Goal: Task Accomplishment & Management: Complete application form

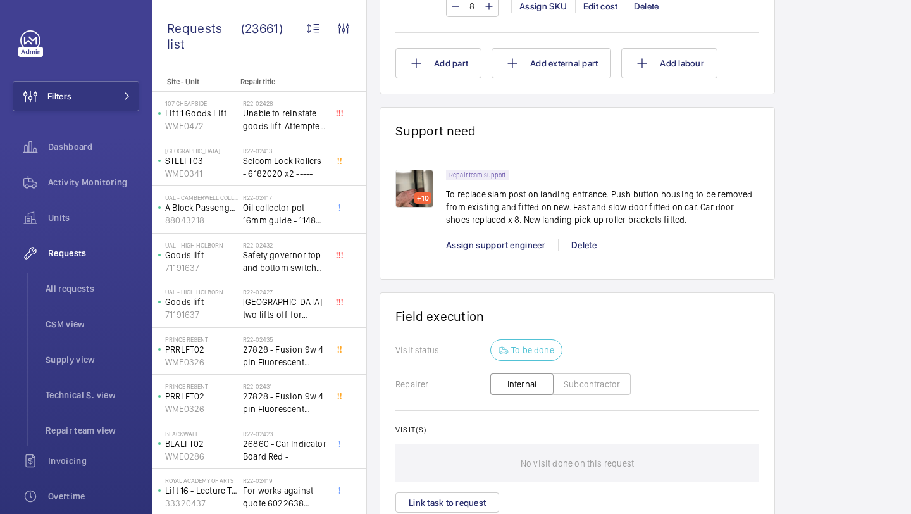
scroll to position [1569, 0]
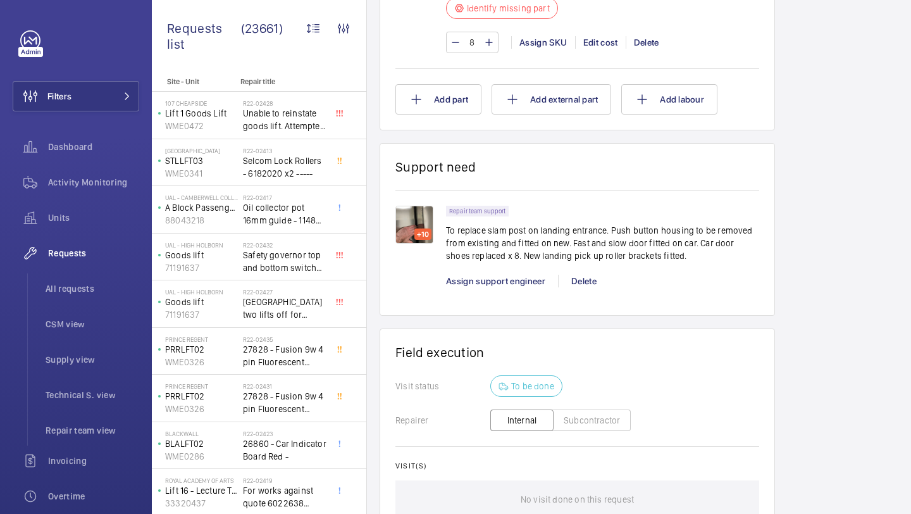
click at [418, 240] on img at bounding box center [414, 225] width 38 height 38
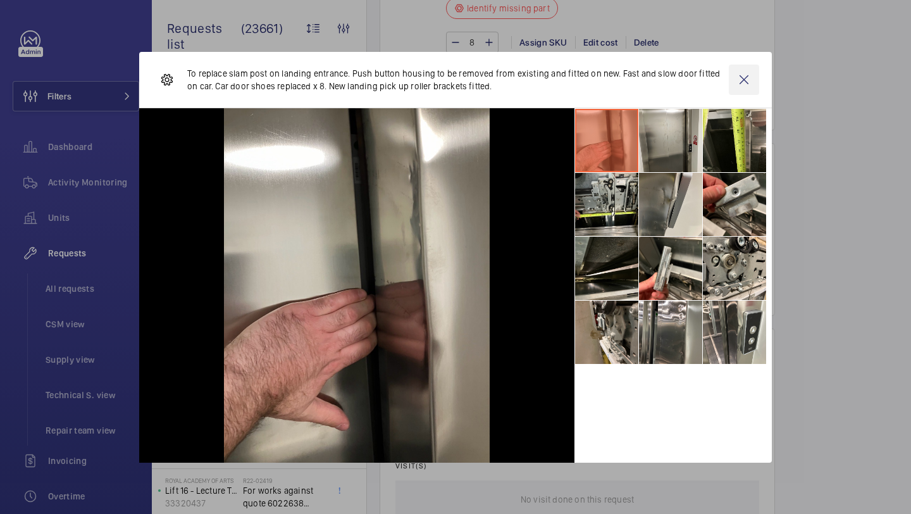
click at [749, 82] on wm-front-icon-button at bounding box center [744, 80] width 30 height 30
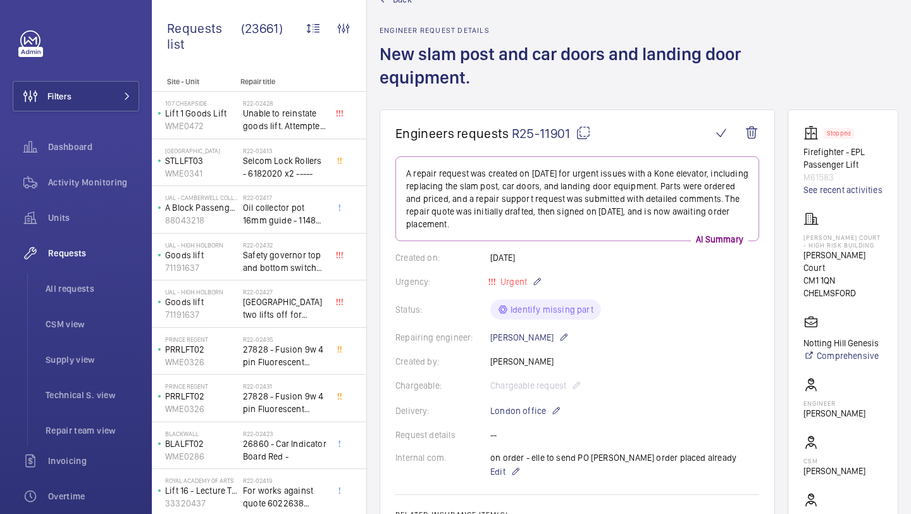
scroll to position [0, 0]
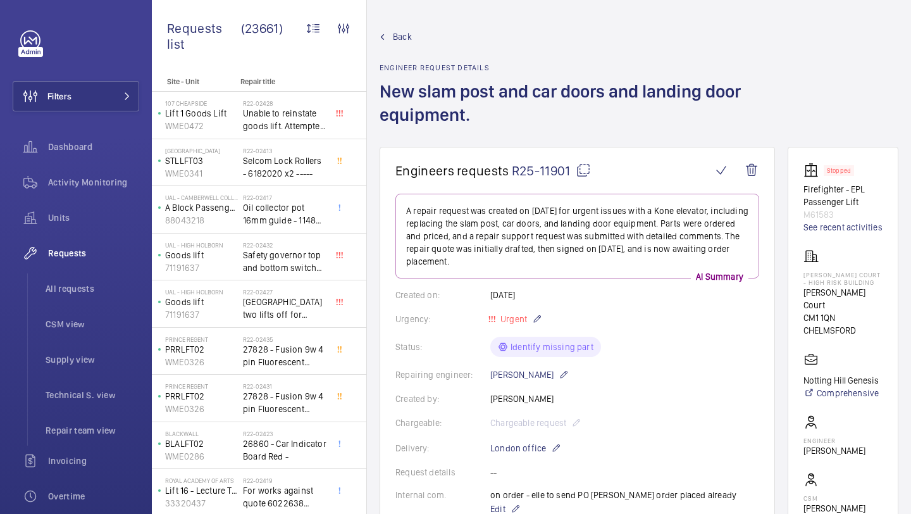
click at [557, 132] on h1 "New slam post and car doors and landing door equipment." at bounding box center [578, 113] width 397 height 67
click at [508, 73] on div "Back Engineer request details New slam post and car doors and landing door equi…" at bounding box center [578, 88] width 397 height 116
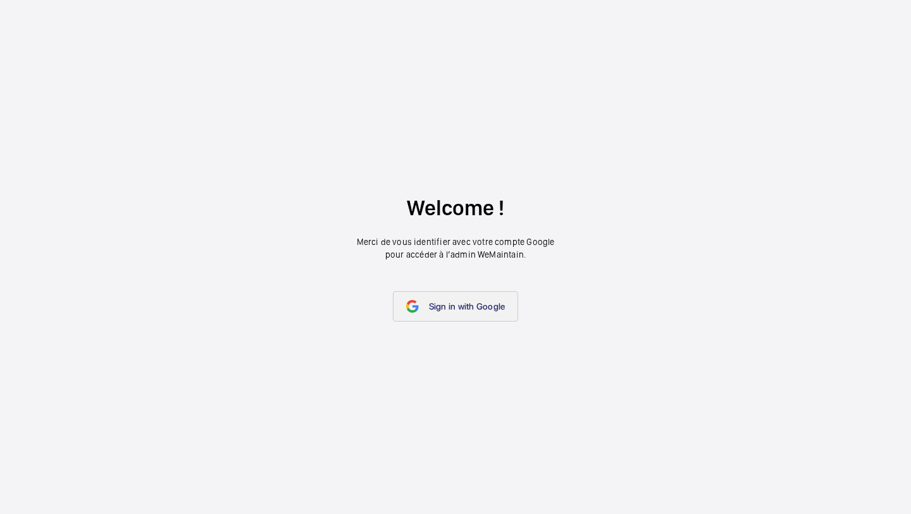
click at [456, 309] on span "Sign in with Google" at bounding box center [467, 306] width 77 height 10
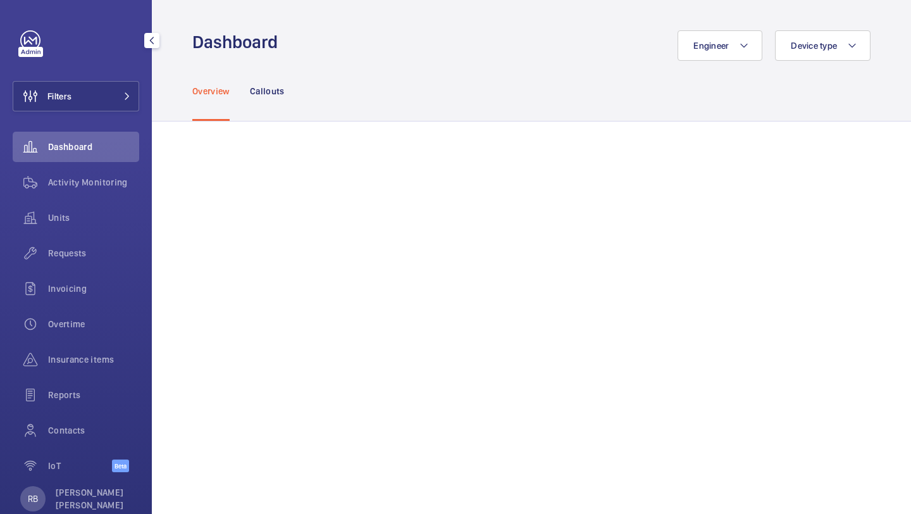
click at [121, 80] on div "Filters Dashboard Activity Monitoring Units Requests Invoicing Overtime Insuran…" at bounding box center [76, 258] width 127 height 456
click at [116, 105] on button "Filters" at bounding box center [76, 96] width 127 height 30
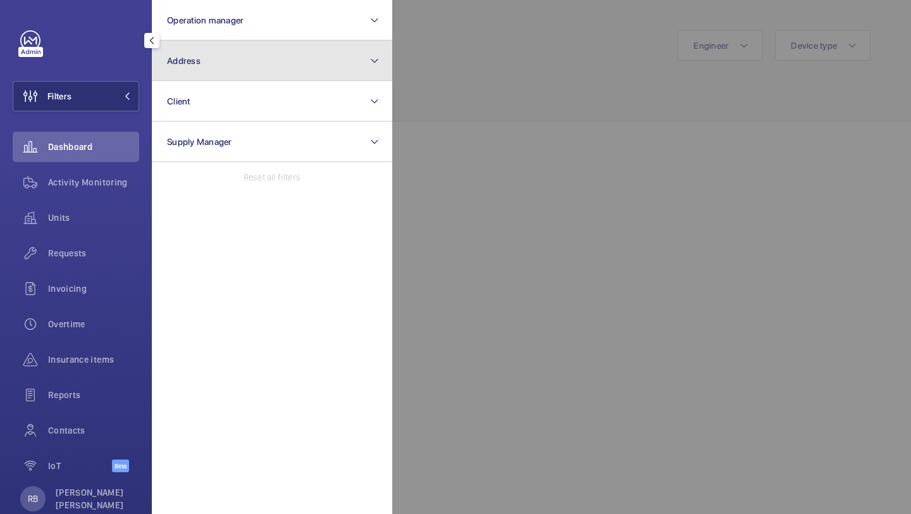
click at [177, 77] on button "Address" at bounding box center [272, 60] width 240 height 40
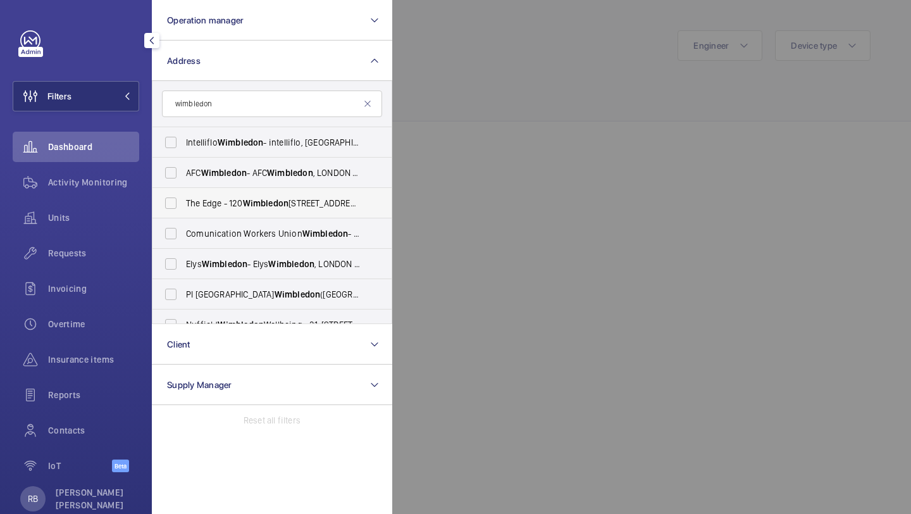
scroll to position [3, 0]
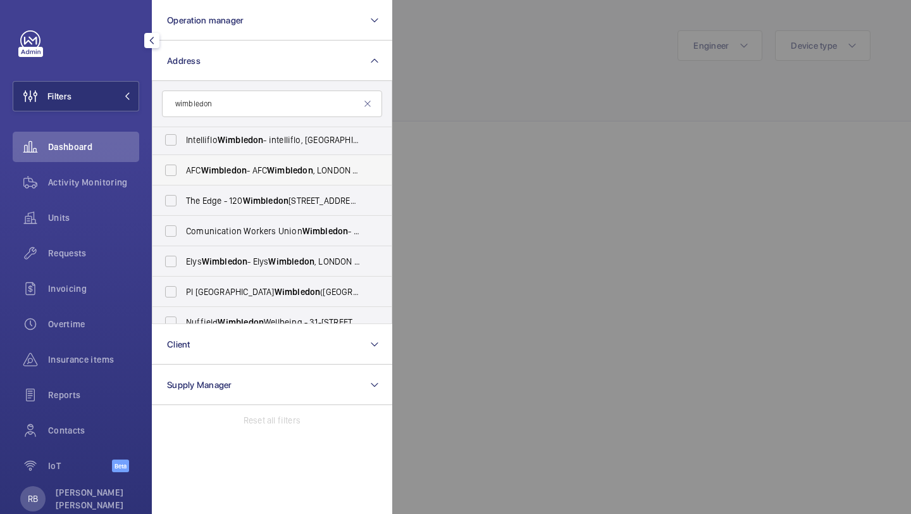
type input "wimbledon"
click at [247, 177] on label "AFC Wimbledon - AFC Wimbledon , LONDON SW17 0NR" at bounding box center [263, 170] width 220 height 30
click at [184, 177] on input "AFC Wimbledon - AFC Wimbledon , LONDON SW17 0NR" at bounding box center [170, 170] width 25 height 25
checkbox input "true"
click at [444, 115] on div at bounding box center [847, 257] width 911 height 514
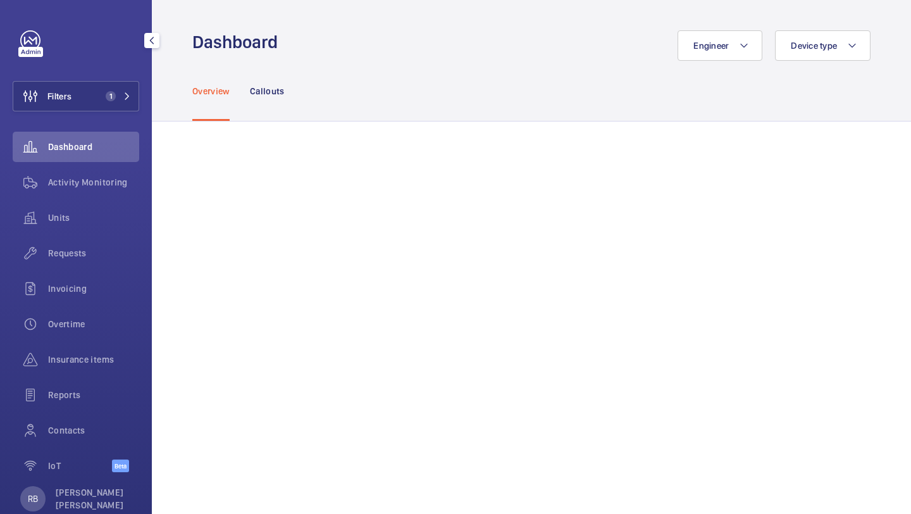
click at [87, 235] on div "Units" at bounding box center [76, 219] width 127 height 35
click at [78, 247] on span "Requests" at bounding box center [93, 253] width 91 height 13
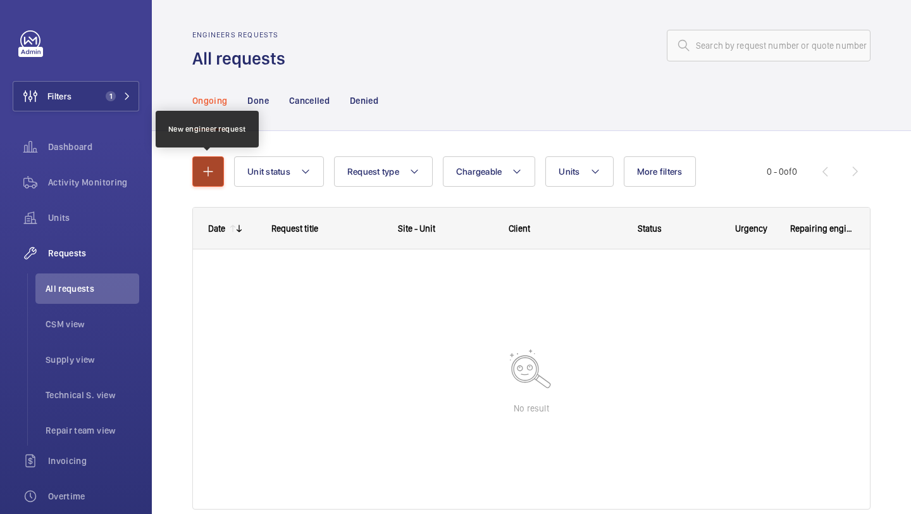
click at [208, 180] on button "button" at bounding box center [208, 171] width 32 height 30
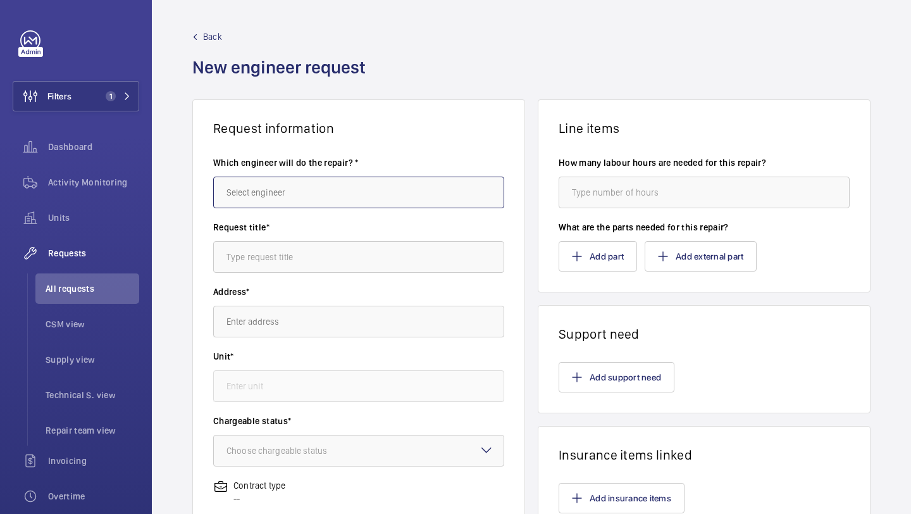
click at [389, 187] on input "text" at bounding box center [358, 193] width 291 height 32
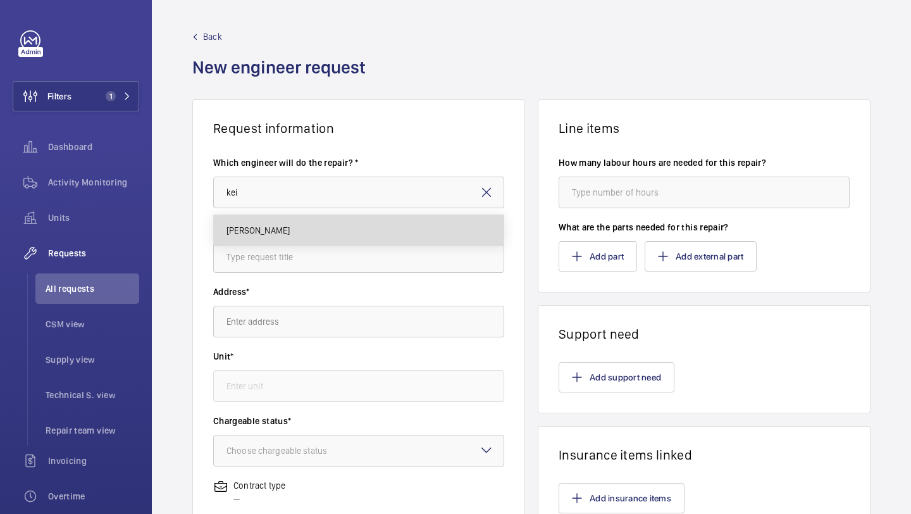
click at [337, 228] on mat-option "[PERSON_NAME]" at bounding box center [359, 230] width 290 height 30
type input "[PERSON_NAME]"
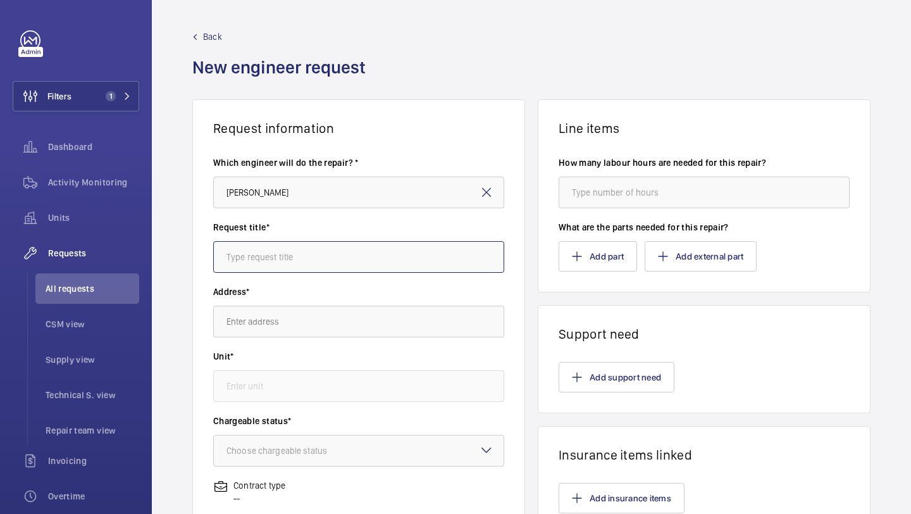
click at [328, 245] on input "text" at bounding box center [358, 257] width 291 height 32
click at [283, 276] on div "Request title* Supply and fit 3x" at bounding box center [358, 253] width 291 height 65
click at [309, 260] on input "Supply and fit 3x" at bounding box center [358, 257] width 291 height 32
type input "Supply and fit 3x Autodiallers"
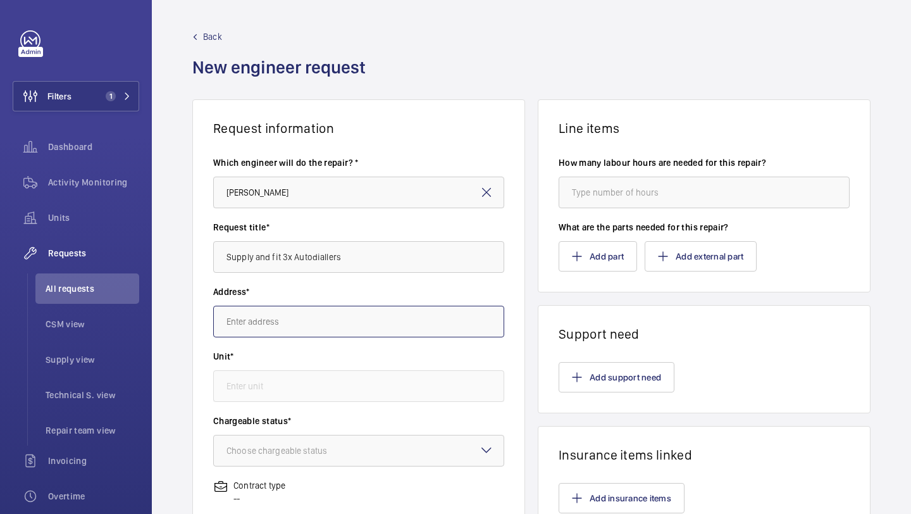
click at [351, 330] on input "text" at bounding box center [358, 322] width 291 height 32
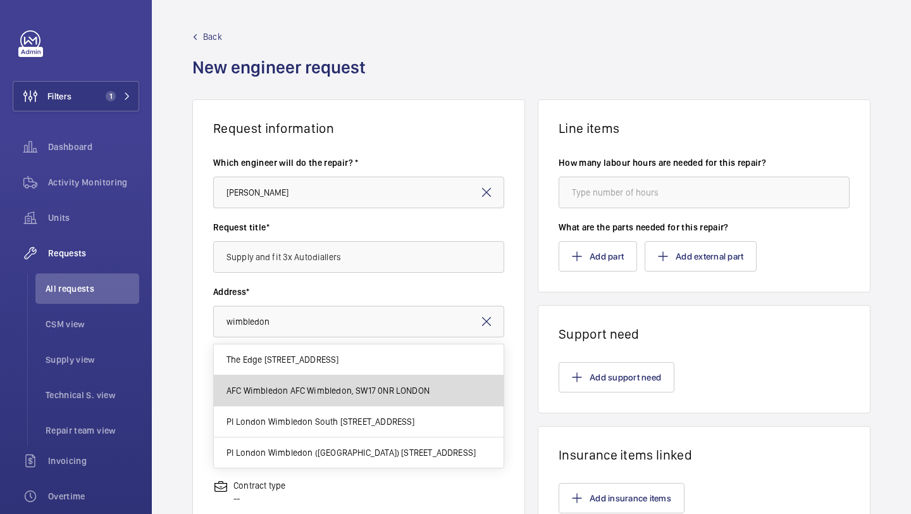
click at [349, 388] on span "AFC Wimbledon AFC Wimbledon, SW17 0NR LONDON" at bounding box center [328, 390] width 203 height 13
type input "AFC Wimbledon AFC Wimbledon, SW17 0NR LONDON"
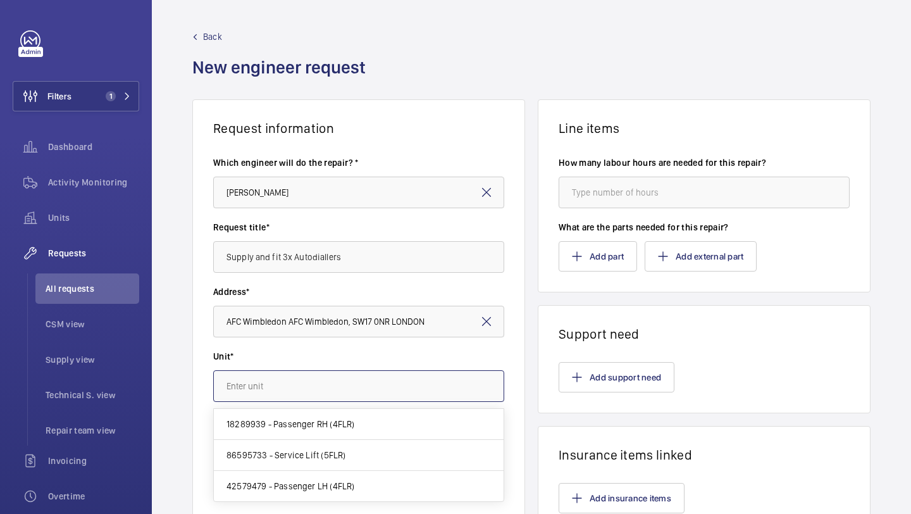
click at [349, 388] on input "text" at bounding box center [358, 386] width 291 height 32
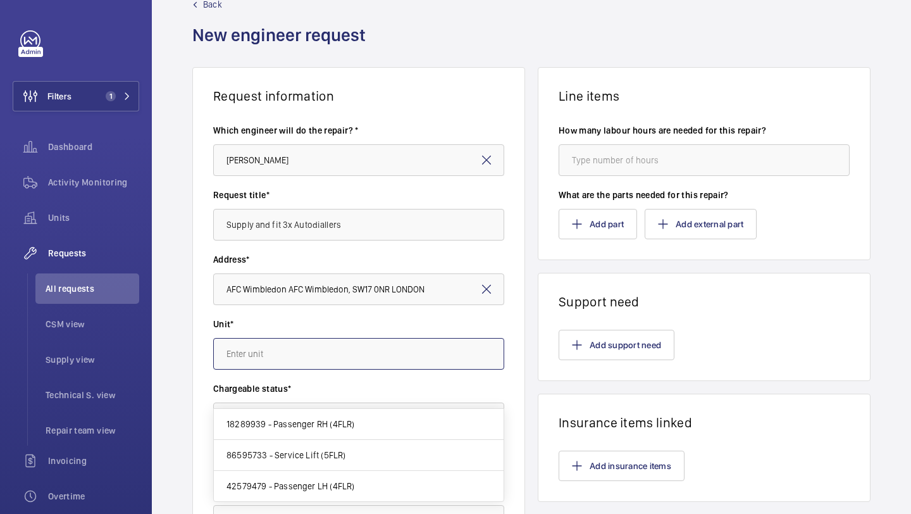
scroll to position [51, 0]
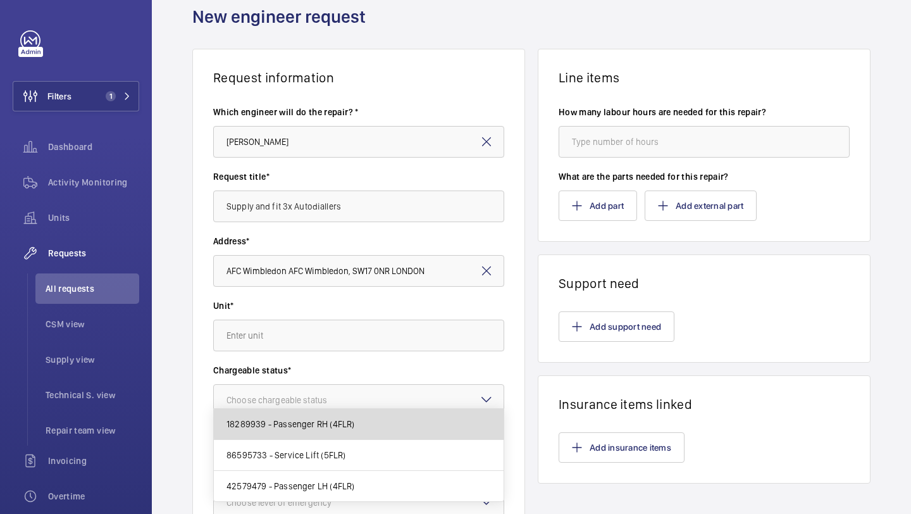
click at [361, 424] on mat-option "18289939 - Passenger RH (4FLR)" at bounding box center [359, 424] width 290 height 31
type input "18289939 - Passenger RH (4FLR)"
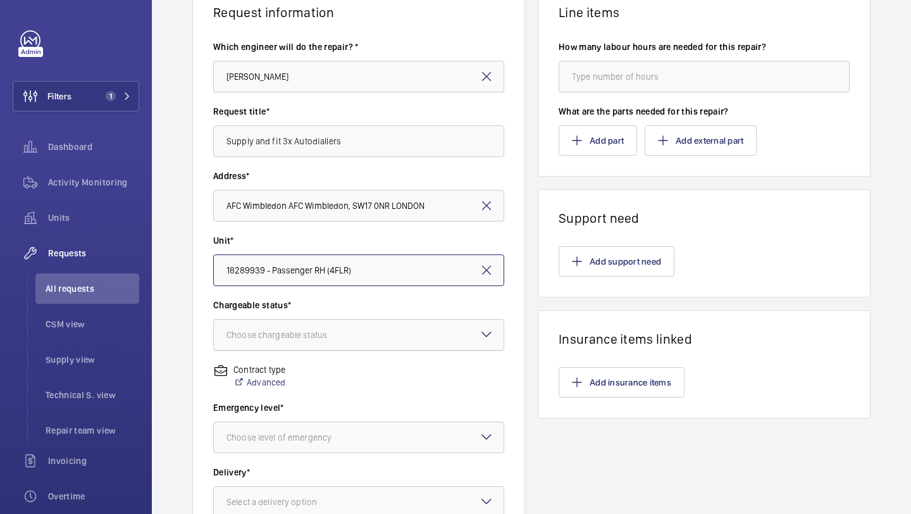
scroll to position [116, 0]
click at [353, 323] on div at bounding box center [359, 334] width 290 height 30
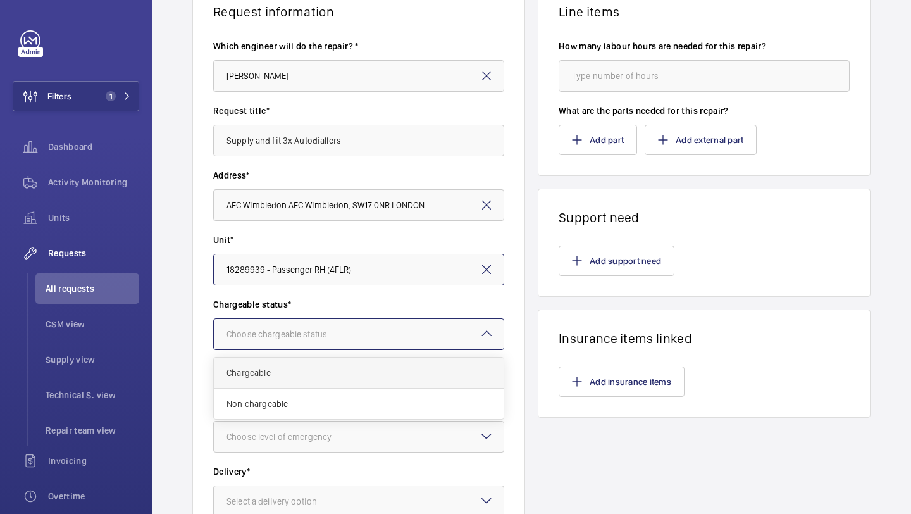
click at [313, 378] on span "Chargeable" at bounding box center [359, 372] width 265 height 13
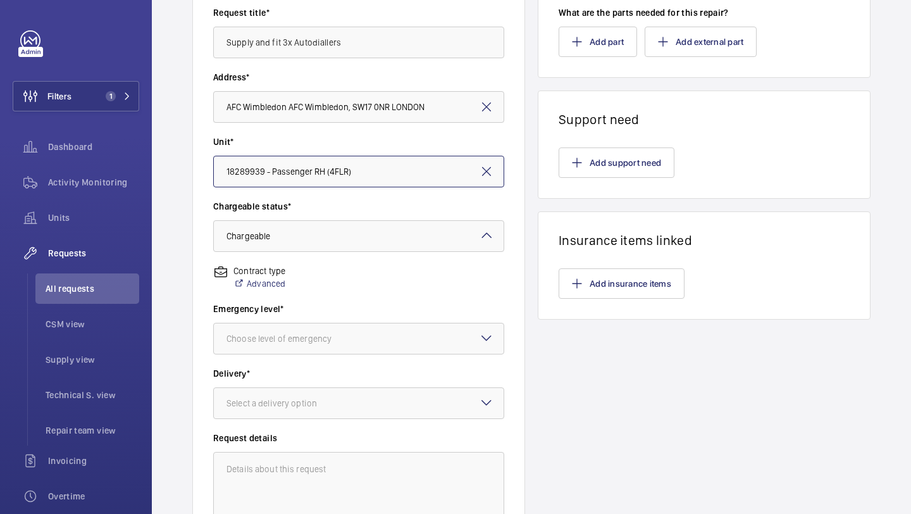
scroll to position [217, 0]
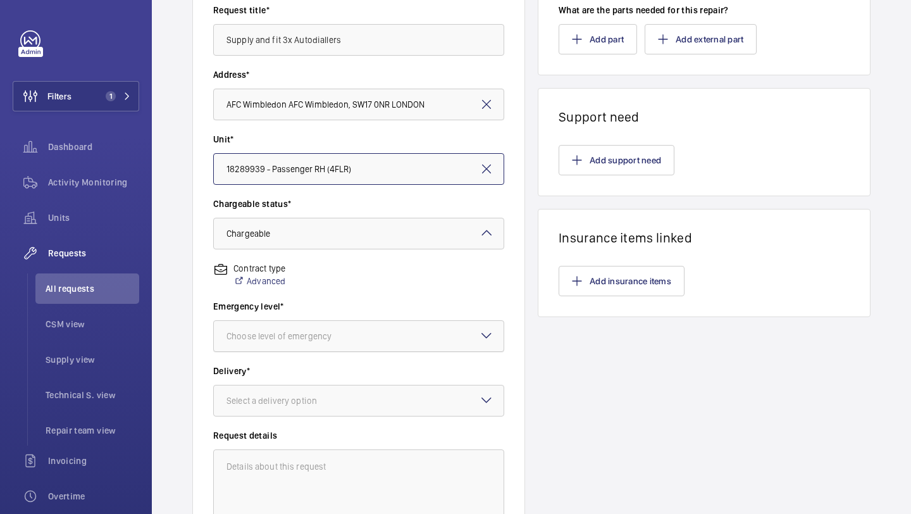
click at [340, 326] on div at bounding box center [359, 336] width 290 height 30
click at [316, 412] on div "This week" at bounding box center [359, 405] width 290 height 31
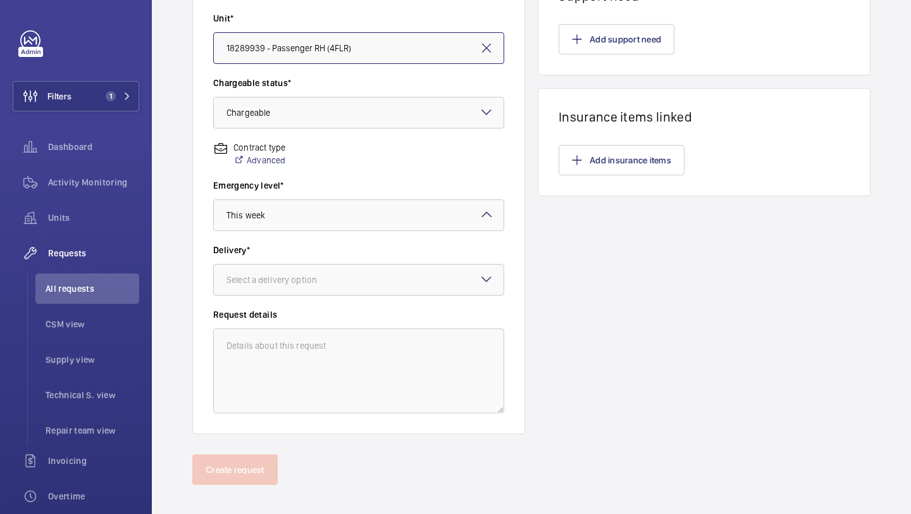
scroll to position [340, 0]
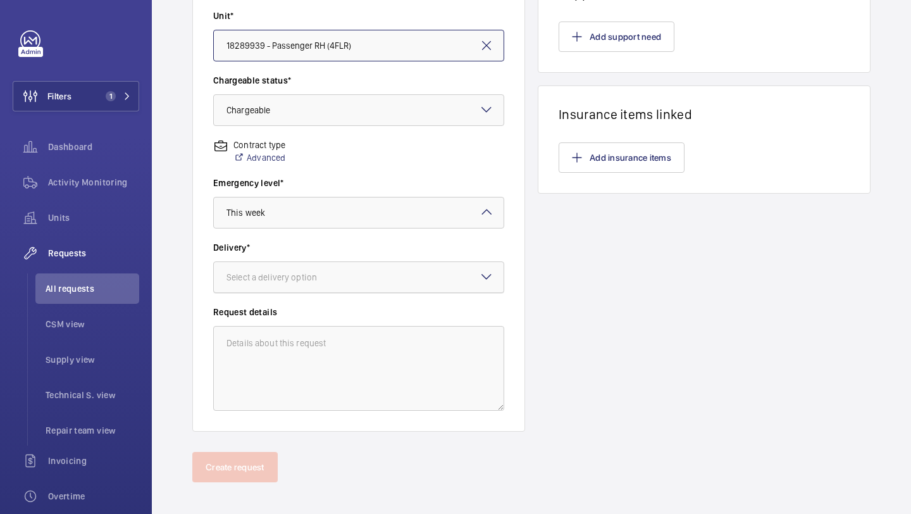
click at [322, 272] on div "Select a delivery option" at bounding box center [288, 277] width 122 height 13
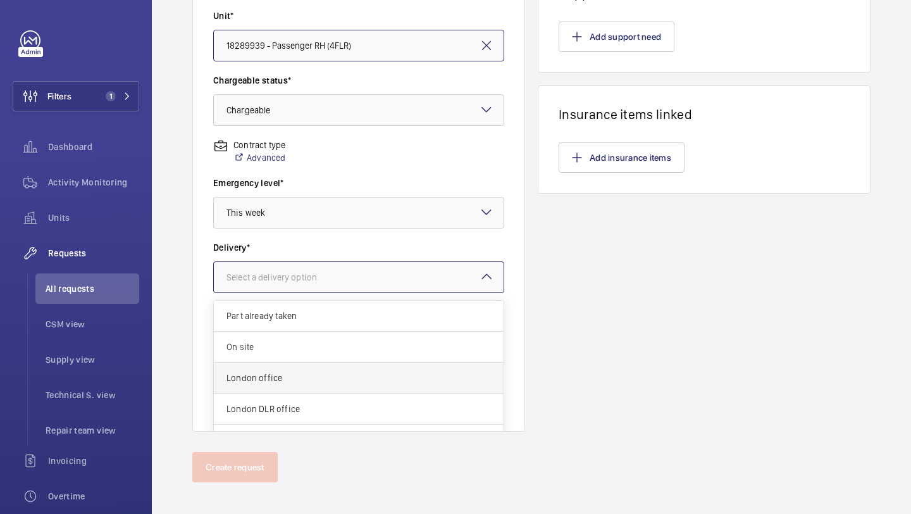
click at [297, 386] on div "London office" at bounding box center [359, 378] width 290 height 31
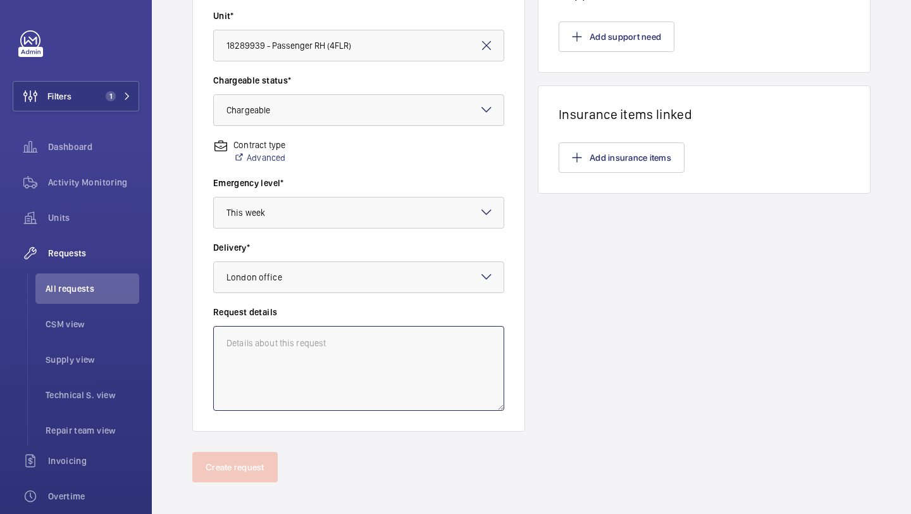
click at [308, 330] on textarea at bounding box center [358, 368] width 291 height 85
click at [308, 334] on textarea at bounding box center [358, 368] width 291 height 85
click at [295, 334] on textarea "Supply and fit Safeline autodiallers" at bounding box center [358, 368] width 291 height 85
click at [295, 335] on textarea "Supply and fit Safeline autodiallers" at bounding box center [358, 368] width 291 height 85
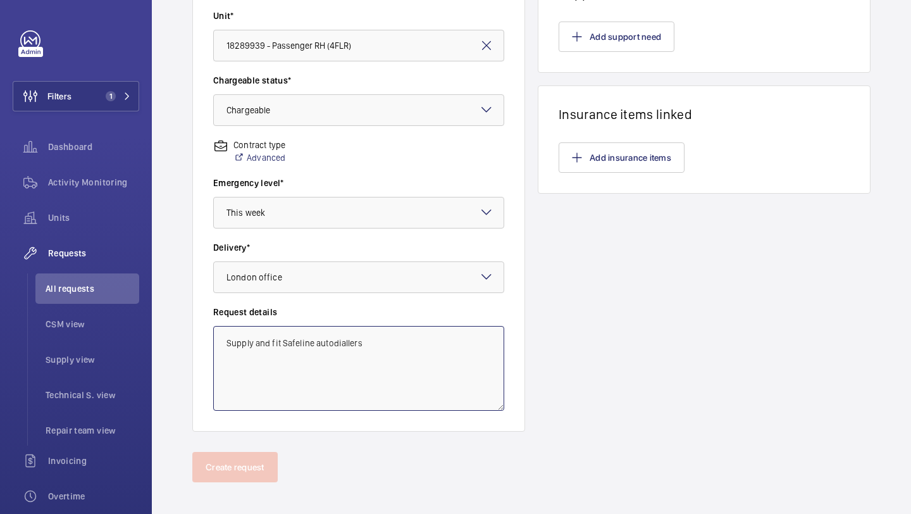
click at [295, 344] on textarea "Supply and fit Safeline autodiallers" at bounding box center [358, 368] width 291 height 85
click at [403, 335] on textarea "Supply and fit Safeline autodiallers" at bounding box center [358, 368] width 291 height 85
click at [402, 346] on textarea "Supply and fit Safeline autodiallers" at bounding box center [358, 368] width 291 height 85
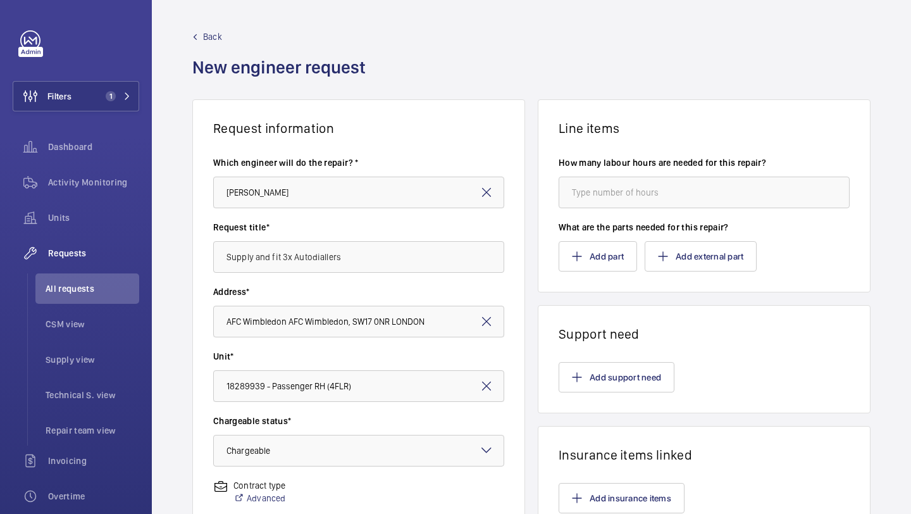
type textarea "Supply and fit Safeline autodiallers x3"
click at [617, 189] on input "number" at bounding box center [704, 193] width 291 height 32
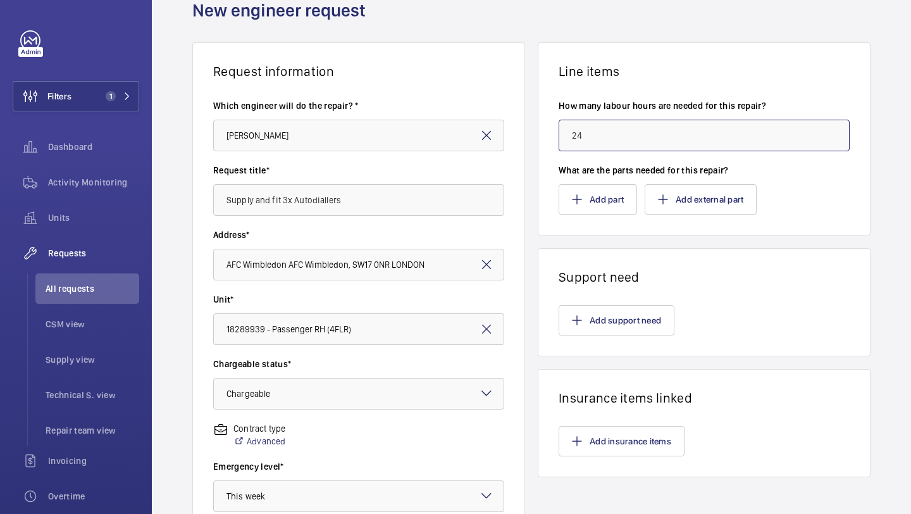
scroll to position [83, 0]
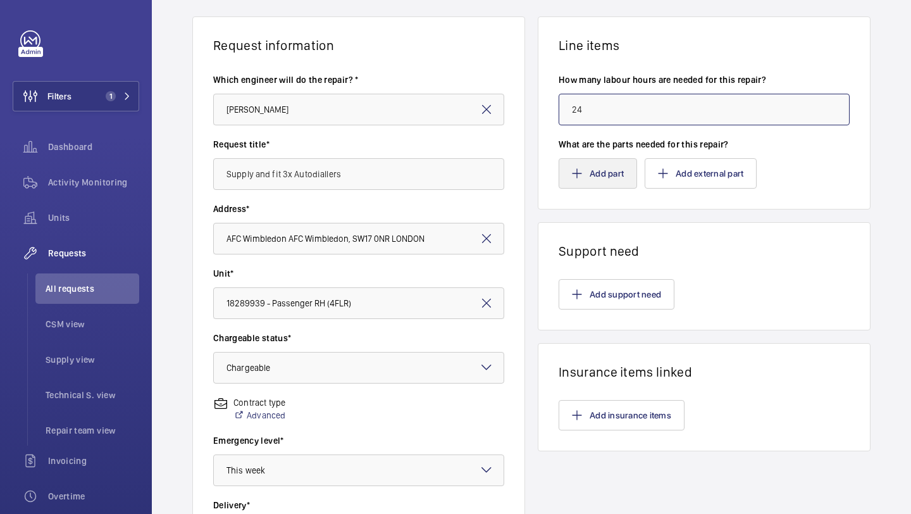
type input "24"
click at [611, 171] on button "Add part" at bounding box center [598, 173] width 78 height 30
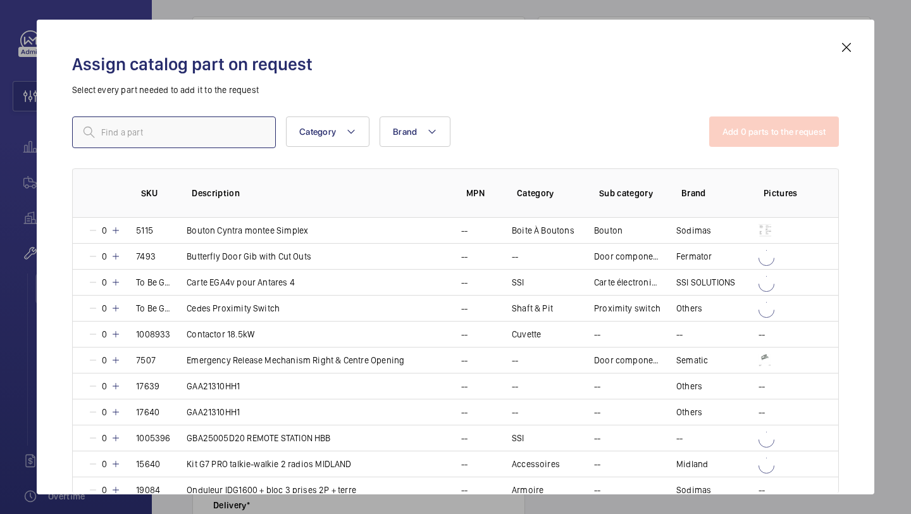
click at [146, 140] on input "text" at bounding box center [174, 132] width 204 height 32
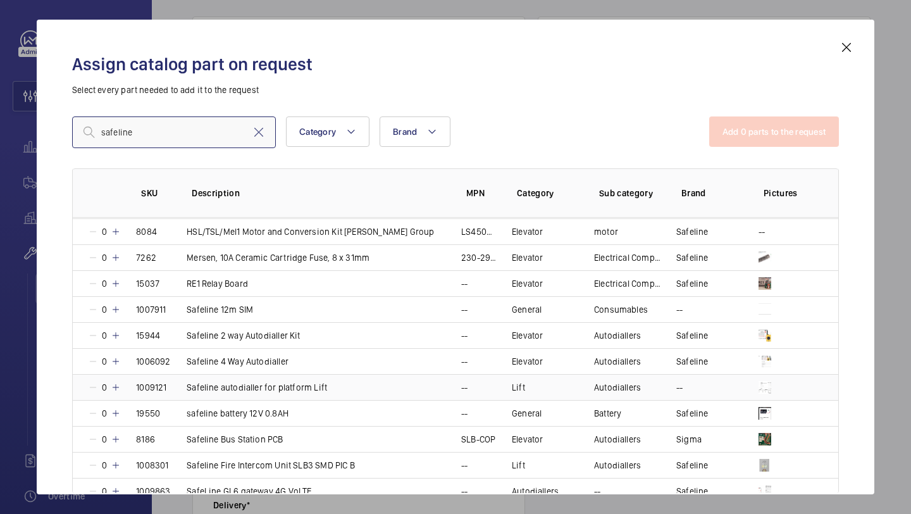
scroll to position [282, 0]
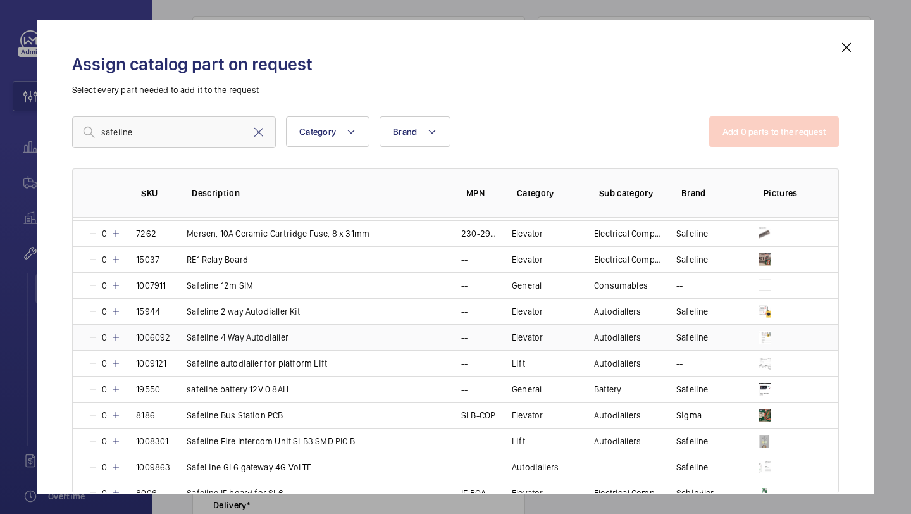
click at [118, 337] on mat-icon at bounding box center [116, 337] width 10 height 10
click at [118, 337] on mat-icon at bounding box center [114, 337] width 10 height 10
click at [118, 337] on mat-icon at bounding box center [116, 337] width 10 height 10
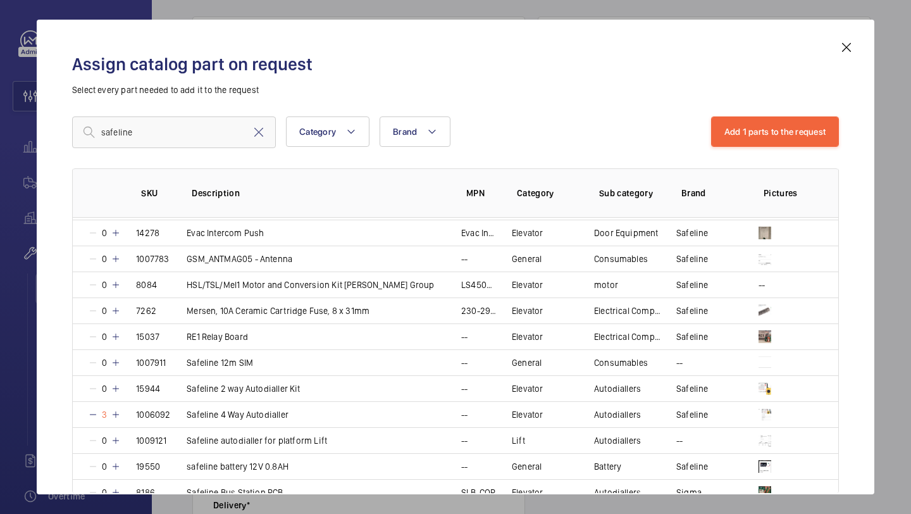
scroll to position [98, 0]
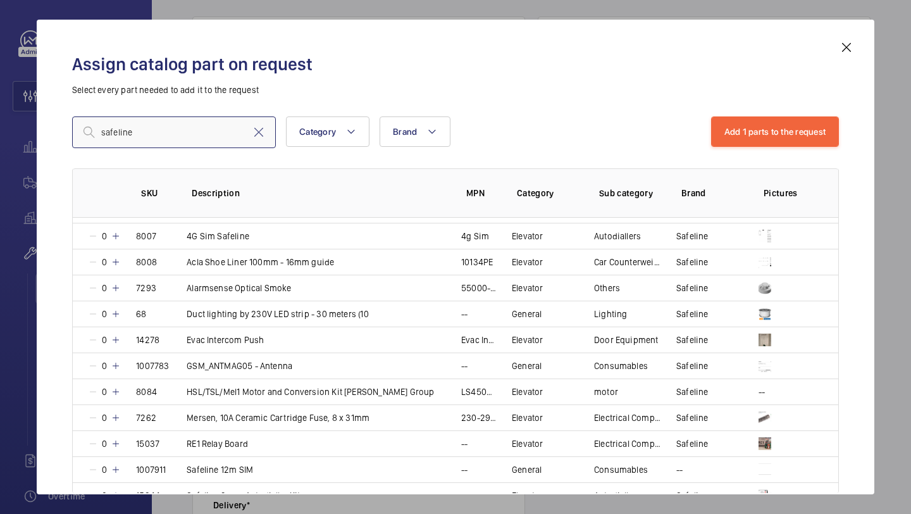
click at [217, 140] on input "safeline" at bounding box center [174, 132] width 204 height 32
click at [216, 140] on input "safeline" at bounding box center [174, 132] width 204 height 32
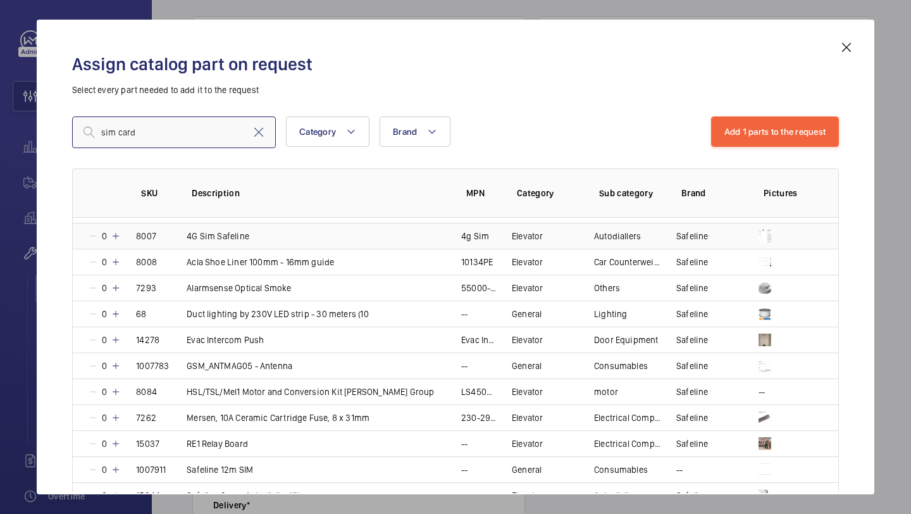
scroll to position [0, 0]
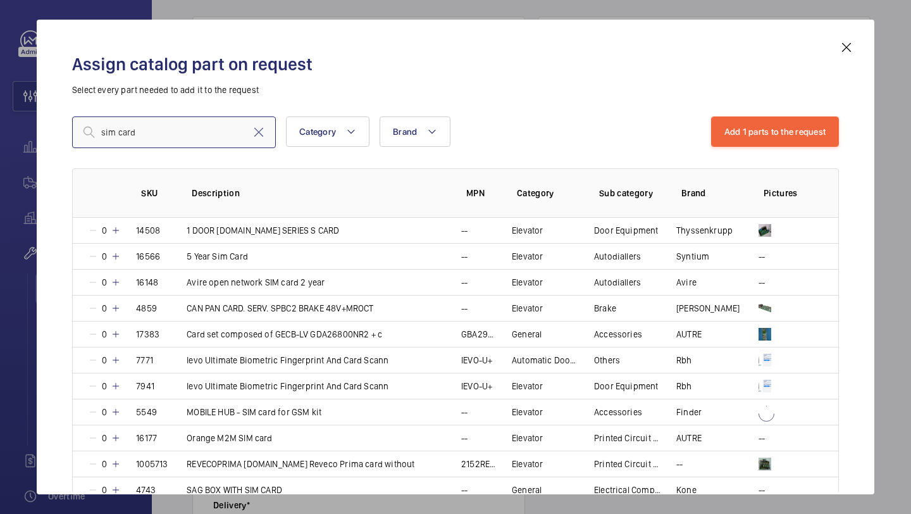
click at [192, 139] on input "sim card" at bounding box center [174, 132] width 204 height 32
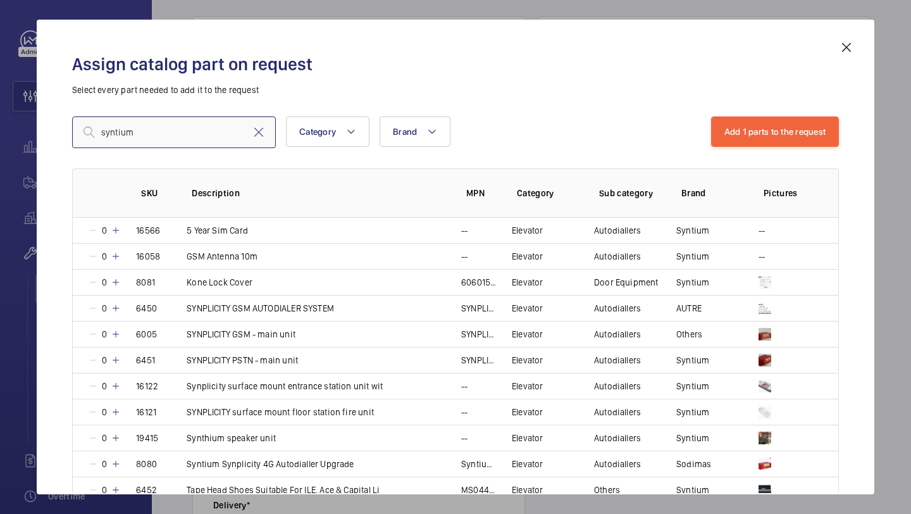
click at [151, 132] on input "syntium" at bounding box center [174, 132] width 204 height 32
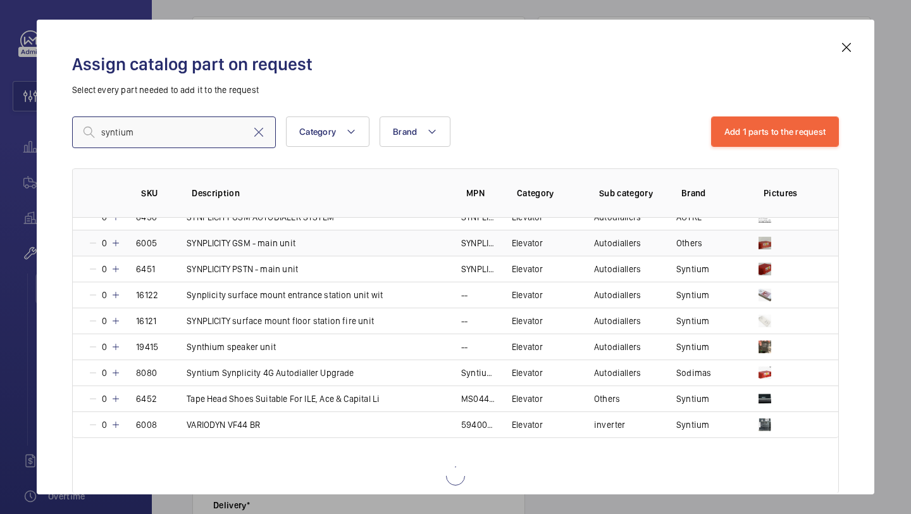
scroll to position [112, 0]
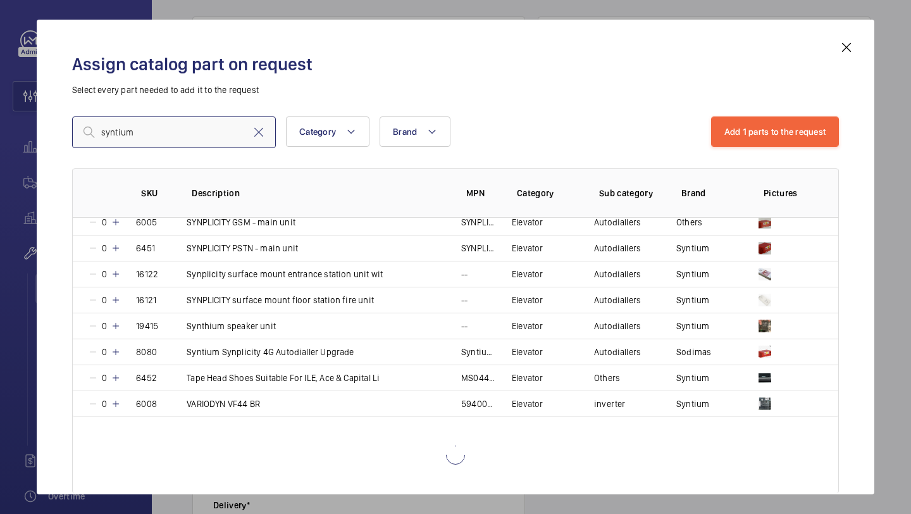
click at [209, 133] on input "syntium" at bounding box center [174, 132] width 204 height 32
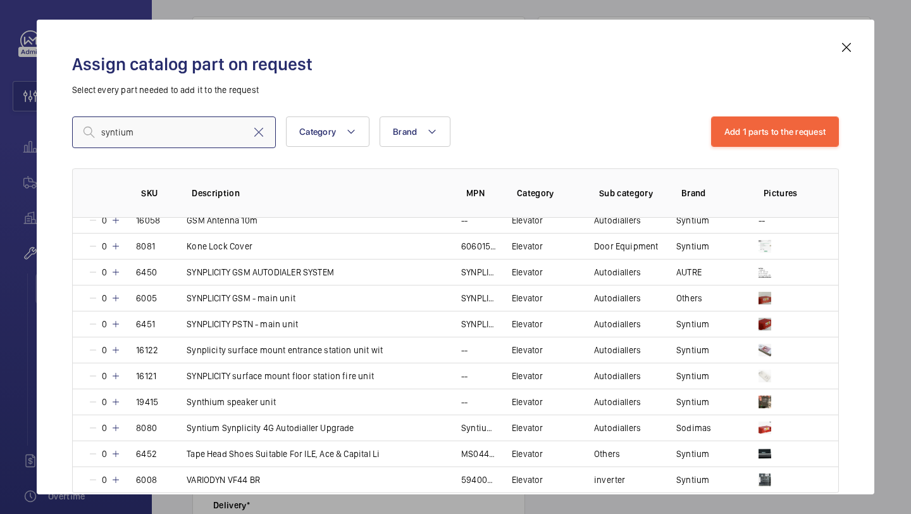
click at [209, 133] on input "syntium" at bounding box center [174, 132] width 204 height 32
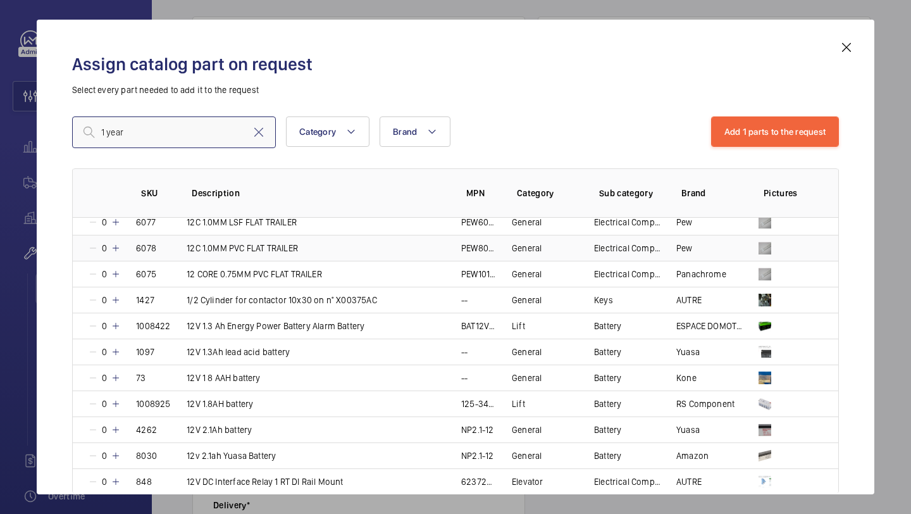
scroll to position [0, 0]
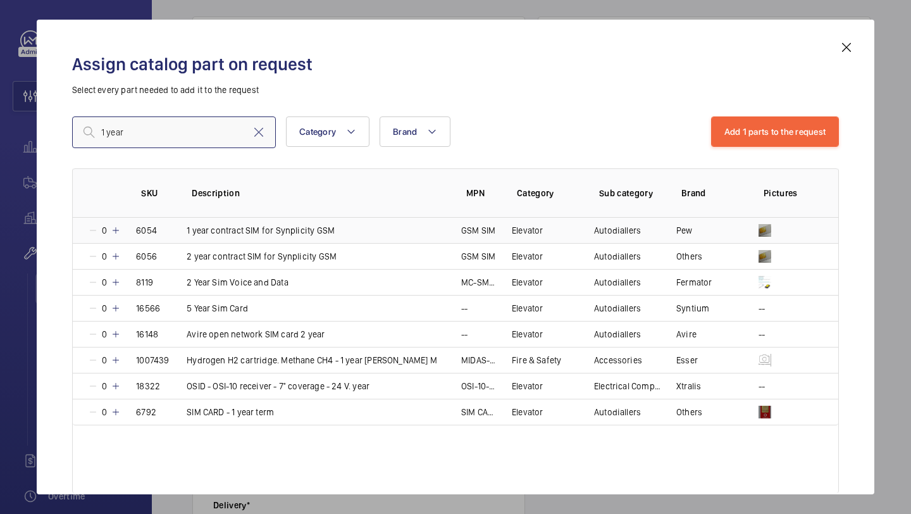
type input "1 year"
click at [118, 231] on mat-icon at bounding box center [116, 230] width 10 height 10
click at [118, 231] on mat-icon at bounding box center [114, 230] width 10 height 10
click at [118, 231] on mat-icon at bounding box center [116, 230] width 10 height 10
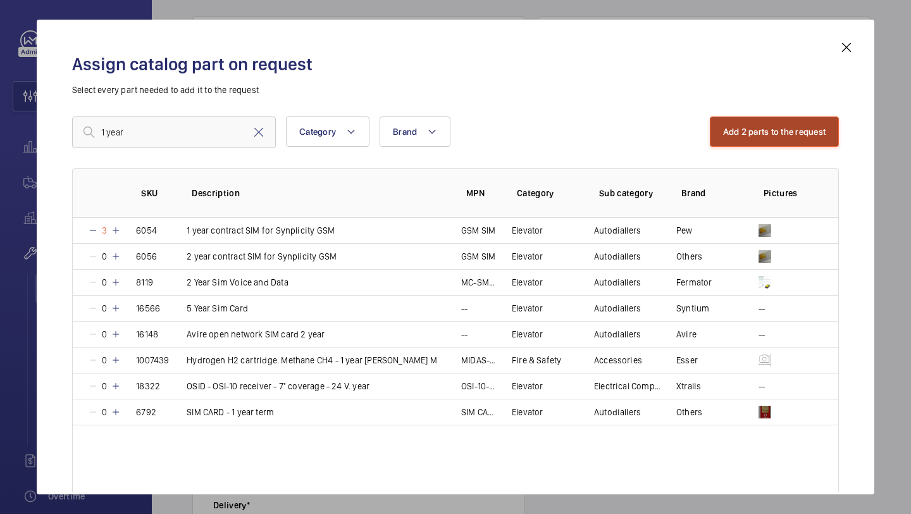
click at [724, 118] on button "Add 2 parts to the request" at bounding box center [775, 131] width 130 height 30
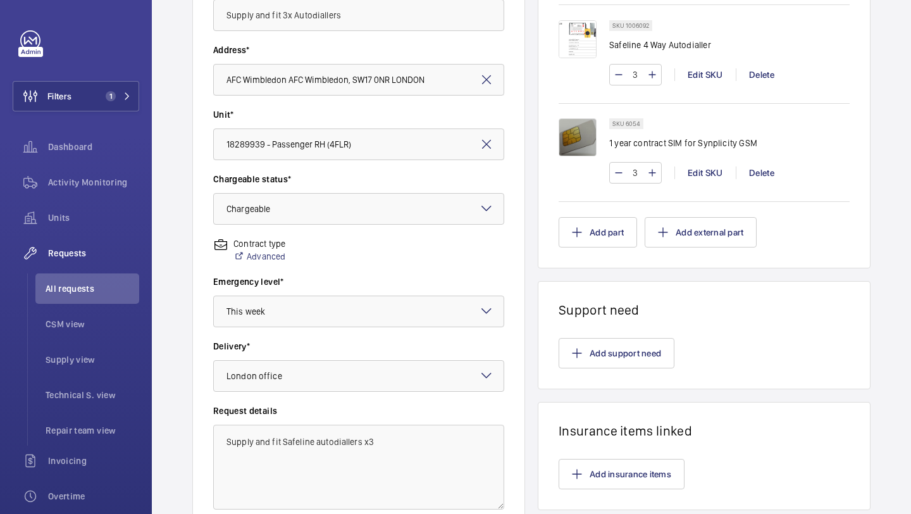
scroll to position [349, 0]
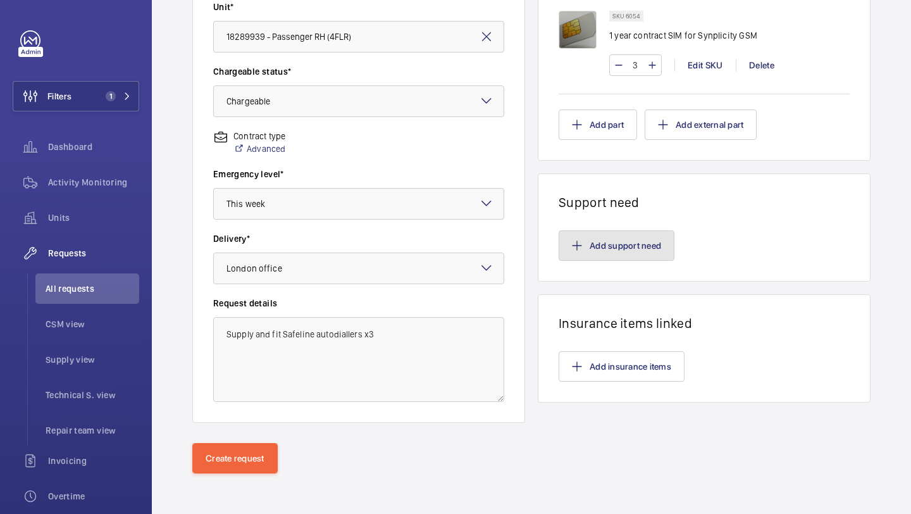
click at [622, 237] on button "Add support need" at bounding box center [617, 245] width 116 height 30
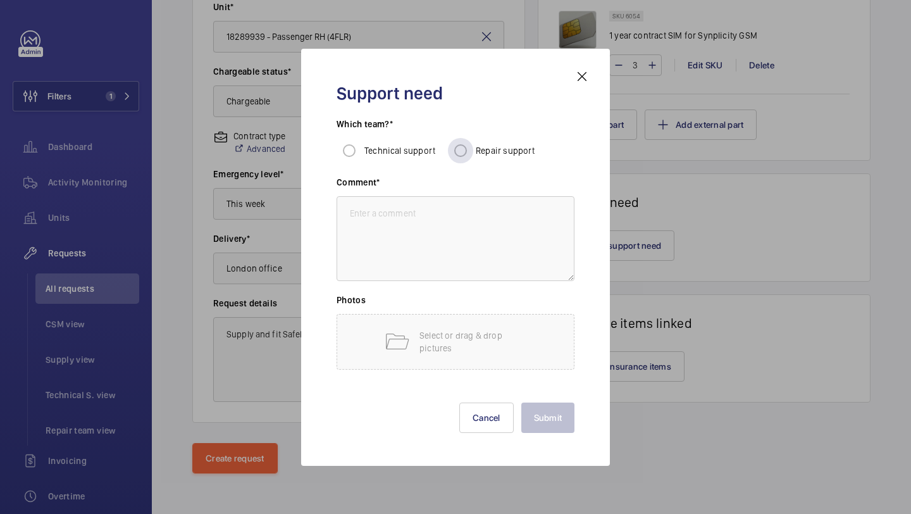
click at [489, 151] on span "Repair support" at bounding box center [505, 151] width 59 height 10
click at [473, 151] on input "Repair support" at bounding box center [460, 150] width 25 height 25
radio input "true"
click at [432, 215] on textarea at bounding box center [456, 238] width 238 height 85
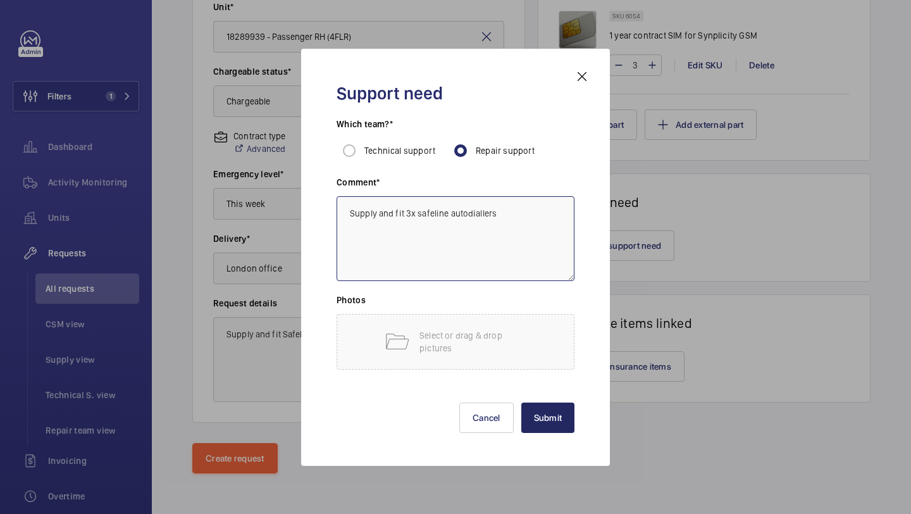
type textarea "Supply and fit 3x safeline autodiallers"
click at [564, 416] on button "Submit" at bounding box center [548, 417] width 54 height 30
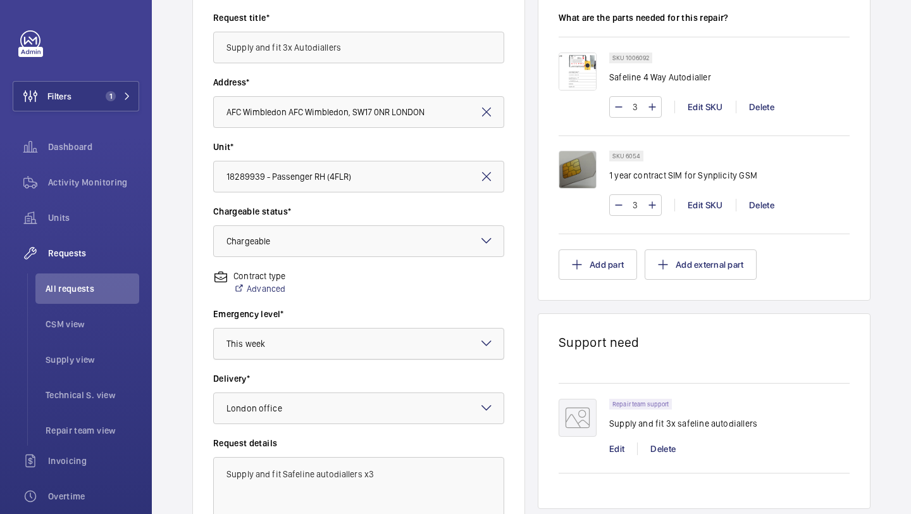
scroll to position [416, 0]
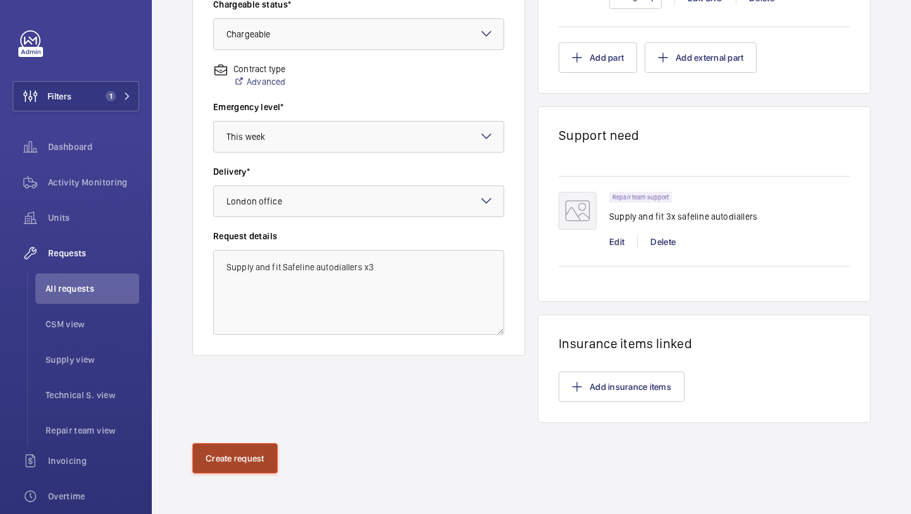
click at [232, 464] on button "Create request" at bounding box center [234, 458] width 85 height 30
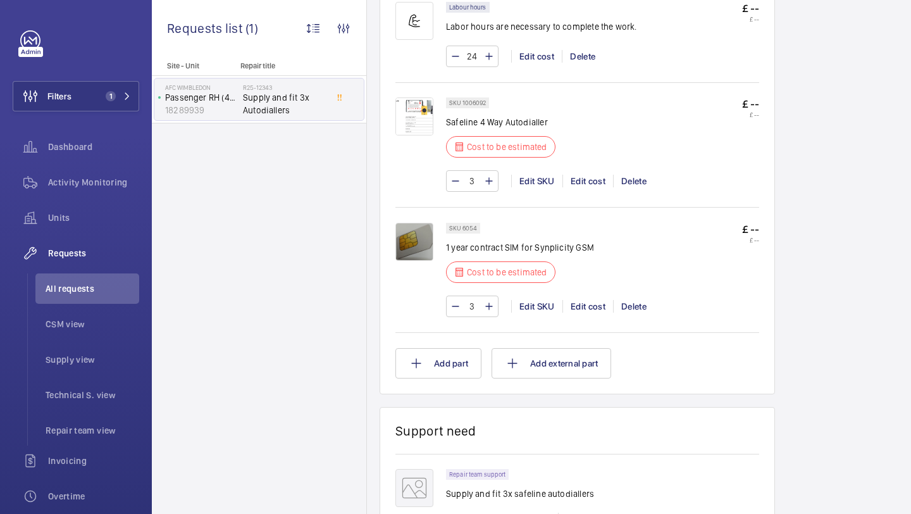
scroll to position [595, 0]
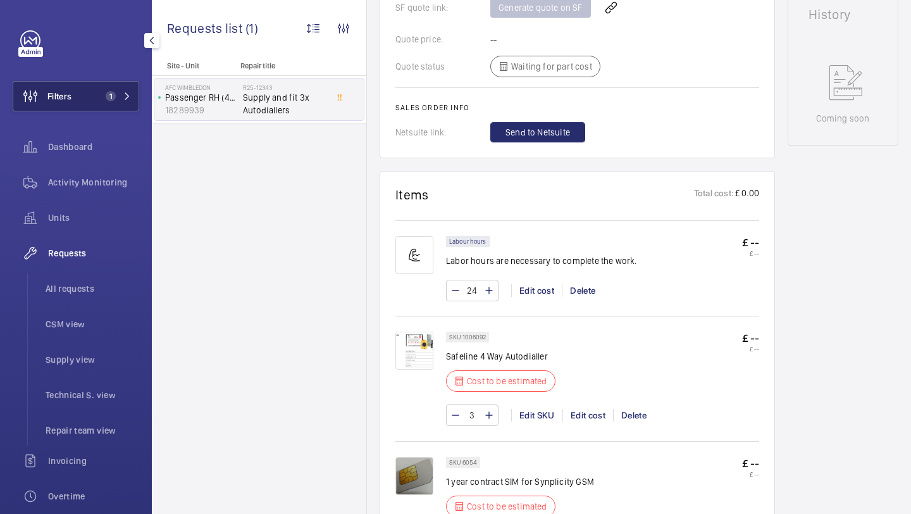
click at [79, 90] on button "Filters 1" at bounding box center [76, 96] width 127 height 30
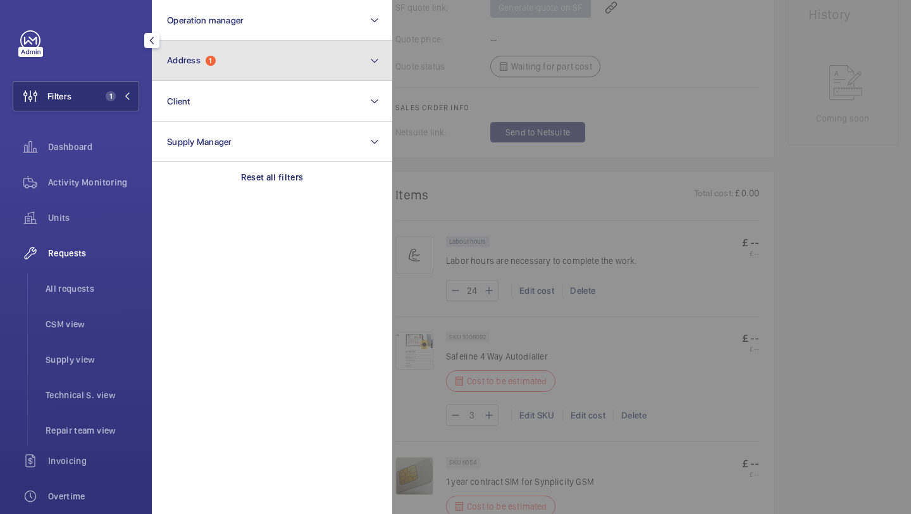
click at [211, 66] on button "Address 1" at bounding box center [272, 60] width 240 height 40
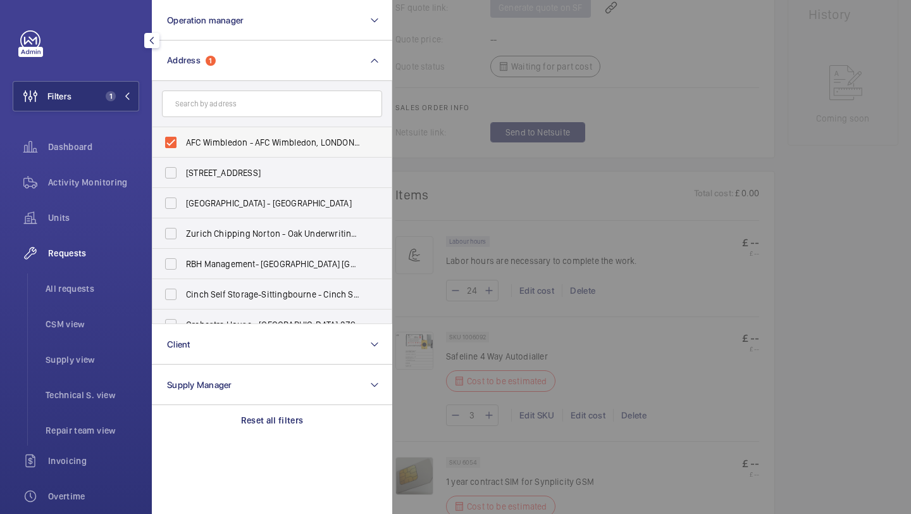
click at [237, 134] on label "AFC Wimbledon - AFC Wimbledon, LONDON SW17 0NR" at bounding box center [263, 142] width 220 height 30
click at [184, 134] on input "AFC Wimbledon - AFC Wimbledon, LONDON SW17 0NR" at bounding box center [170, 142] width 25 height 25
checkbox input "false"
click at [244, 122] on form at bounding box center [272, 104] width 239 height 46
click at [254, 109] on input "text" at bounding box center [272, 103] width 220 height 27
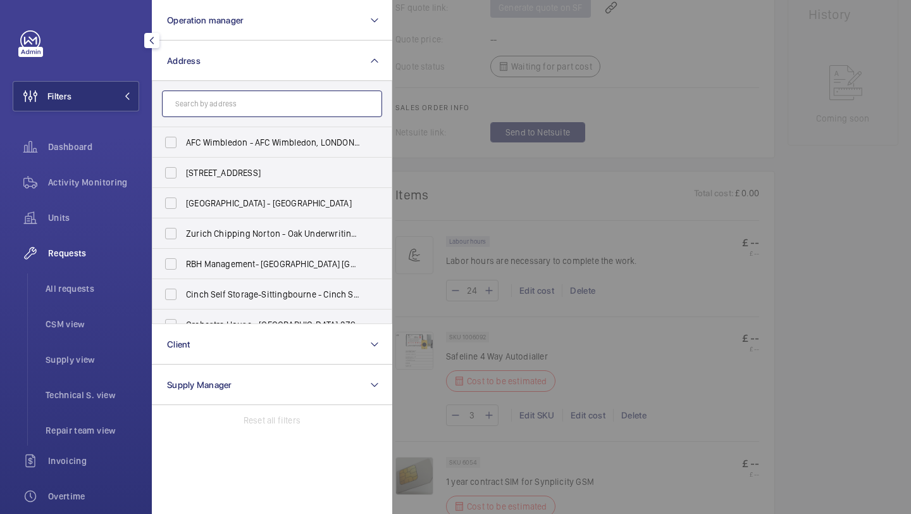
click at [263, 97] on input "text" at bounding box center [272, 103] width 220 height 27
click at [68, 280] on li "All requests" at bounding box center [87, 288] width 104 height 30
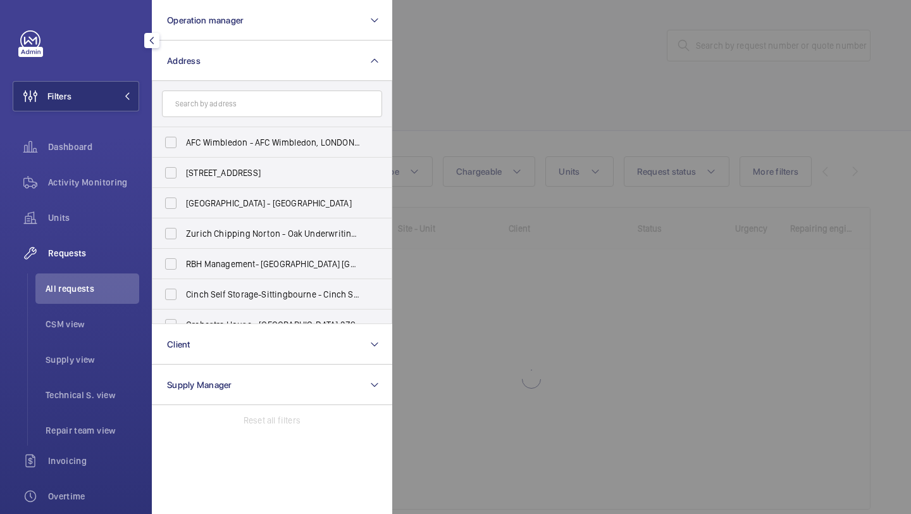
click at [650, 103] on div at bounding box center [847, 257] width 911 height 514
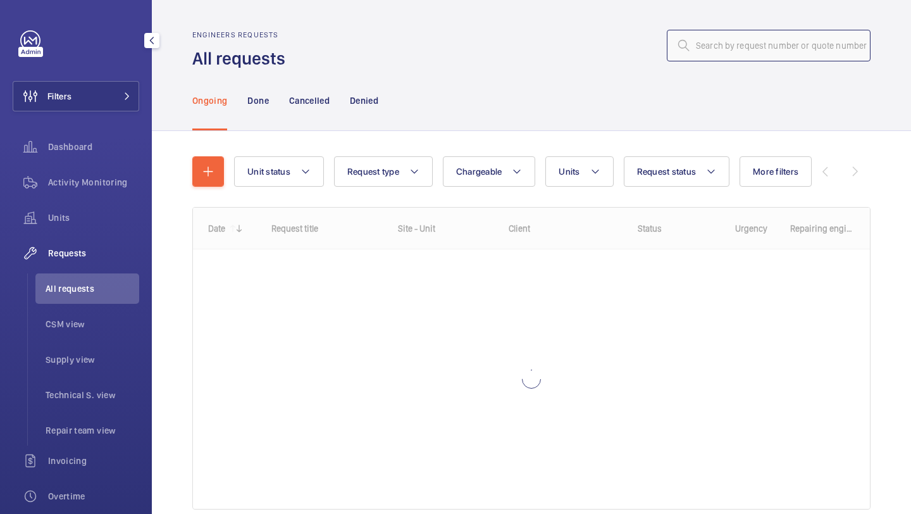
click at [749, 49] on input "text" at bounding box center [769, 46] width 204 height 32
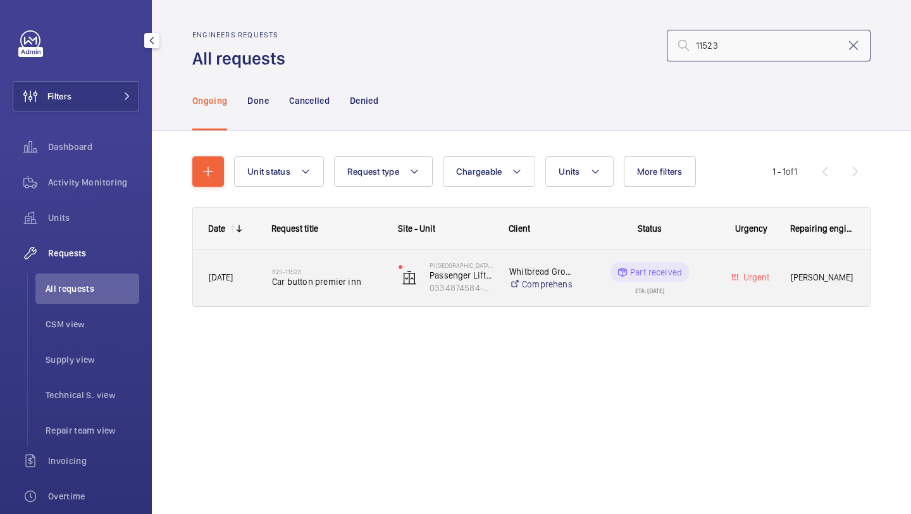
type input "11523"
click at [356, 268] on h2 "R25-11523" at bounding box center [327, 272] width 110 height 8
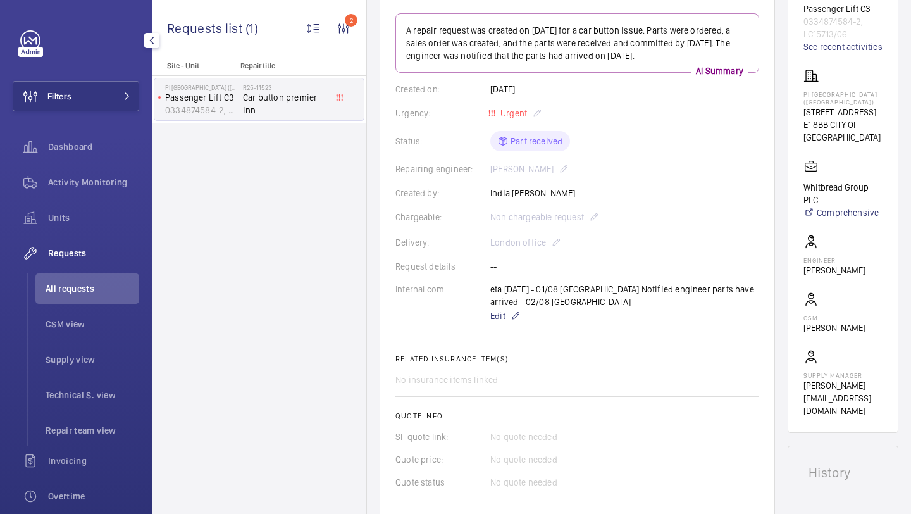
scroll to position [156, 0]
click at [72, 287] on span "All requests" at bounding box center [93, 288] width 94 height 13
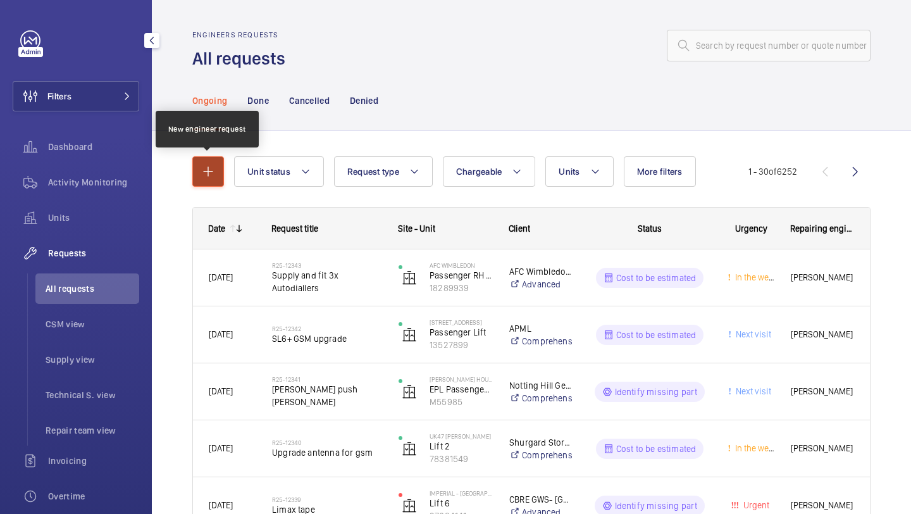
click at [202, 184] on button "button" at bounding box center [208, 171] width 32 height 30
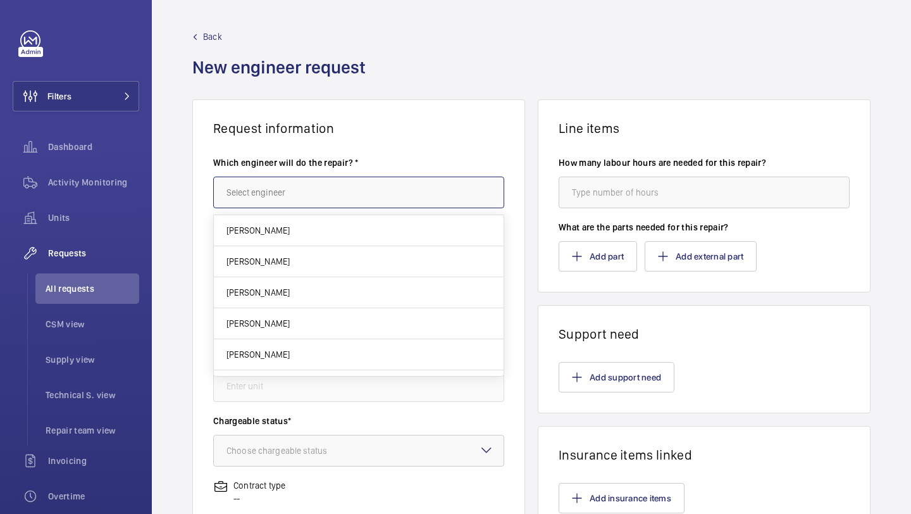
click at [289, 194] on input "text" at bounding box center [358, 193] width 291 height 32
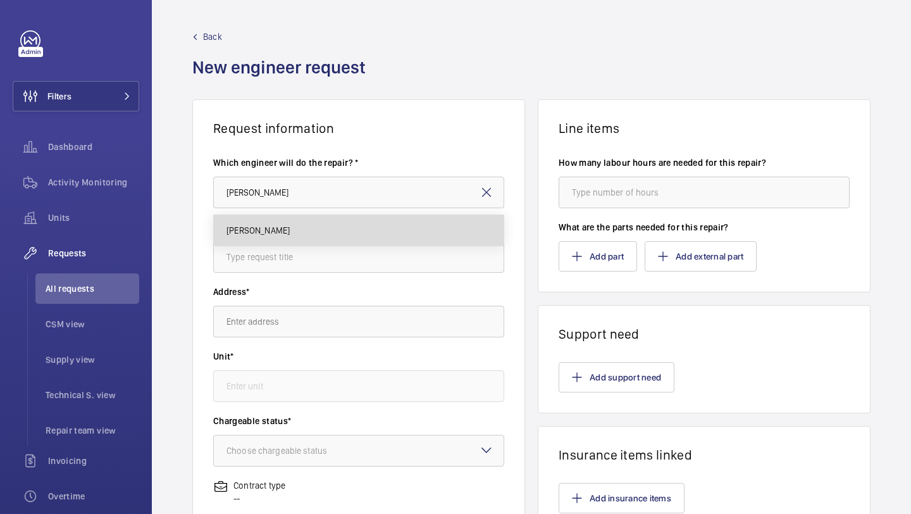
click at [289, 225] on span "Simon Raymond" at bounding box center [258, 230] width 63 height 13
type input "Simon Raymond"
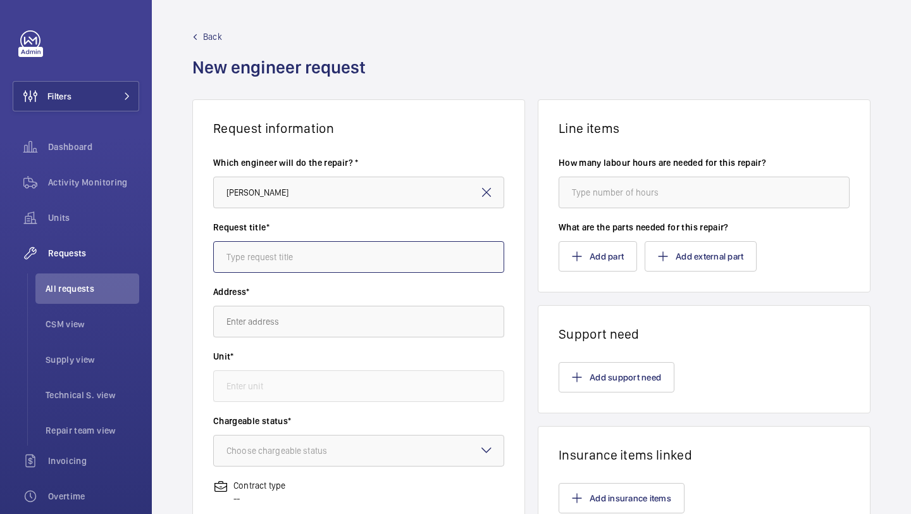
click at [269, 265] on input "text" at bounding box center [358, 257] width 291 height 32
type input "Supply and fit processor"
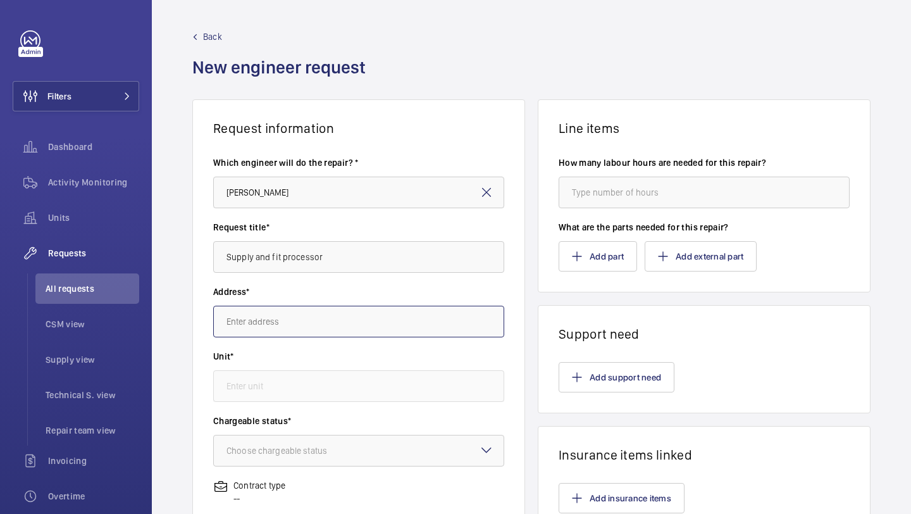
click at [256, 320] on input "text" at bounding box center [358, 322] width 291 height 32
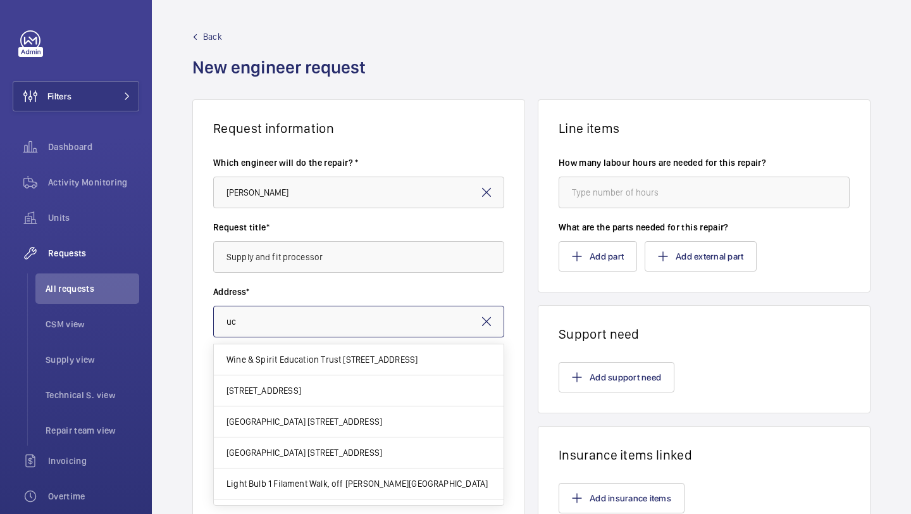
type input "u"
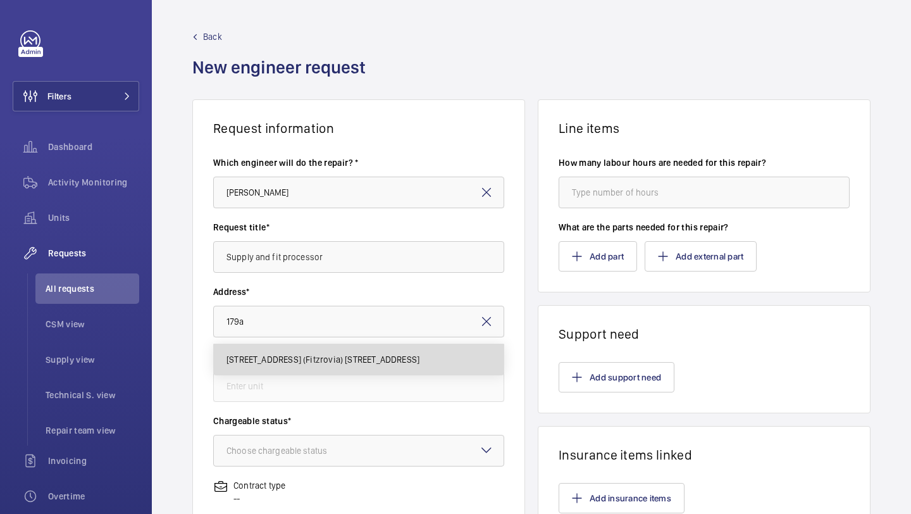
click at [265, 358] on span "179a Tottenham Court Road UCLH (Fitzrovia) 179a Tottenham Court Road,, W1T 7PA …" at bounding box center [323, 359] width 193 height 13
type input "179a Tottenham Court Road UCLH (Fitzrovia) 179a Tottenham Court Road,, W1T 7PA …"
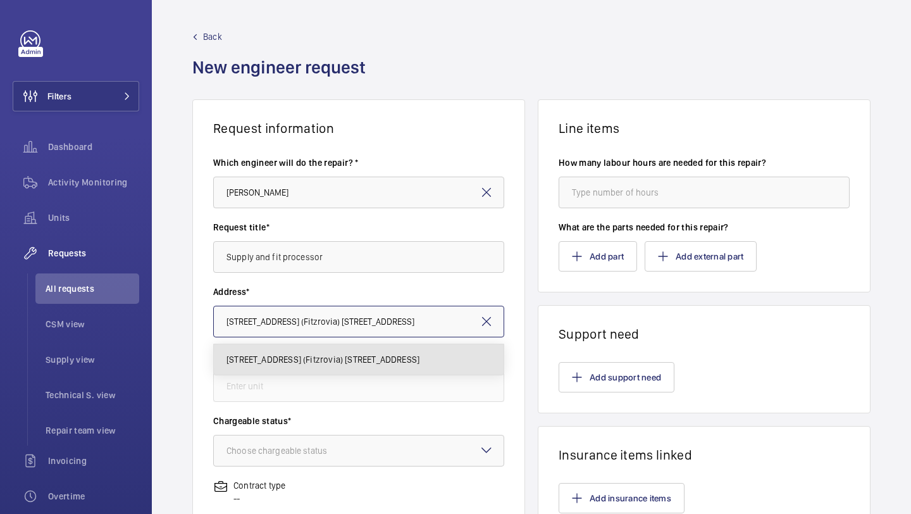
scroll to position [0, 94]
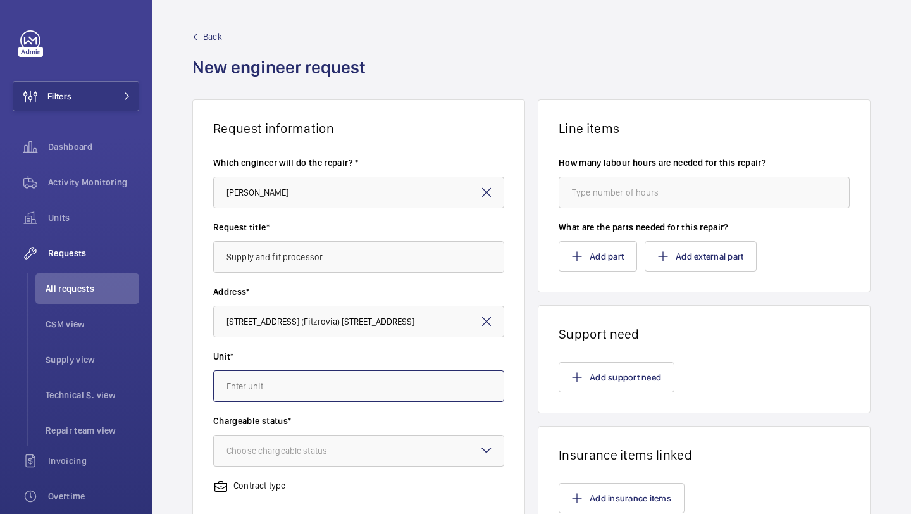
click at [282, 388] on input "text" at bounding box center [358, 386] width 291 height 32
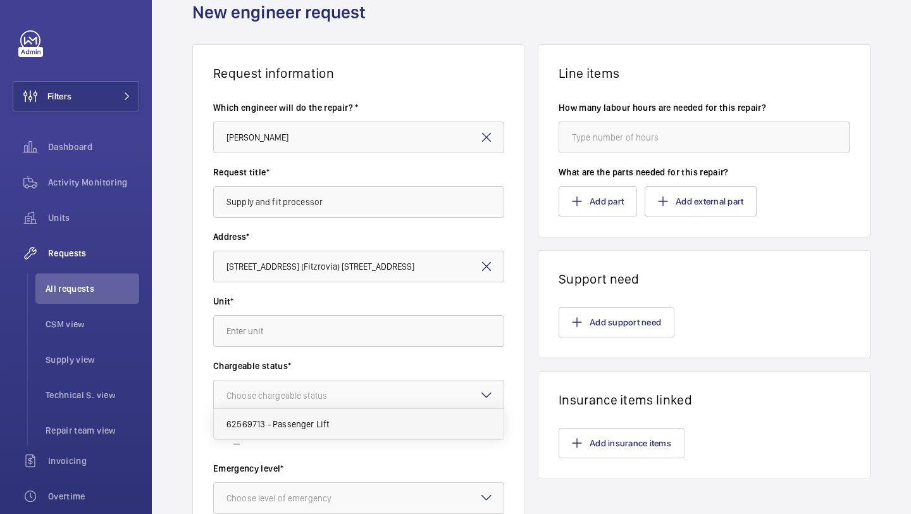
click at [278, 414] on mat-option "62569713 - Passenger Lift" at bounding box center [359, 424] width 290 height 30
type input "62569713 - Passenger Lift"
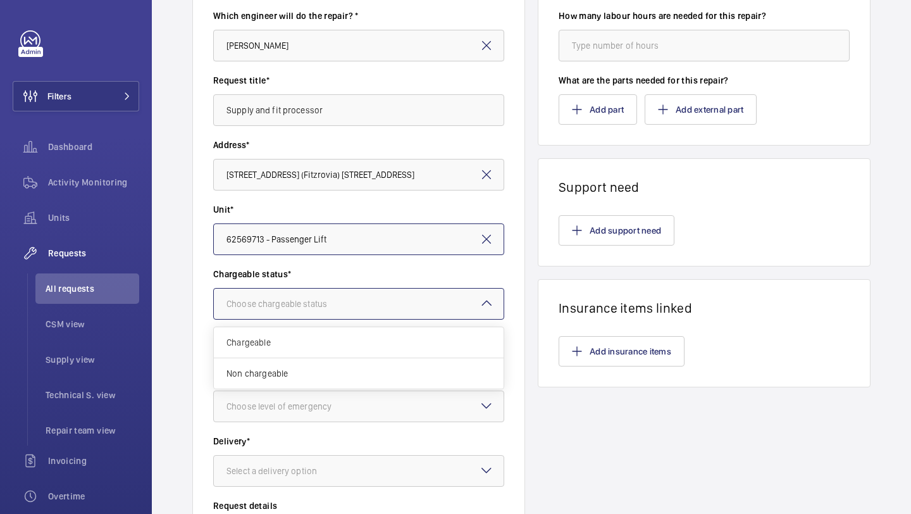
click at [332, 313] on div at bounding box center [359, 304] width 290 height 30
click at [318, 333] on div "Chargeable" at bounding box center [359, 342] width 290 height 31
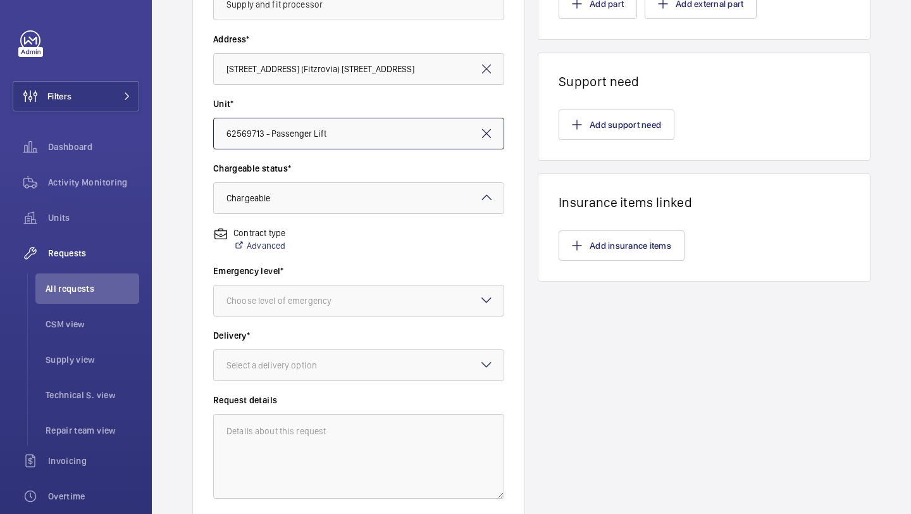
scroll to position [282, 0]
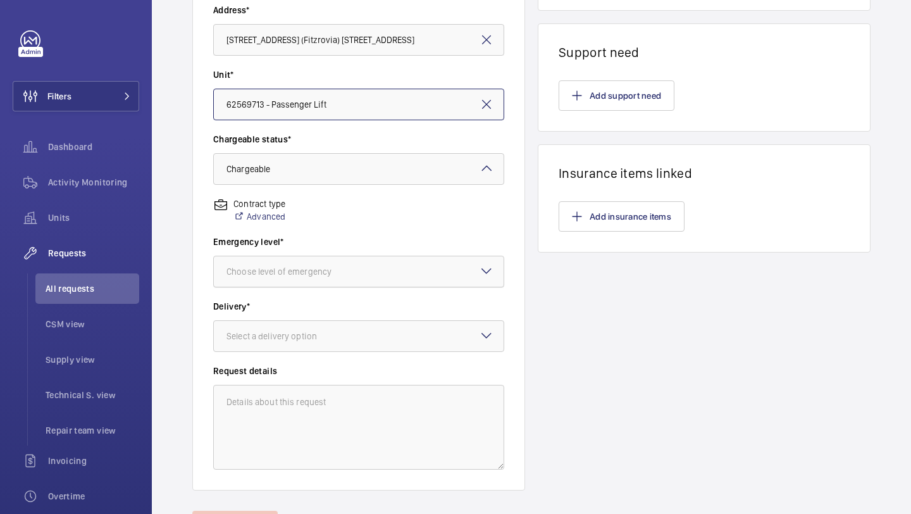
click at [341, 273] on div "Choose level of emergency" at bounding box center [295, 271] width 137 height 13
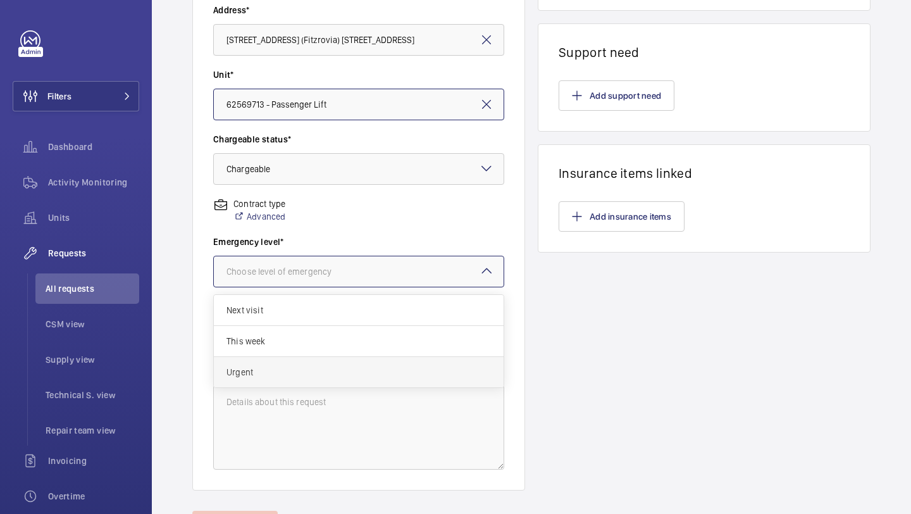
click at [297, 372] on span "Urgent" at bounding box center [359, 372] width 265 height 13
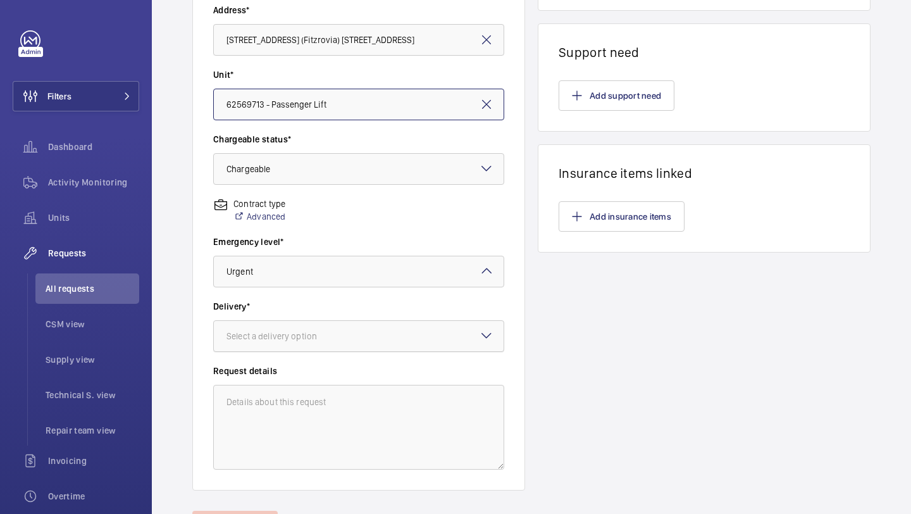
click at [306, 347] on div at bounding box center [359, 336] width 290 height 30
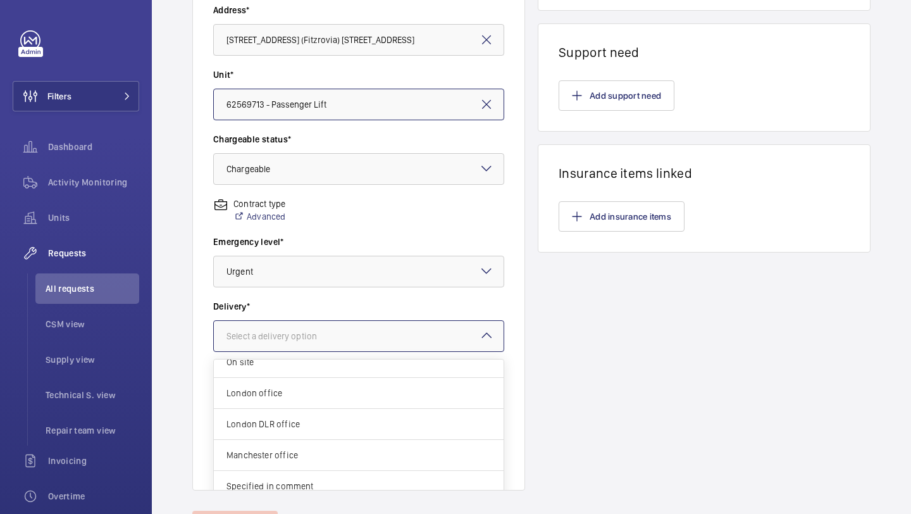
scroll to position [46, 0]
click at [292, 388] on span "London office" at bounding box center [359, 390] width 265 height 13
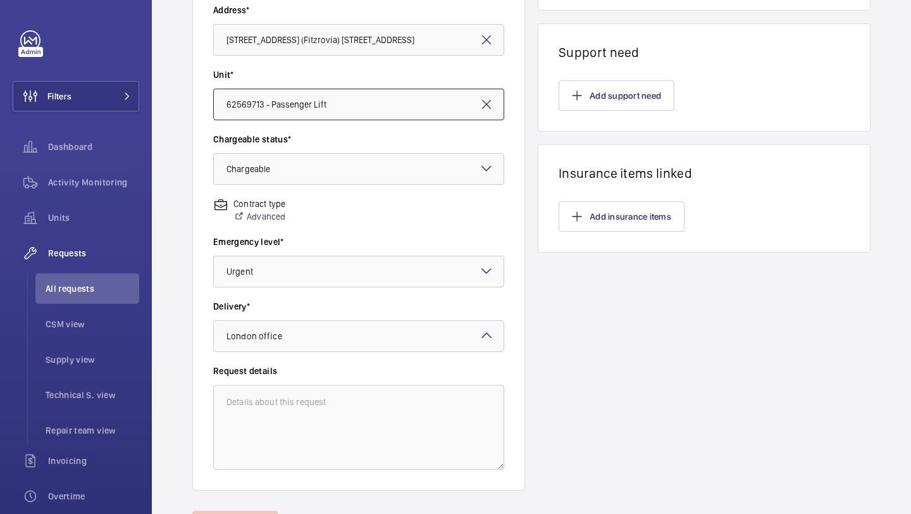
scroll to position [349, 0]
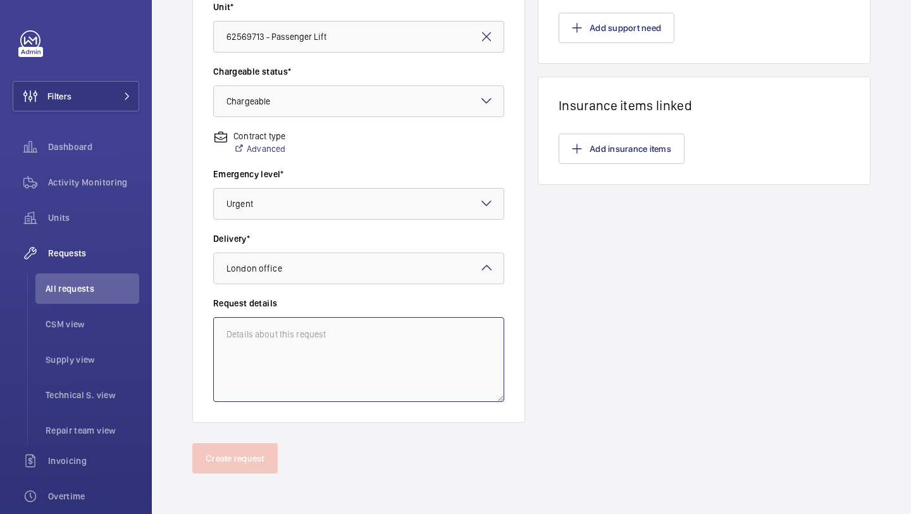
click at [307, 340] on textarea at bounding box center [358, 359] width 291 height 85
click at [302, 336] on textarea "Supply and fit processor - attend with TVC to install drive" at bounding box center [358, 359] width 291 height 85
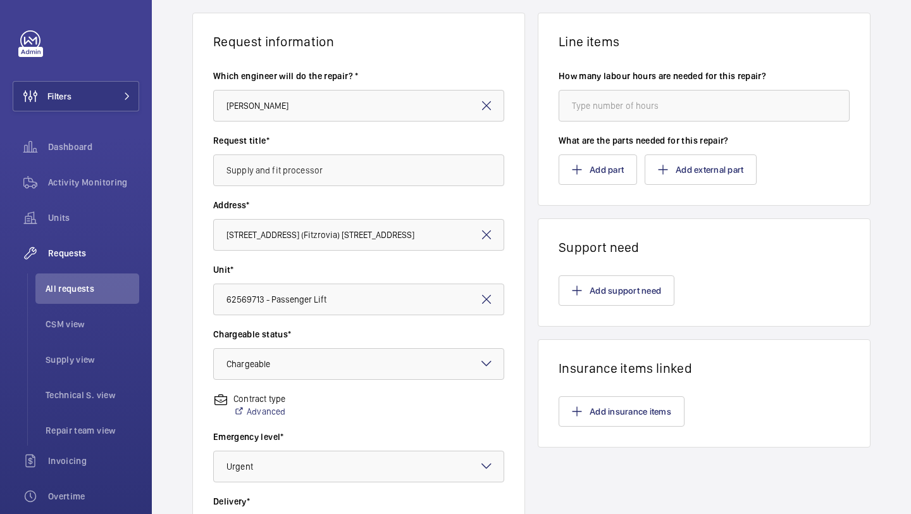
scroll to position [0, 0]
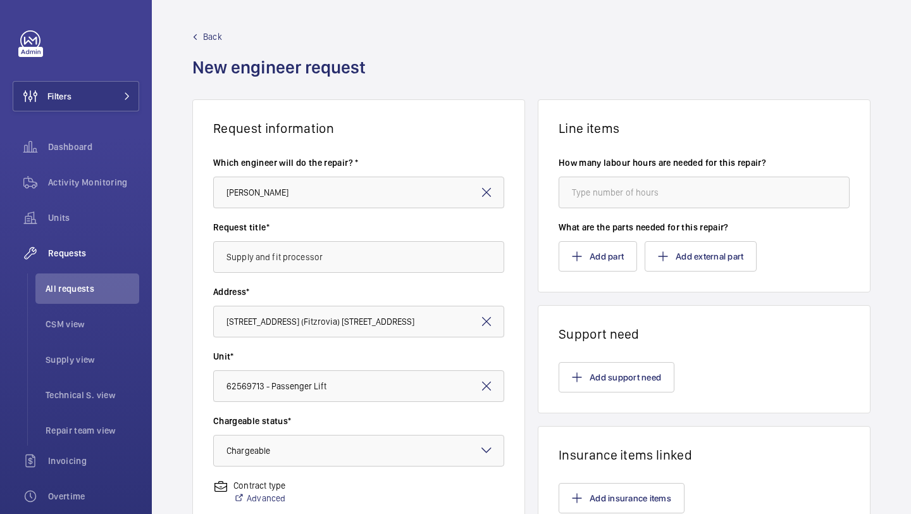
type textarea "Supply and fit processor - attend with TVC to install drive"
click at [625, 189] on input "number" at bounding box center [704, 193] width 291 height 32
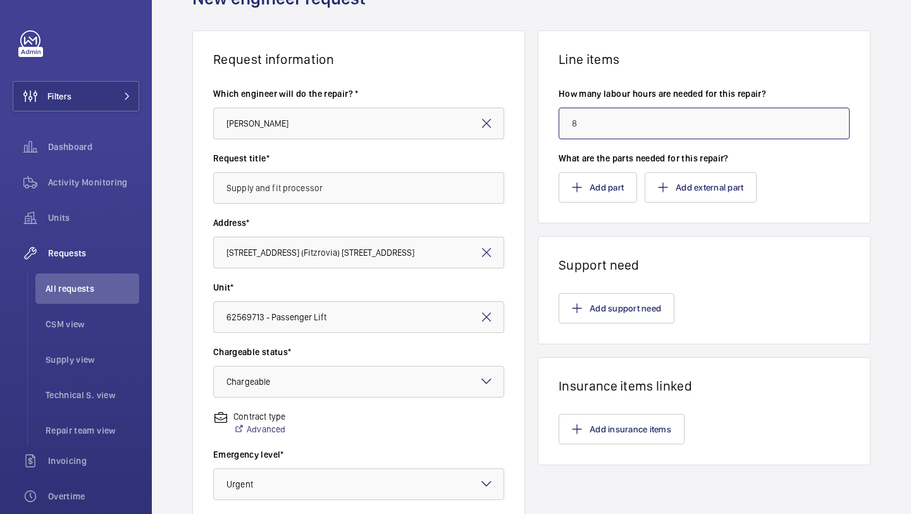
scroll to position [82, 0]
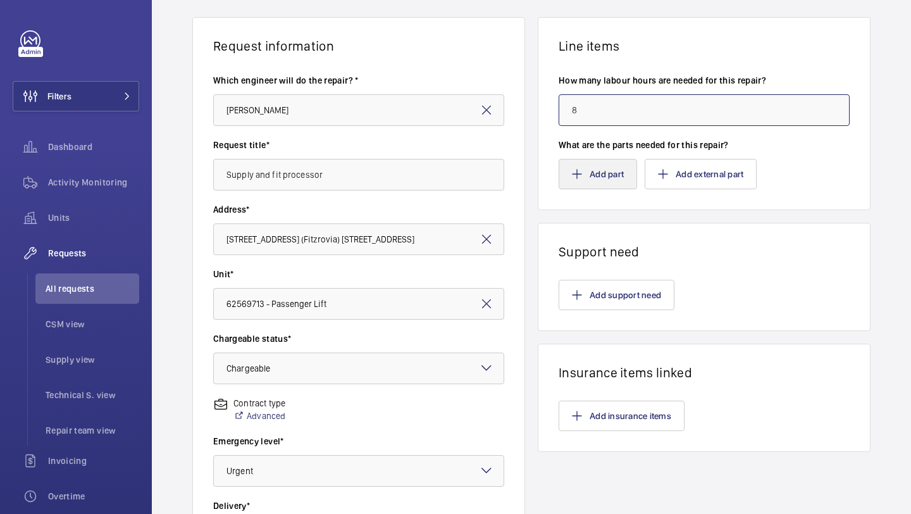
type input "8"
click at [603, 180] on button "Add part" at bounding box center [598, 174] width 78 height 30
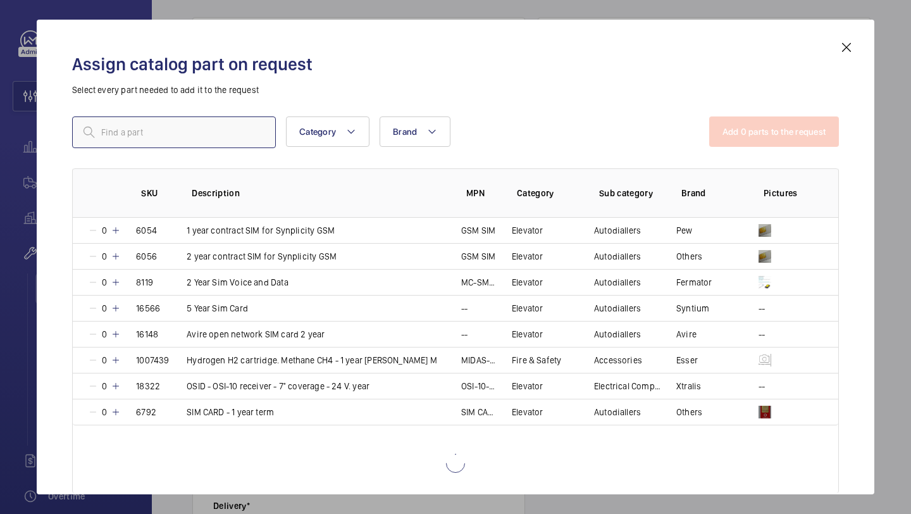
click at [206, 139] on input "text" at bounding box center [174, 132] width 204 height 32
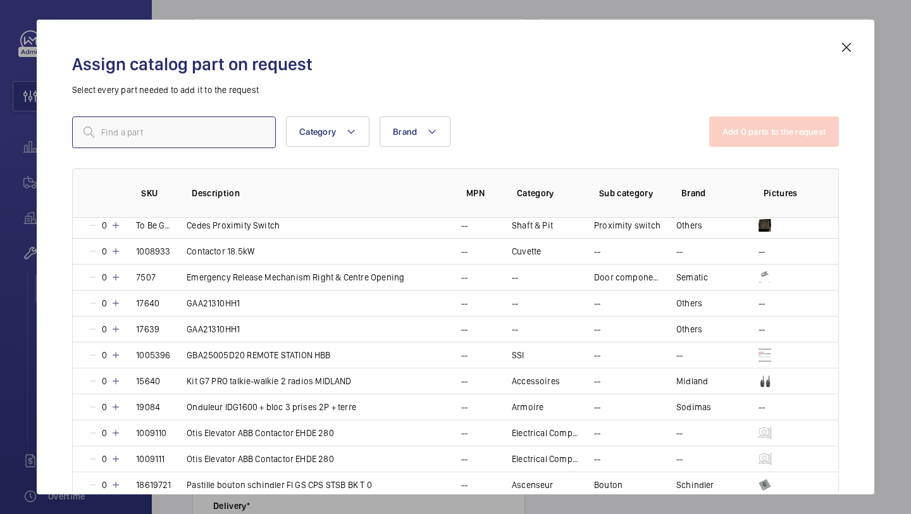
scroll to position [90, 0]
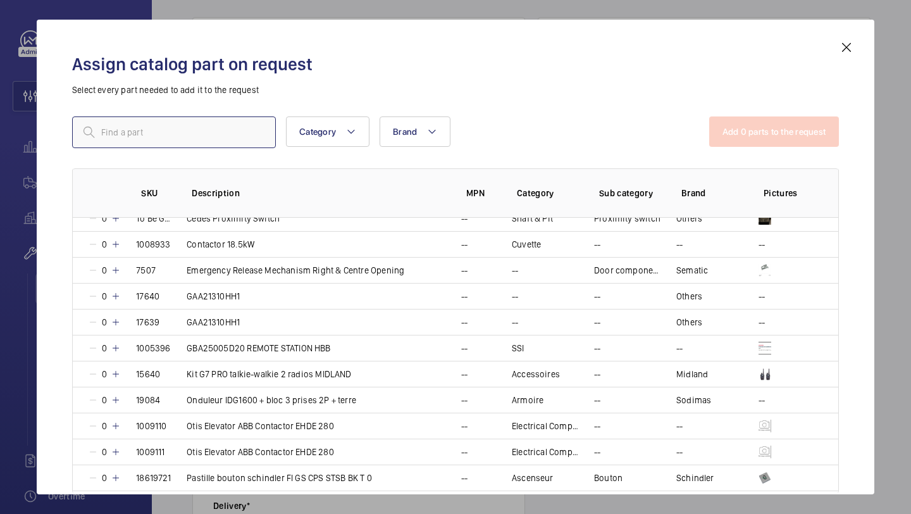
click at [198, 144] on input "text" at bounding box center [174, 132] width 204 height 32
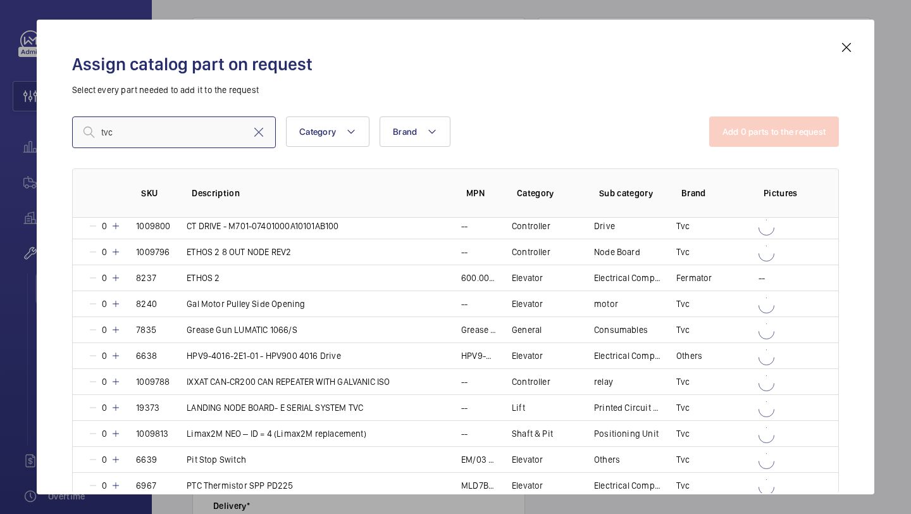
scroll to position [0, 0]
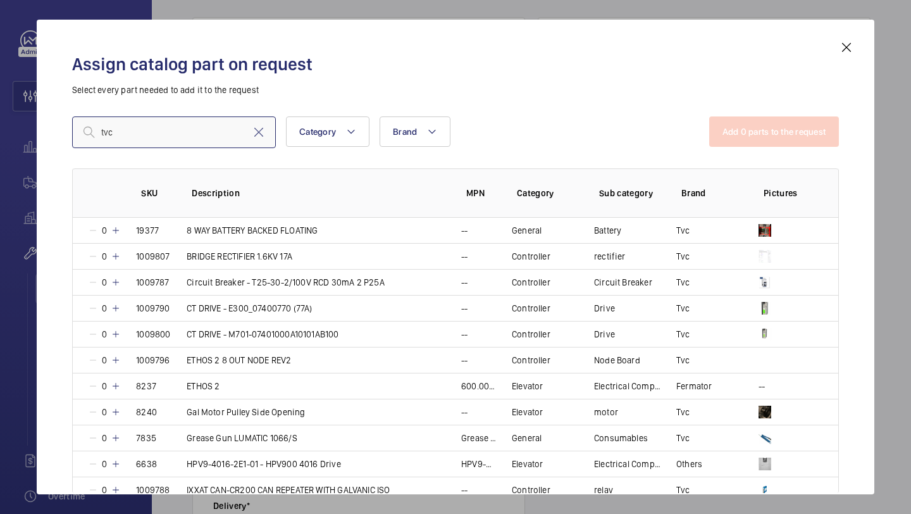
click at [175, 125] on input "tvc" at bounding box center [174, 132] width 204 height 32
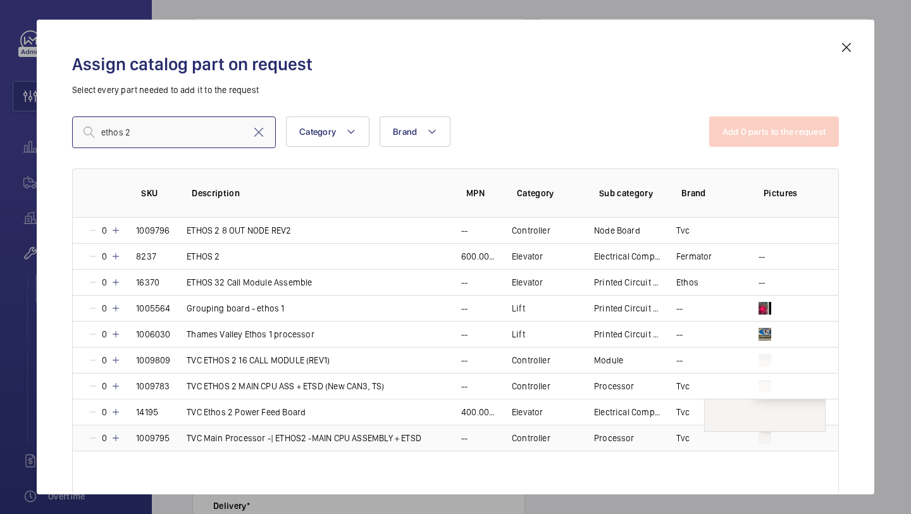
type input "ethos 2"
click at [766, 441] on img at bounding box center [765, 438] width 13 height 13
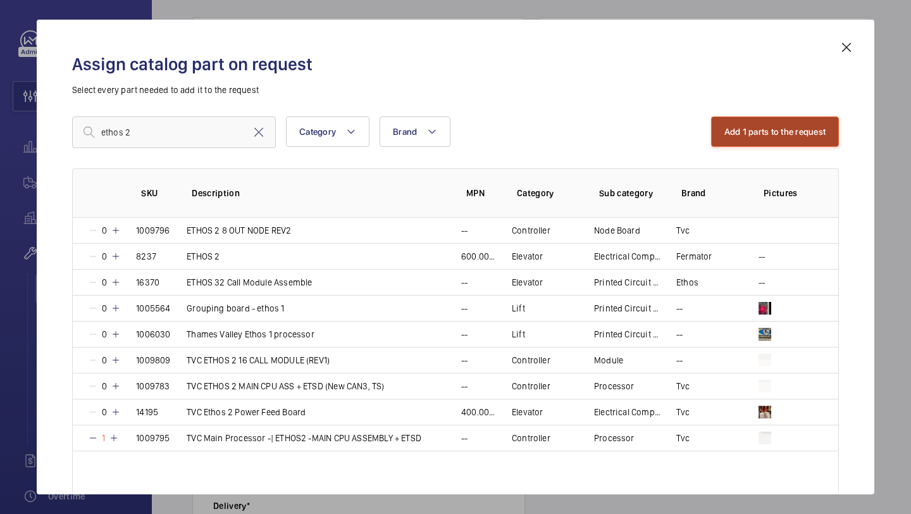
click at [783, 139] on button "Add 1 parts to the request" at bounding box center [775, 131] width 128 height 30
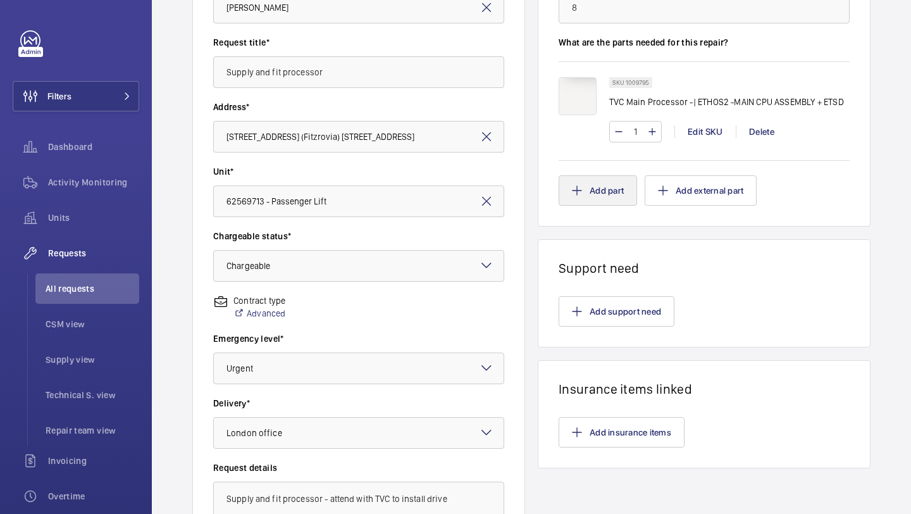
scroll to position [211, 0]
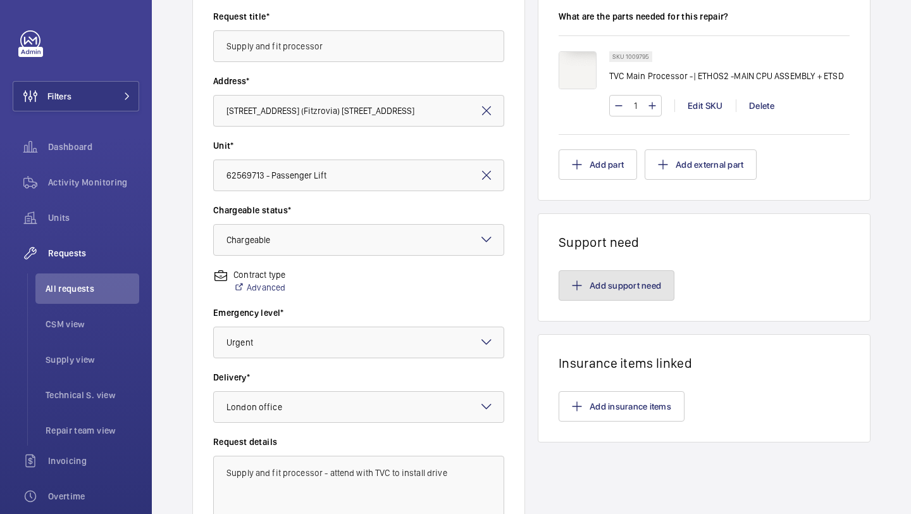
click at [611, 283] on button "Add support need" at bounding box center [617, 285] width 116 height 30
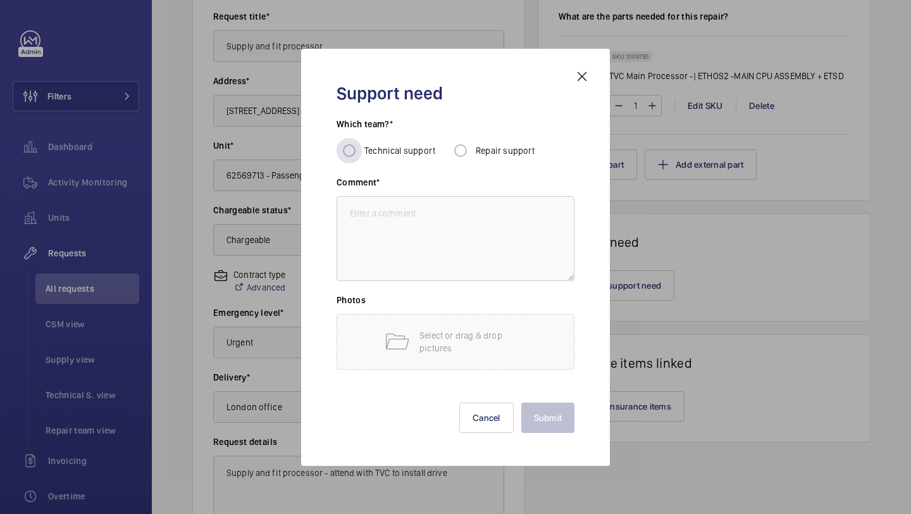
click at [377, 150] on span "Technical support" at bounding box center [399, 151] width 71 height 10
click at [362, 150] on input "Technical support" at bounding box center [349, 150] width 25 height 25
radio input "true"
click at [382, 215] on textarea at bounding box center [456, 238] width 238 height 85
paste textarea "Supply and fit processor - attend with TVC to install drive"
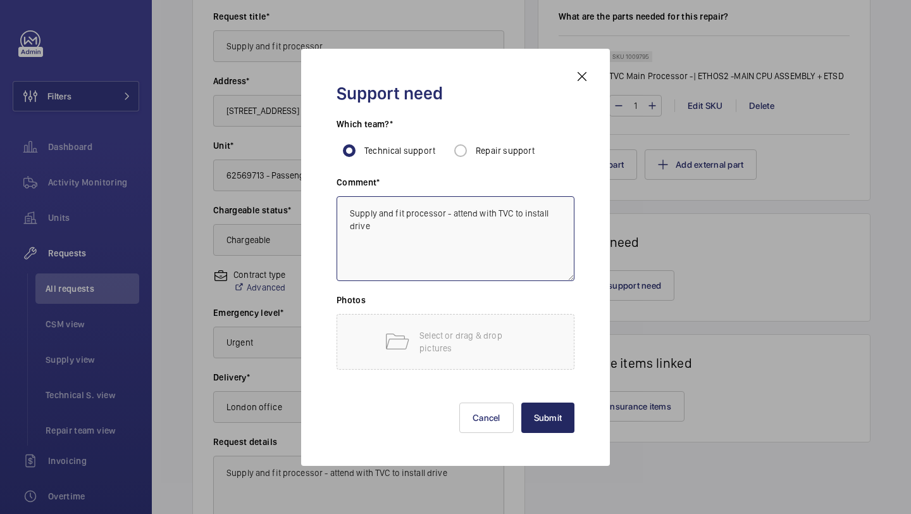
type textarea "Supply and fit processor - attend with TVC to install drive"
click at [545, 419] on button "Submit" at bounding box center [548, 417] width 54 height 30
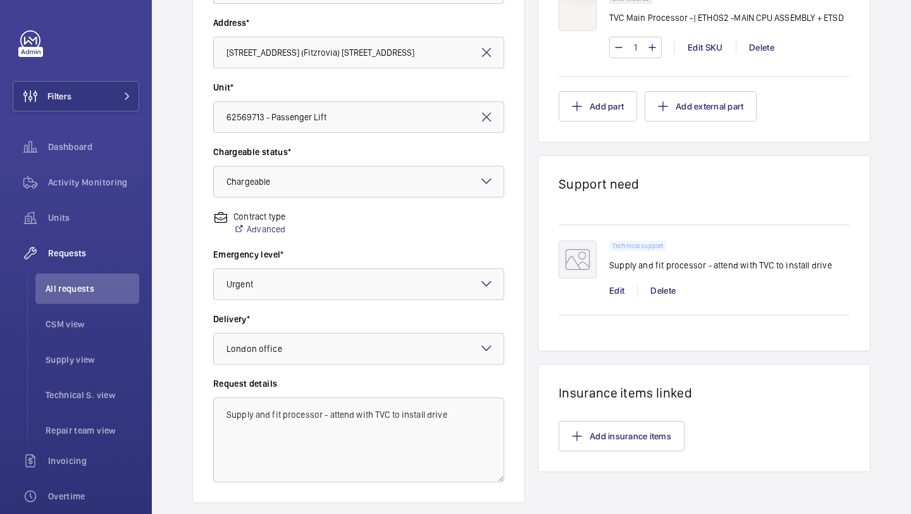
scroll to position [349, 0]
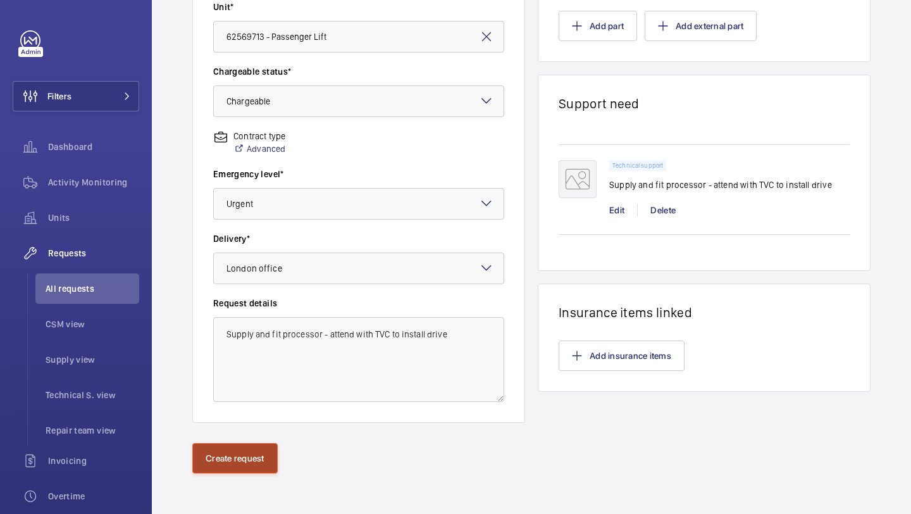
click at [251, 454] on button "Create request" at bounding box center [234, 458] width 85 height 30
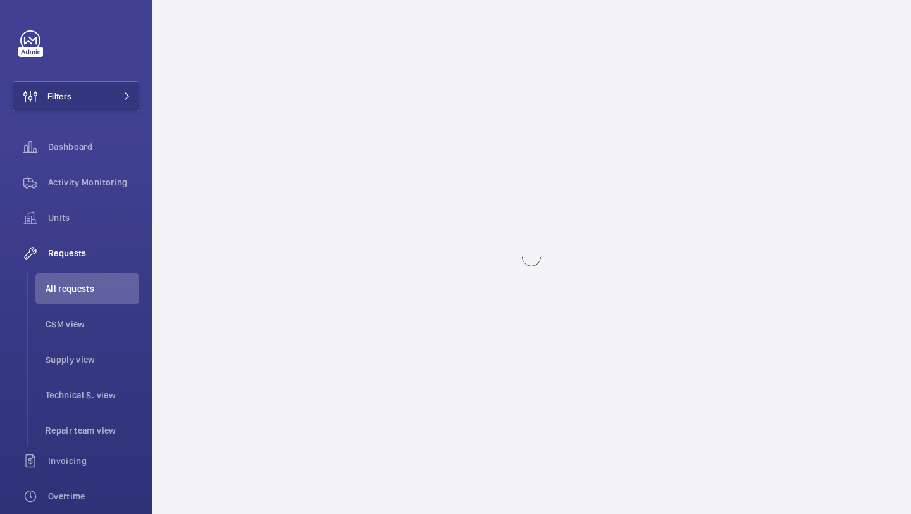
scroll to position [0, 0]
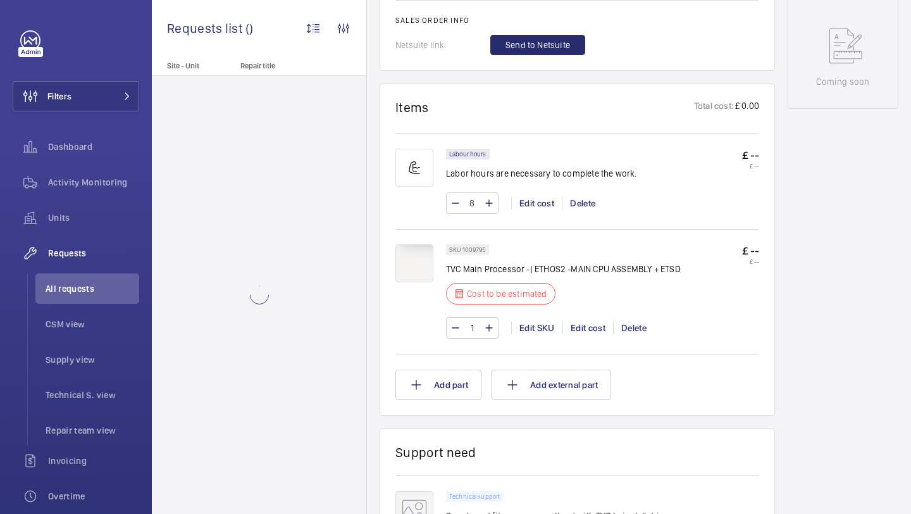
scroll to position [686, 0]
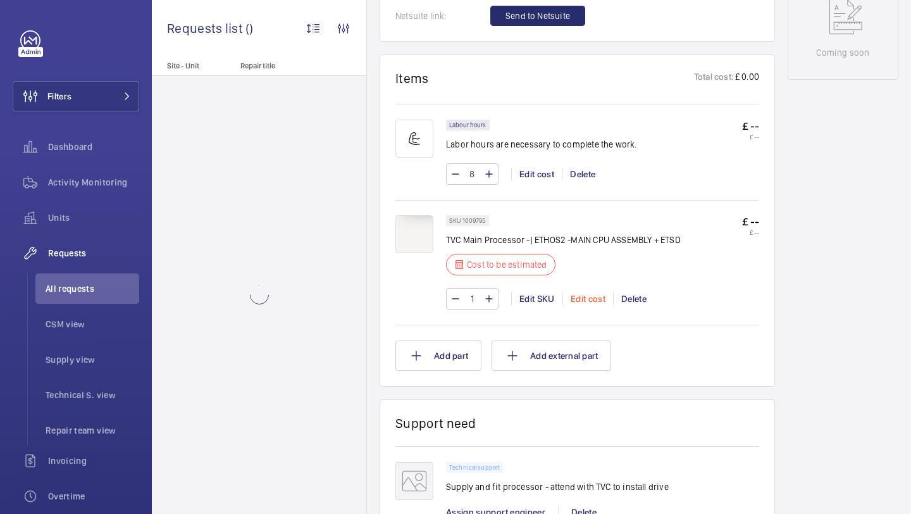
click at [588, 294] on div "Edit cost" at bounding box center [588, 298] width 51 height 13
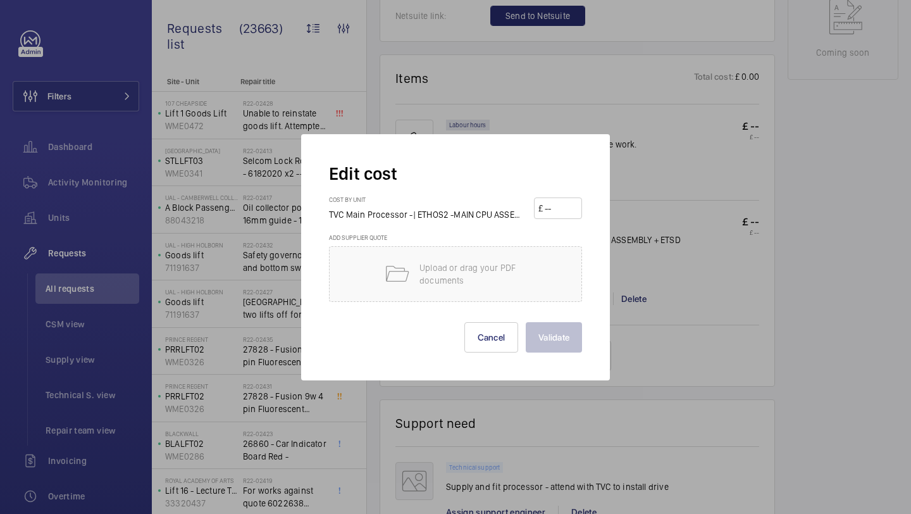
click at [563, 208] on input "number" at bounding box center [561, 208] width 34 height 20
type input "1"
type input "1994"
click at [551, 344] on button "Validate" at bounding box center [554, 337] width 56 height 30
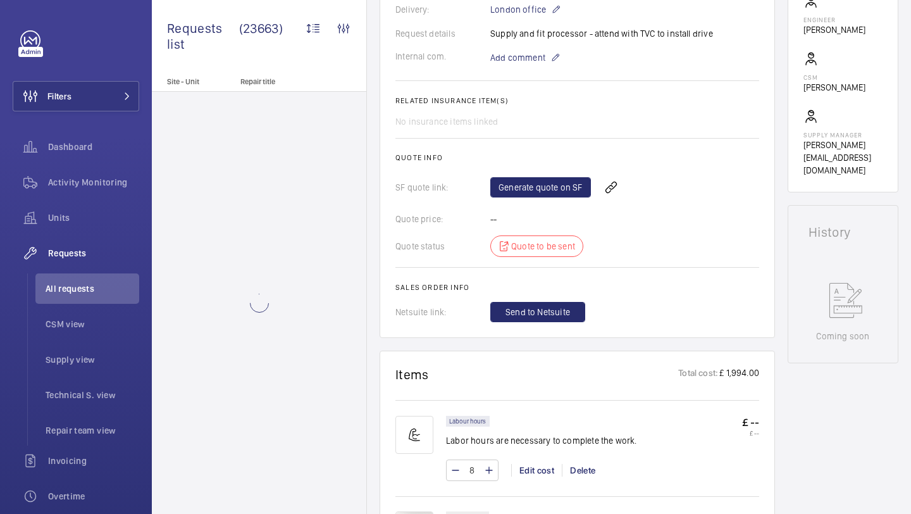
scroll to position [378, 0]
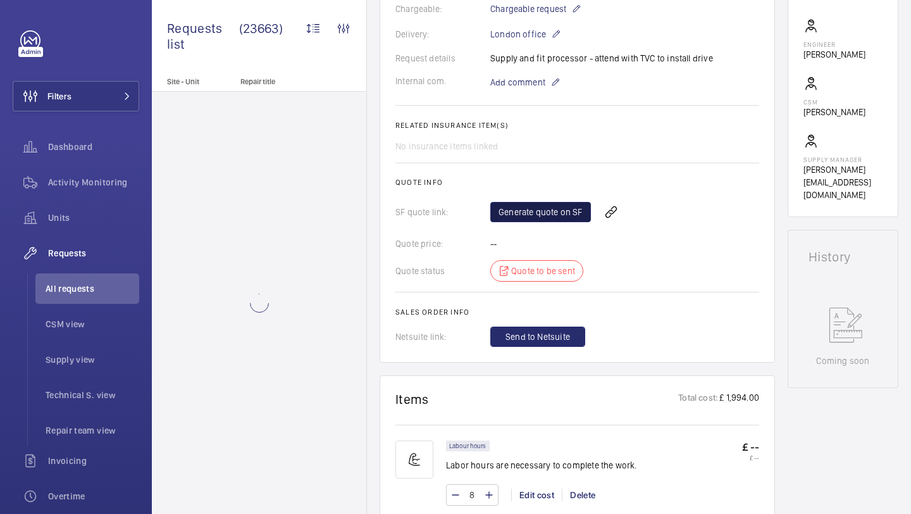
click at [543, 215] on link "Generate quote on SF" at bounding box center [540, 212] width 101 height 20
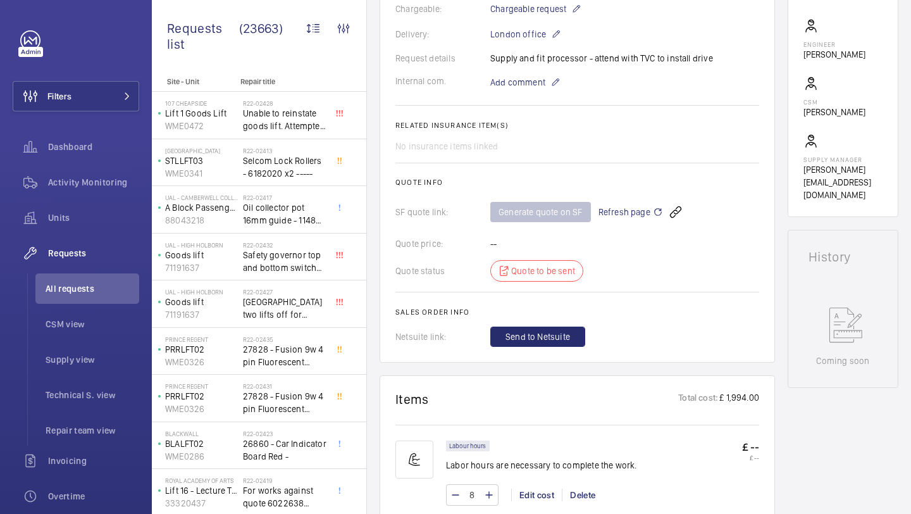
scroll to position [177, 0]
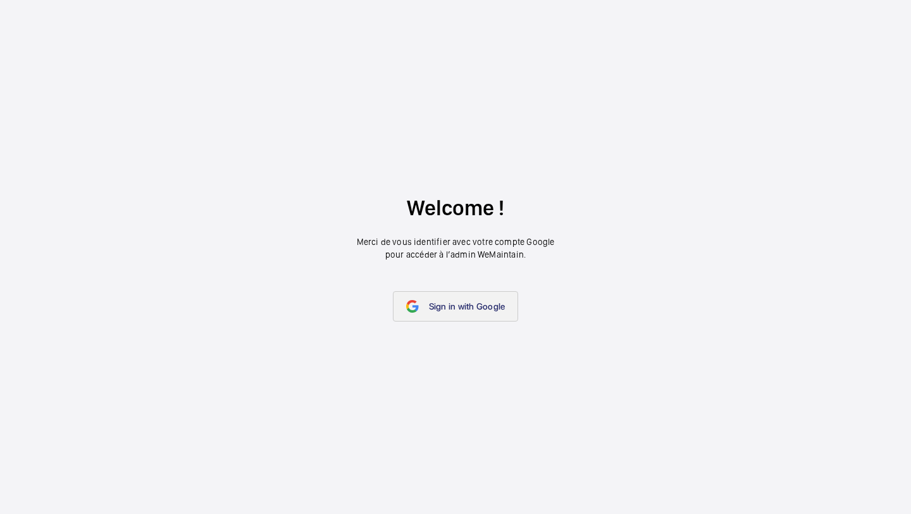
click at [465, 303] on span "Sign in with Google" at bounding box center [467, 306] width 77 height 10
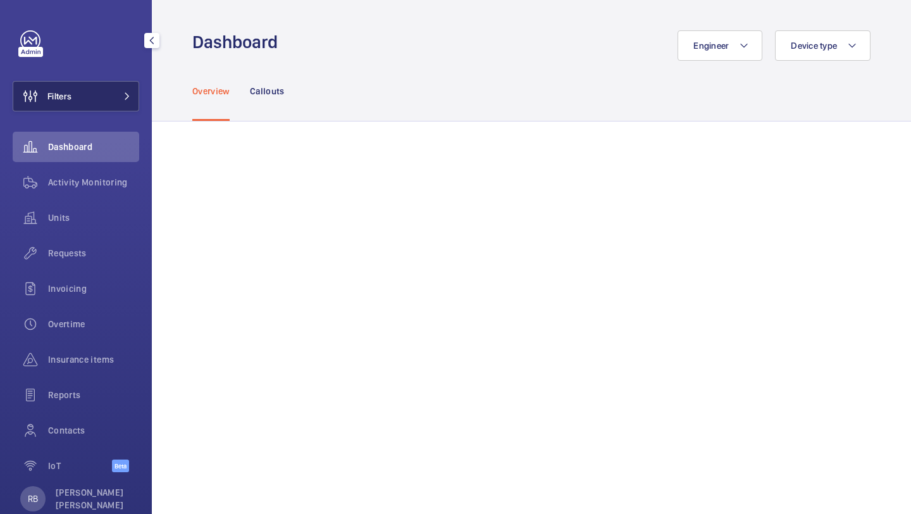
click at [112, 92] on button "Filters" at bounding box center [76, 96] width 127 height 30
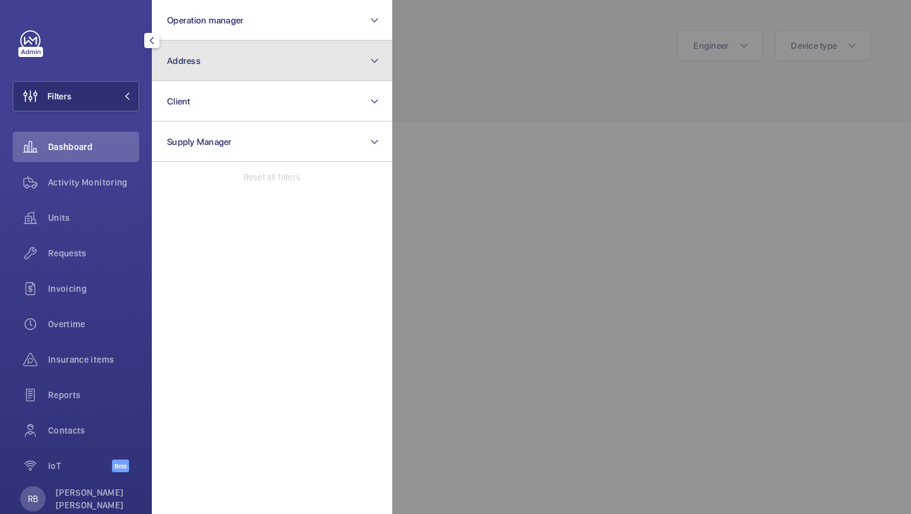
click at [158, 77] on button "Address" at bounding box center [272, 60] width 240 height 40
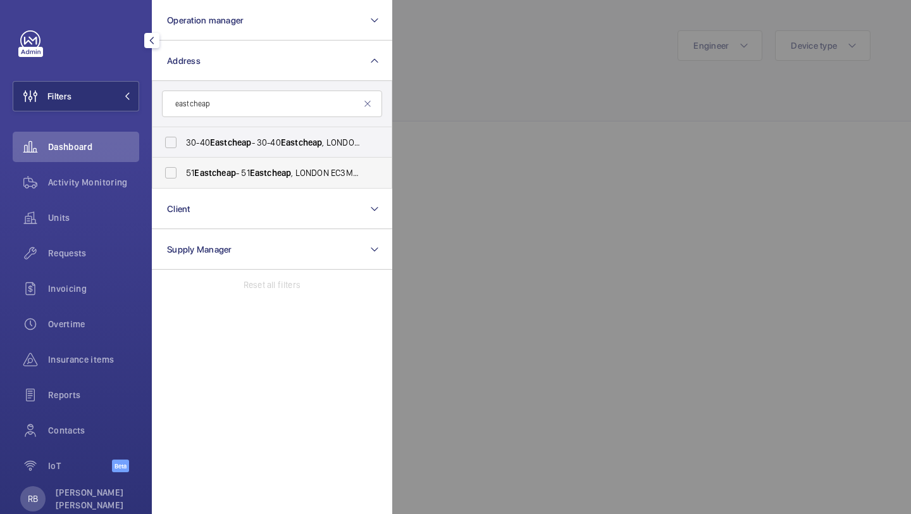
type input "eastcheap"
click at [222, 181] on label "51 Eastcheap - 51 Eastcheap , LONDON EC3M 1DT" at bounding box center [263, 173] width 220 height 30
click at [184, 181] on input "51 Eastcheap - 51 Eastcheap , LONDON EC3M 1DT" at bounding box center [170, 172] width 25 height 25
checkbox input "true"
click at [495, 167] on div at bounding box center [847, 257] width 911 height 514
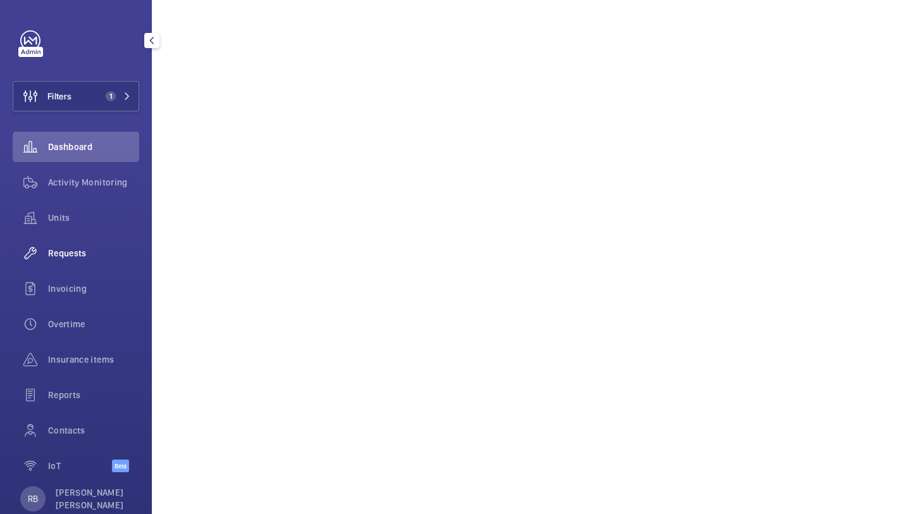
click at [75, 251] on span "Requests" at bounding box center [93, 253] width 91 height 13
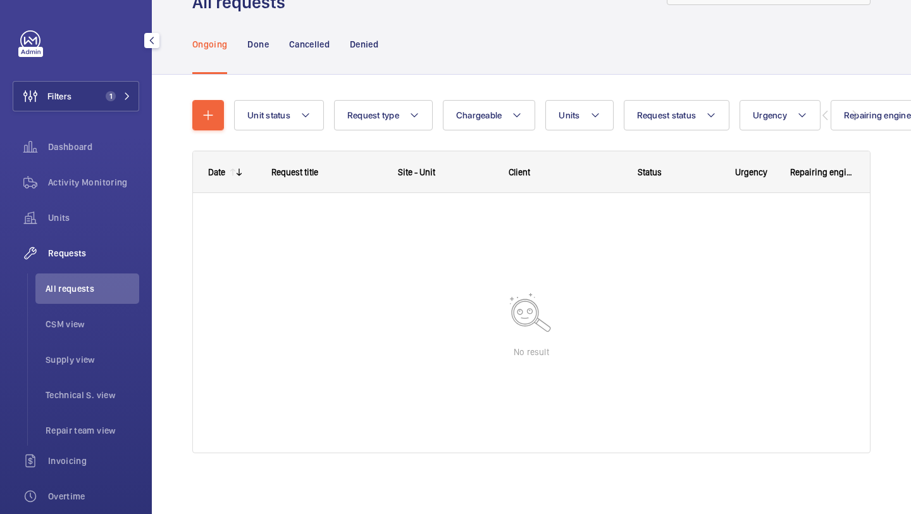
scroll to position [56, 0]
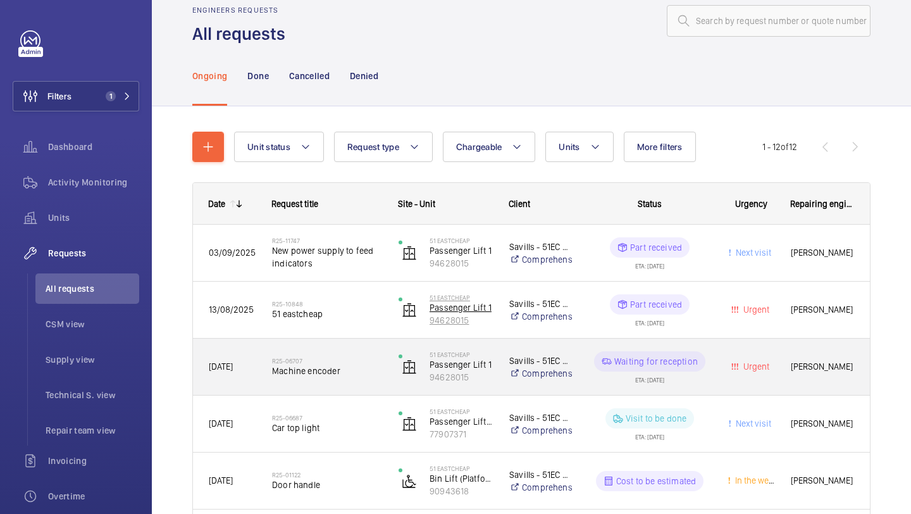
scroll to position [33, 0]
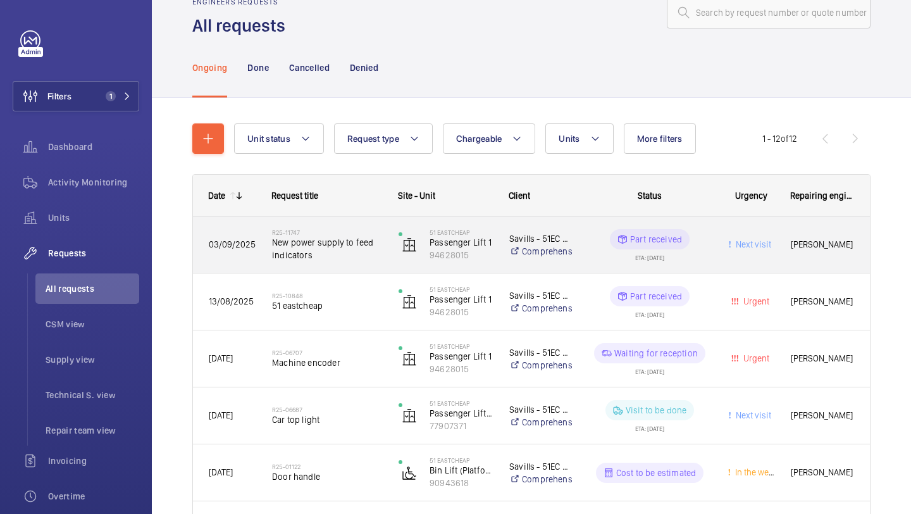
click at [369, 254] on span "New power supply to feed indicators" at bounding box center [327, 248] width 110 height 25
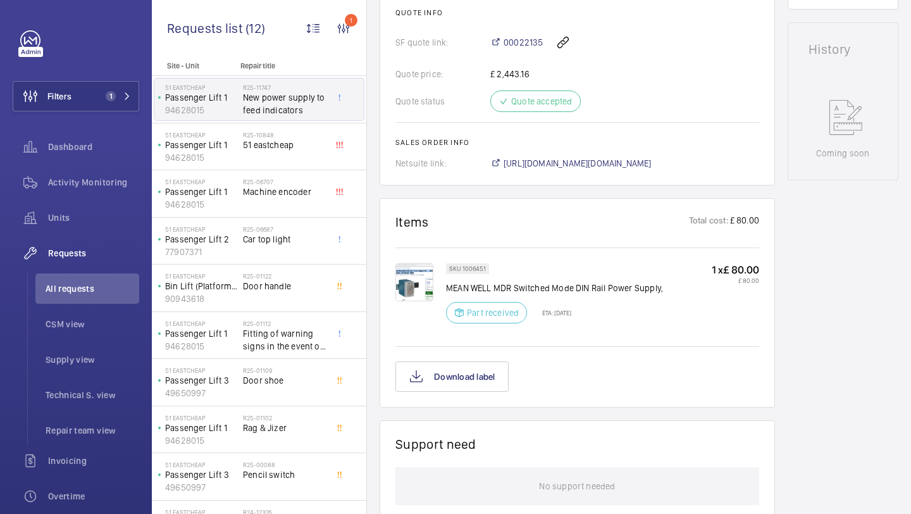
scroll to position [711, 0]
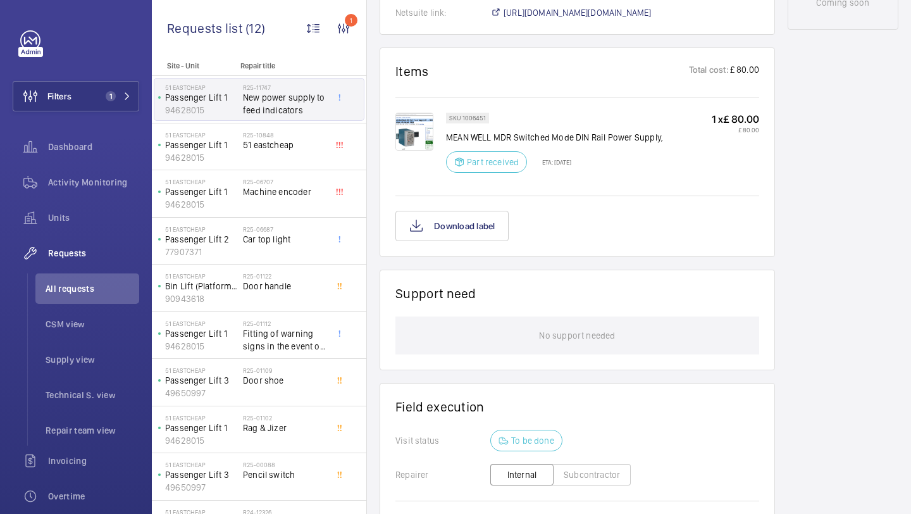
click at [419, 140] on img at bounding box center [414, 132] width 38 height 38
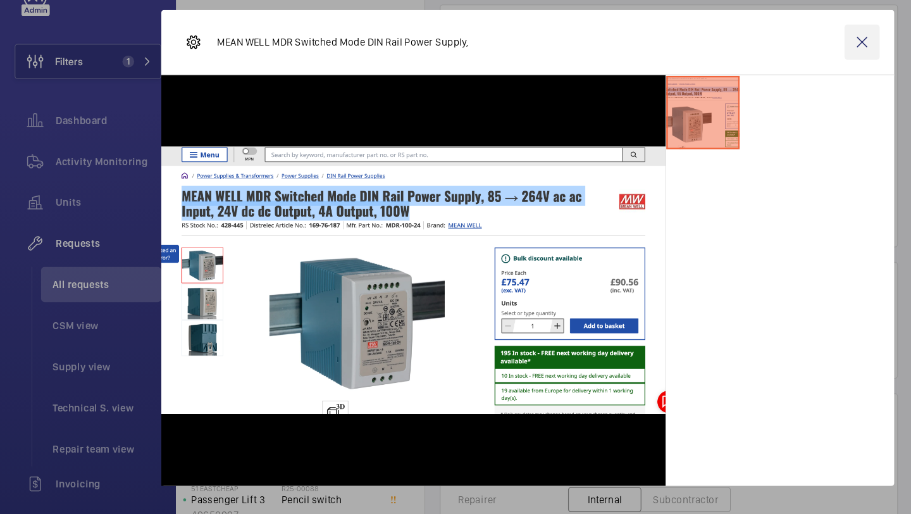
click at [743, 82] on wm-front-icon-button at bounding box center [744, 80] width 30 height 30
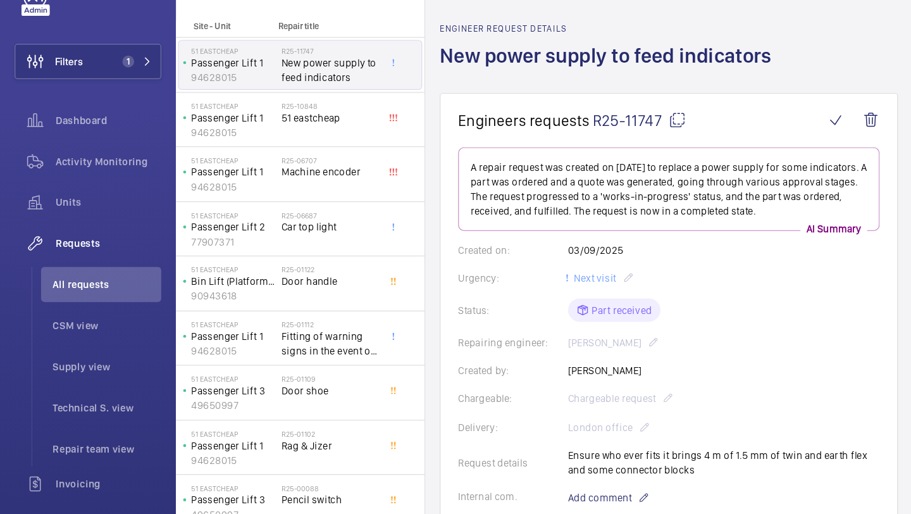
scroll to position [683, 0]
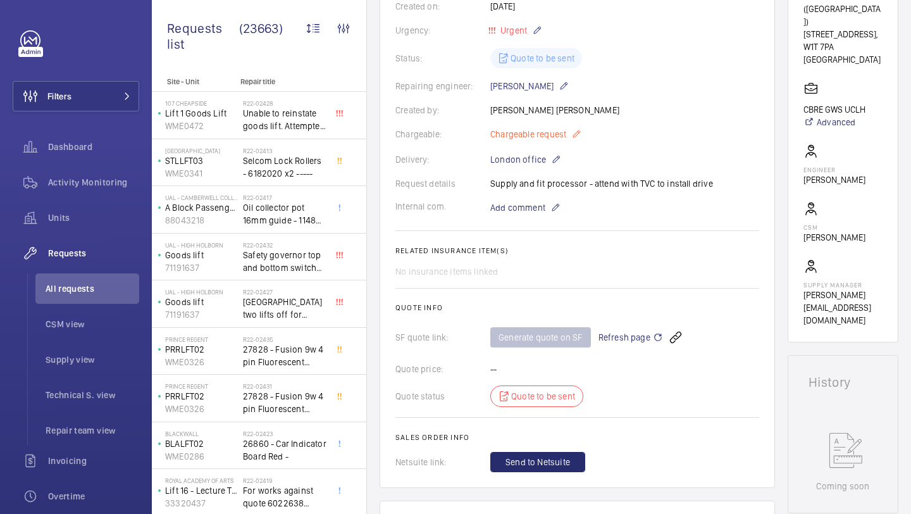
scroll to position [359, 0]
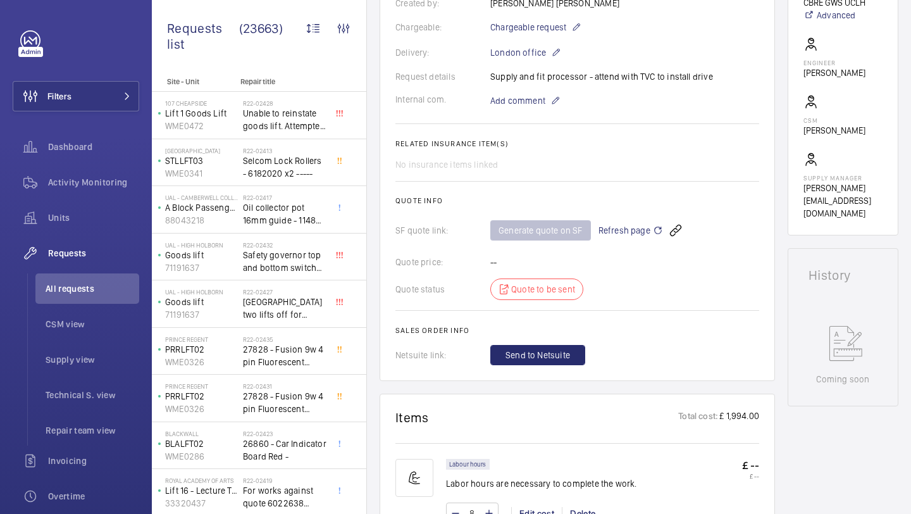
click at [622, 219] on div "Generate quote on SF Refresh page" at bounding box center [624, 230] width 269 height 30
click at [622, 220] on div "Generate quote on SF Refresh page" at bounding box center [624, 230] width 269 height 30
click at [621, 228] on span "Refresh page" at bounding box center [631, 230] width 65 height 15
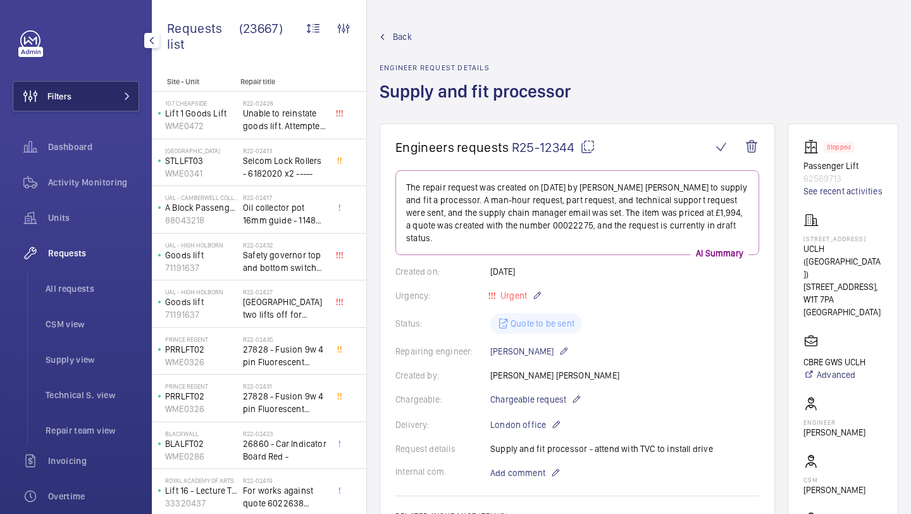
click at [79, 91] on button "Filters" at bounding box center [76, 96] width 127 height 30
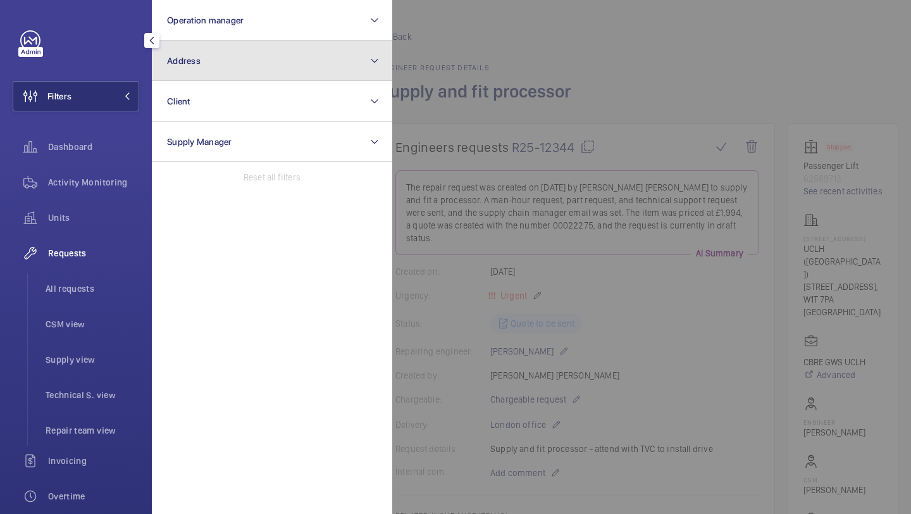
click at [241, 50] on button "Address" at bounding box center [272, 60] width 240 height 40
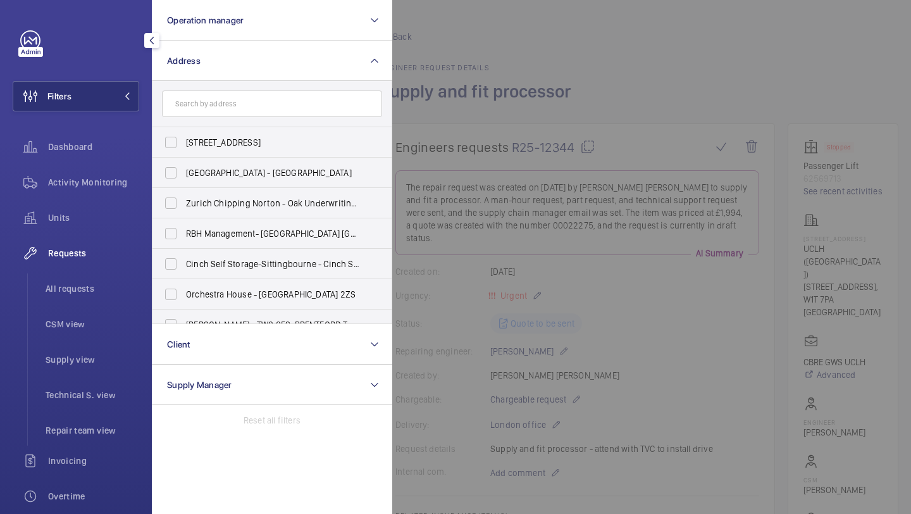
click at [286, 86] on form at bounding box center [272, 104] width 239 height 46
click at [284, 90] on input "text" at bounding box center [272, 103] width 220 height 27
click at [247, 112] on input "text" at bounding box center [272, 103] width 220 height 27
click at [249, 112] on input "text" at bounding box center [272, 103] width 220 height 27
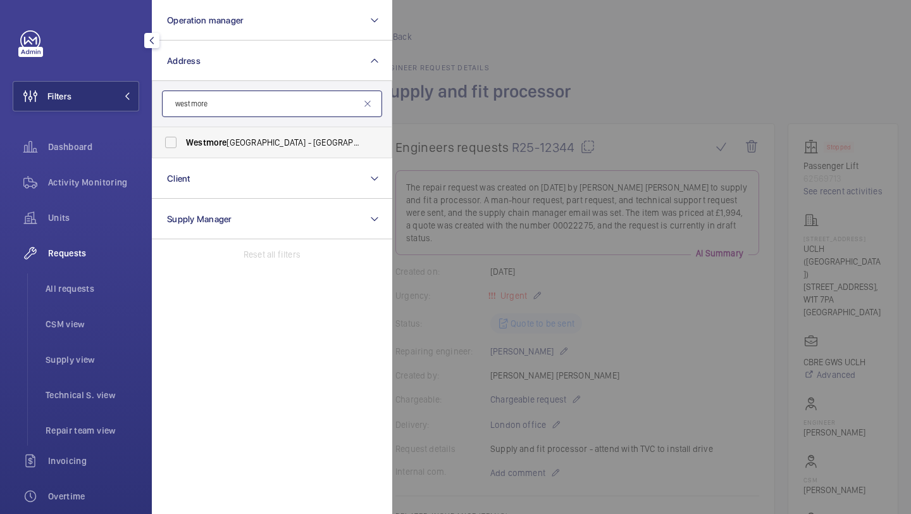
type input "westmore"
click at [277, 143] on span "Westmore land Street - UCLH, 16-18 Westmore land Street,, LONDON W1G 8PH" at bounding box center [273, 142] width 174 height 13
click at [184, 143] on input "Westmore land Street - UCLH, 16-18 Westmore land Street,, LONDON W1G 8PH" at bounding box center [170, 142] width 25 height 25
checkbox input "true"
click at [537, 99] on div at bounding box center [847, 257] width 911 height 514
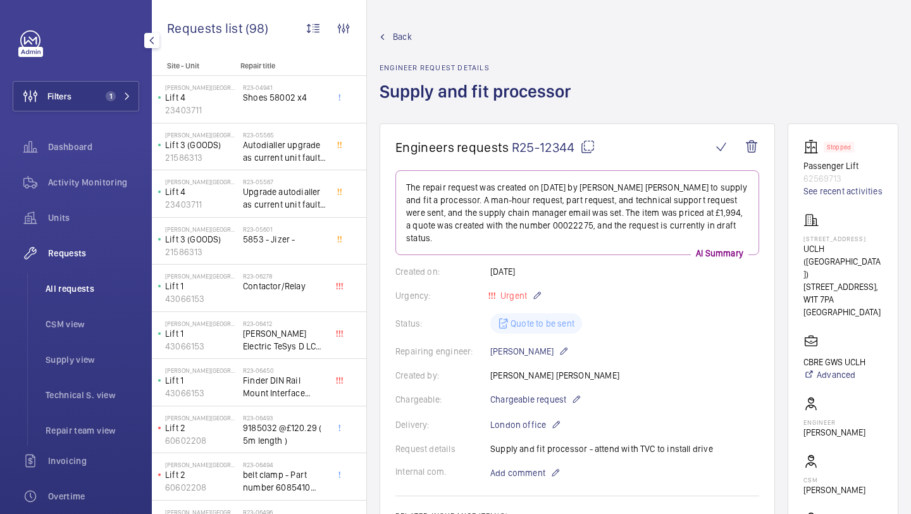
click at [91, 286] on span "All requests" at bounding box center [93, 288] width 94 height 13
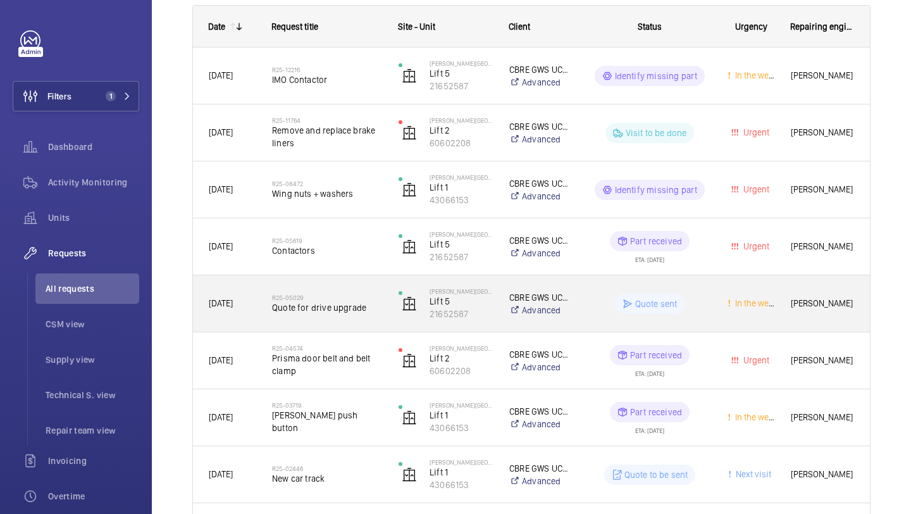
scroll to position [212, 0]
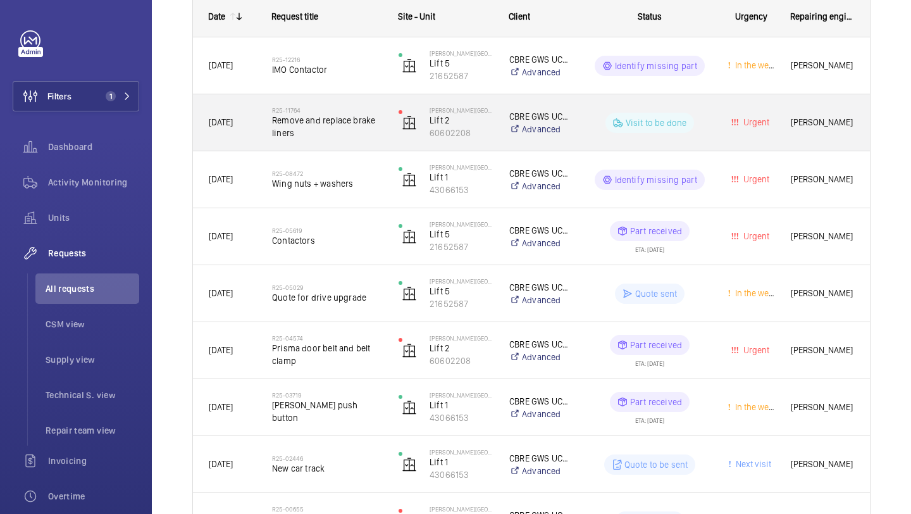
click at [367, 128] on span "Remove and replace brake liners" at bounding box center [327, 126] width 110 height 25
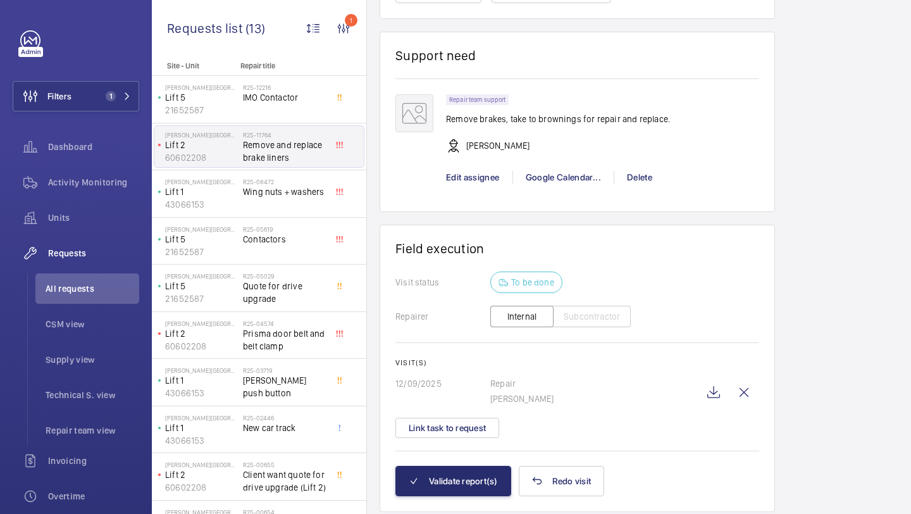
scroll to position [985, 0]
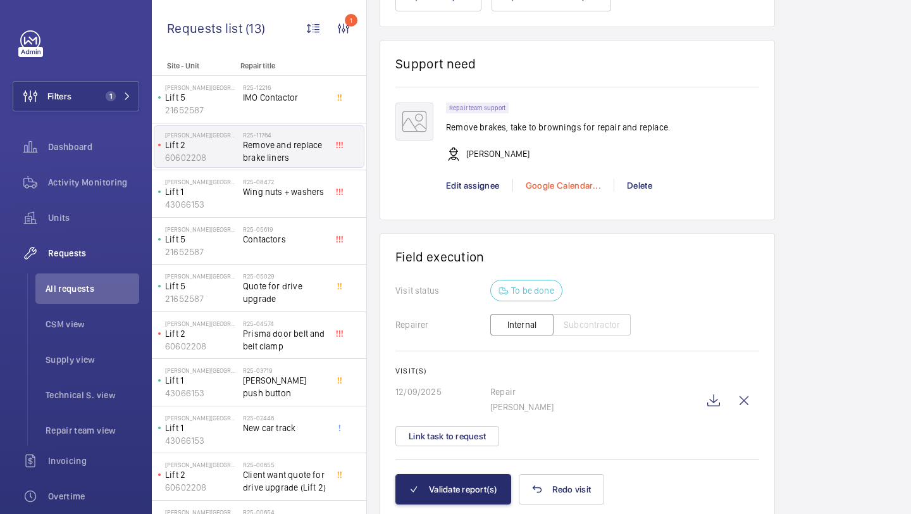
click at [547, 192] on div "Google Calendar..." at bounding box center [563, 185] width 101 height 13
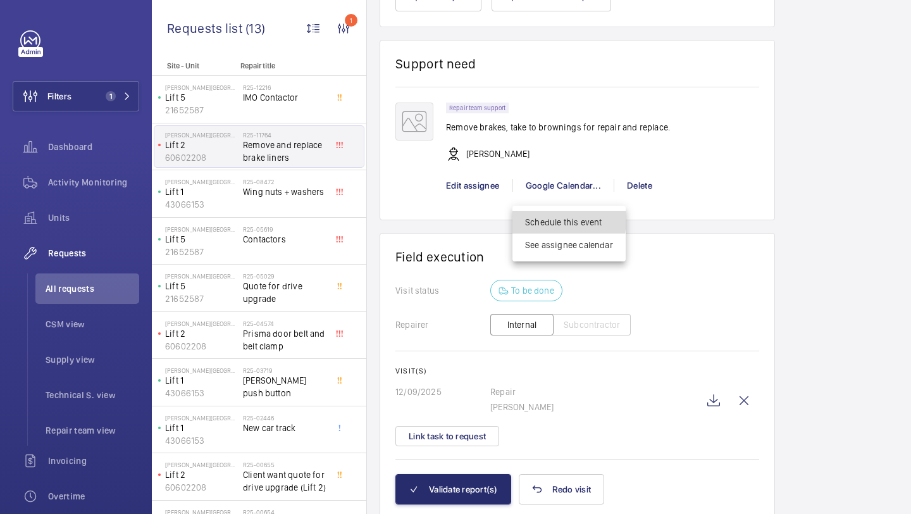
click at [549, 220] on span "Schedule this event" at bounding box center [569, 222] width 88 height 13
click at [713, 204] on div at bounding box center [455, 257] width 911 height 514
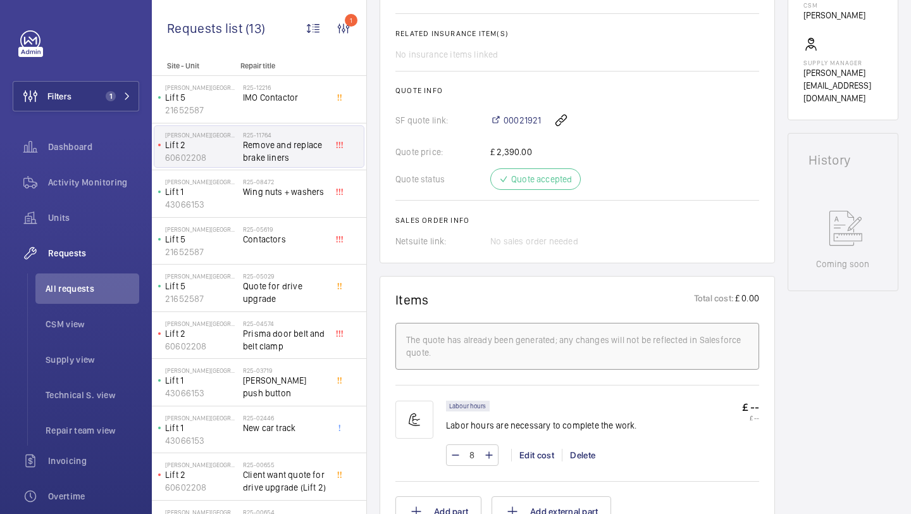
scroll to position [0, 0]
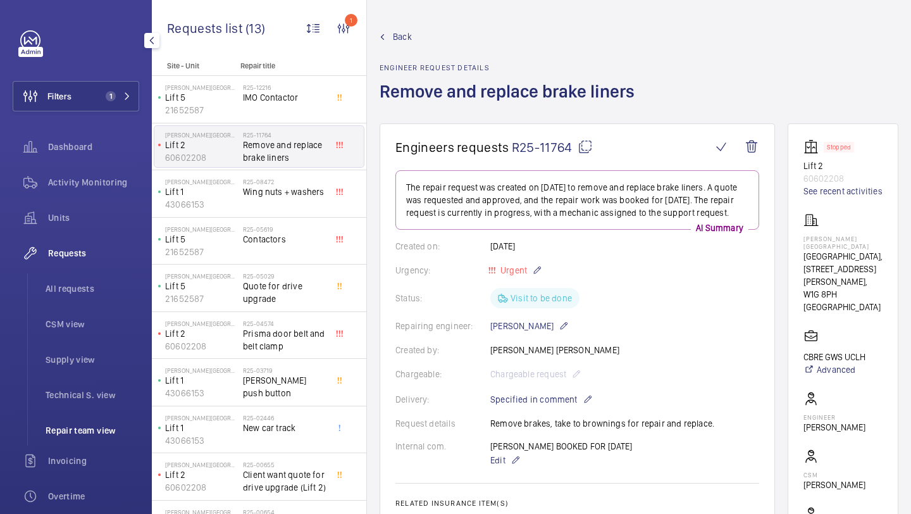
click at [82, 425] on span "Repair team view" at bounding box center [93, 430] width 94 height 13
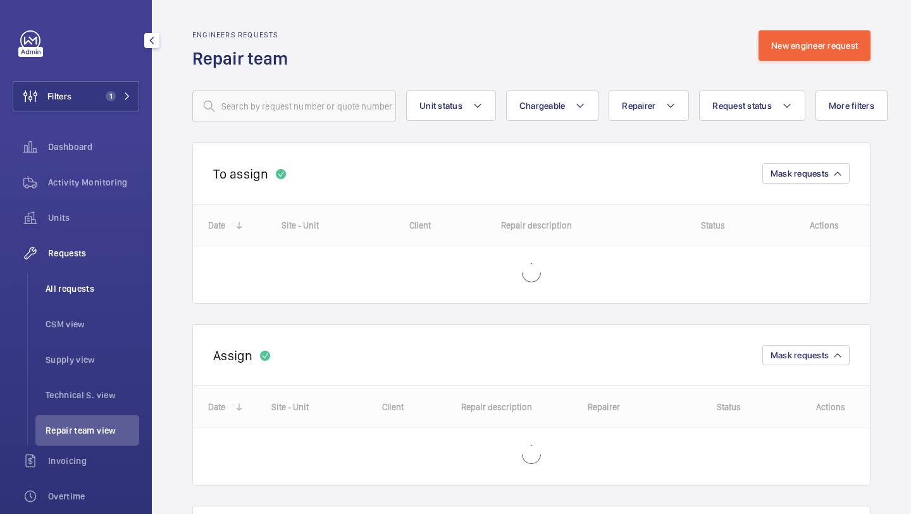
click at [91, 275] on li "All requests" at bounding box center [87, 288] width 104 height 30
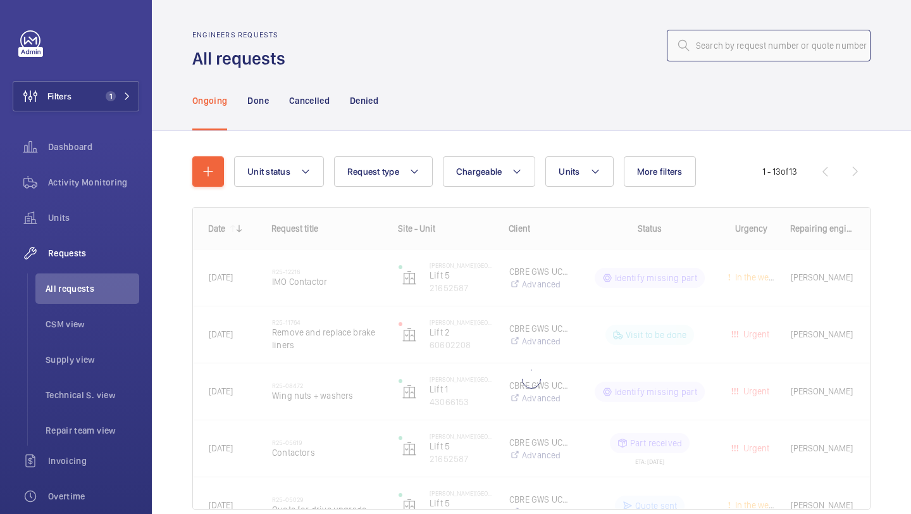
click at [733, 41] on input "text" at bounding box center [769, 46] width 204 height 32
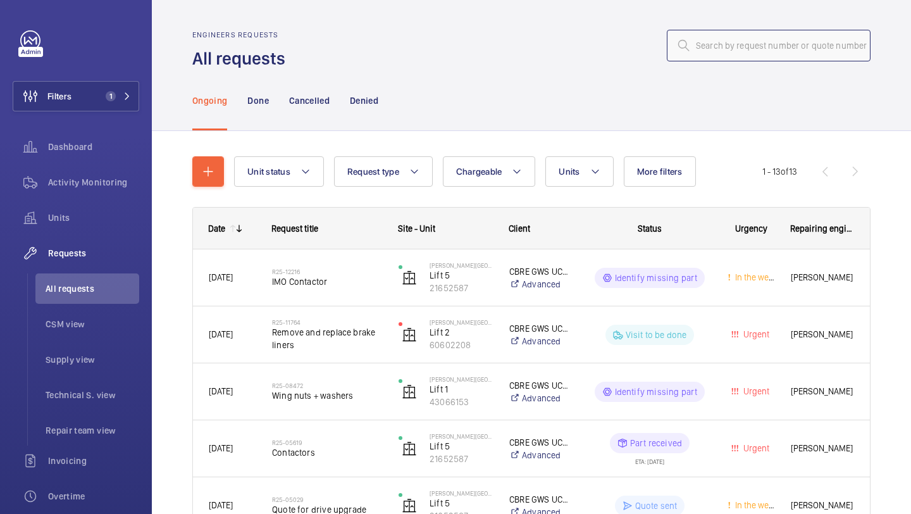
click at [706, 54] on input "text" at bounding box center [769, 46] width 204 height 32
click at [718, 49] on input "text" at bounding box center [769, 46] width 204 height 32
click at [712, 54] on input "text" at bounding box center [769, 46] width 204 height 32
click at [718, 51] on input "text" at bounding box center [769, 46] width 204 height 32
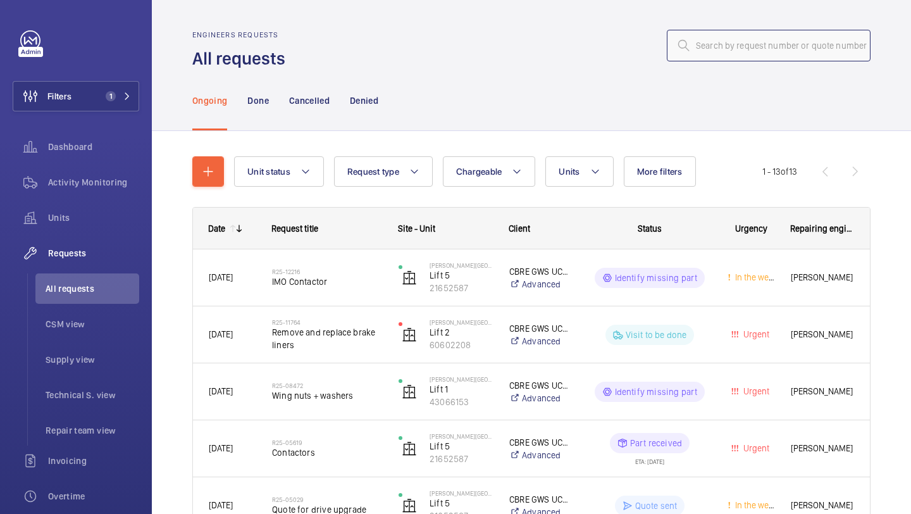
paste input "R25-08086"
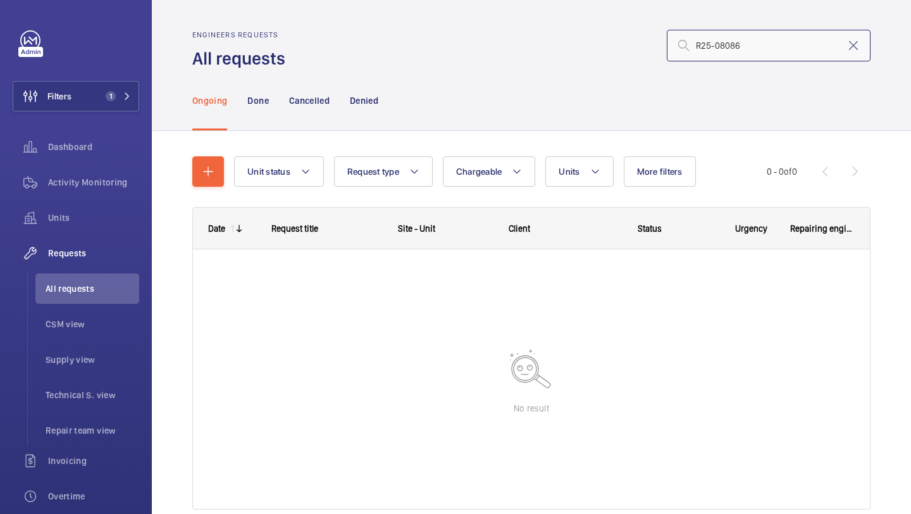
click at [699, 46] on input "R25-08086" at bounding box center [769, 46] width 204 height 32
click at [794, 47] on input "R25-08086" at bounding box center [769, 46] width 204 height 32
type input "R25-08086"
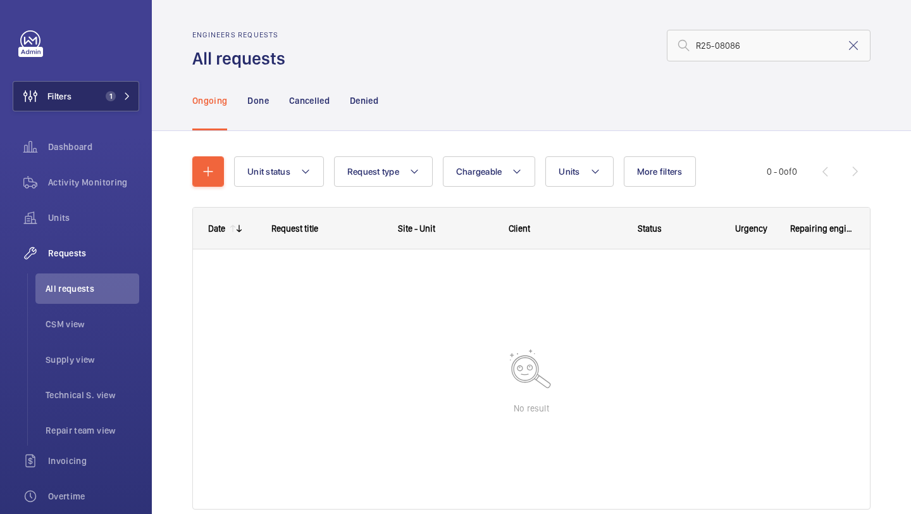
click at [123, 88] on button "Filters 1" at bounding box center [76, 96] width 127 height 30
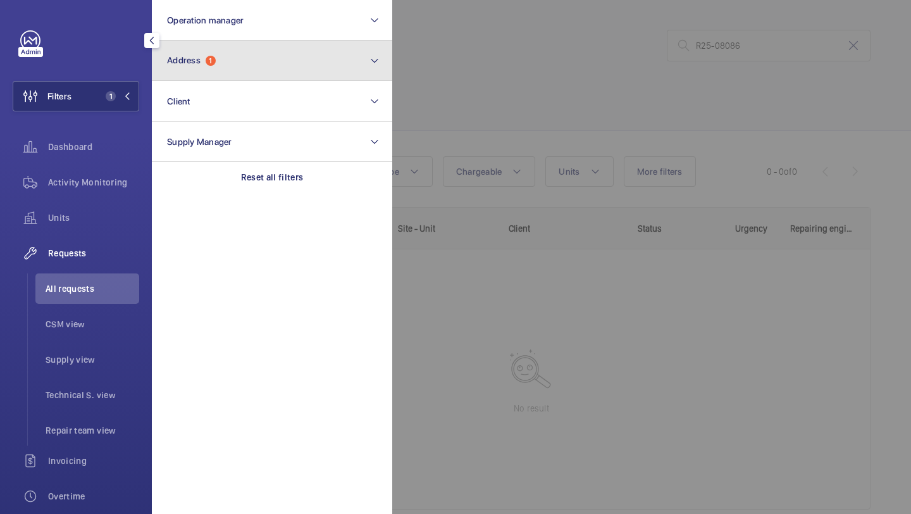
click at [201, 73] on button "Address 1" at bounding box center [272, 60] width 240 height 40
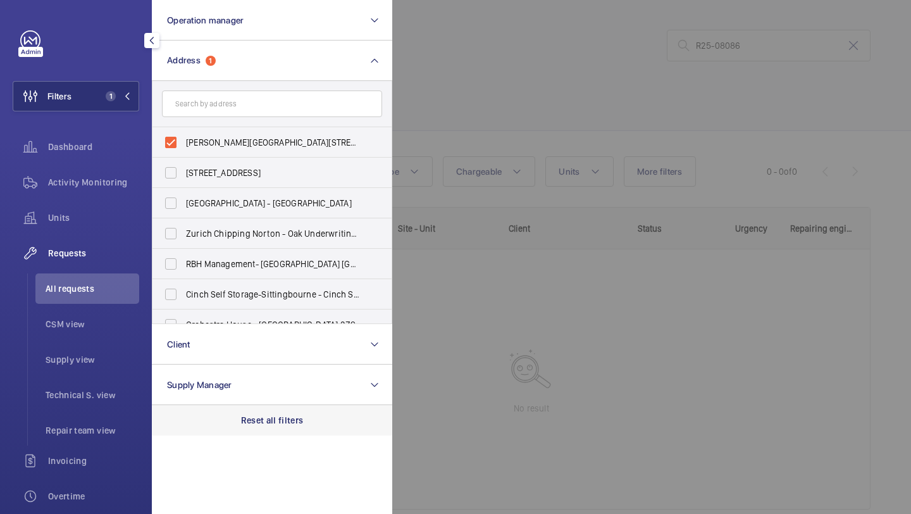
click at [271, 414] on p "Reset all filters" at bounding box center [272, 420] width 63 height 13
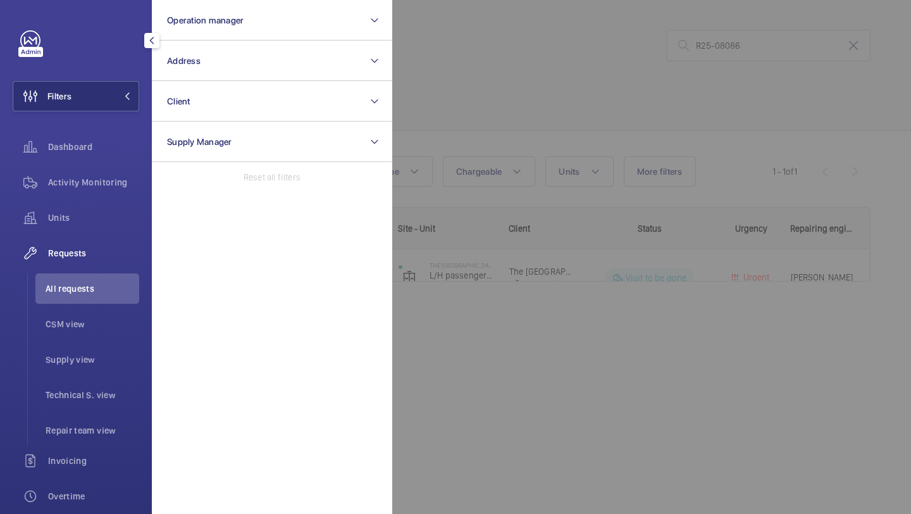
click at [520, 140] on div at bounding box center [847, 257] width 911 height 514
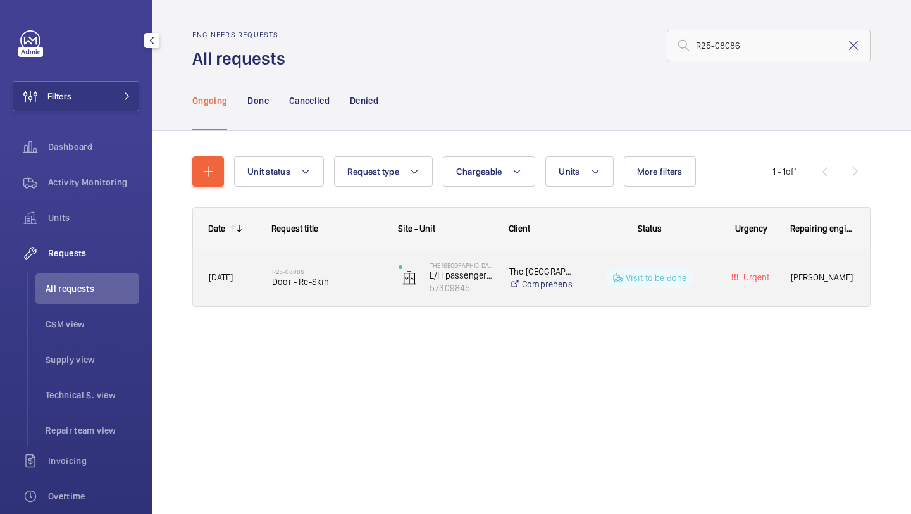
click at [361, 271] on h2 "R25-08086" at bounding box center [327, 272] width 110 height 8
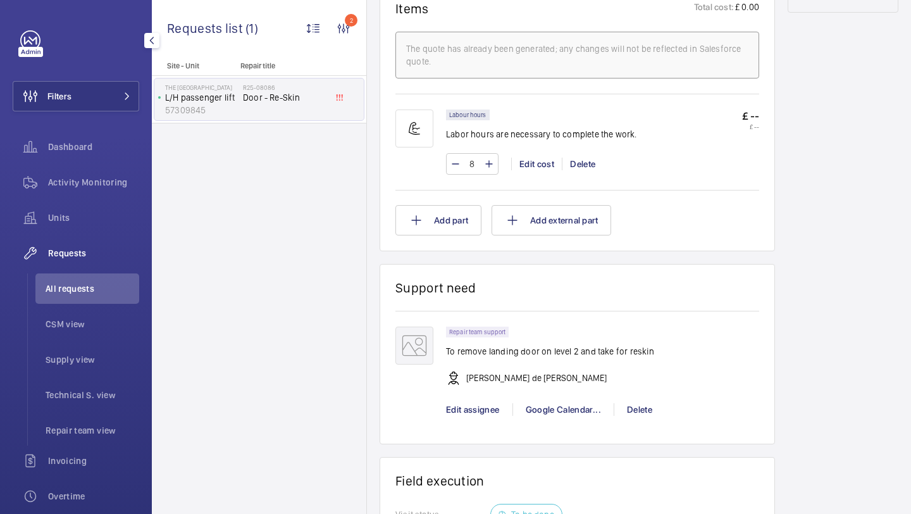
scroll to position [904, 0]
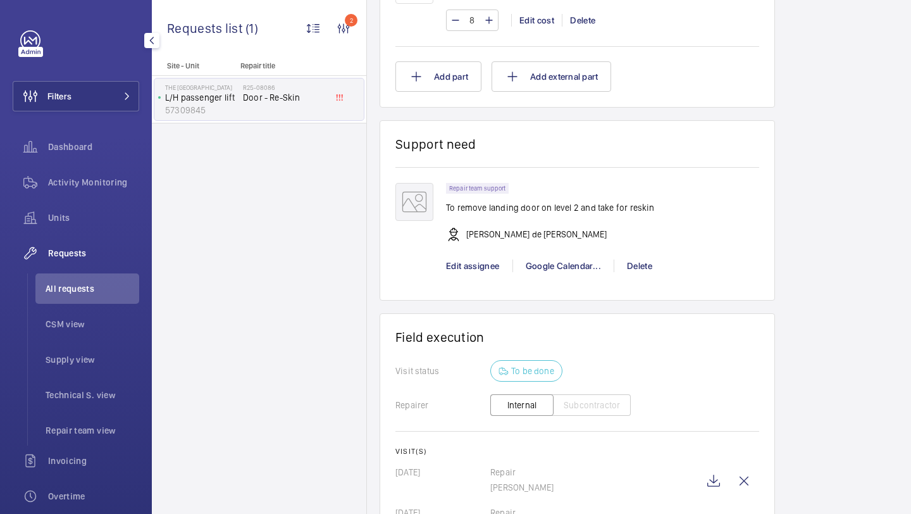
click at [544, 209] on p "To remove landing door on level 2 and take for reskin" at bounding box center [550, 207] width 209 height 13
click at [580, 209] on p "To remove landing door on level 2 and take for reskin" at bounding box center [550, 207] width 209 height 13
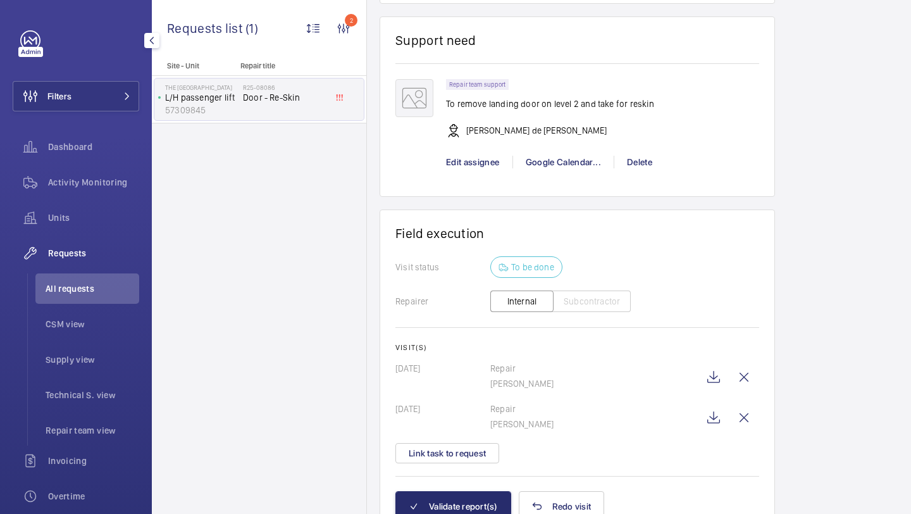
scroll to position [1009, 0]
click at [711, 377] on wm-front-icon-button at bounding box center [714, 376] width 30 height 30
click at [713, 411] on wm-front-icon-button at bounding box center [714, 417] width 30 height 30
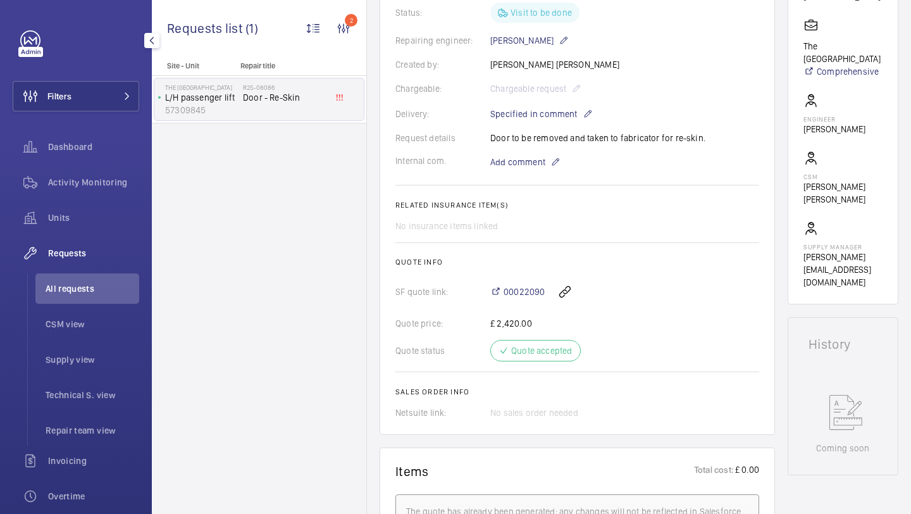
scroll to position [297, 0]
click at [528, 294] on span "00022090" at bounding box center [524, 293] width 41 height 13
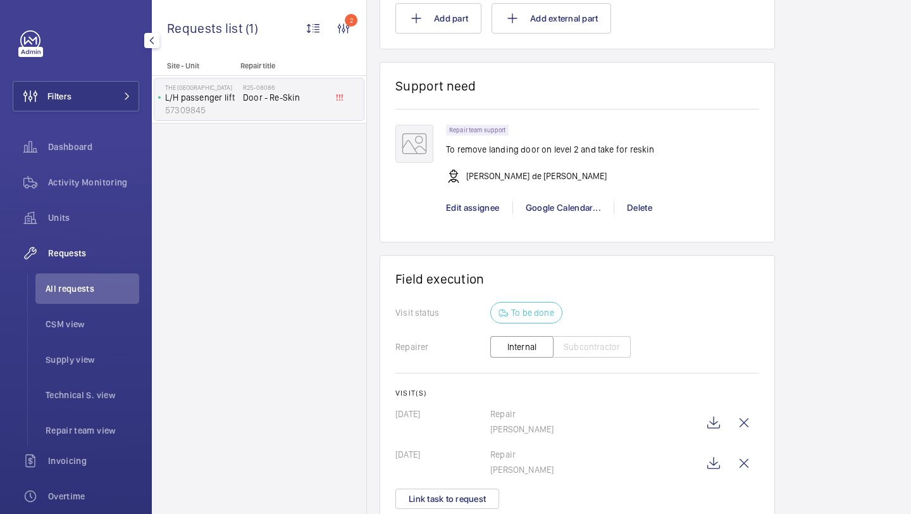
scroll to position [965, 0]
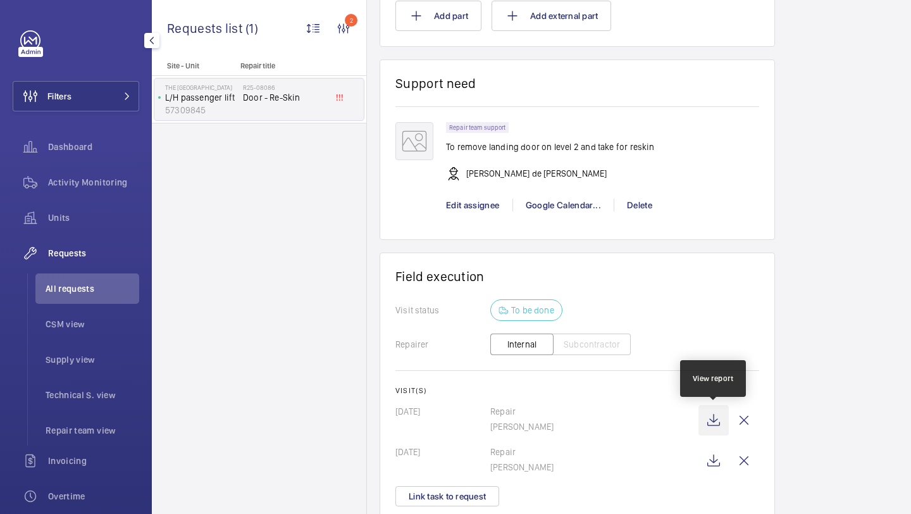
click at [712, 417] on wm-front-icon-button at bounding box center [714, 420] width 30 height 30
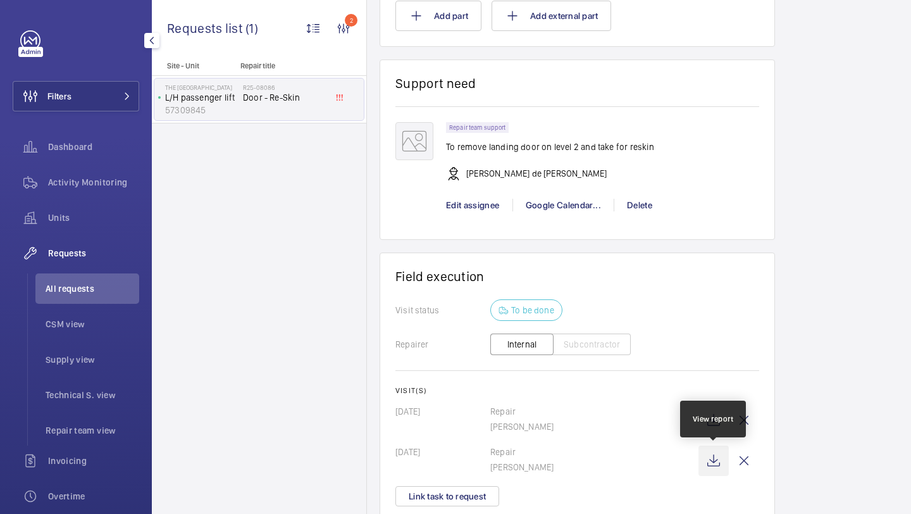
click at [714, 466] on wm-front-icon-button at bounding box center [714, 460] width 30 height 30
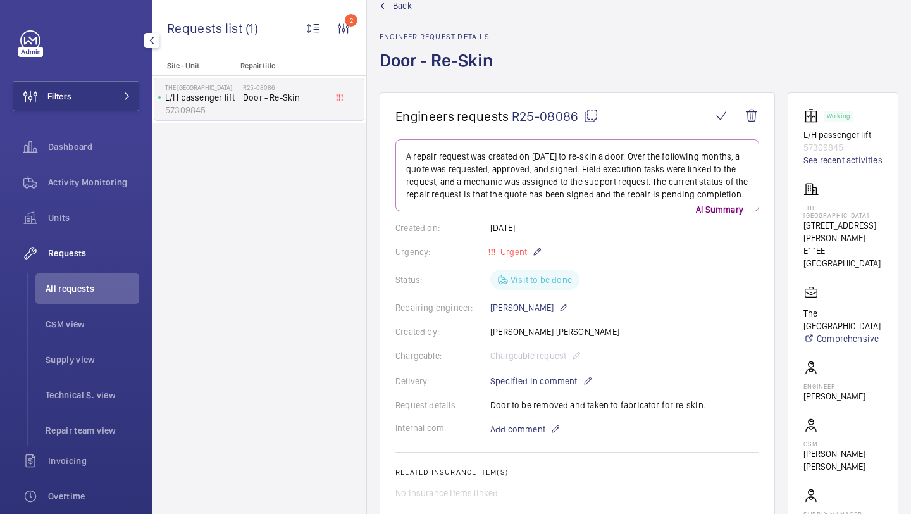
scroll to position [0, 0]
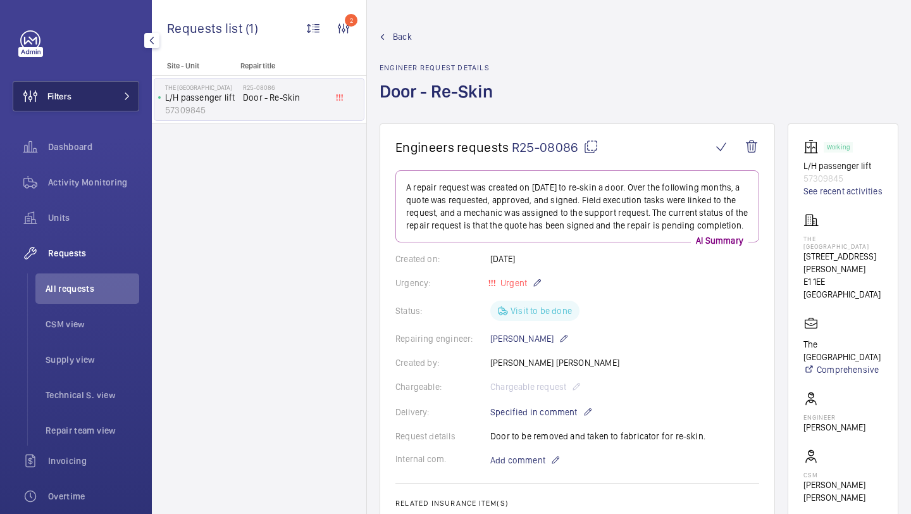
click at [86, 109] on button "Filters" at bounding box center [76, 96] width 127 height 30
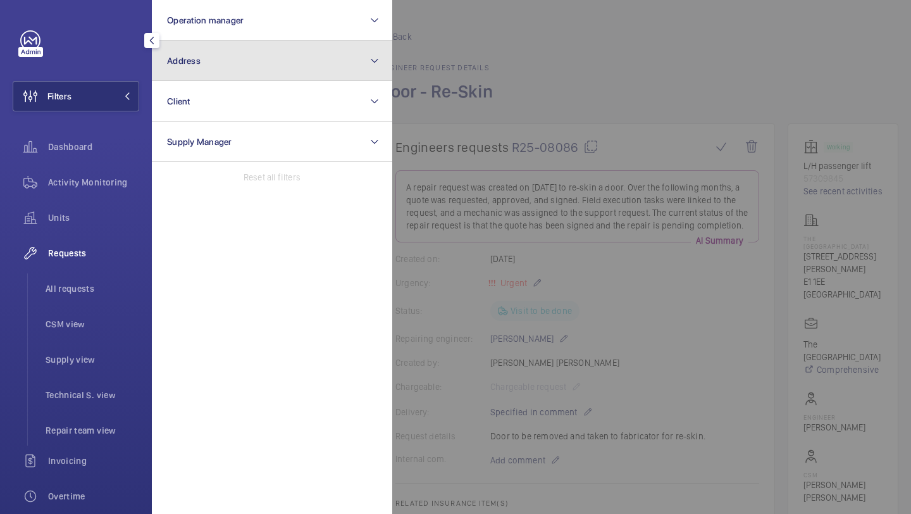
click at [167, 73] on button "Address" at bounding box center [272, 60] width 240 height 40
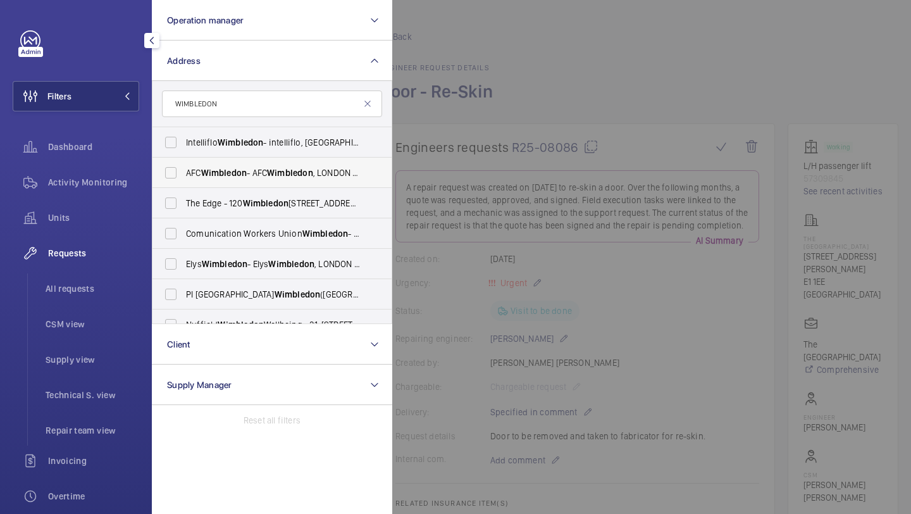
type input "WIMBLEDON"
click at [242, 179] on label "AFC Wimbledon - AFC Wimbledon , LONDON SW17 0NR" at bounding box center [263, 173] width 220 height 30
click at [184, 179] on input "AFC Wimbledon - AFC Wimbledon , LONDON SW17 0NR" at bounding box center [170, 172] width 25 height 25
checkbox input "true"
click at [461, 114] on div at bounding box center [847, 257] width 911 height 514
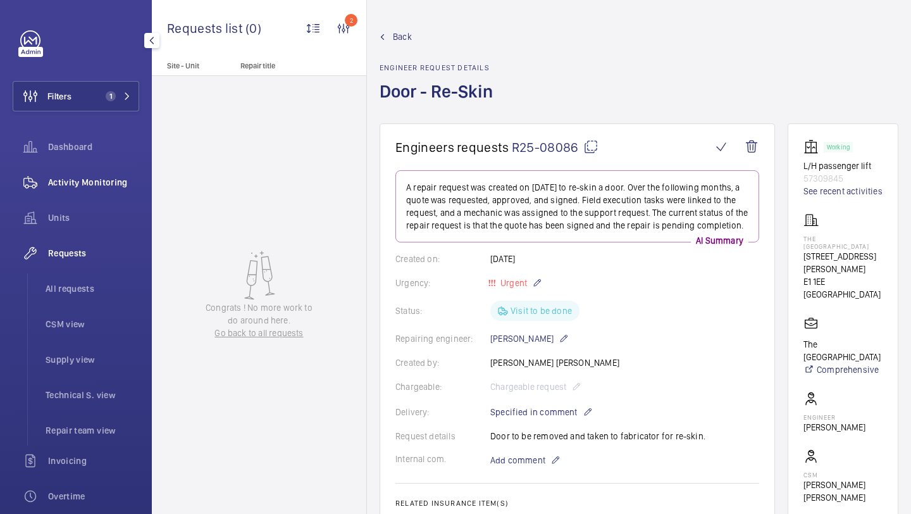
click at [108, 196] on div "Activity Monitoring" at bounding box center [76, 182] width 127 height 30
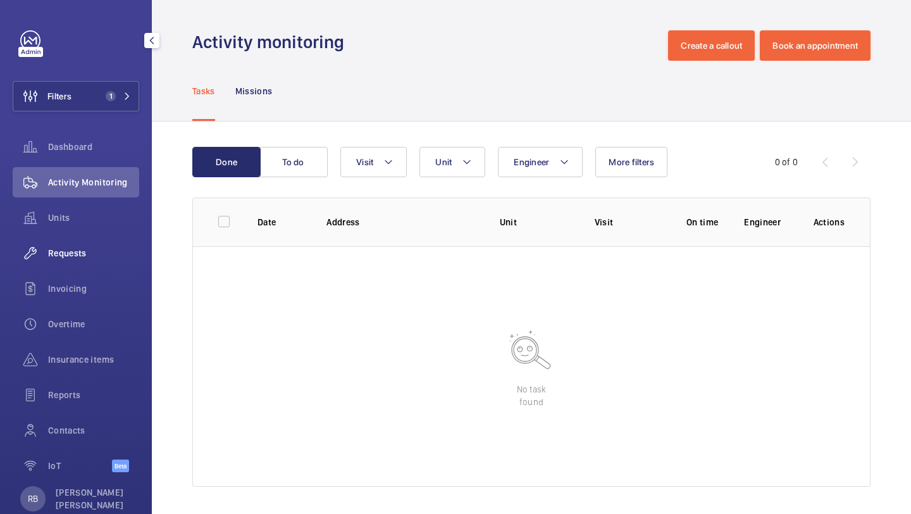
click at [85, 265] on div "Requests" at bounding box center [76, 253] width 127 height 30
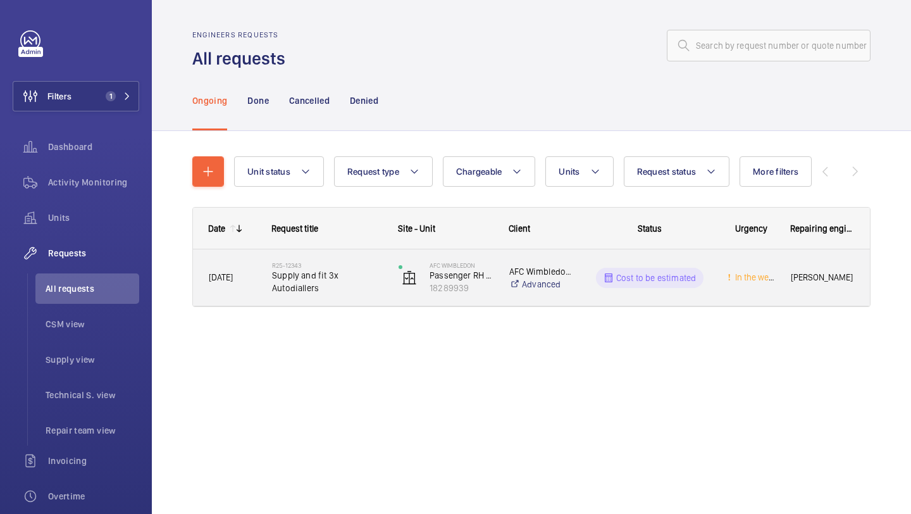
click at [364, 287] on span "Supply and fit 3x Autodiallers" at bounding box center [327, 281] width 110 height 25
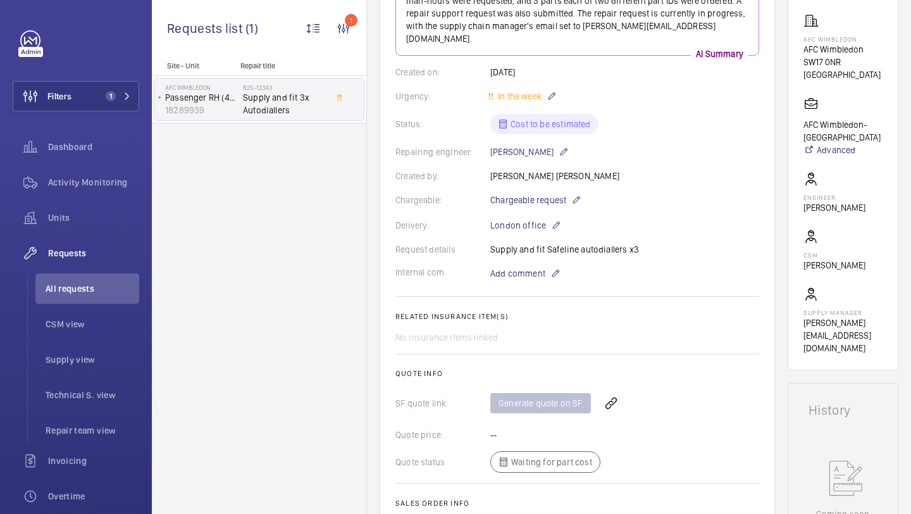
scroll to position [360, 0]
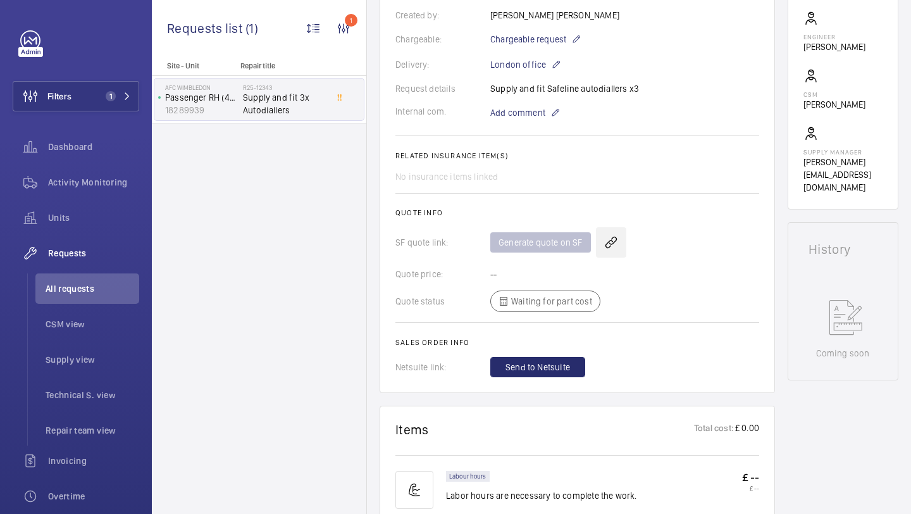
click at [613, 227] on wm-front-icon-button at bounding box center [611, 242] width 30 height 30
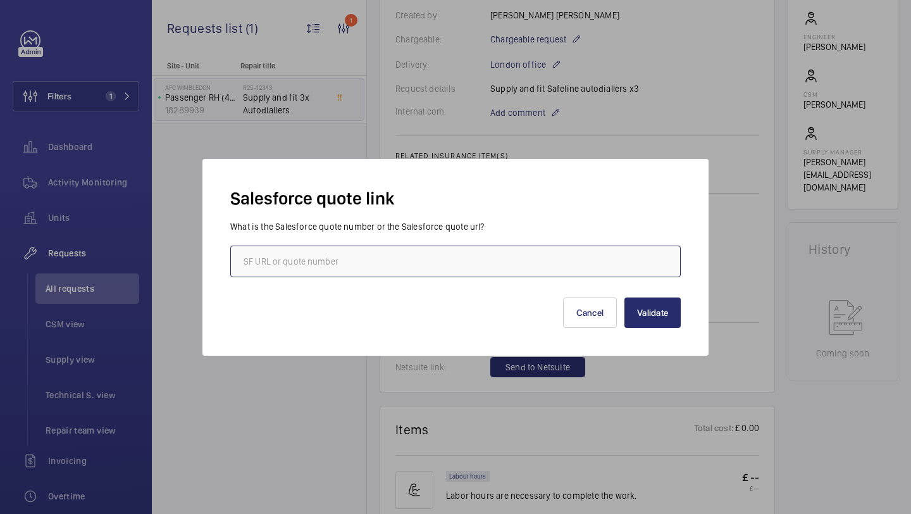
click at [462, 256] on input "text" at bounding box center [455, 262] width 451 height 32
paste input "00022155"
type input "00022155"
click at [669, 328] on div "Salesforce quote link What is the Salesforce quote number or the Salesforce quo…" at bounding box center [455, 257] width 506 height 197
click at [669, 327] on div "Salesforce quote link What is the Salesforce quote number or the Salesforce quo…" at bounding box center [455, 257] width 506 height 197
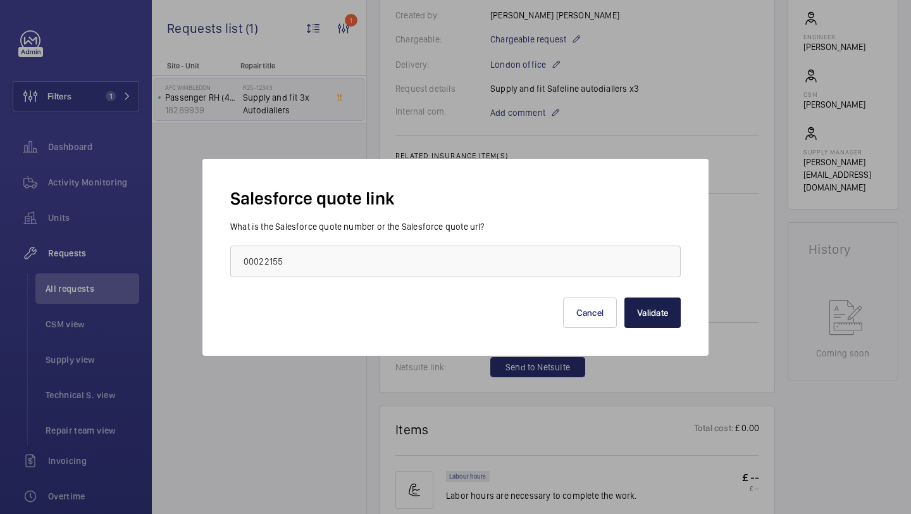
click at [659, 315] on button "Validate" at bounding box center [653, 312] width 56 height 30
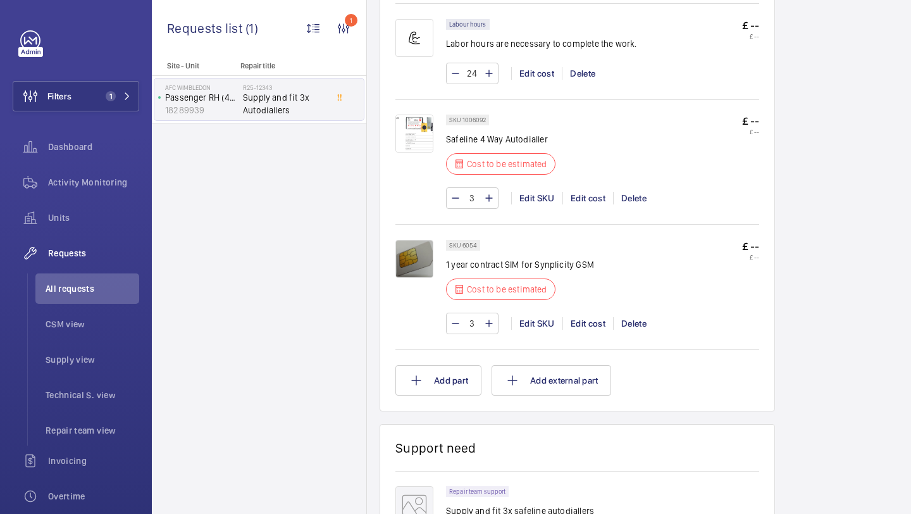
scroll to position [857, 0]
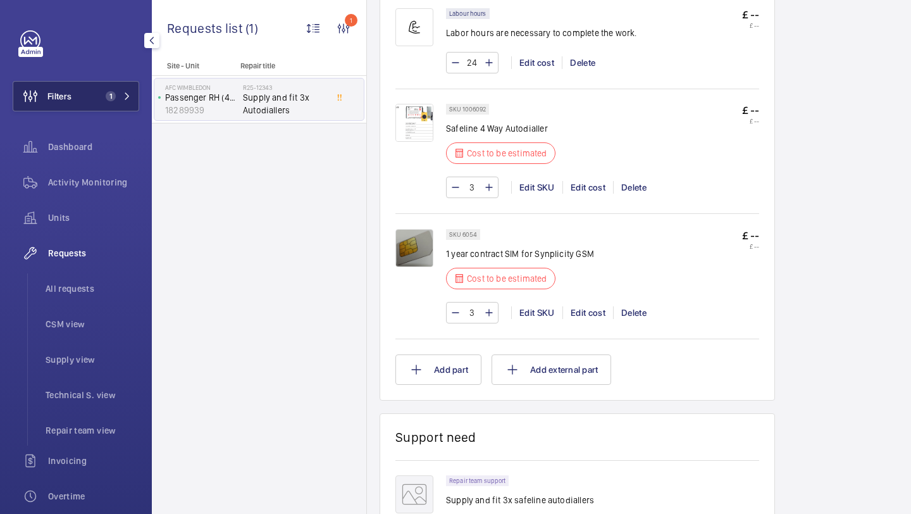
click at [113, 98] on span "1" at bounding box center [111, 96] width 10 height 10
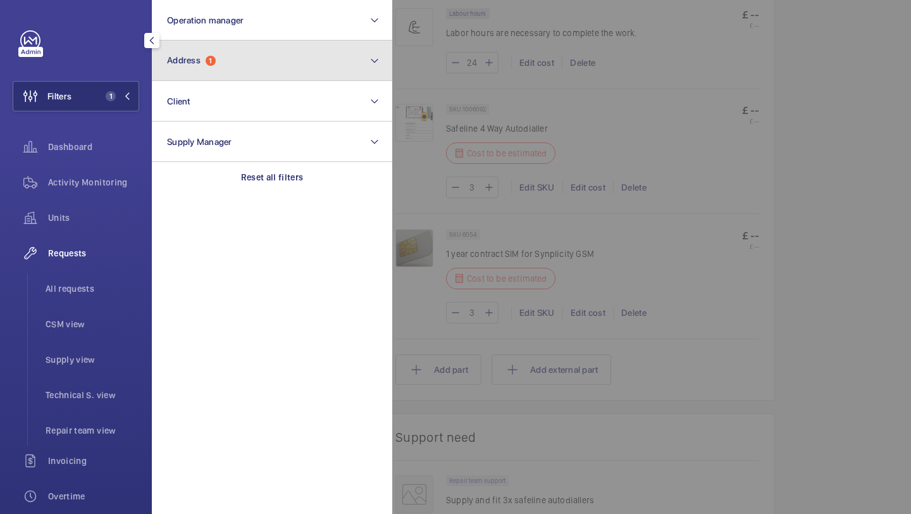
click at [189, 67] on button "Address 1" at bounding box center [272, 60] width 240 height 40
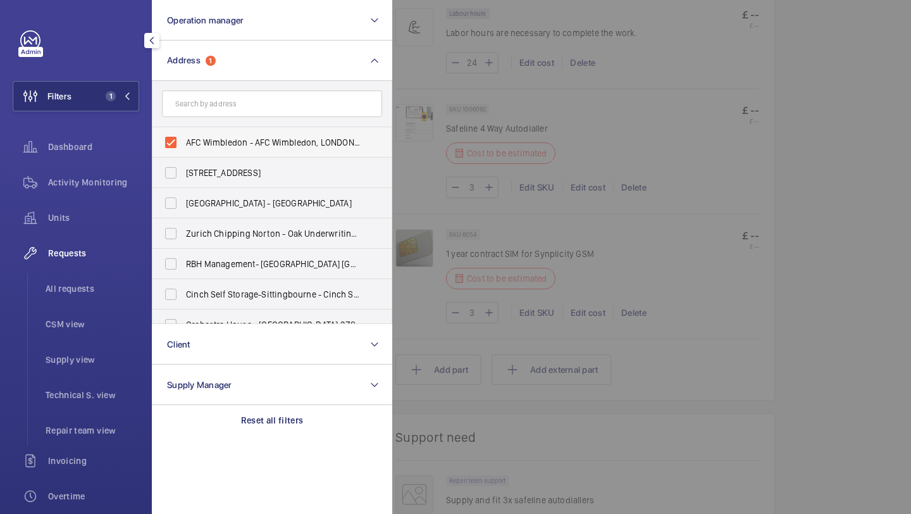
click at [244, 148] on span "AFC Wimbledon - AFC Wimbledon, LONDON SW17 0NR" at bounding box center [273, 142] width 174 height 13
click at [184, 148] on input "AFC Wimbledon - AFC Wimbledon, LONDON SW17 0NR" at bounding box center [170, 142] width 25 height 25
checkbox input "false"
click at [107, 185] on span "Activity Monitoring" at bounding box center [93, 182] width 91 height 13
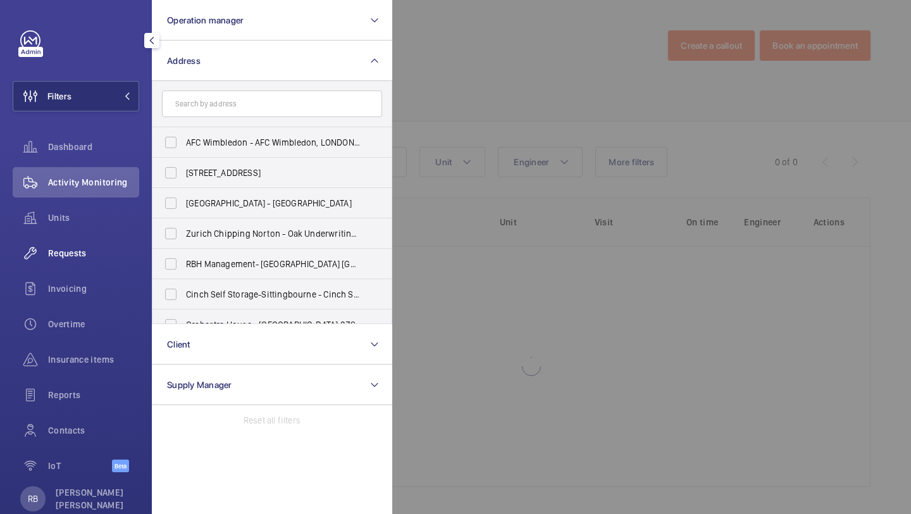
click at [102, 254] on span "Requests" at bounding box center [93, 253] width 91 height 13
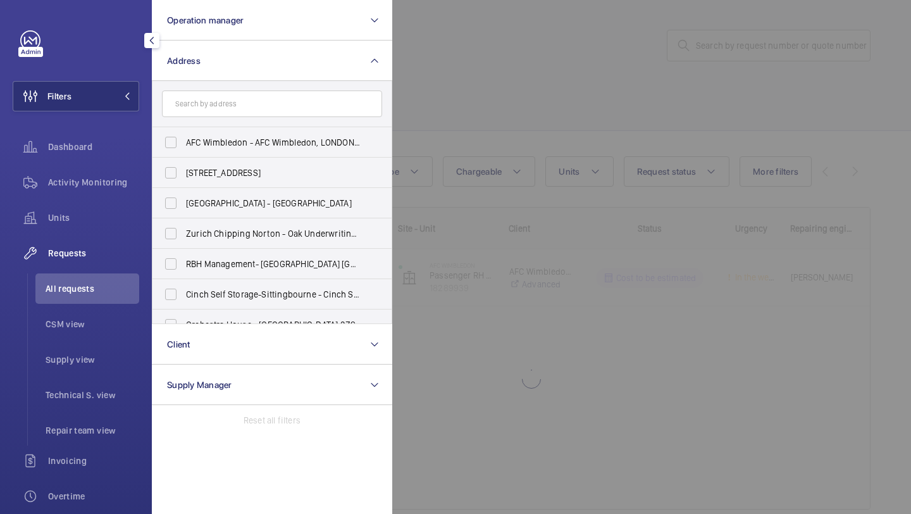
click at [552, 58] on div at bounding box center [847, 257] width 911 height 514
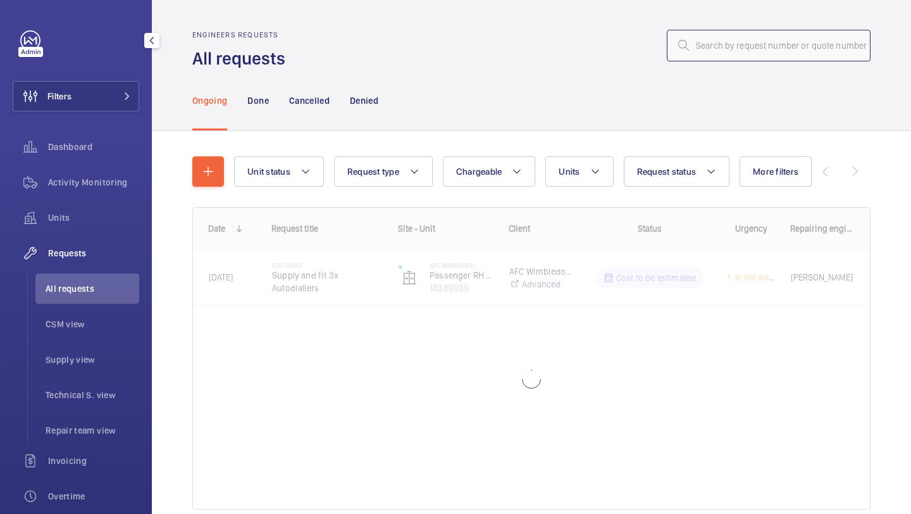
click at [740, 31] on input "text" at bounding box center [769, 46] width 204 height 32
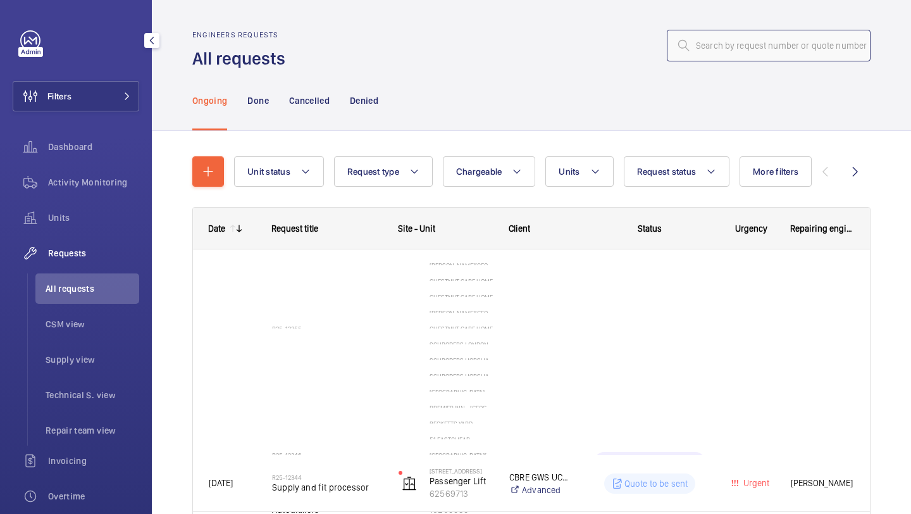
click at [737, 35] on input "text" at bounding box center [769, 46] width 204 height 32
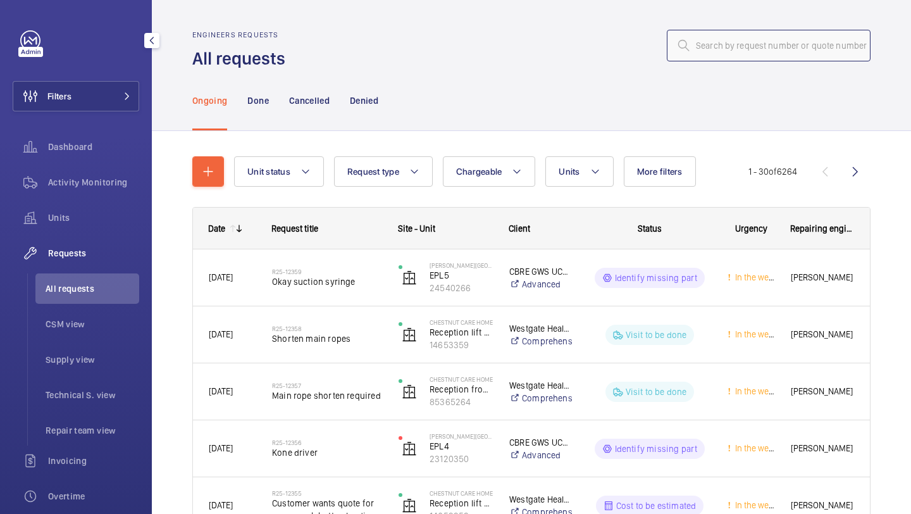
paste input "R25-11672"
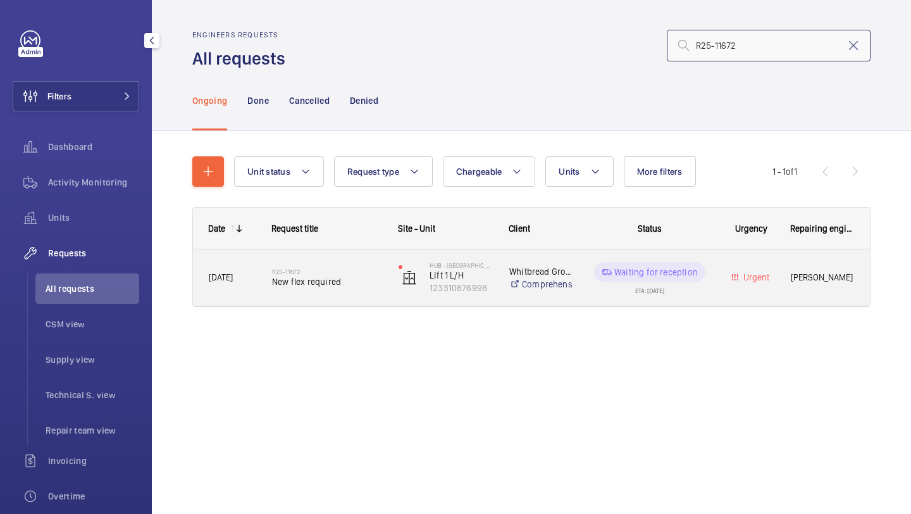
type input "R25-11672"
click at [387, 267] on div "Hub - Goodge Street Lift 1 L/H 123310876998" at bounding box center [437, 278] width 109 height 52
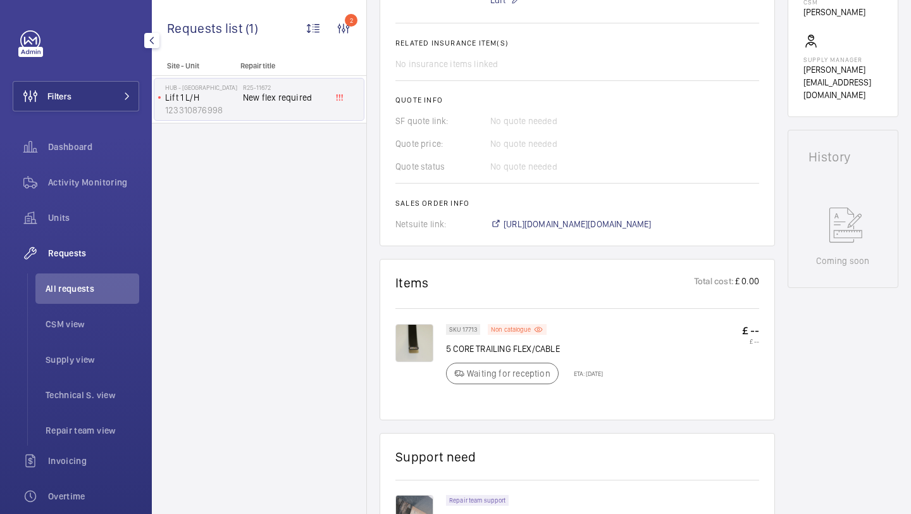
scroll to position [545, 0]
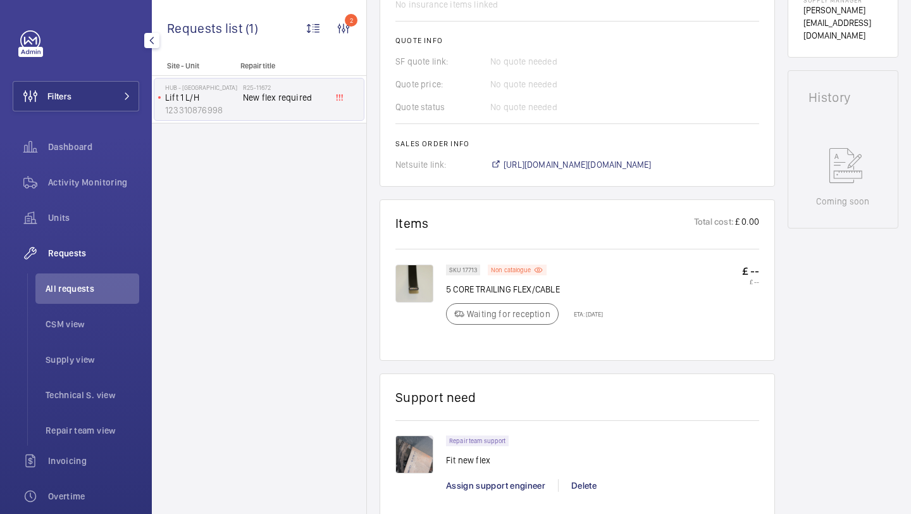
click at [418, 290] on img at bounding box center [414, 284] width 38 height 38
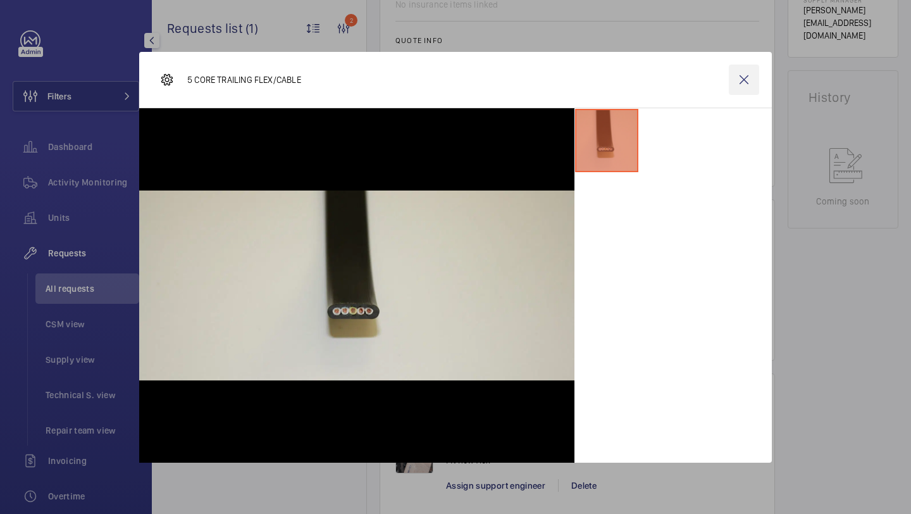
click at [745, 76] on wm-front-icon-button at bounding box center [744, 80] width 30 height 30
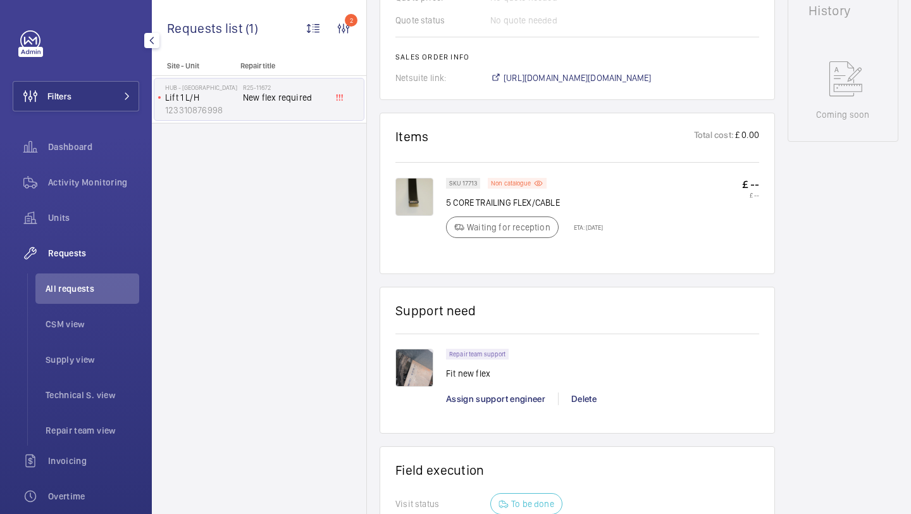
scroll to position [685, 0]
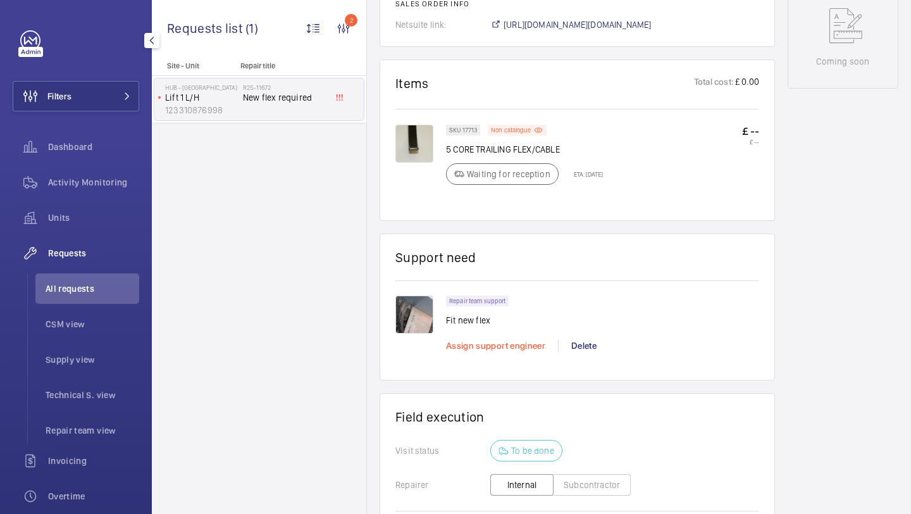
click at [484, 350] on span "Assign support engineer" at bounding box center [495, 345] width 99 height 10
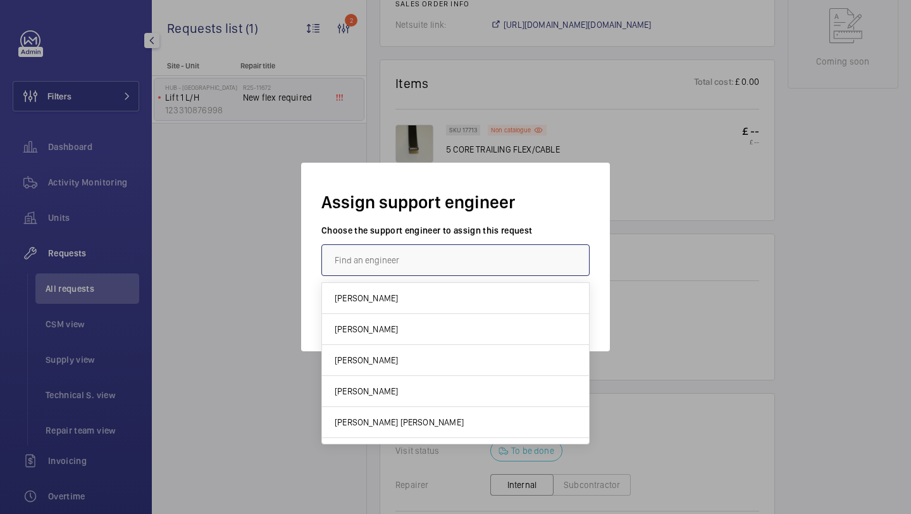
click at [481, 265] on input "text" at bounding box center [455, 260] width 268 height 32
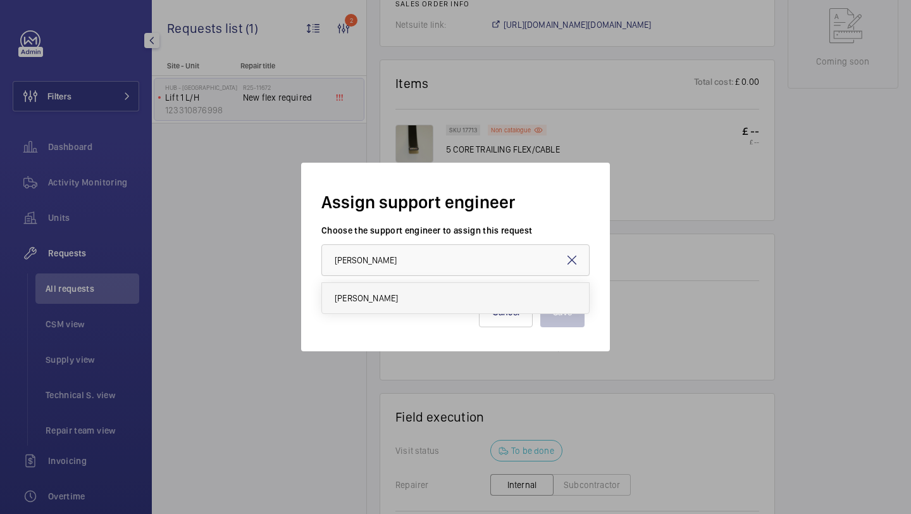
click at [466, 302] on mat-option "Rob Smith" at bounding box center [455, 298] width 267 height 30
type input "Rob Smith"
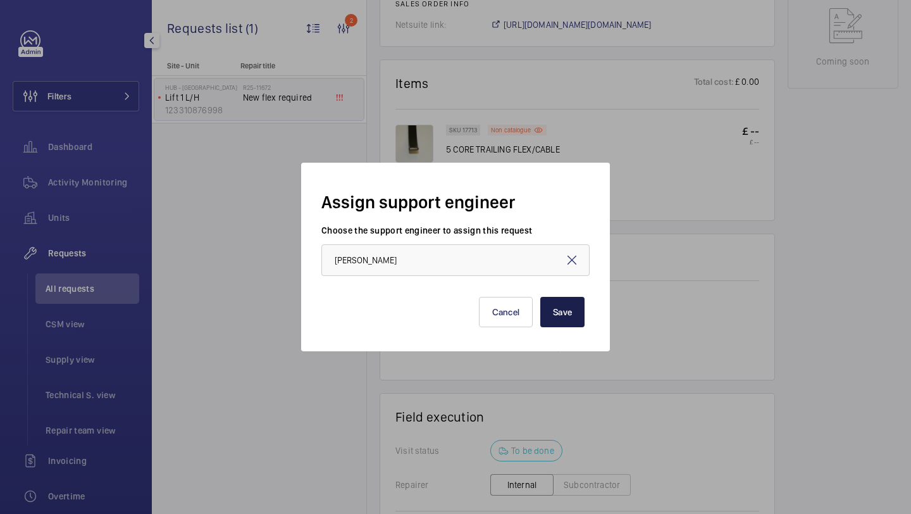
click at [551, 308] on button "Save" at bounding box center [562, 312] width 44 height 30
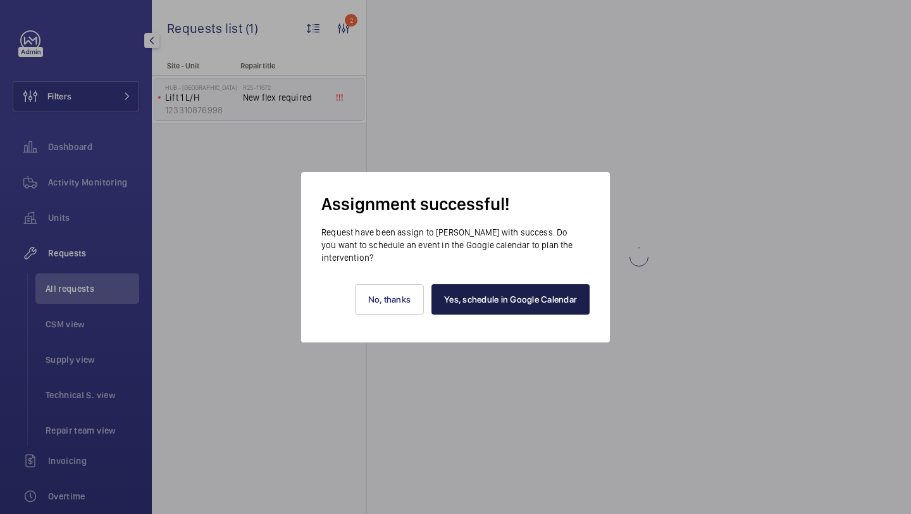
click at [478, 284] on link "Yes, schedule in Google Calendar" at bounding box center [511, 299] width 158 height 30
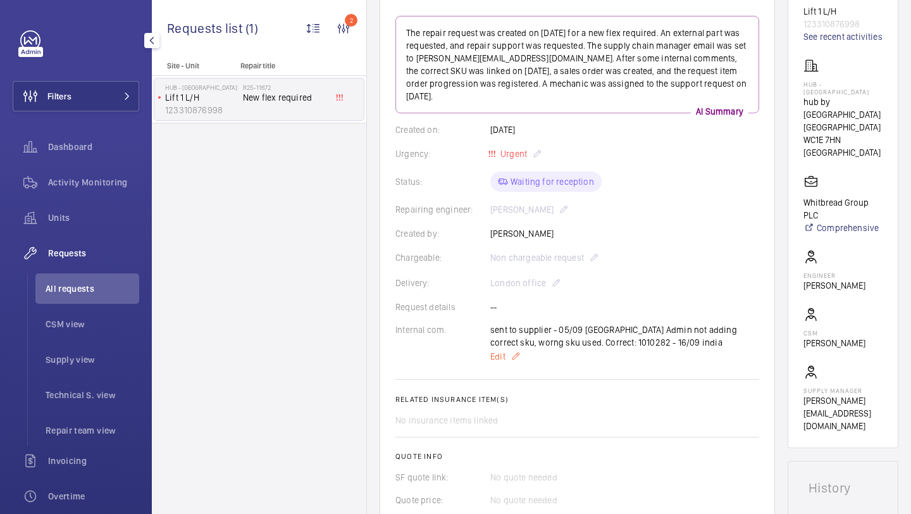
scroll to position [155, 0]
click at [501, 349] on span "Edit" at bounding box center [497, 355] width 15 height 13
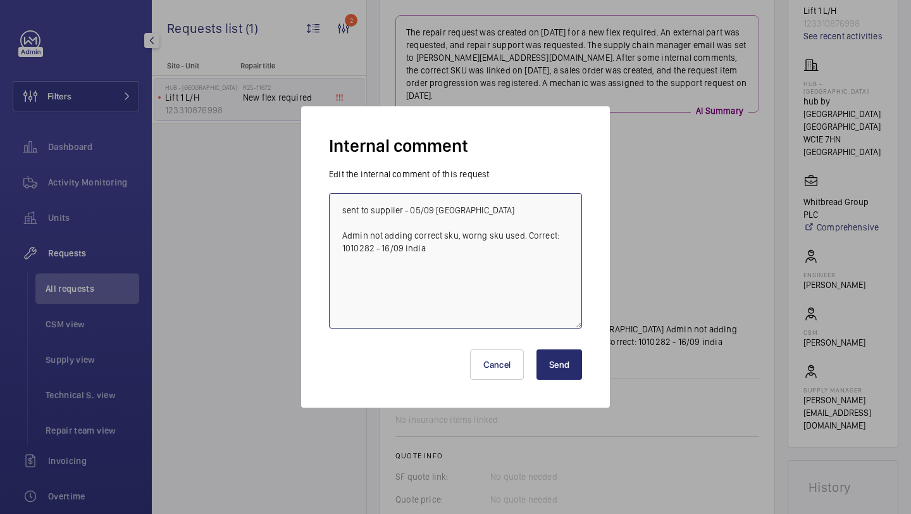
click at [562, 297] on textarea "sent to supplier - 05/09 india Admin not adding correct sku, worng sku used. Co…" at bounding box center [455, 260] width 253 height 135
type textarea "sent to supplier - 05/09 india Admin not adding correct sku, worng sku used. Co…"
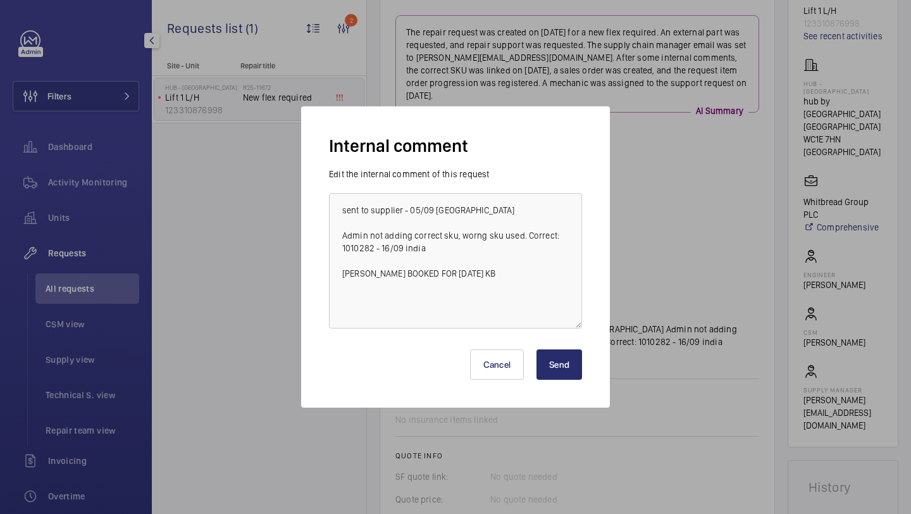
click at [572, 358] on button "Send" at bounding box center [560, 364] width 46 height 30
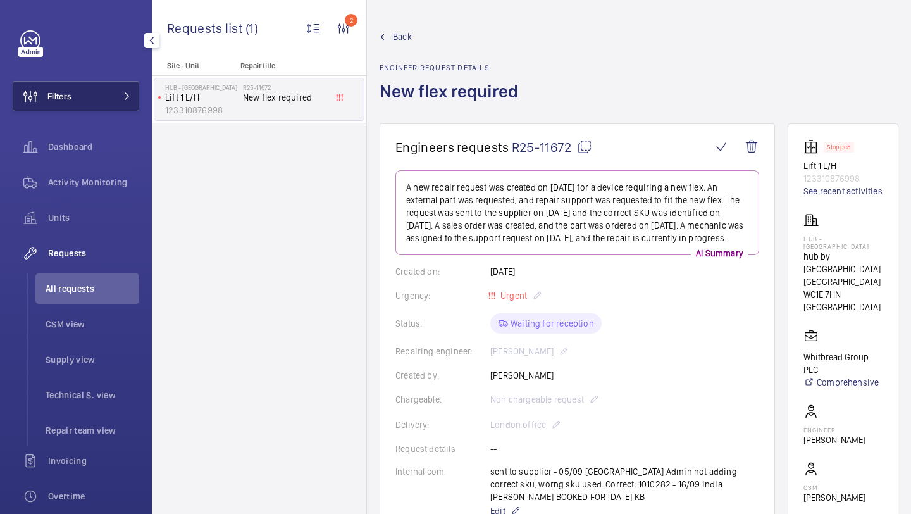
click at [112, 94] on button "Filters" at bounding box center [76, 96] width 127 height 30
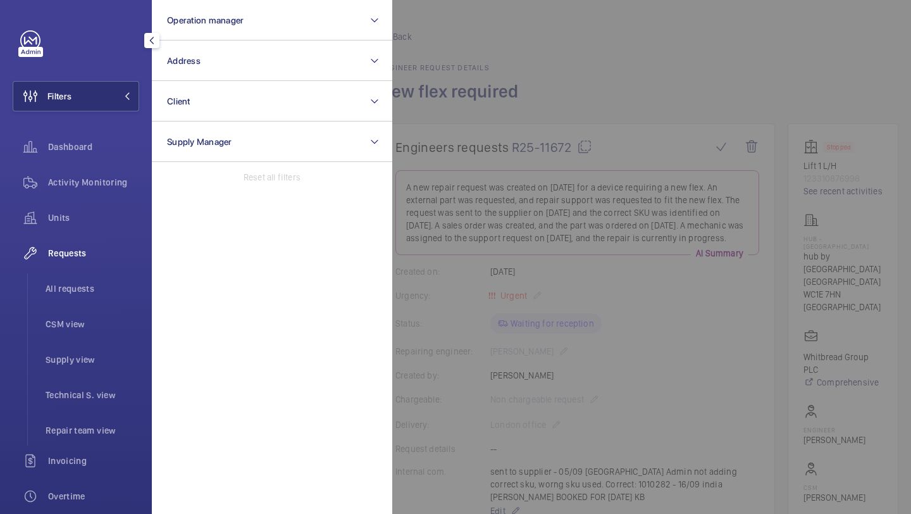
click at [461, 187] on div at bounding box center [847, 257] width 911 height 514
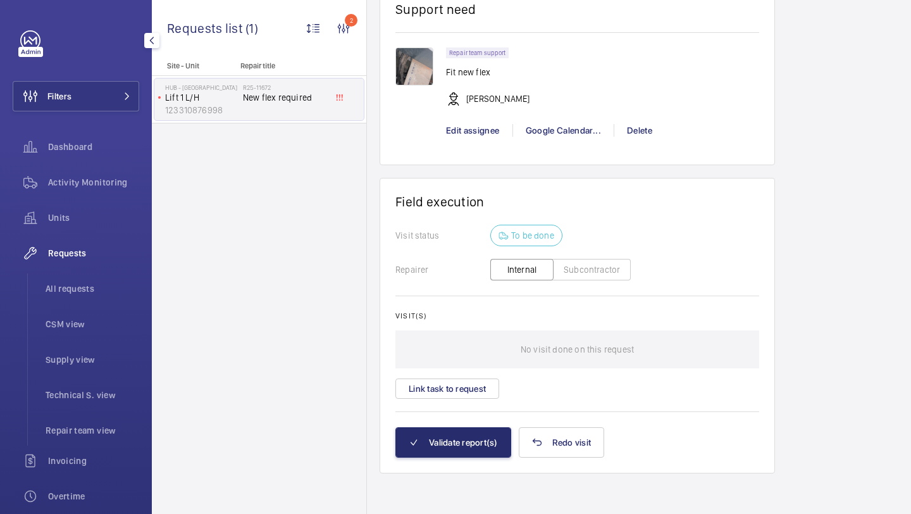
scroll to position [587, 0]
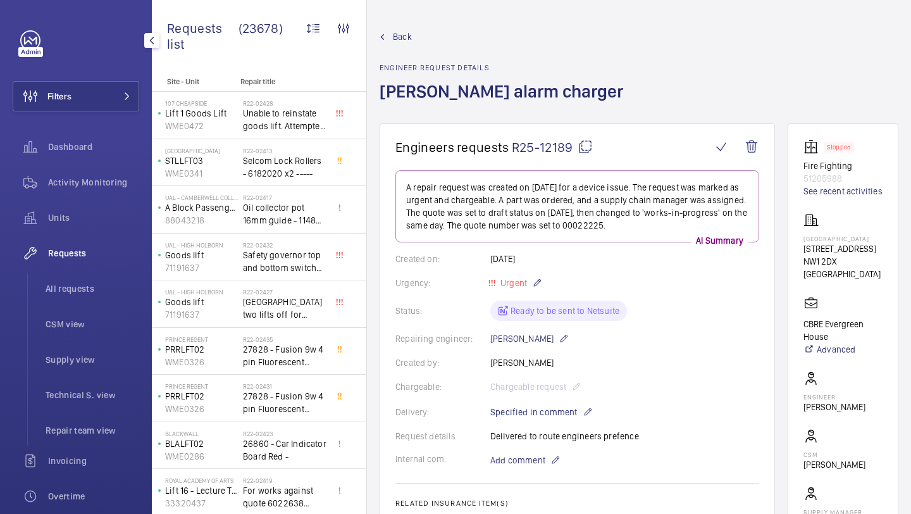
click at [71, 115] on div "Filters Dashboard Activity Monitoring Units Requests All requests CSM view Supp…" at bounding box center [76, 344] width 127 height 628
click at [90, 103] on button "Filters" at bounding box center [76, 96] width 127 height 30
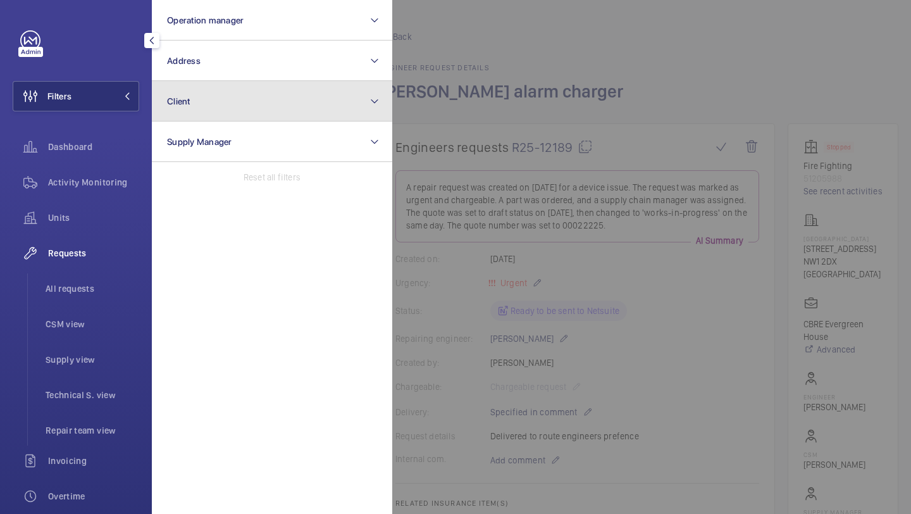
click at [186, 81] on button "Client" at bounding box center [272, 101] width 240 height 40
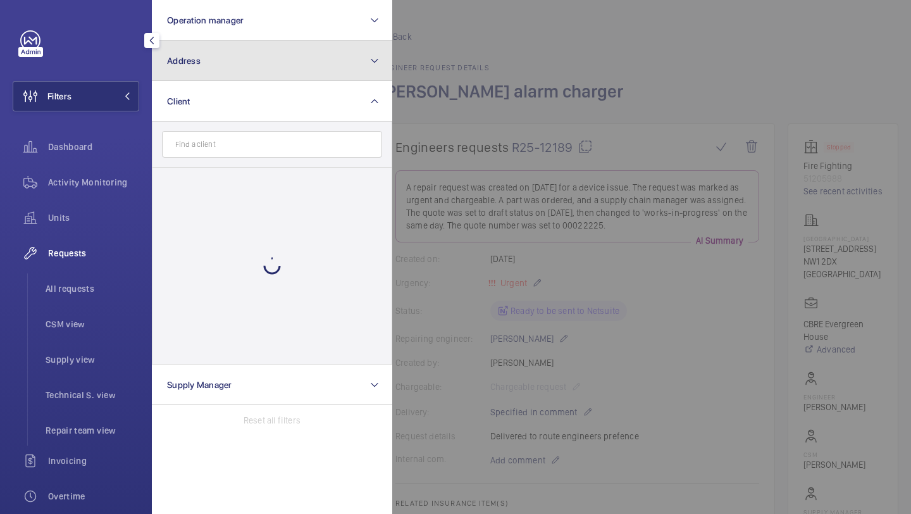
click at [203, 64] on button "Address" at bounding box center [272, 60] width 240 height 40
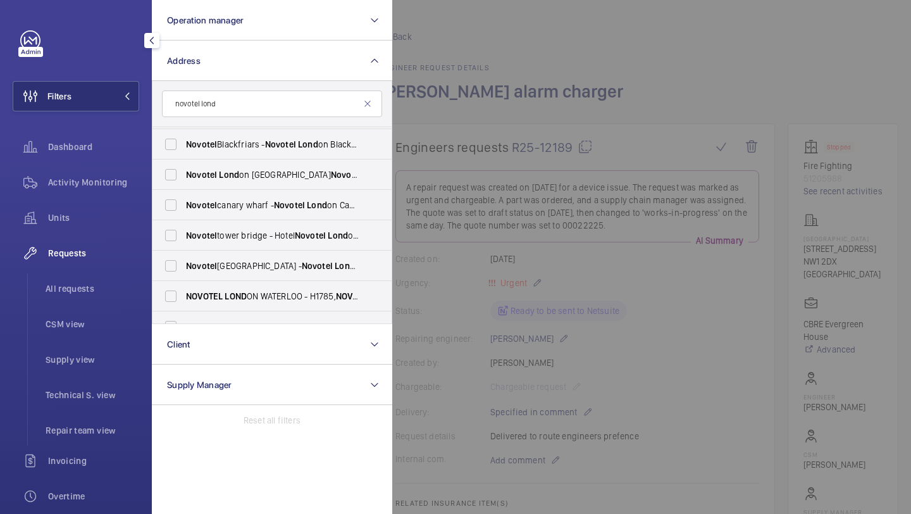
scroll to position [3, 0]
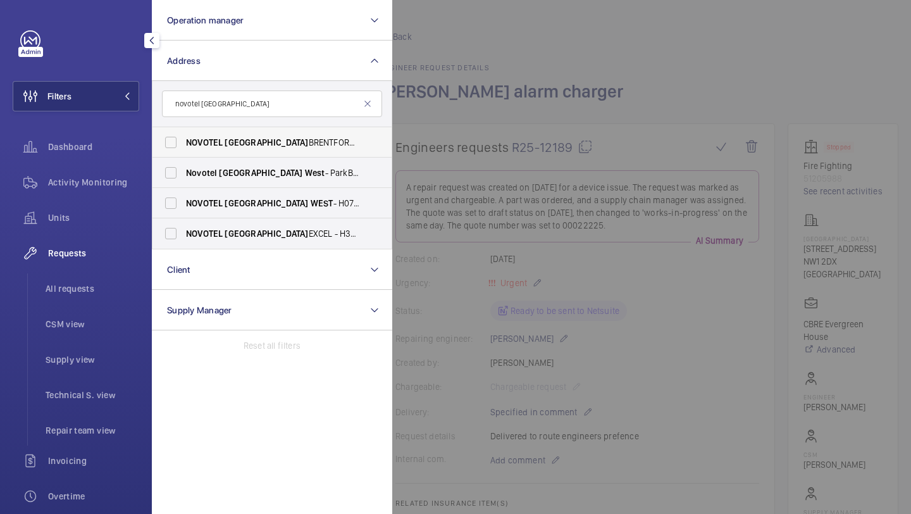
type input "novotel london west"
click at [225, 135] on label "NOVOTEL LONDON BRENTFORD - H6995, NOVOTEL LONDON BRENTFORD, Great West Rd, BREN…" at bounding box center [263, 142] width 220 height 30
click at [184, 135] on input "NOVOTEL LONDON BRENTFORD - H6995, NOVOTEL LONDON BRENTFORD, Great West Rd, BREN…" at bounding box center [170, 142] width 25 height 25
checkbox input "true"
click at [455, 122] on div at bounding box center [847, 257] width 911 height 514
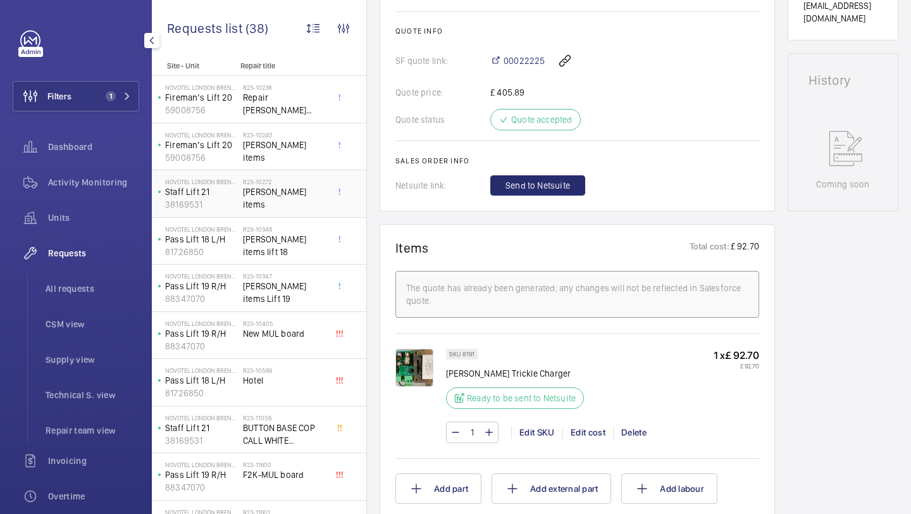
scroll to position [500, 0]
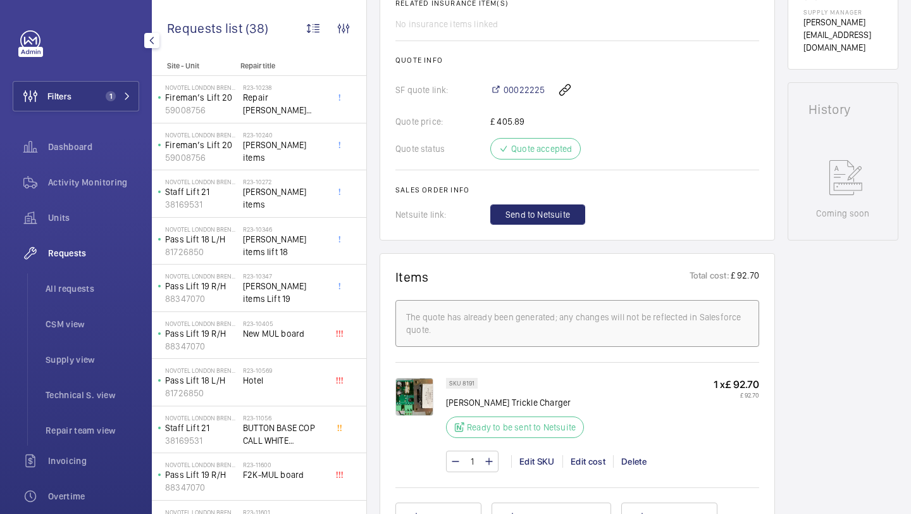
click at [115, 199] on div "Activity Monitoring" at bounding box center [76, 184] width 127 height 35
click at [81, 300] on li "All requests" at bounding box center [87, 288] width 104 height 30
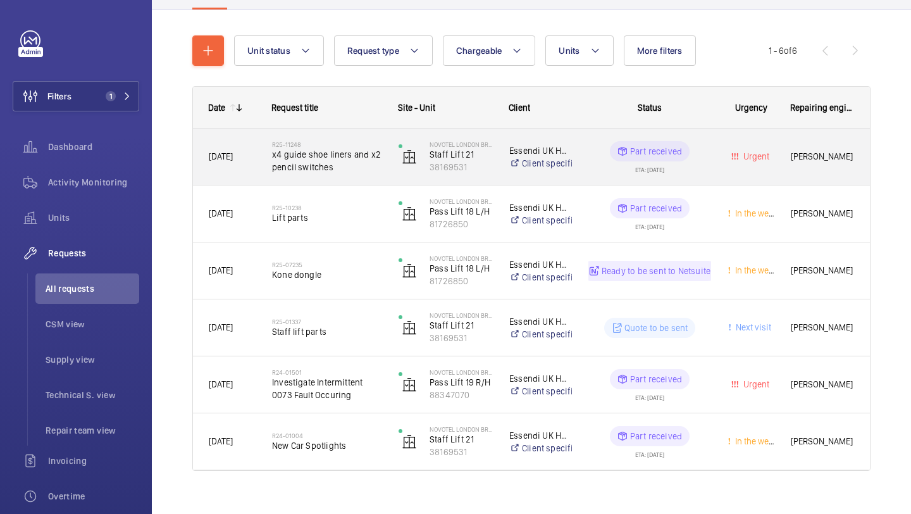
scroll to position [139, 0]
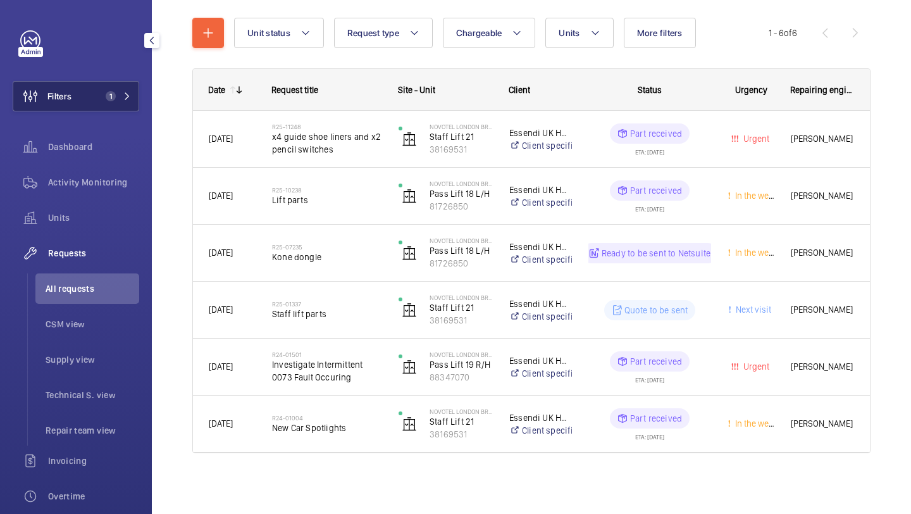
click at [121, 104] on button "Filters 1" at bounding box center [76, 96] width 127 height 30
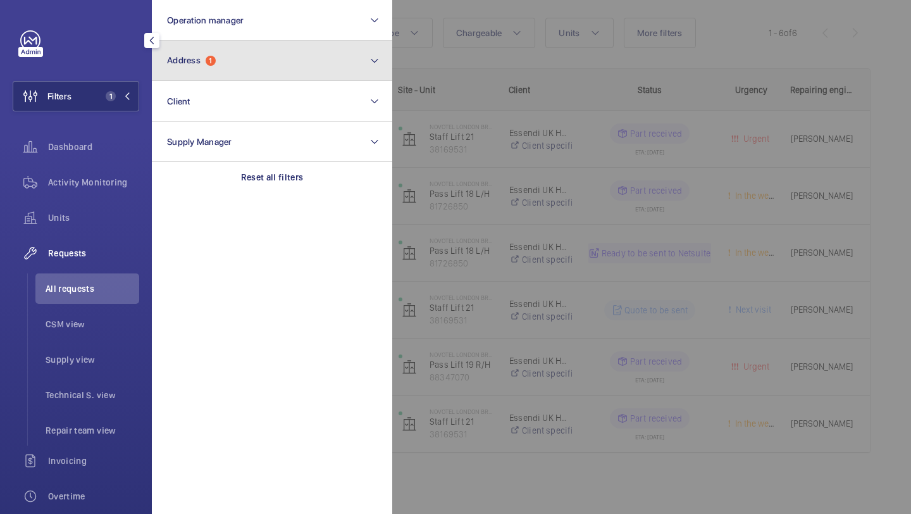
click at [282, 68] on button "Address 1" at bounding box center [272, 60] width 240 height 40
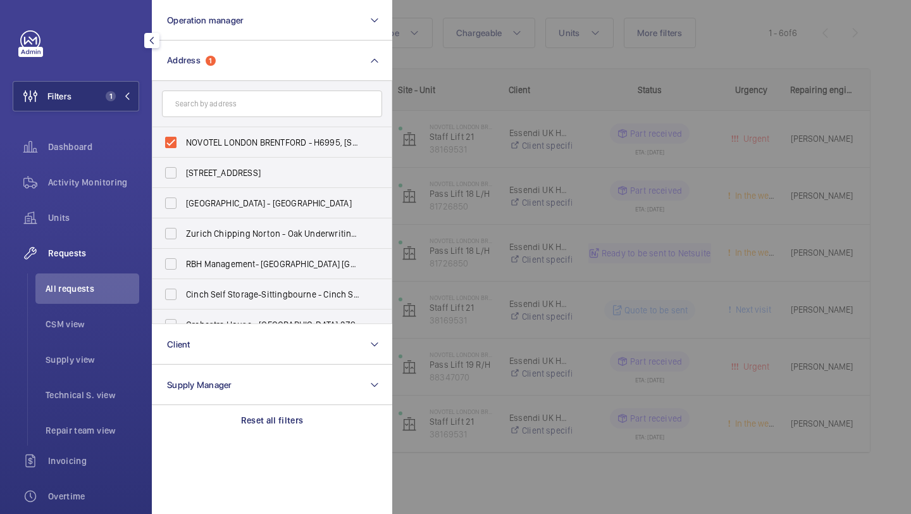
click at [464, 88] on div at bounding box center [847, 257] width 911 height 514
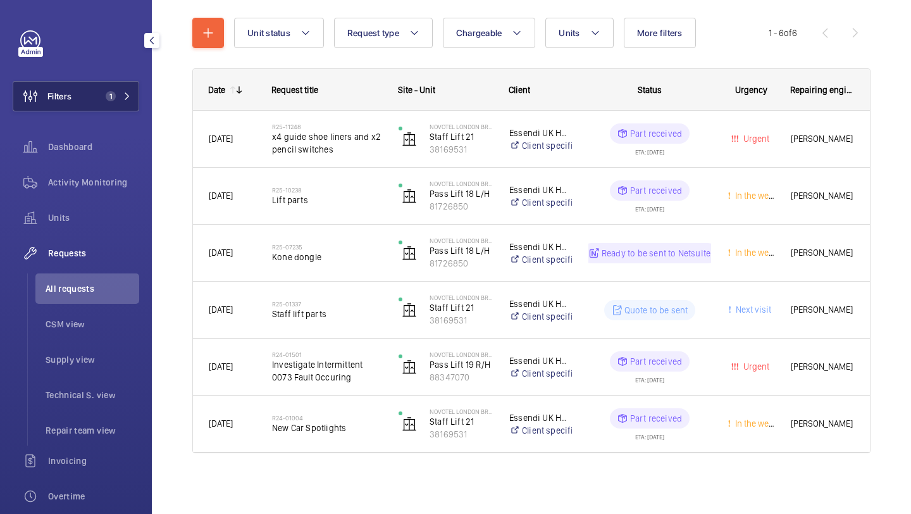
click at [111, 88] on button "Filters 1" at bounding box center [76, 96] width 127 height 30
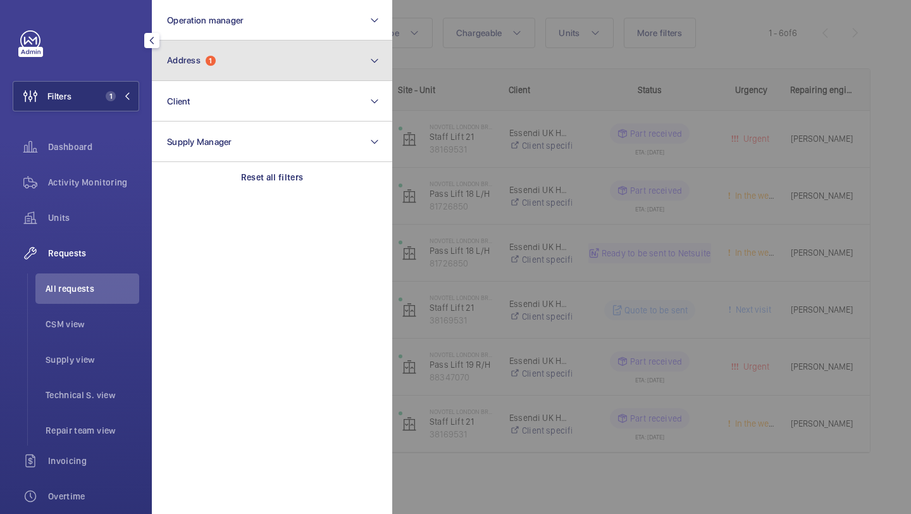
click at [185, 74] on button "Address 1" at bounding box center [272, 60] width 240 height 40
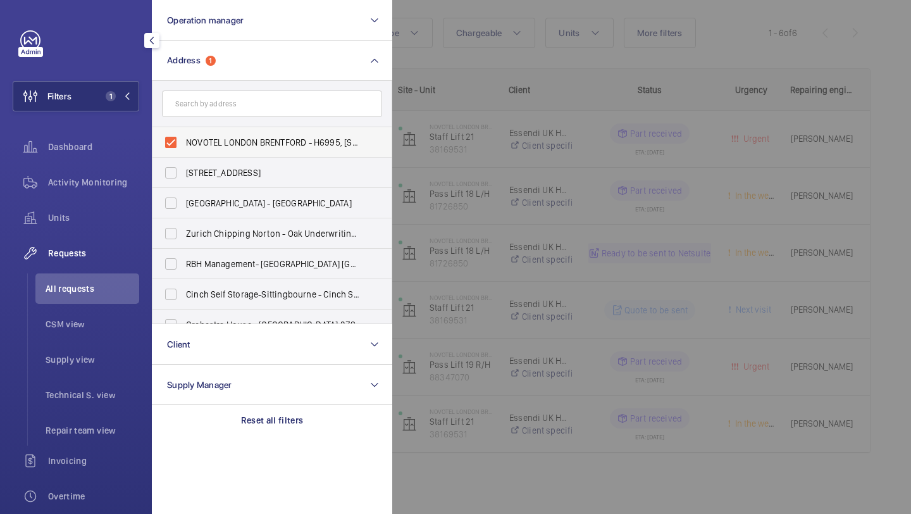
click at [256, 139] on span "NOVOTEL LONDON BRENTFORD - H6995, NOVOTEL LONDON BRENTFORD, Great West Rd, BREN…" at bounding box center [273, 142] width 174 height 13
click at [184, 139] on input "NOVOTEL LONDON BRENTFORD - H6995, NOVOTEL LONDON BRENTFORD, Great West Rd, BREN…" at bounding box center [170, 142] width 25 height 25
checkbox input "false"
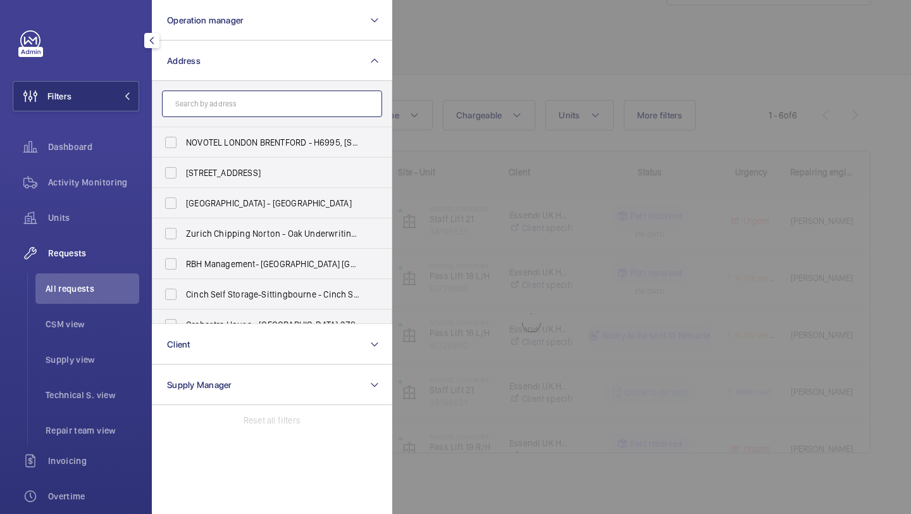
click at [261, 113] on input "text" at bounding box center [272, 103] width 220 height 27
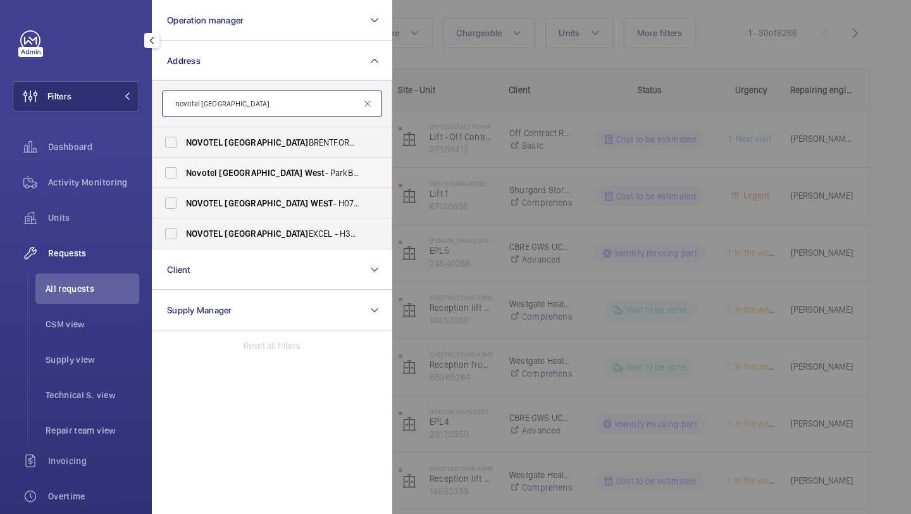
type input "novotel london west"
click at [305, 173] on span "West" at bounding box center [315, 173] width 20 height 10
click at [184, 173] on input "Novotel London West - ParkBee Novotel Hotel London West - Hammersmith, LONDON W…" at bounding box center [170, 172] width 25 height 25
checkbox input "true"
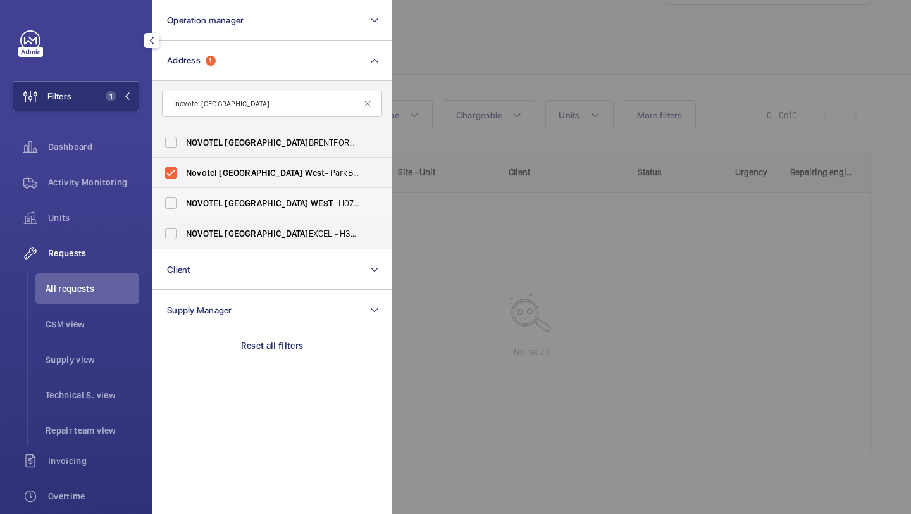
scroll to position [56, 0]
click at [290, 207] on span "NOVOTEL LONDON WEST - H0737, NOVOTEL LONDON WEST , 1 Shortlands, Hammersmith In…" at bounding box center [273, 203] width 174 height 13
click at [184, 207] on input "NOVOTEL LONDON WEST - H0737, NOVOTEL LONDON WEST , 1 Shortlands, Hammersmith In…" at bounding box center [170, 202] width 25 height 25
checkbox input "true"
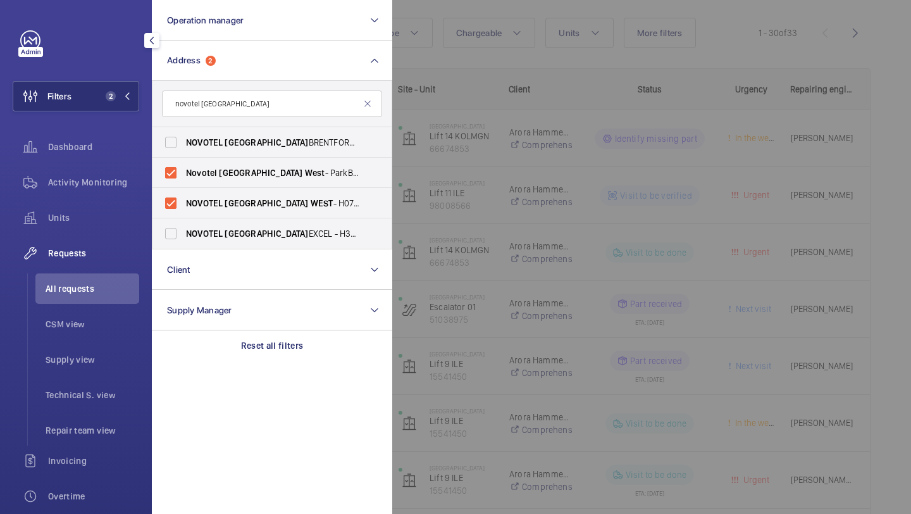
click at [493, 82] on div at bounding box center [847, 257] width 911 height 514
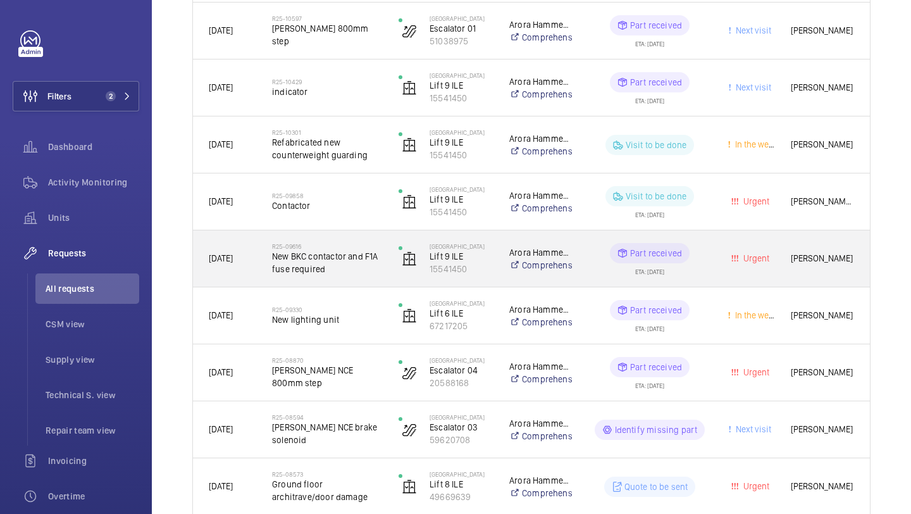
scroll to position [408, 0]
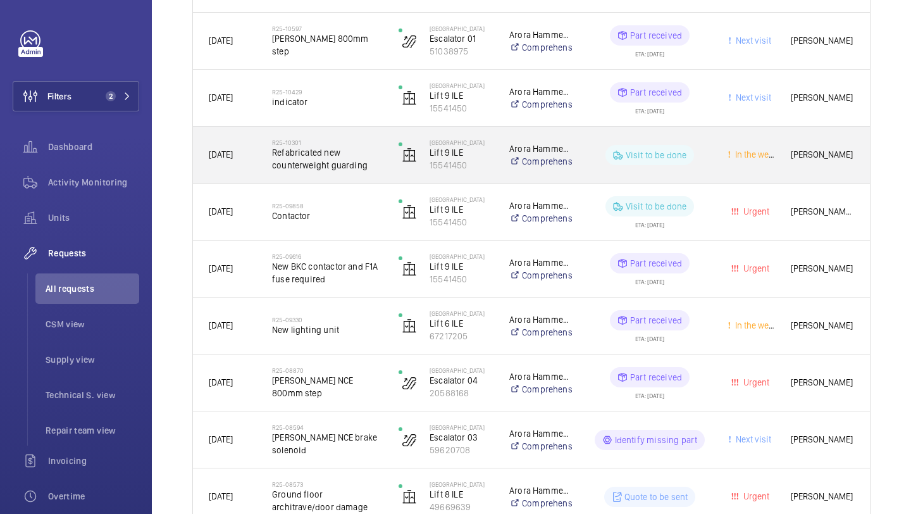
click at [346, 153] on span "Refabricated new counterweight guarding" at bounding box center [327, 158] width 110 height 25
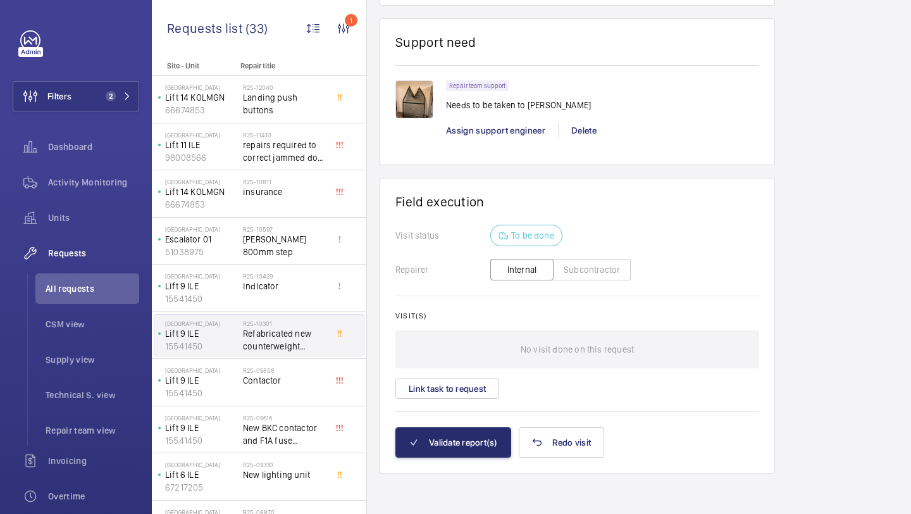
scroll to position [594, 0]
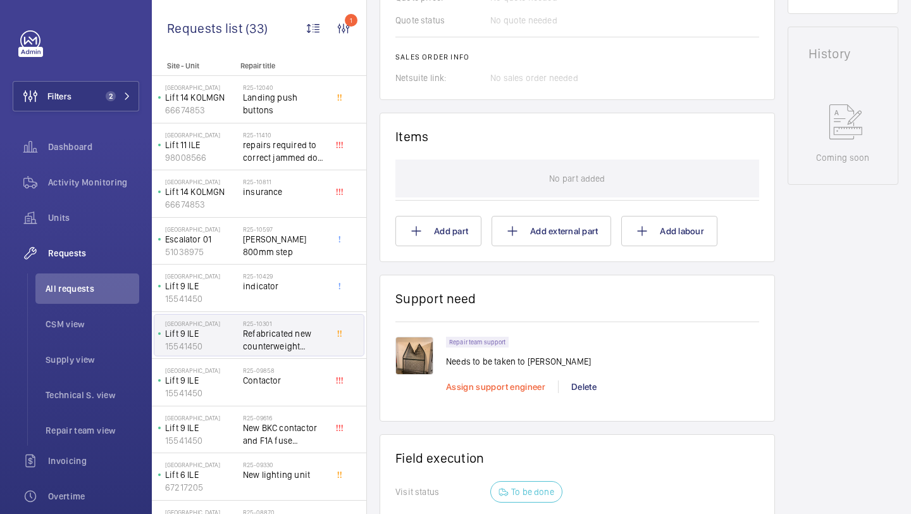
click at [489, 388] on span "Assign support engineer" at bounding box center [495, 387] width 99 height 10
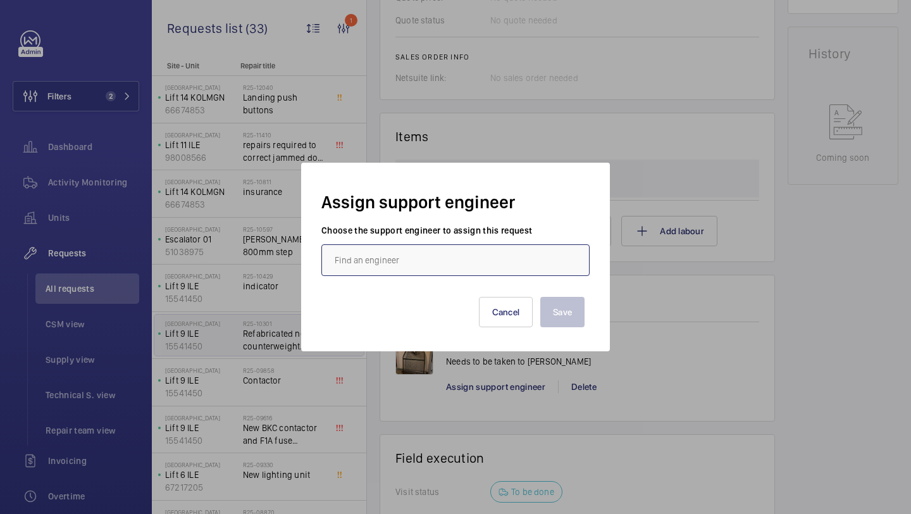
click at [423, 256] on input "text" at bounding box center [455, 260] width 268 height 32
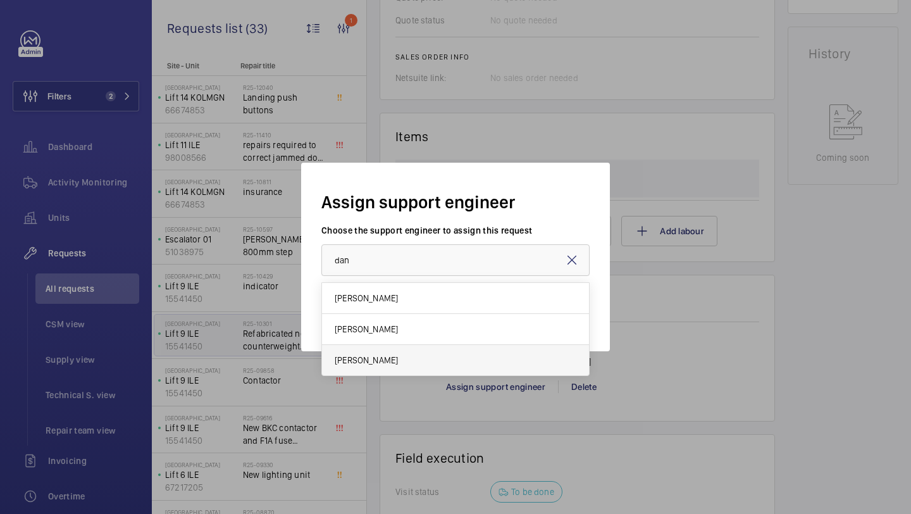
click at [385, 355] on mat-option "Dan Jarvis" at bounding box center [455, 360] width 267 height 30
type input "Dan Jarvis"
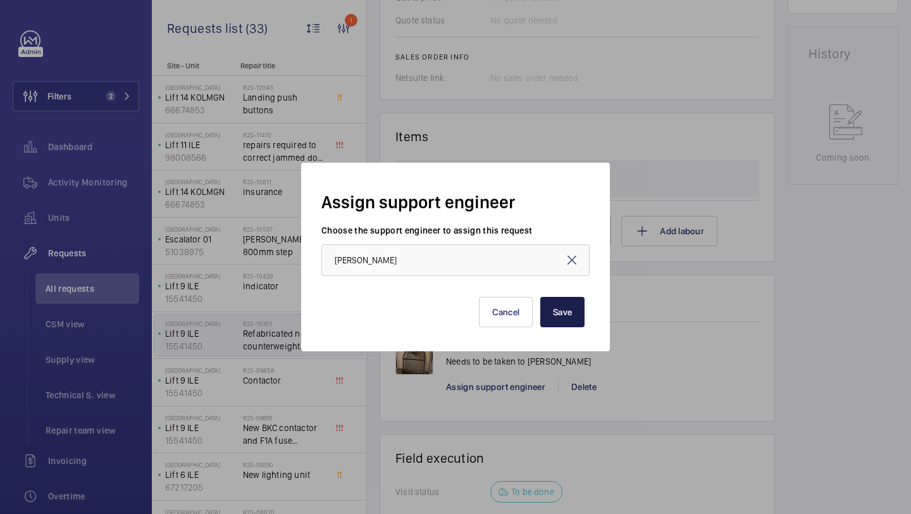
click at [566, 317] on button "Save" at bounding box center [562, 312] width 44 height 30
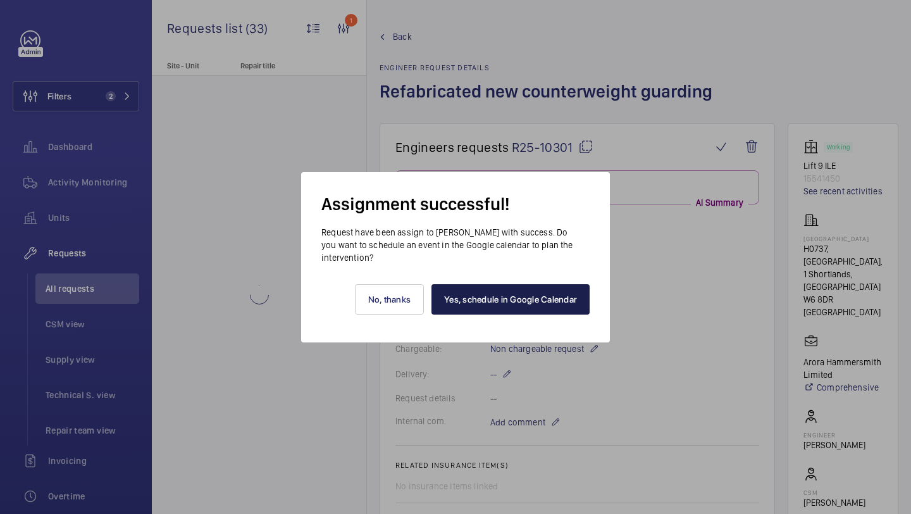
click at [484, 307] on link "Yes, schedule in Google Calendar" at bounding box center [511, 299] width 158 height 30
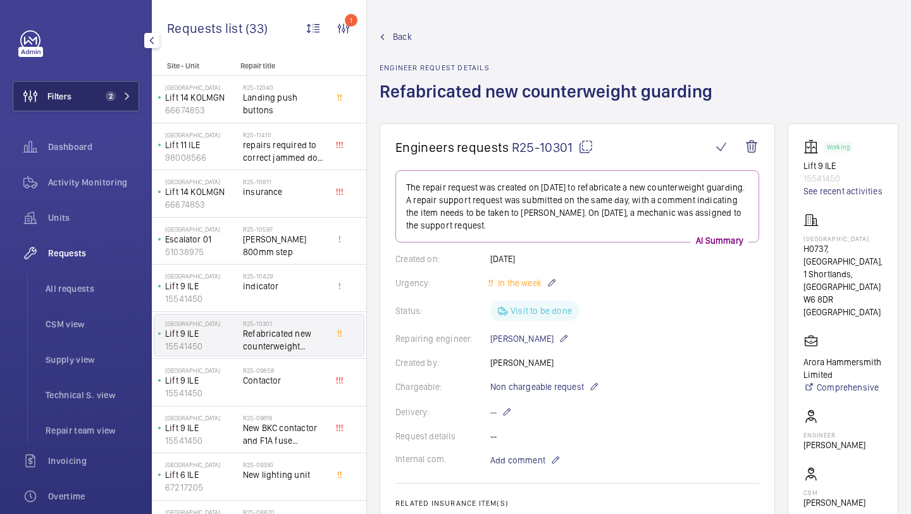
click at [122, 91] on span "2" at bounding box center [116, 96] width 30 height 10
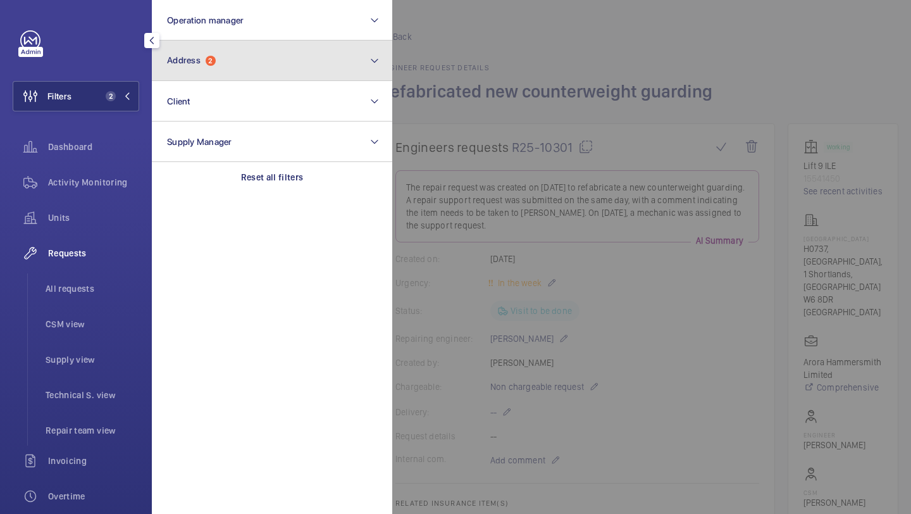
click at [203, 59] on span "Address 2" at bounding box center [191, 60] width 49 height 11
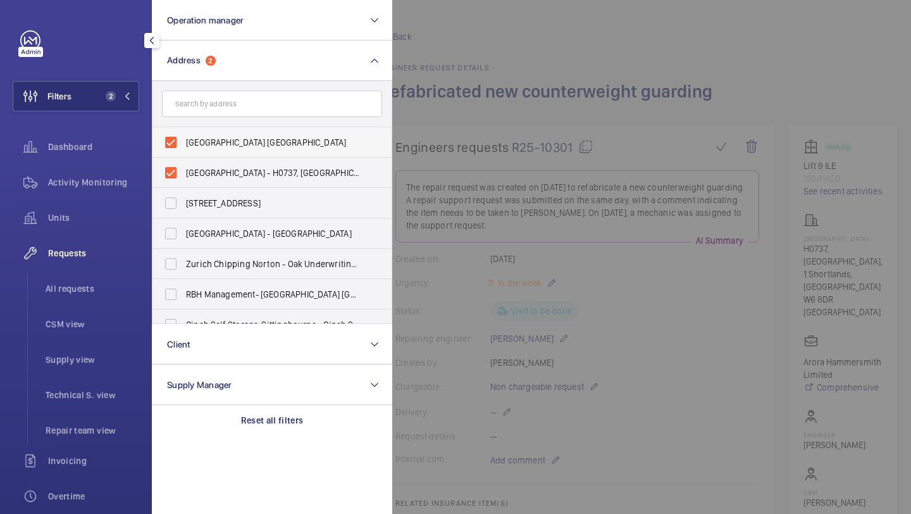
click at [227, 135] on label "Novotel London West - ParkBee Novotel Hotel London West - Hammersmith, LONDON W…" at bounding box center [263, 142] width 220 height 30
click at [184, 135] on input "Novotel London West - ParkBee Novotel Hotel London West - Hammersmith, LONDON W…" at bounding box center [170, 142] width 25 height 25
checkbox input "false"
click at [211, 175] on span "NOVOTEL LONDON WEST - H0737, NOVOTEL LONDON WEST, 1 Shortlands, Hammersmith Int…" at bounding box center [273, 172] width 174 height 13
click at [184, 175] on input "NOVOTEL LONDON WEST - H0737, NOVOTEL LONDON WEST, 1 Shortlands, Hammersmith Int…" at bounding box center [170, 172] width 25 height 25
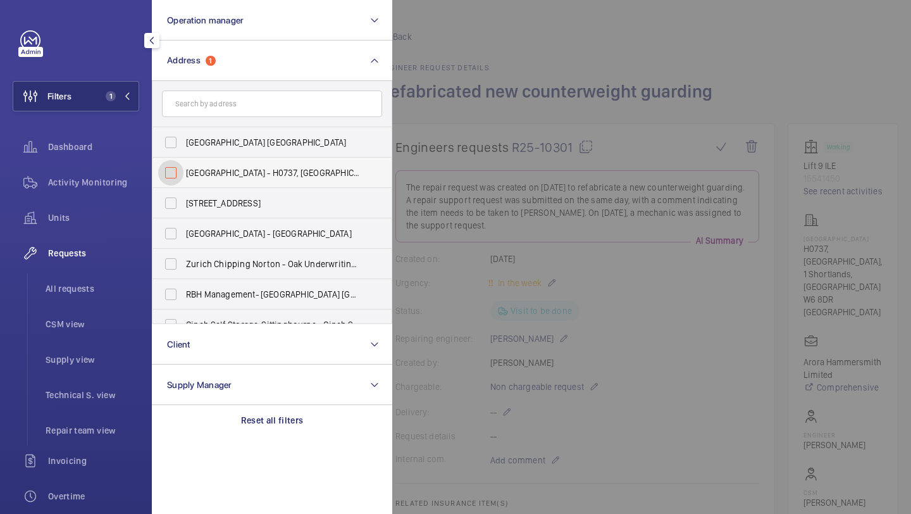
checkbox input "false"
click at [243, 89] on form at bounding box center [272, 104] width 239 height 46
click at [283, 94] on input "text" at bounding box center [272, 103] width 220 height 27
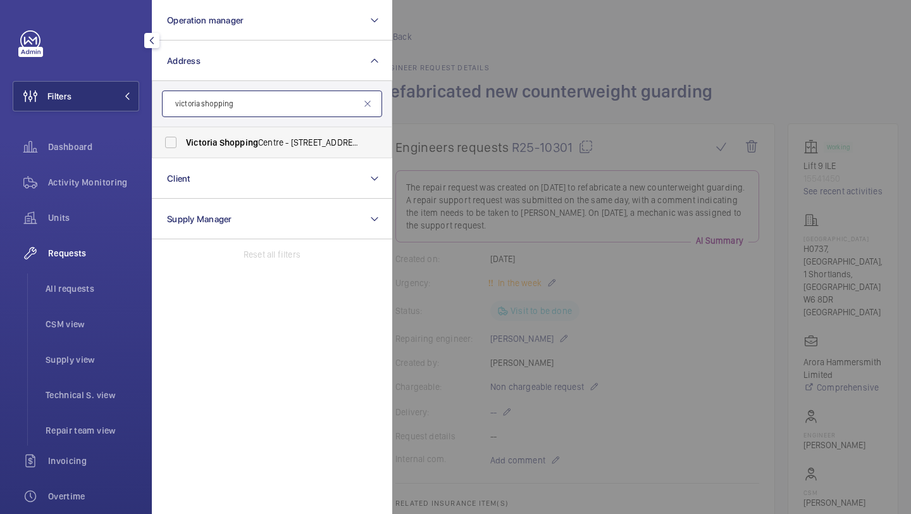
type input "victoria shopping"
click at [256, 143] on span "Shopping" at bounding box center [239, 142] width 39 height 10
click at [184, 143] on input "Victoria Shopping Centre - 362 Chartwell Square, Southend on Sea, SOUTHEND-ON-S…" at bounding box center [170, 142] width 25 height 25
checkbox input "true"
click at [461, 121] on div at bounding box center [847, 257] width 911 height 514
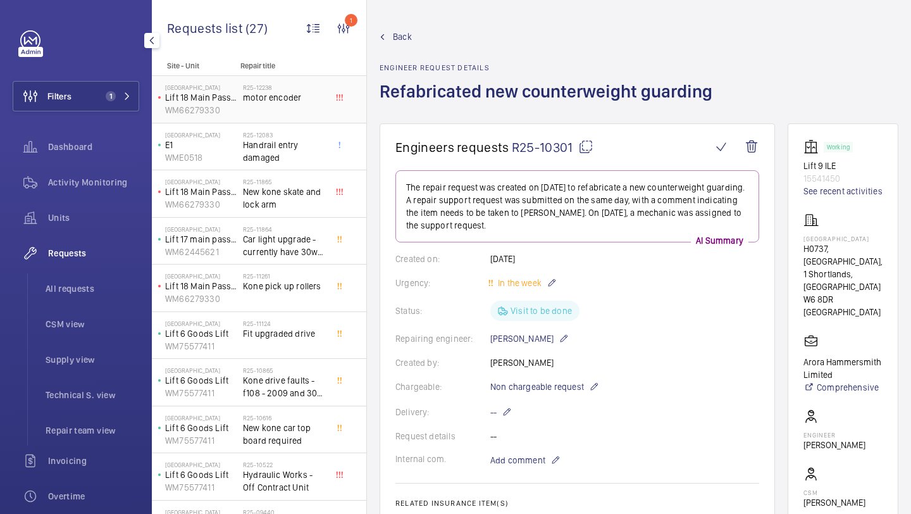
click at [247, 102] on span "motor encoder" at bounding box center [285, 97] width 84 height 13
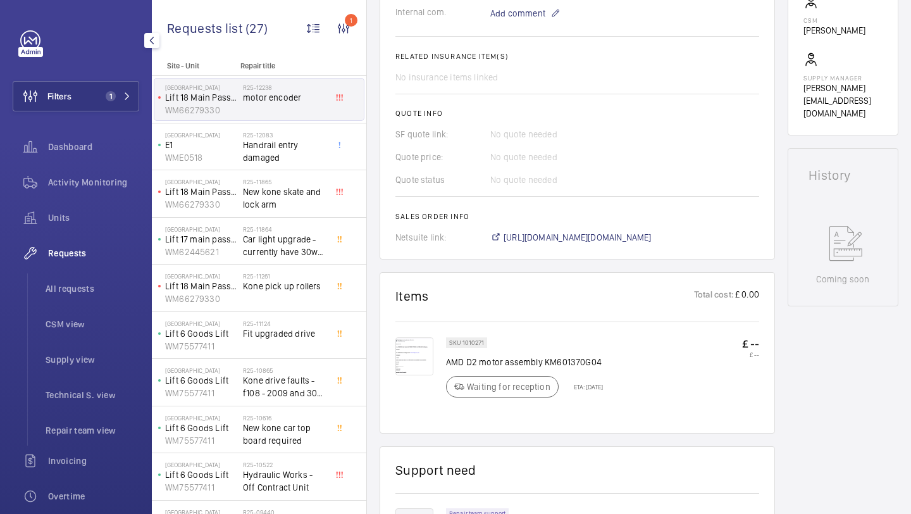
scroll to position [449, 0]
click at [427, 357] on img at bounding box center [414, 354] width 38 height 38
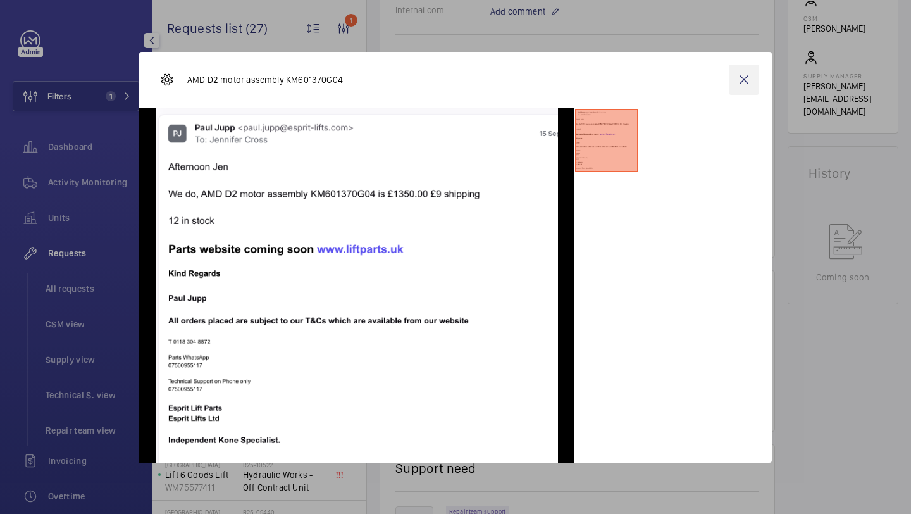
click at [738, 80] on wm-front-icon-button at bounding box center [744, 80] width 30 height 30
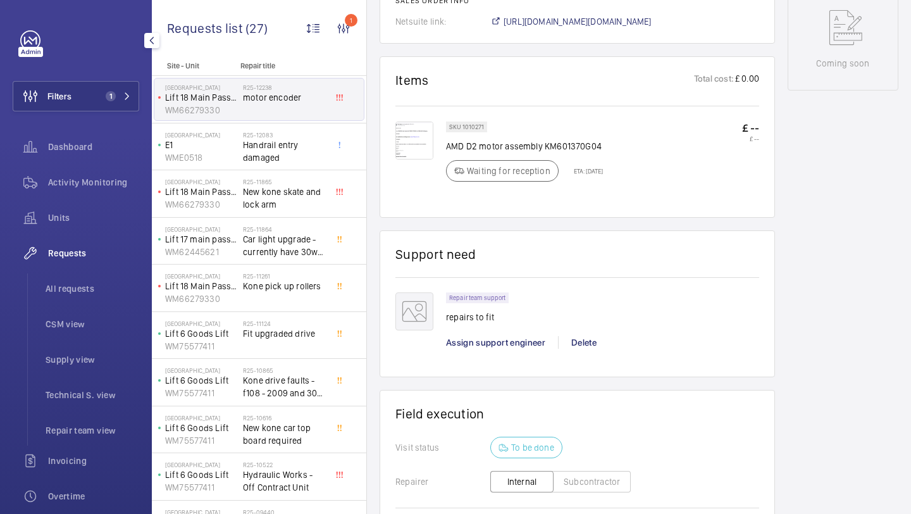
scroll to position [876, 0]
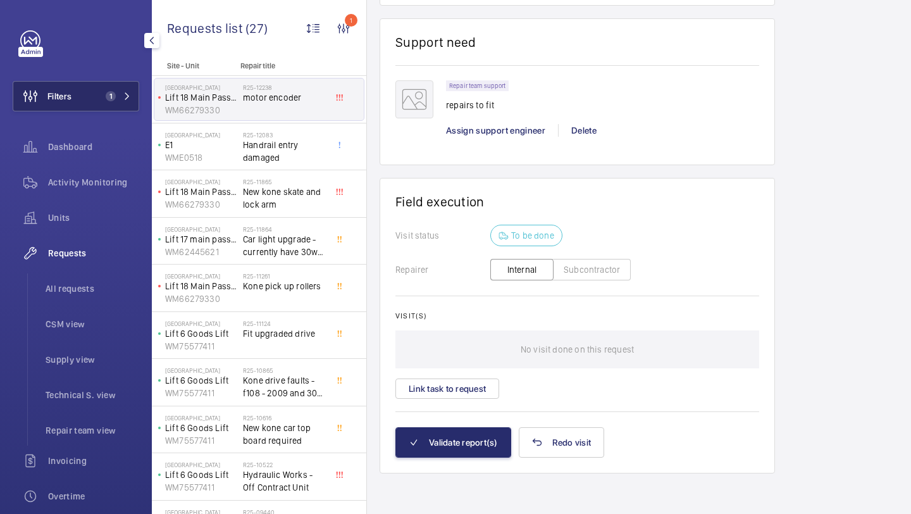
click at [74, 108] on button "Filters 1" at bounding box center [76, 96] width 127 height 30
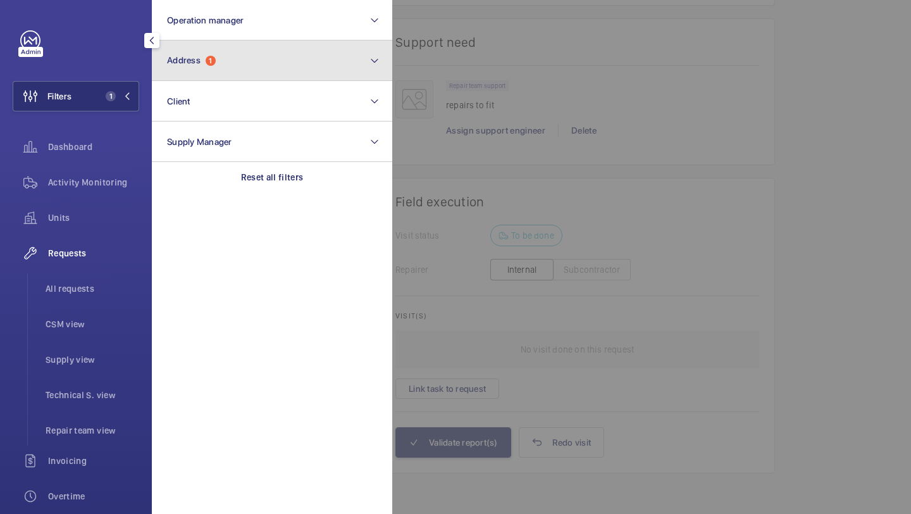
click at [237, 45] on button "Address 1" at bounding box center [272, 60] width 240 height 40
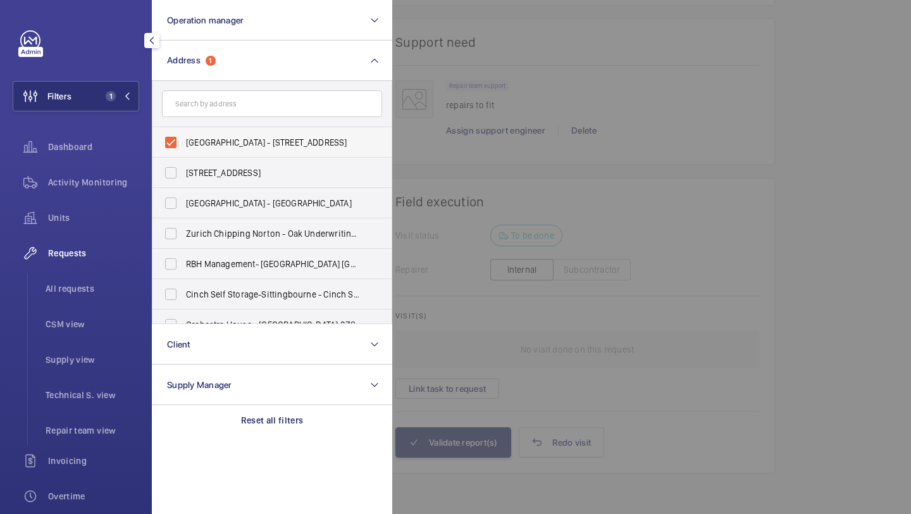
click at [215, 135] on label "Victoria Shopping Centre - 362 Chartwell Square, Southend on Sea, SOUTHEND-ON-S…" at bounding box center [263, 142] width 220 height 30
click at [184, 135] on input "Victoria Shopping Centre - 362 Chartwell Square, Southend on Sea, SOUTHEND-ON-S…" at bounding box center [170, 142] width 25 height 25
checkbox input "false"
click at [238, 101] on input "text" at bounding box center [272, 103] width 220 height 27
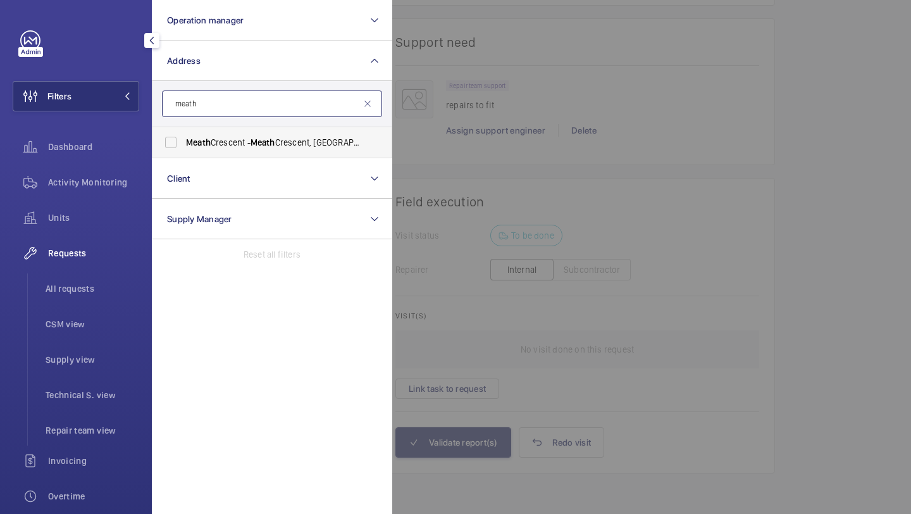
type input "meath"
click at [231, 141] on span "Meath Crescent - Meath Crescent, LONDON E2 0QG" at bounding box center [273, 142] width 174 height 13
click at [184, 141] on input "Meath Crescent - Meath Crescent, LONDON E2 0QG" at bounding box center [170, 142] width 25 height 25
checkbox input "true"
click at [450, 104] on div at bounding box center [847, 257] width 911 height 514
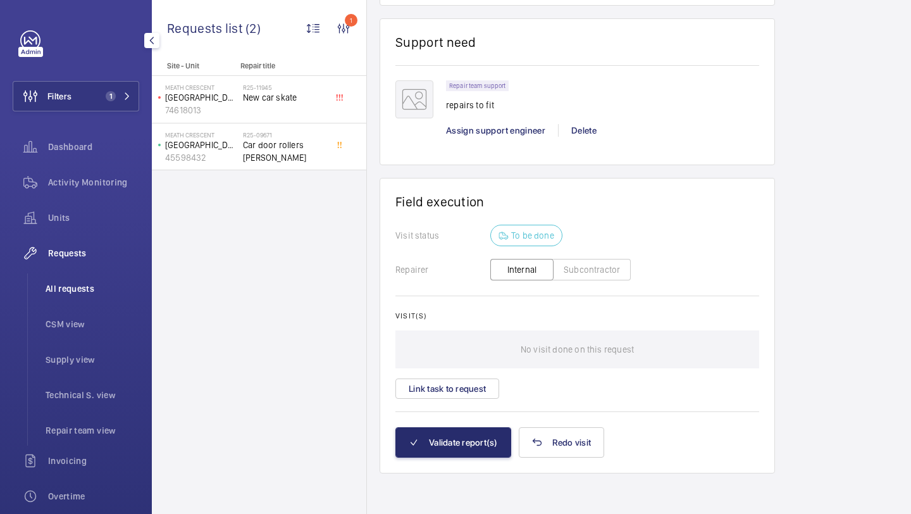
click at [89, 279] on li "All requests" at bounding box center [87, 288] width 104 height 30
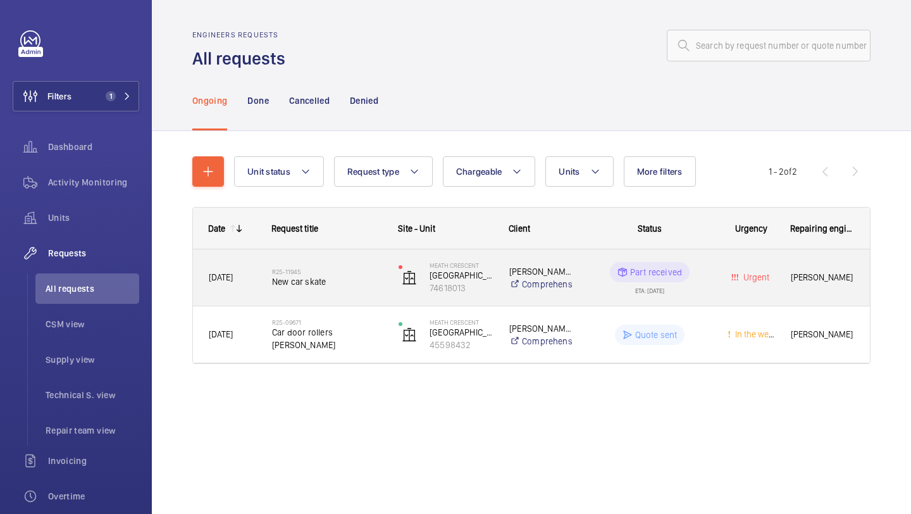
click at [263, 285] on div "R25-11945 New car skate" at bounding box center [319, 277] width 125 height 57
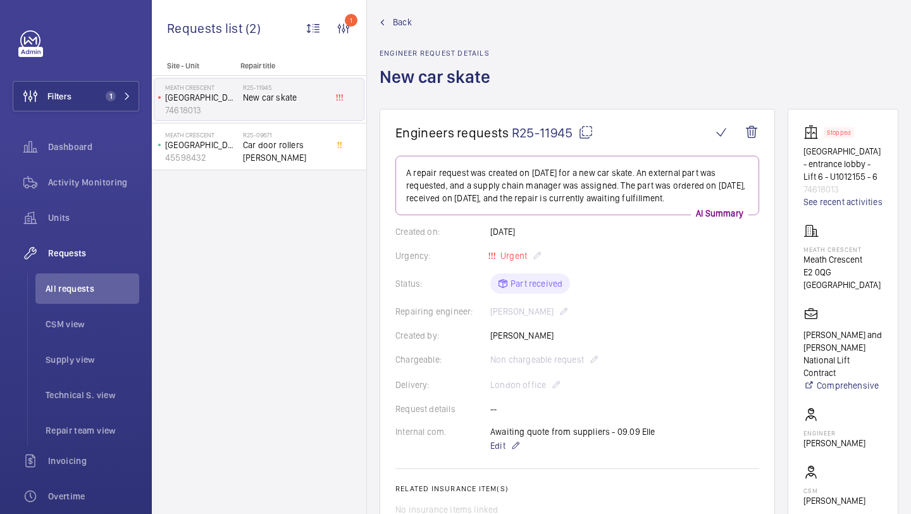
scroll to position [16, 0]
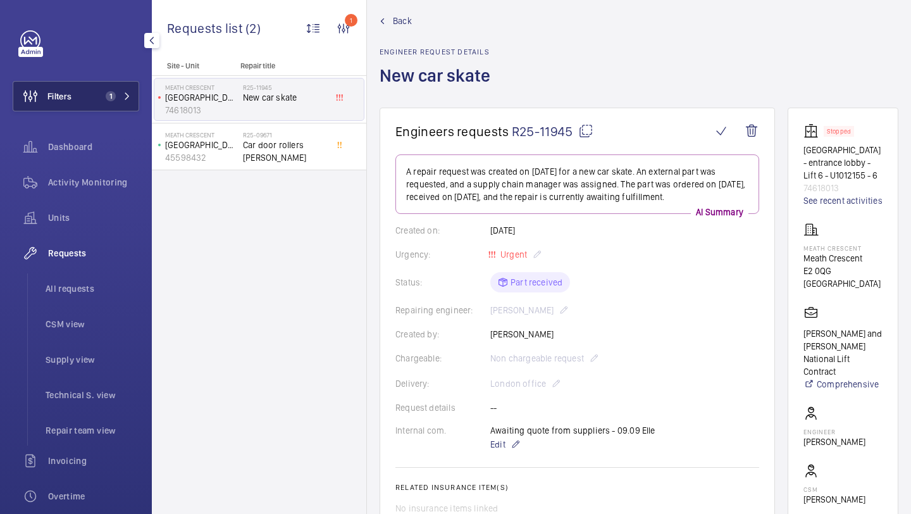
click at [125, 104] on button "Filters 1" at bounding box center [76, 96] width 127 height 30
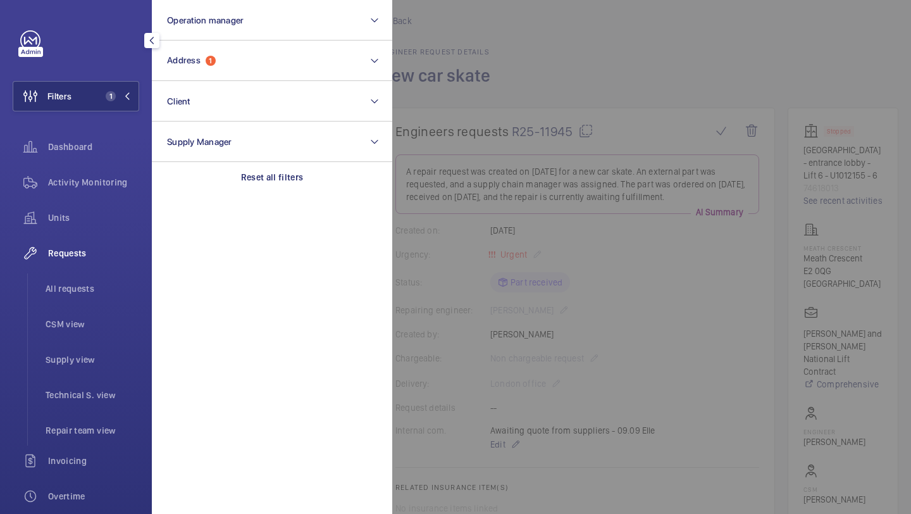
click at [507, 96] on div at bounding box center [847, 257] width 911 height 514
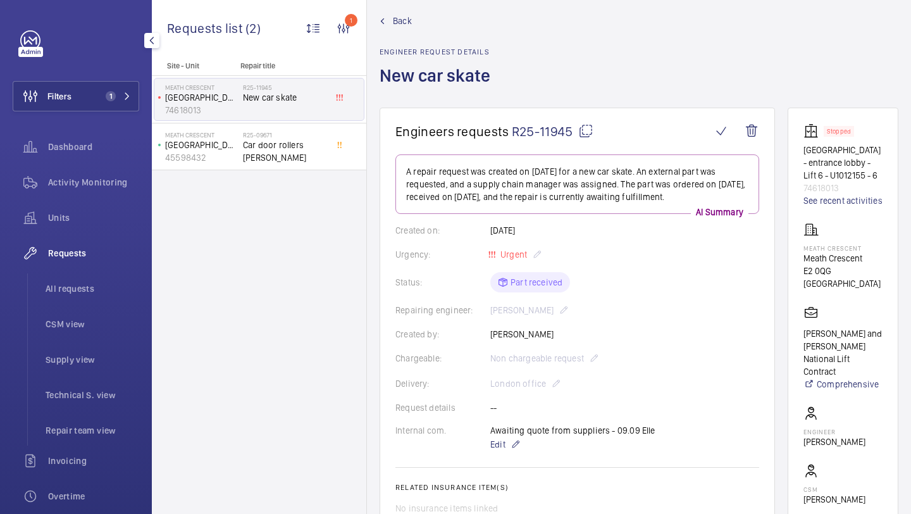
scroll to position [118, 0]
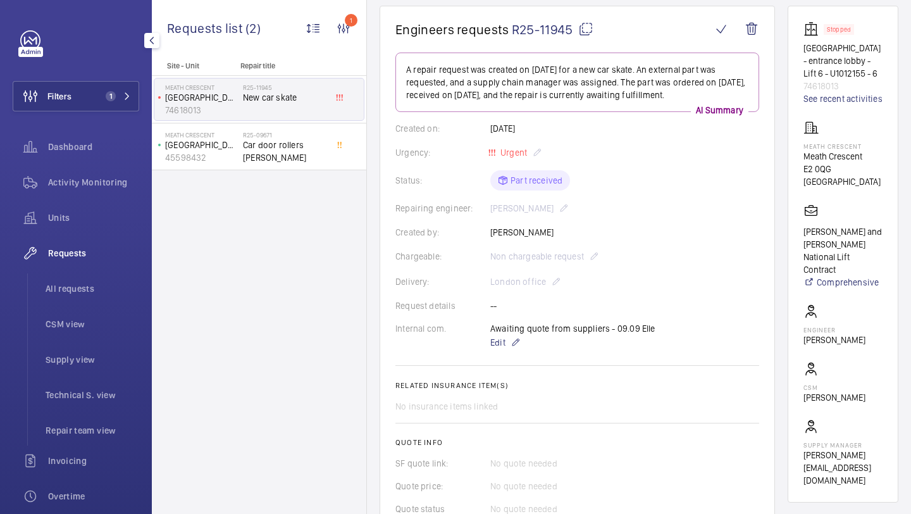
click at [126, 111] on div "Filters 1 Dashboard Activity Monitoring Units Requests All requests CSM view Su…" at bounding box center [76, 344] width 127 height 628
click at [127, 107] on button "Filters 1" at bounding box center [76, 96] width 127 height 30
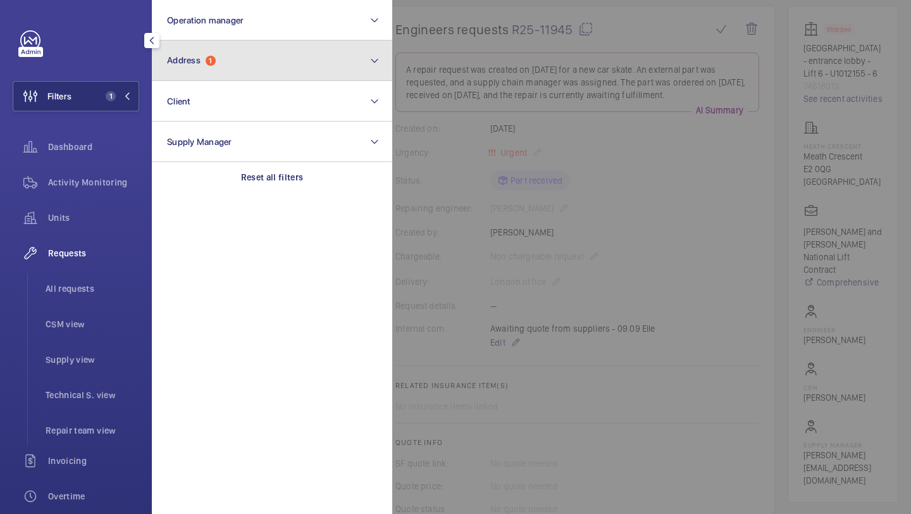
click at [227, 49] on button "Address 1" at bounding box center [272, 60] width 240 height 40
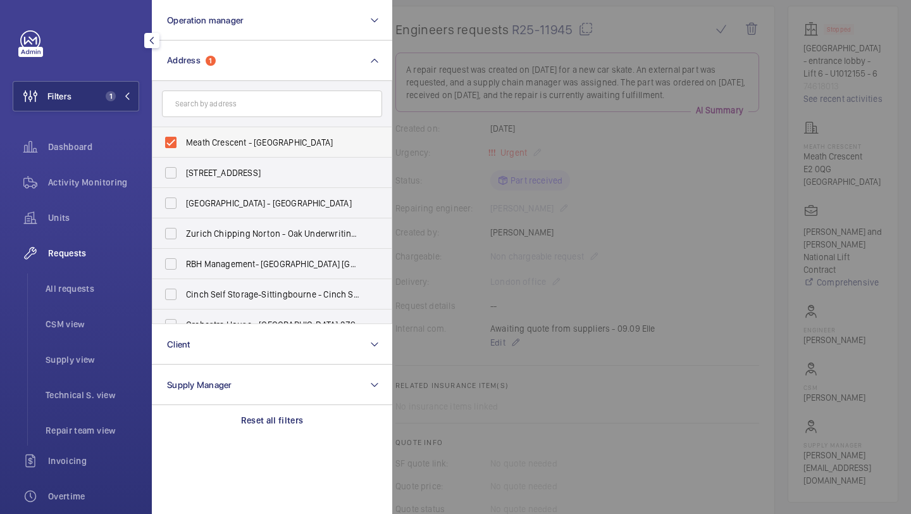
click at [199, 150] on label "Meath Crescent - Meath Crescent, LONDON E2 0QG" at bounding box center [263, 142] width 220 height 30
click at [184, 150] on input "Meath Crescent - Meath Crescent, LONDON E2 0QG" at bounding box center [170, 142] width 25 height 25
checkbox input "false"
click at [235, 106] on input "text" at bounding box center [272, 103] width 220 height 27
click at [219, 93] on input "text" at bounding box center [272, 103] width 220 height 27
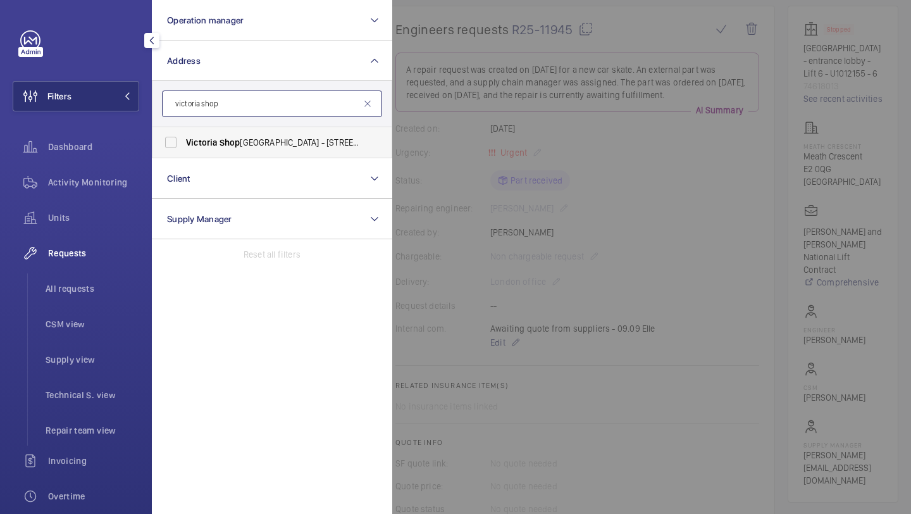
type input "victoria shop"
click at [196, 141] on span "Victoria" at bounding box center [201, 142] width 31 height 10
click at [184, 141] on input "Victoria Shop ping Centre - 362 Chartwell Square, Southend on Sea, SOUTHEND-ON-…" at bounding box center [170, 142] width 25 height 25
checkbox input "true"
click at [502, 70] on div at bounding box center [847, 257] width 911 height 514
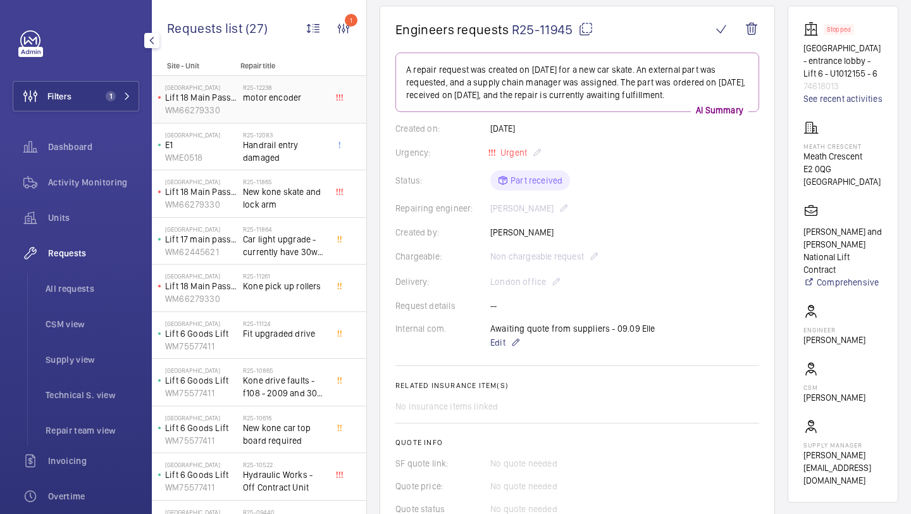
click at [271, 92] on span "motor encoder" at bounding box center [285, 97] width 84 height 13
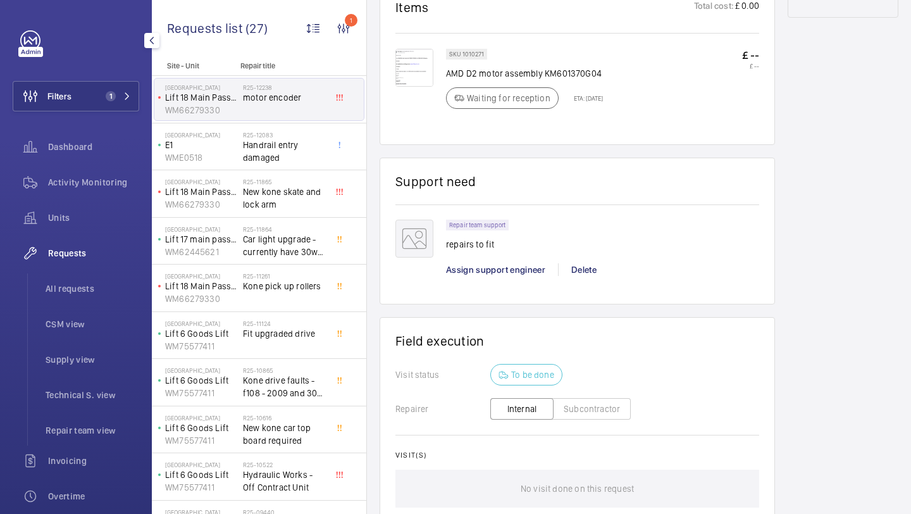
scroll to position [757, 0]
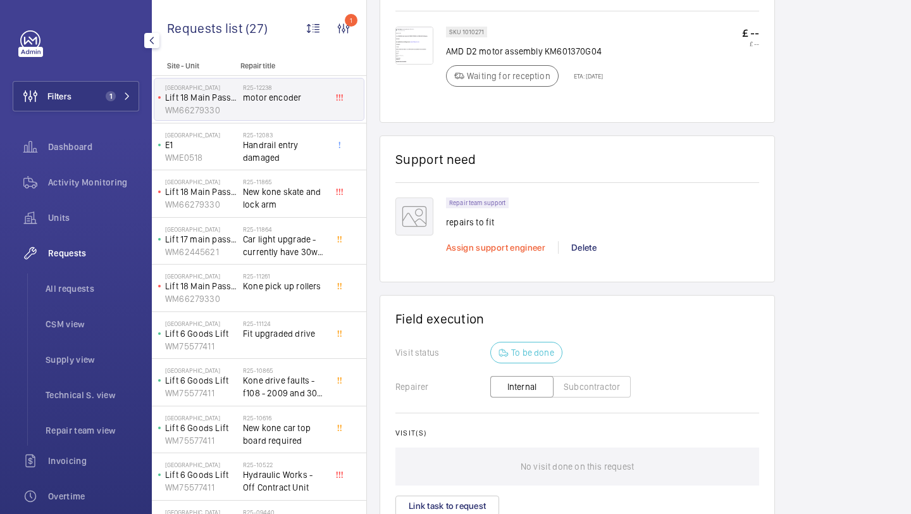
click at [474, 244] on span "Assign support engineer" at bounding box center [495, 247] width 99 height 10
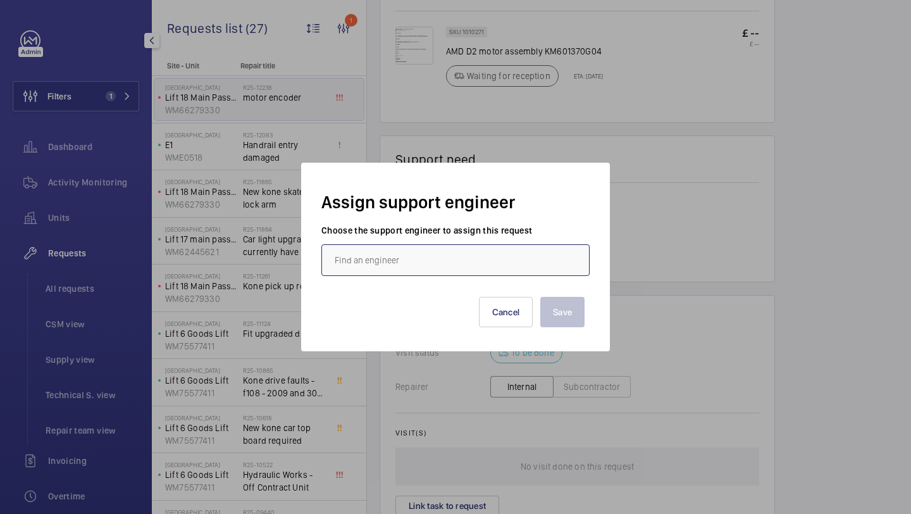
click at [354, 261] on input "text" at bounding box center [455, 260] width 268 height 32
click at [368, 299] on span "Maurice Shanley" at bounding box center [366, 298] width 63 height 13
type input "Maurice Shanley"
click at [561, 300] on button "Save" at bounding box center [562, 312] width 44 height 30
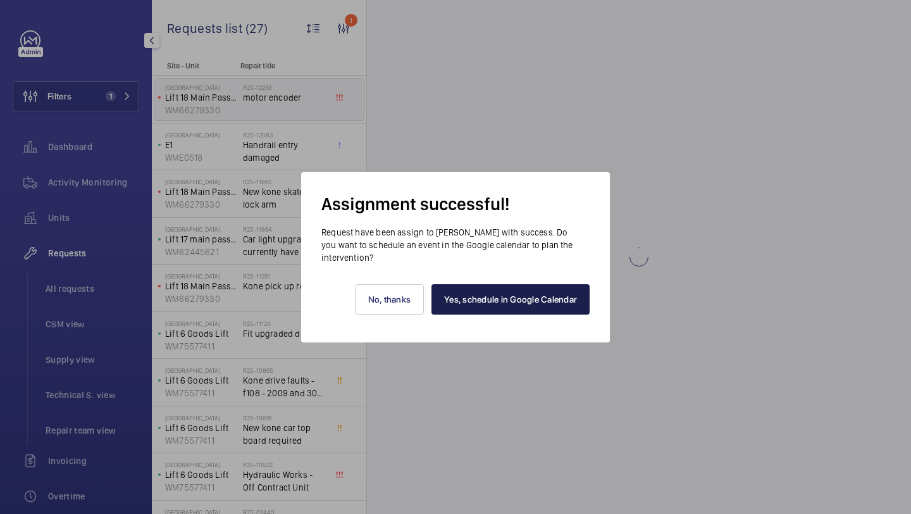
click at [505, 295] on link "Yes, schedule in Google Calendar" at bounding box center [511, 299] width 158 height 30
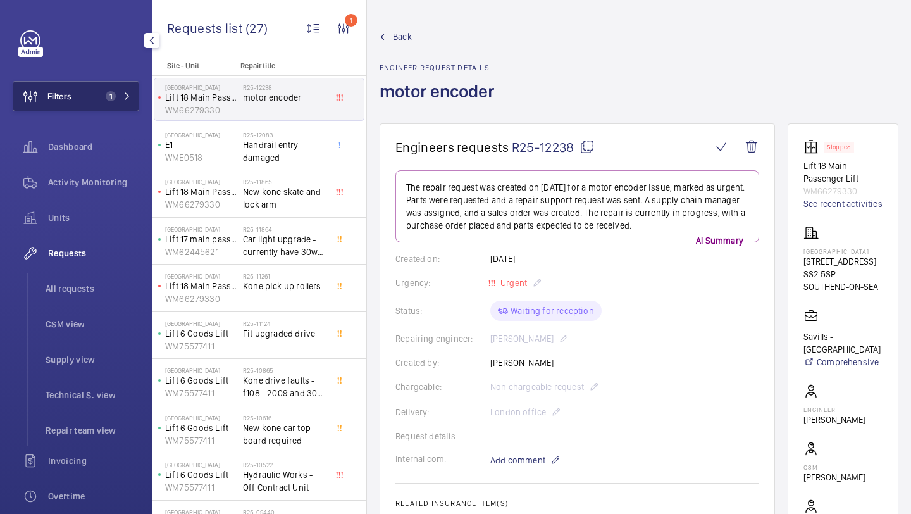
click at [103, 108] on button "Filters 1" at bounding box center [76, 96] width 127 height 30
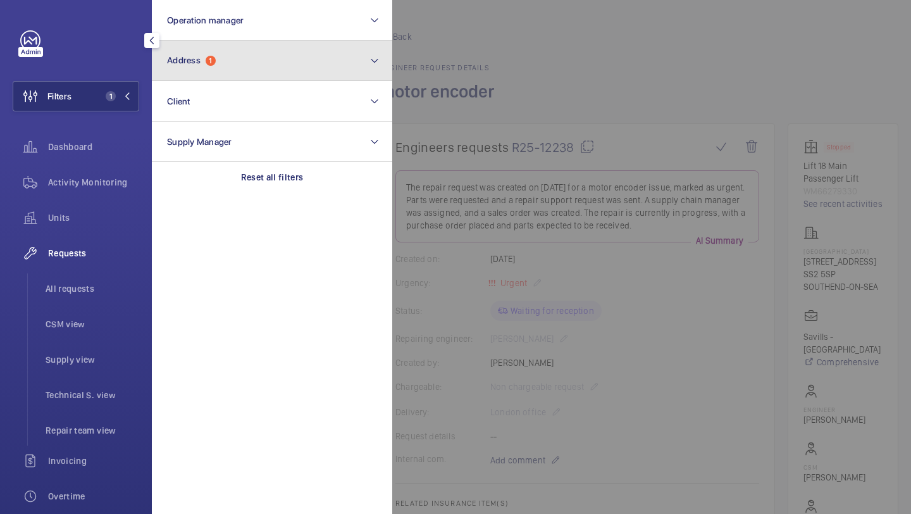
click at [167, 76] on button "Address 1" at bounding box center [272, 60] width 240 height 40
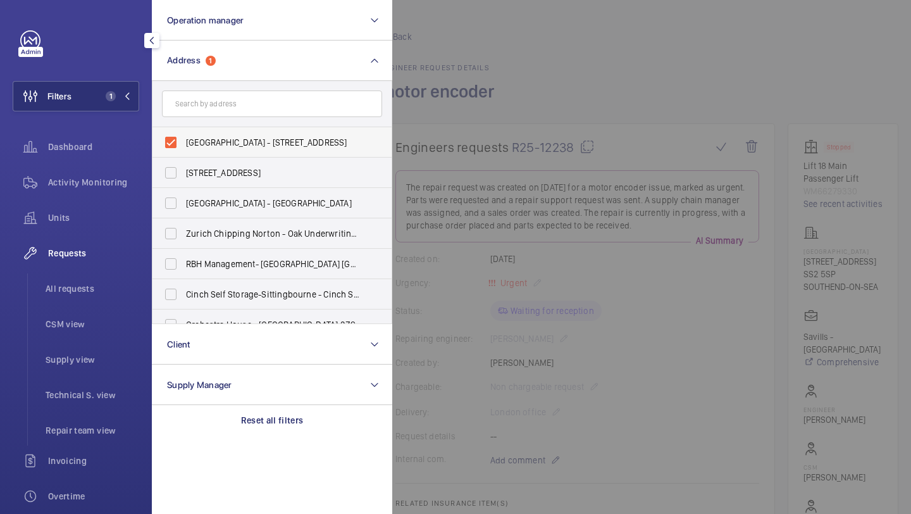
click at [196, 150] on label "Victoria Shopping Centre - 362 Chartwell Square, Southend on Sea, SOUTHEND-ON-S…" at bounding box center [263, 142] width 220 height 30
click at [184, 150] on input "Victoria Shopping Centre - 362 Chartwell Square, Southend on Sea, SOUTHEND-ON-S…" at bounding box center [170, 142] width 25 height 25
checkbox input "false"
click at [224, 99] on input "text" at bounding box center [272, 103] width 220 height 27
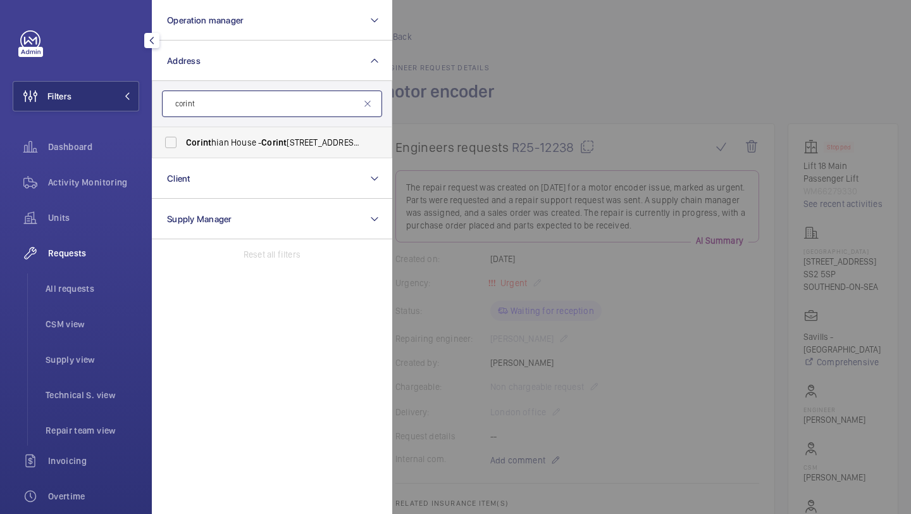
type input "corint"
click at [223, 129] on label "Corint hian House - Corint hian House, CROYDON CR0 2BX" at bounding box center [263, 142] width 220 height 30
click at [184, 130] on input "Corint hian House - Corint hian House, CROYDON CR0 2BX" at bounding box center [170, 142] width 25 height 25
checkbox input "true"
click at [461, 109] on div at bounding box center [847, 257] width 911 height 514
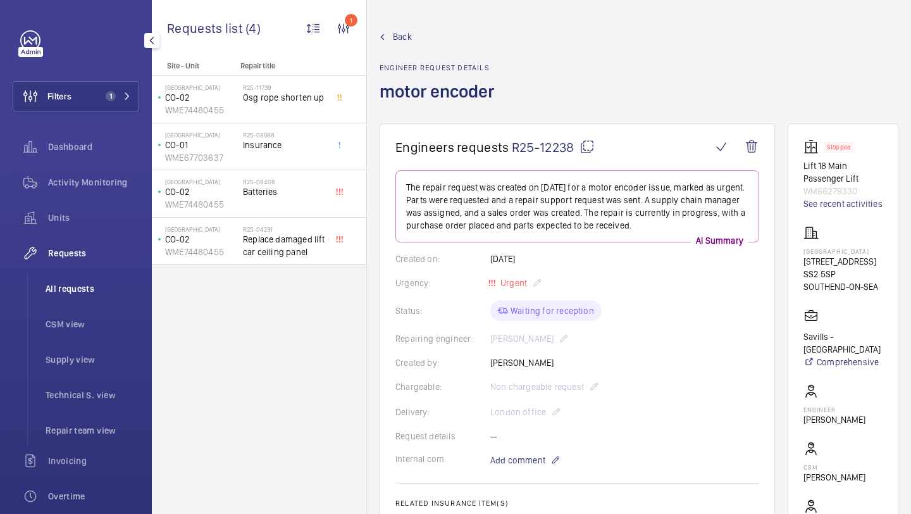
click at [84, 277] on li "All requests" at bounding box center [87, 288] width 104 height 30
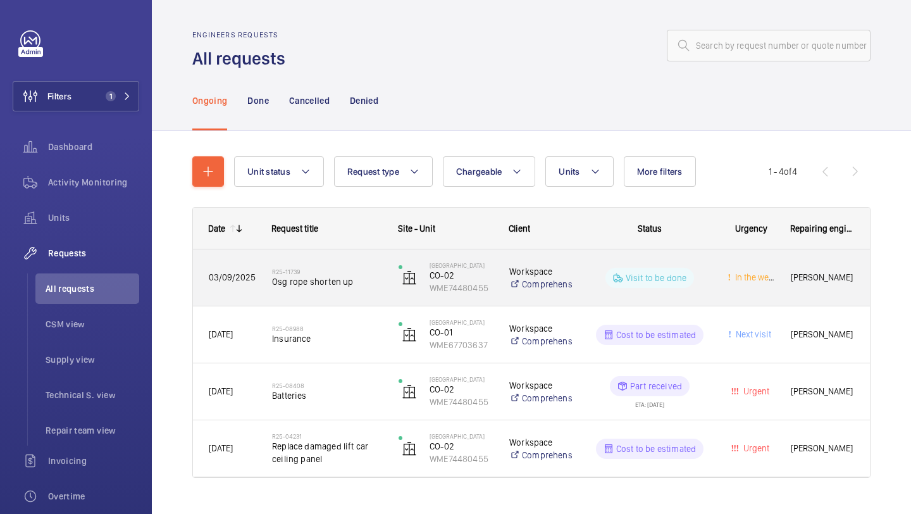
click at [366, 289] on div "R25-11739 Osg rope shorten up" at bounding box center [327, 277] width 110 height 37
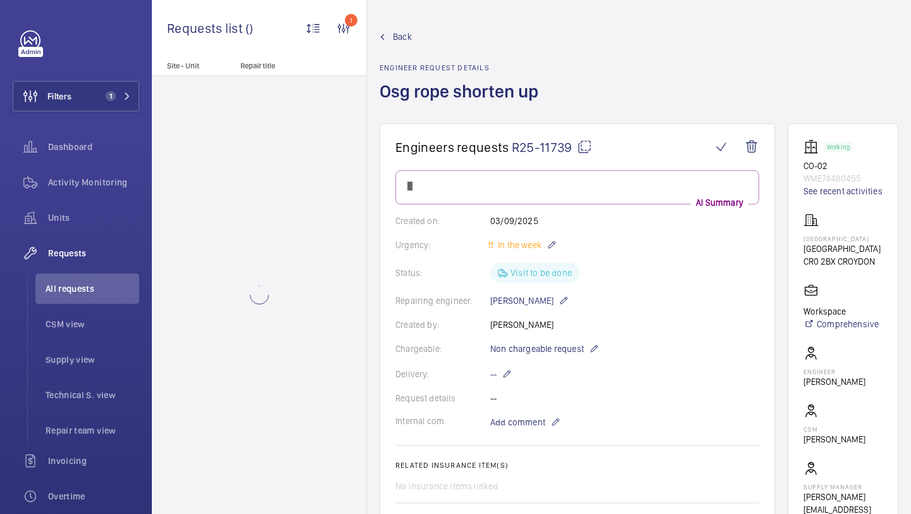
scroll to position [90, 0]
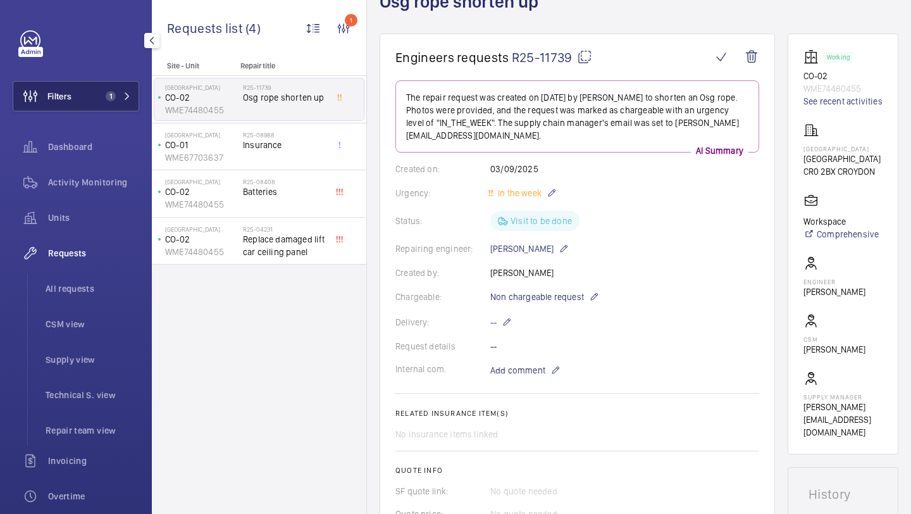
click at [64, 94] on span "Filters" at bounding box center [59, 96] width 24 height 13
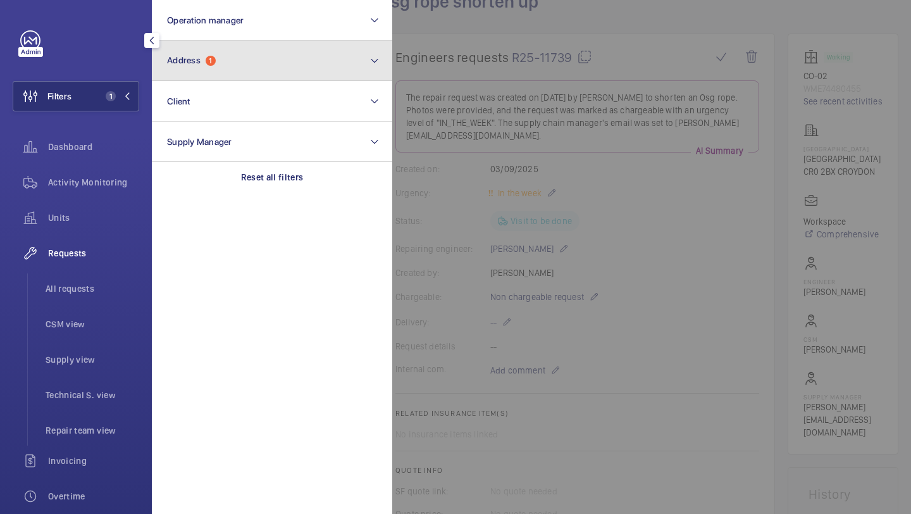
click at [214, 68] on button "Address 1" at bounding box center [272, 60] width 240 height 40
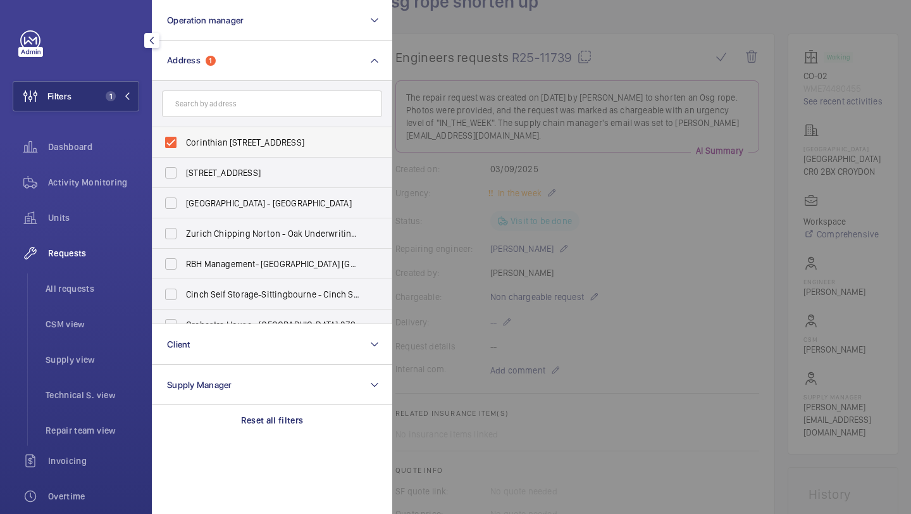
click at [234, 145] on span "Corinthian House - Corinthian House, CROYDON CR0 2BX" at bounding box center [273, 142] width 174 height 13
click at [184, 145] on input "Corinthian House - Corinthian House, CROYDON CR0 2BX" at bounding box center [170, 142] width 25 height 25
checkbox input "false"
click at [425, 68] on div at bounding box center [847, 257] width 911 height 514
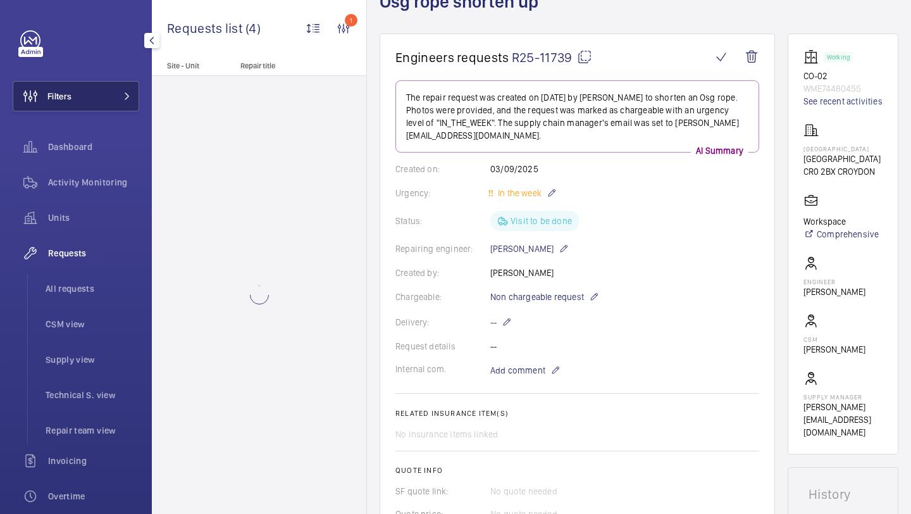
click at [101, 92] on button "Filters" at bounding box center [76, 96] width 127 height 30
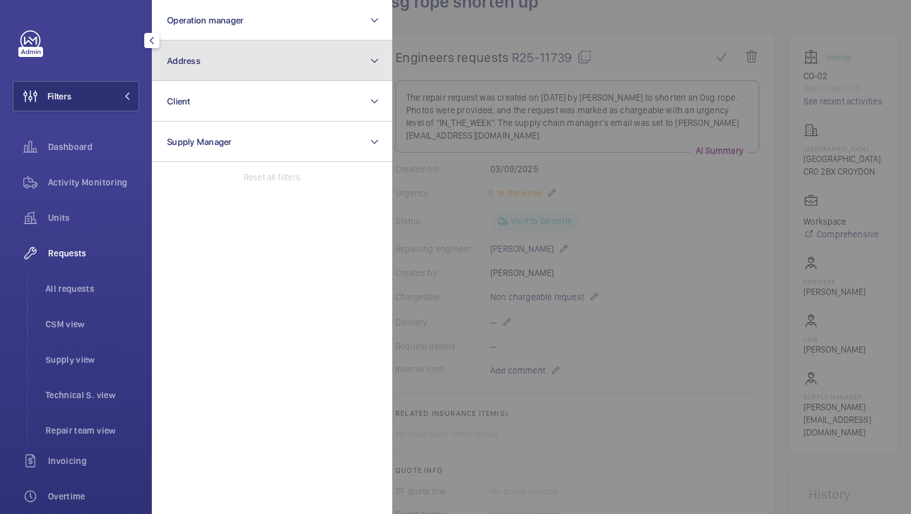
click at [195, 74] on button "Address" at bounding box center [272, 60] width 240 height 40
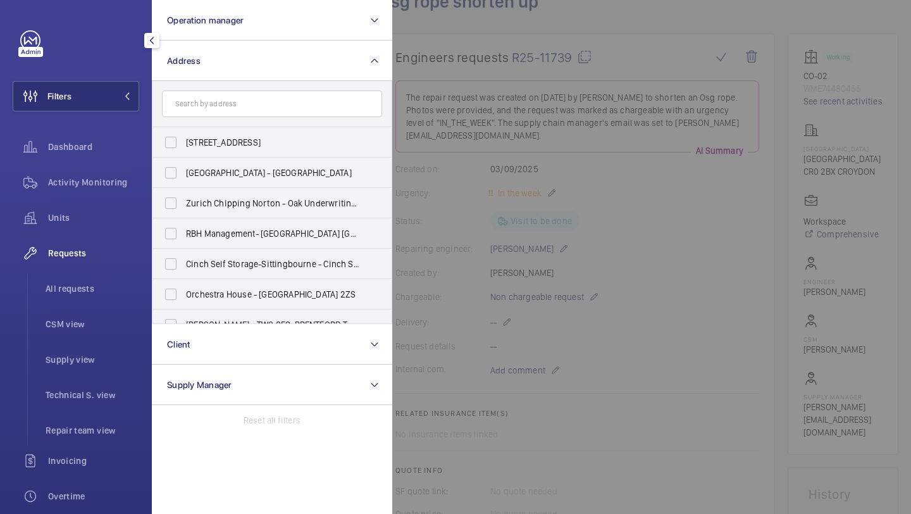
click at [202, 104] on input "text" at bounding box center [272, 103] width 220 height 27
click at [478, 86] on div at bounding box center [847, 257] width 911 height 514
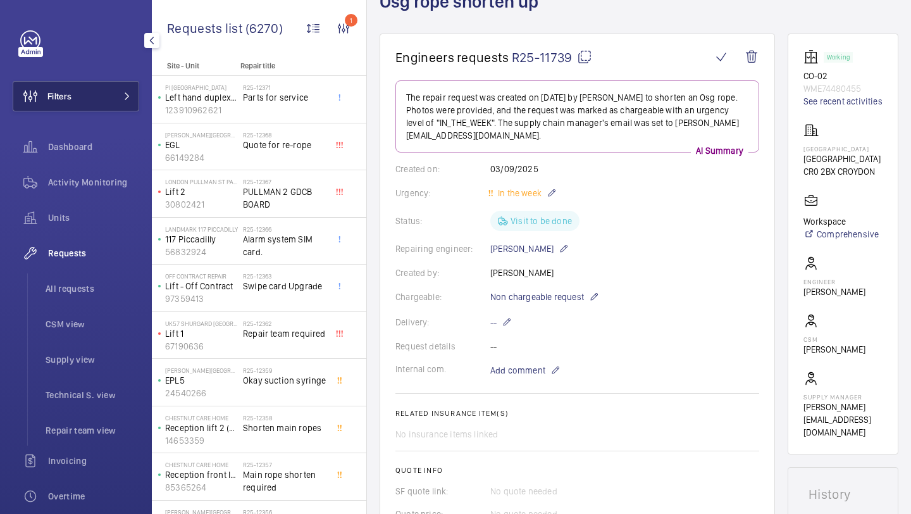
click at [119, 104] on button "Filters" at bounding box center [76, 96] width 127 height 30
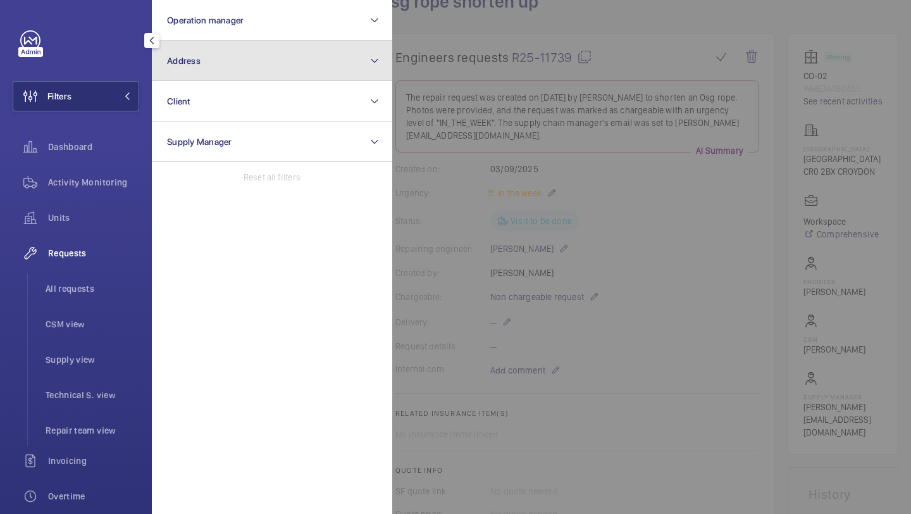
click at [197, 47] on button "Address" at bounding box center [272, 60] width 240 height 40
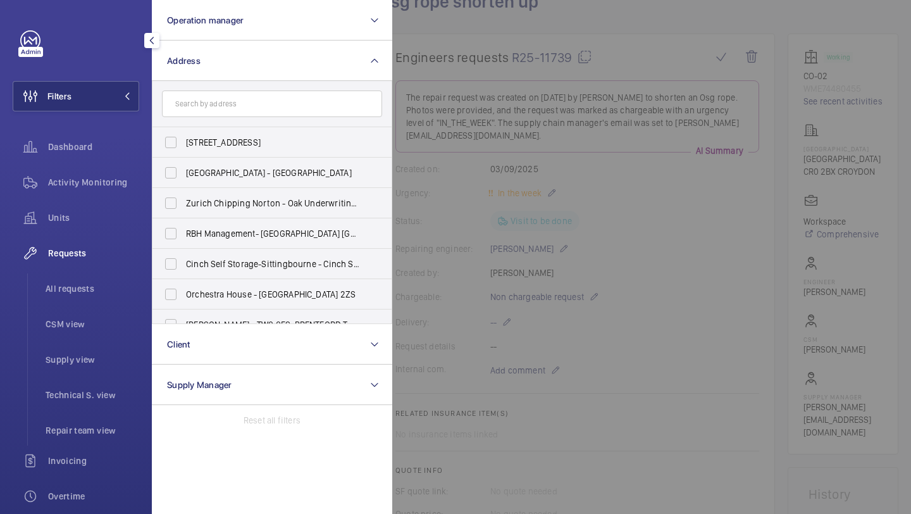
click at [224, 107] on input "text" at bounding box center [272, 103] width 220 height 27
click at [436, 60] on div at bounding box center [847, 257] width 911 height 514
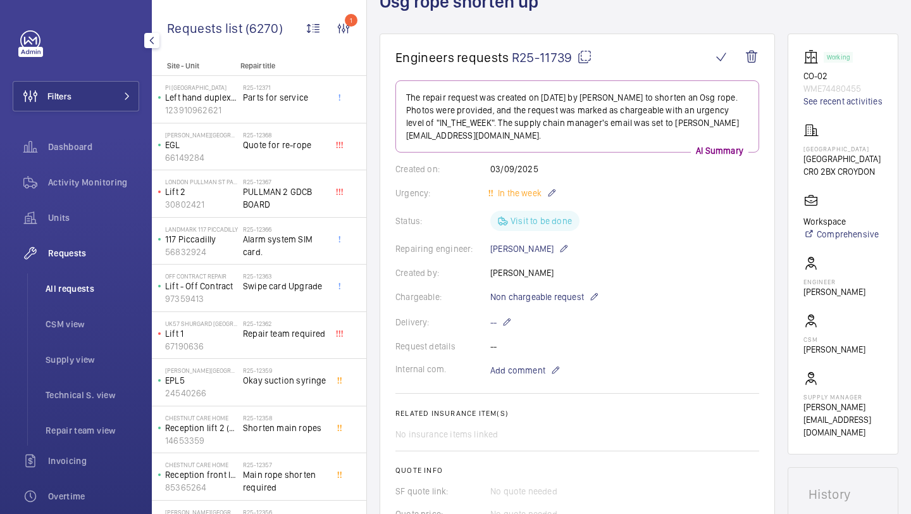
click at [71, 280] on li "All requests" at bounding box center [87, 288] width 104 height 30
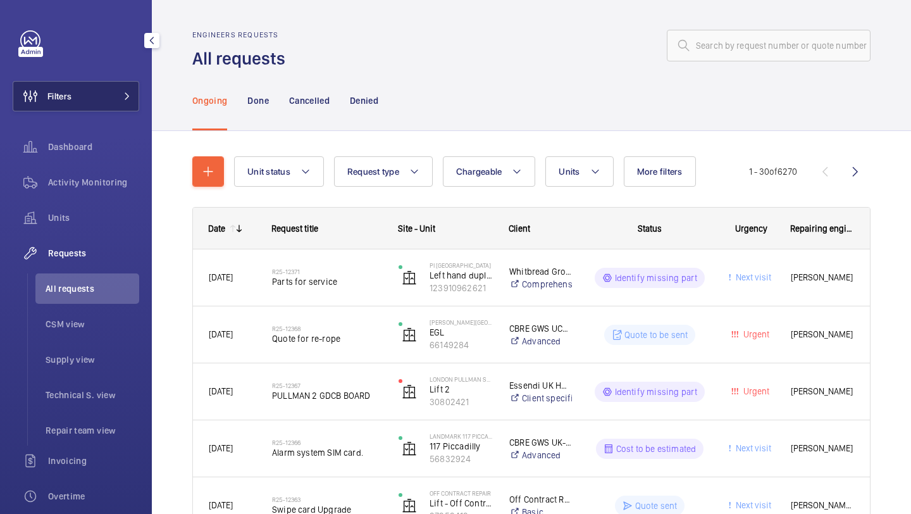
click at [66, 92] on span "Filters" at bounding box center [59, 96] width 24 height 13
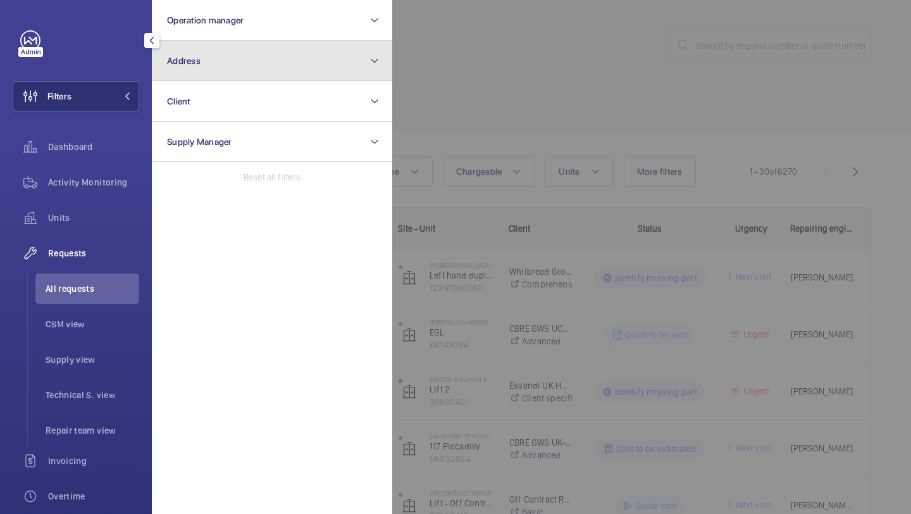
click at [227, 53] on button "Address" at bounding box center [272, 60] width 240 height 40
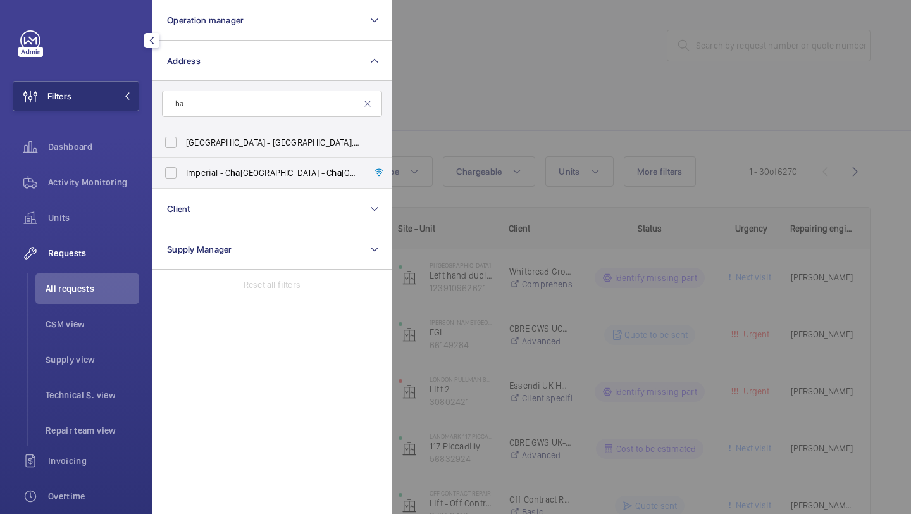
type input "h"
type input "charing cross"
click at [219, 173] on span "Imperial - Charing Cross Hospital - Charing Cross Hospital, LONDON W6 8RF" at bounding box center [273, 172] width 174 height 13
click at [184, 173] on input "Imperial - Charing Cross Hospital - Charing Cross Hospital, LONDON W6 8RF" at bounding box center [170, 172] width 25 height 25
checkbox input "true"
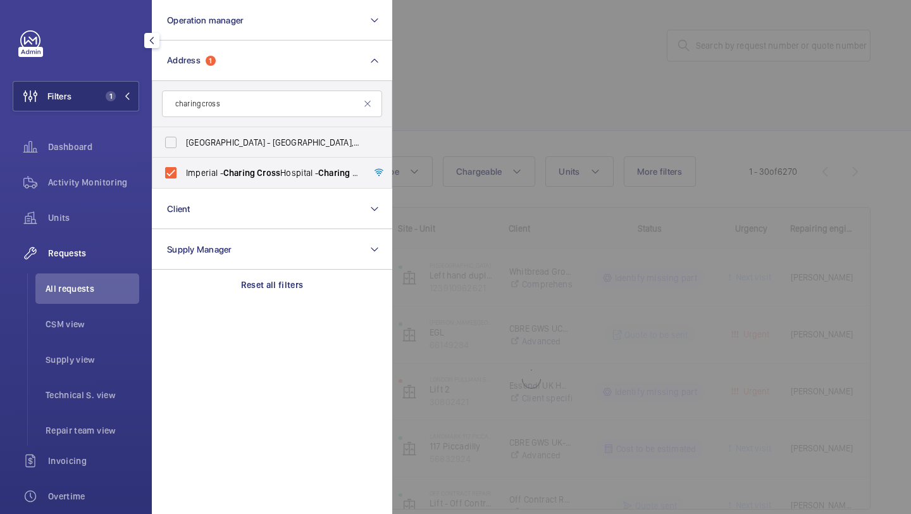
click at [513, 96] on div at bounding box center [847, 257] width 911 height 514
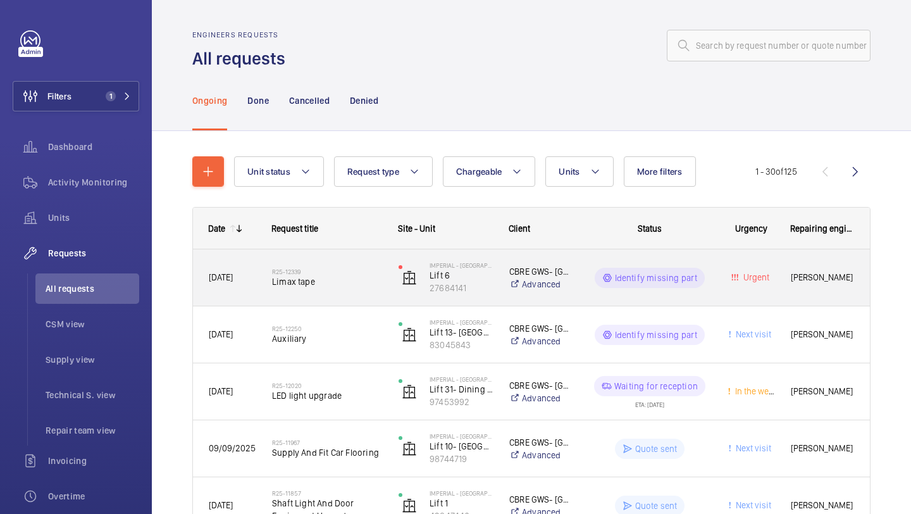
click at [367, 283] on span "Limax tape" at bounding box center [327, 281] width 110 height 13
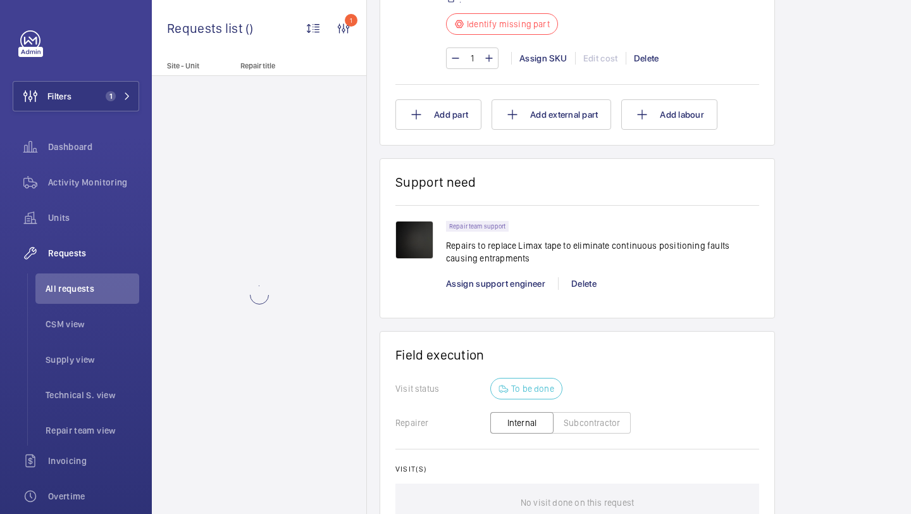
scroll to position [866, 0]
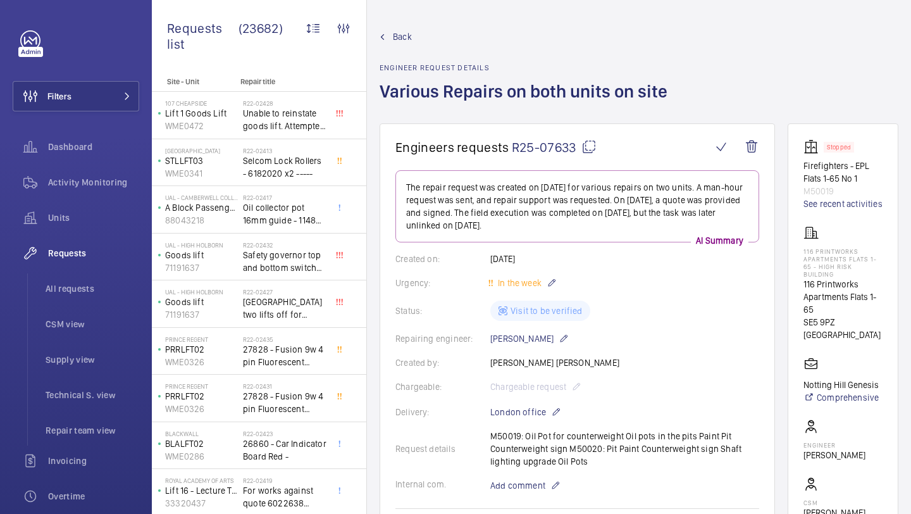
scroll to position [46, 0]
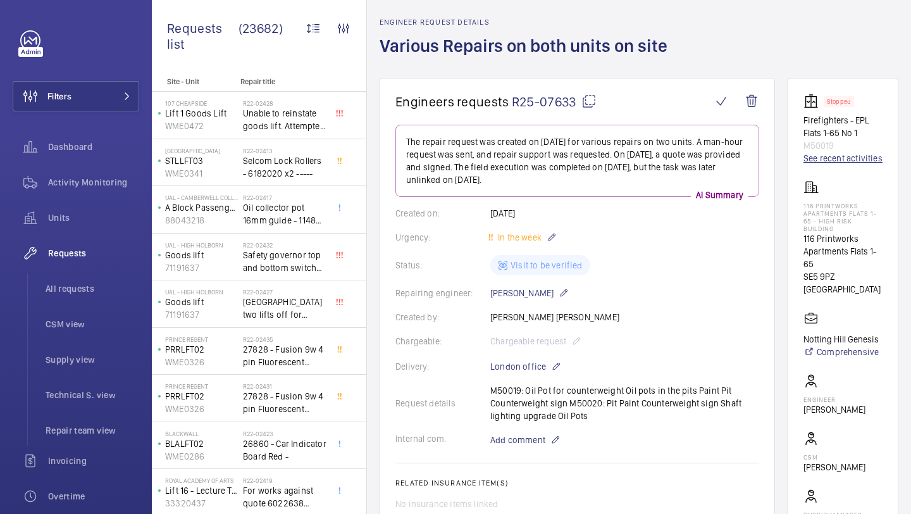
click at [830, 162] on link "See recent activities" at bounding box center [843, 158] width 79 height 13
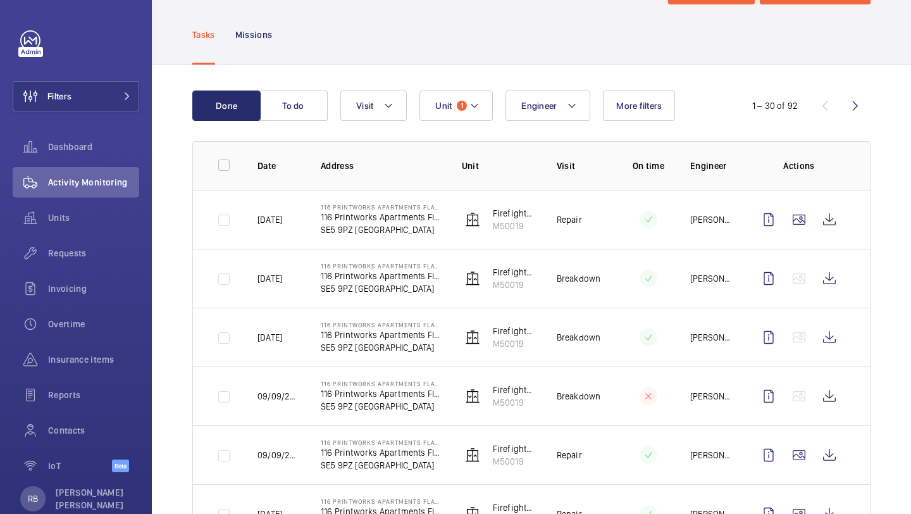
scroll to position [104, 0]
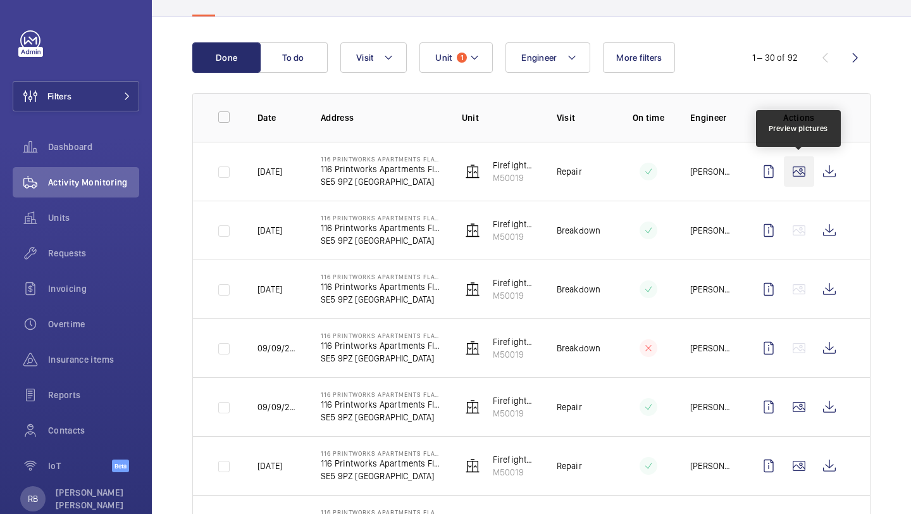
click at [802, 176] on wm-front-icon-button at bounding box center [799, 171] width 30 height 30
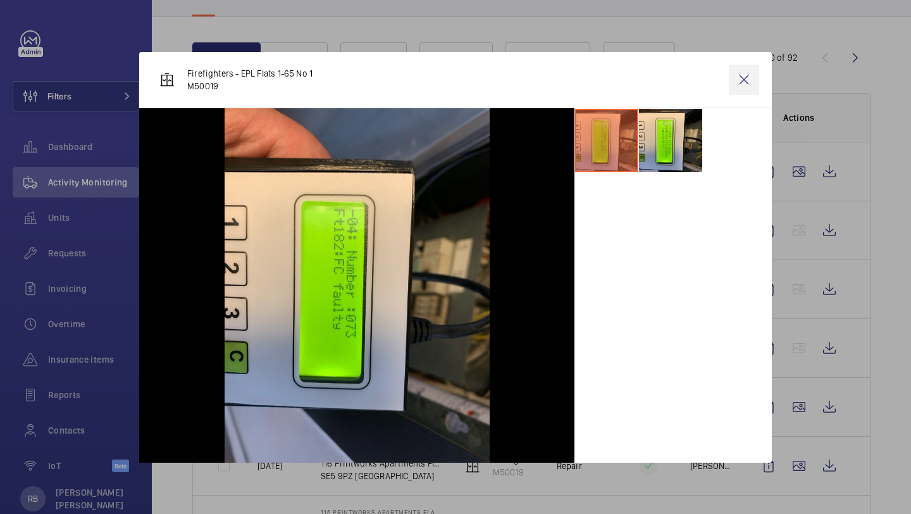
click at [739, 88] on wm-front-icon-button at bounding box center [744, 80] width 30 height 30
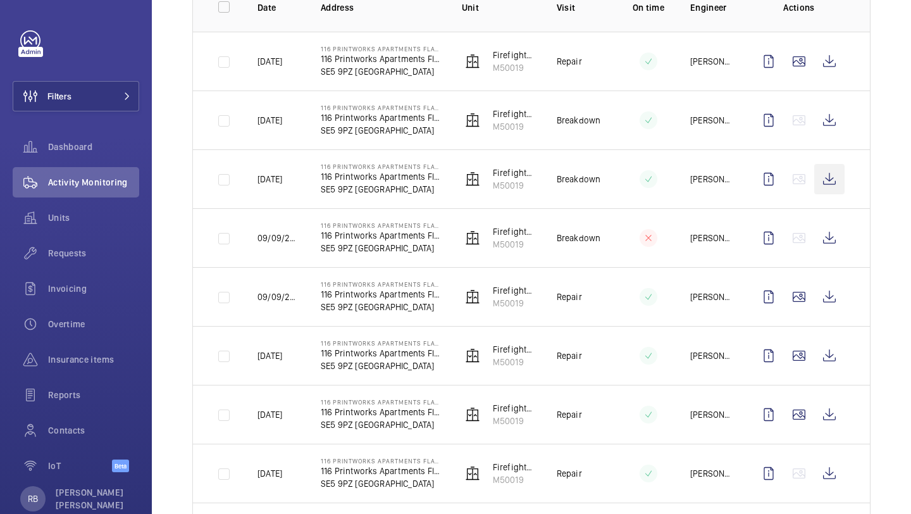
scroll to position [215, 0]
click at [804, 296] on wm-front-icon-button at bounding box center [799, 296] width 30 height 30
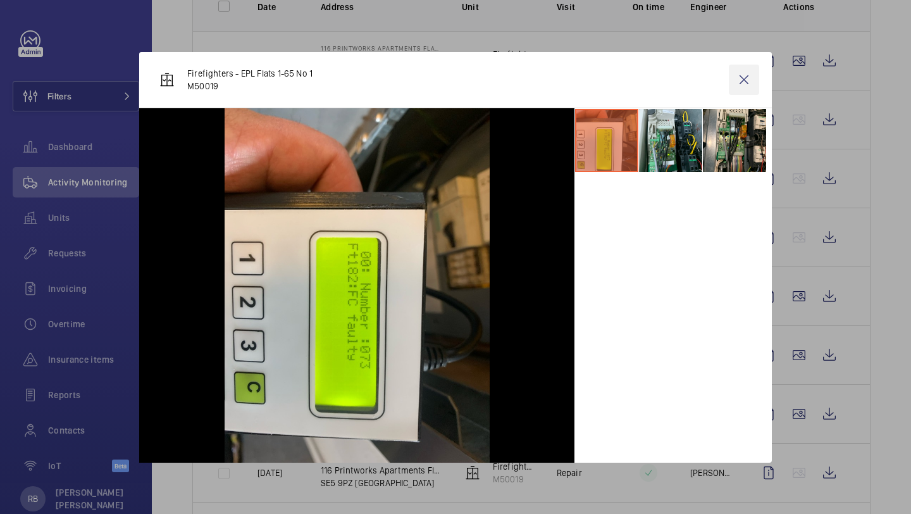
click at [740, 86] on wm-front-icon-button at bounding box center [744, 80] width 30 height 30
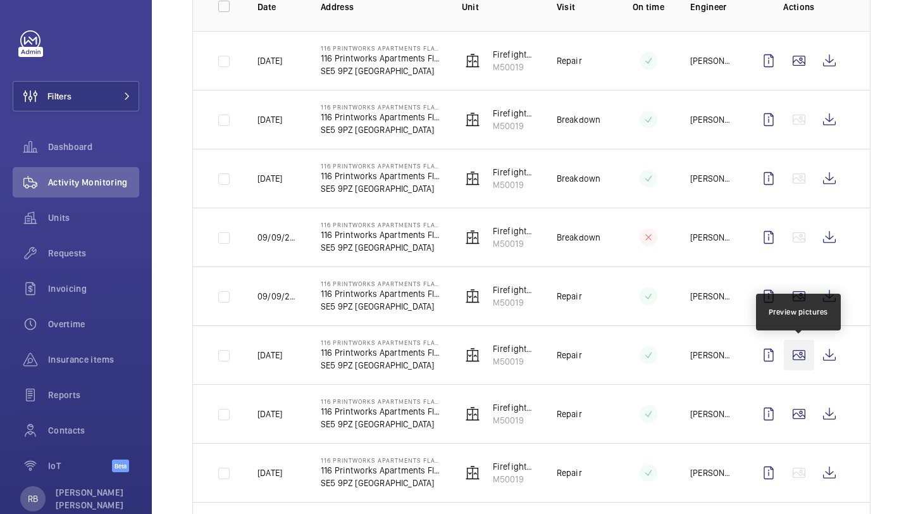
click at [800, 363] on wm-front-icon-button at bounding box center [799, 355] width 30 height 30
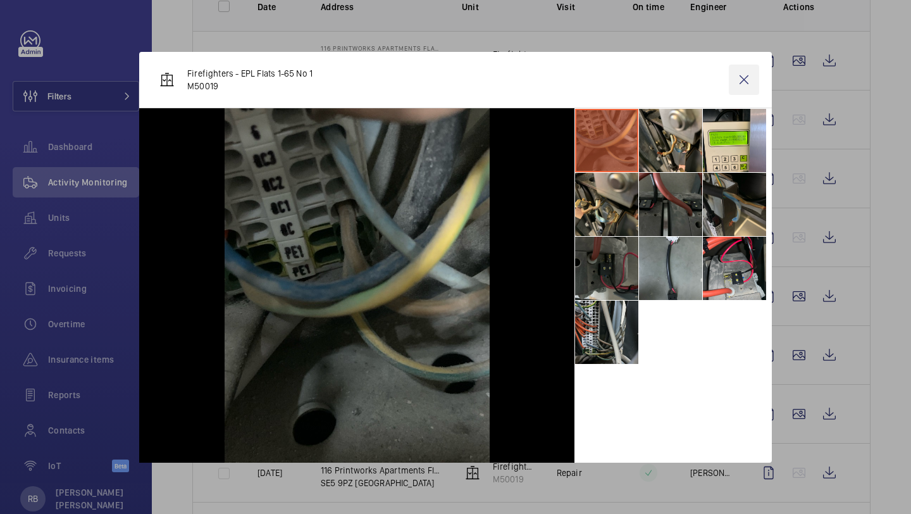
click at [745, 80] on wm-front-icon-button at bounding box center [744, 80] width 30 height 30
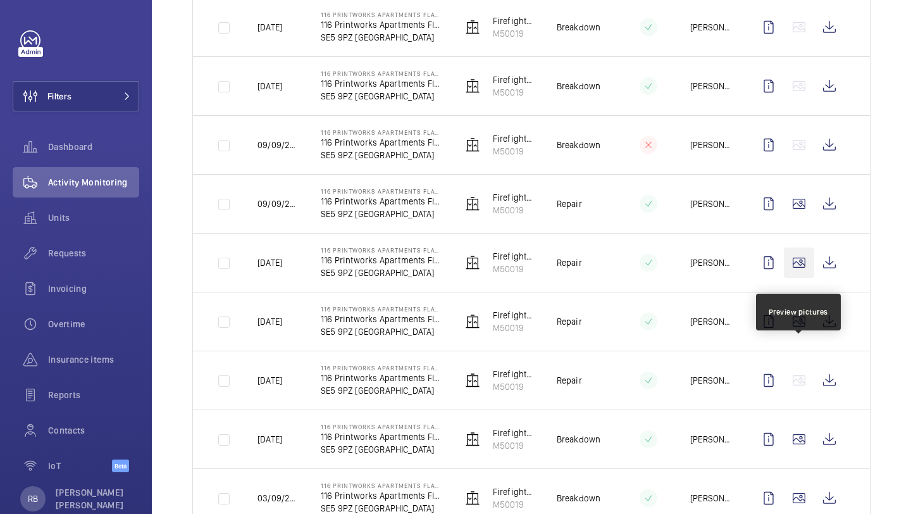
scroll to position [323, 0]
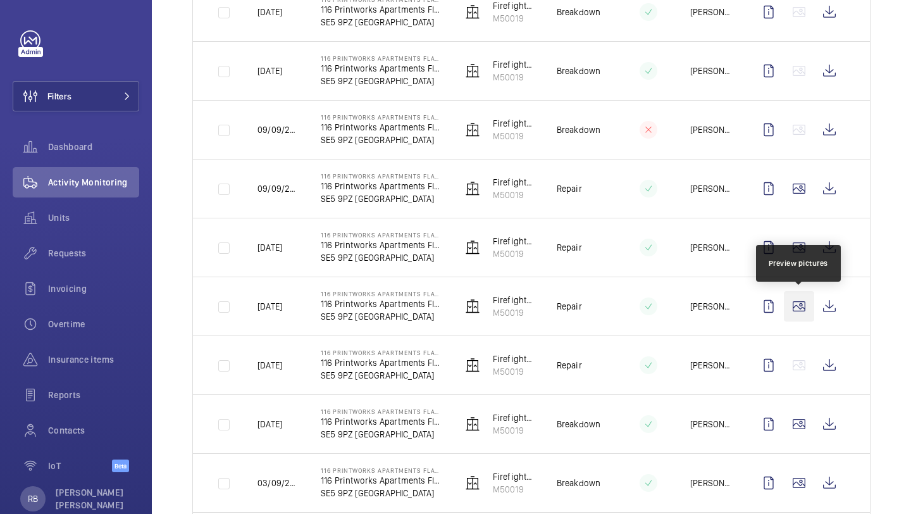
click at [796, 313] on wm-front-icon-button at bounding box center [799, 306] width 30 height 30
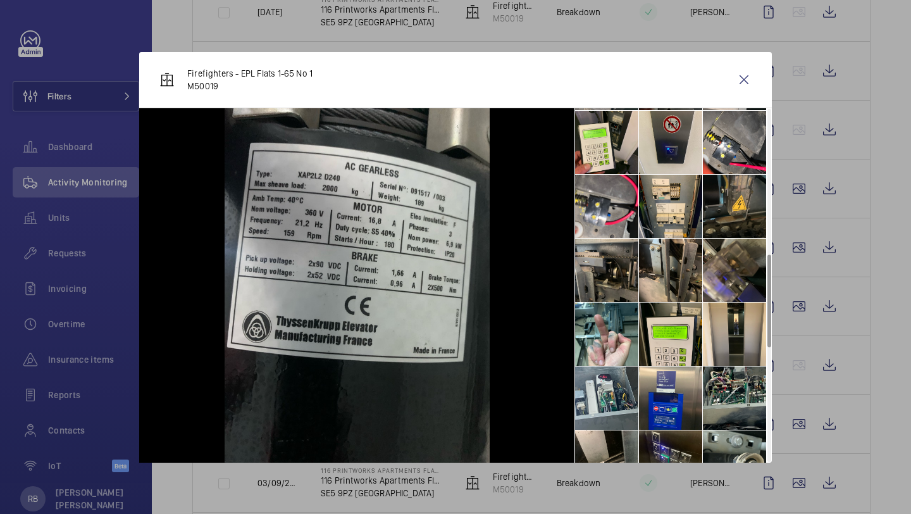
scroll to position [553, 0]
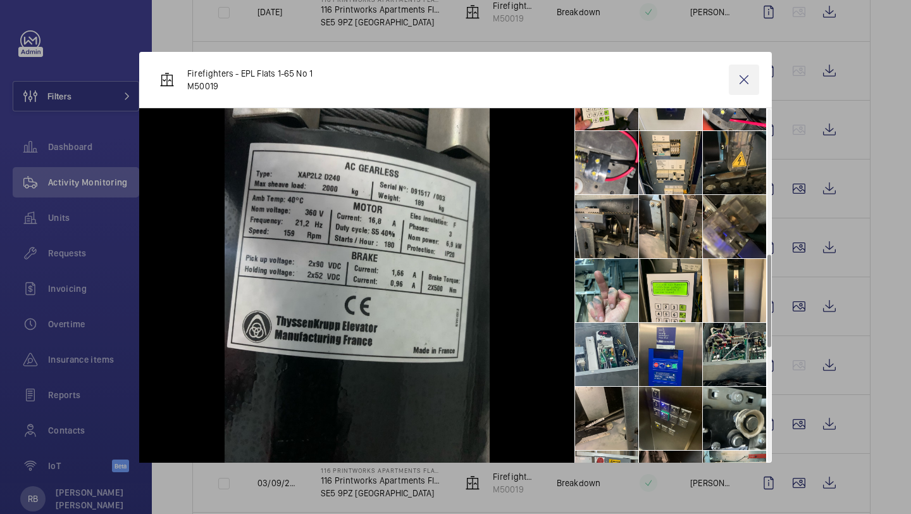
click at [742, 90] on wm-front-icon-button at bounding box center [744, 80] width 30 height 30
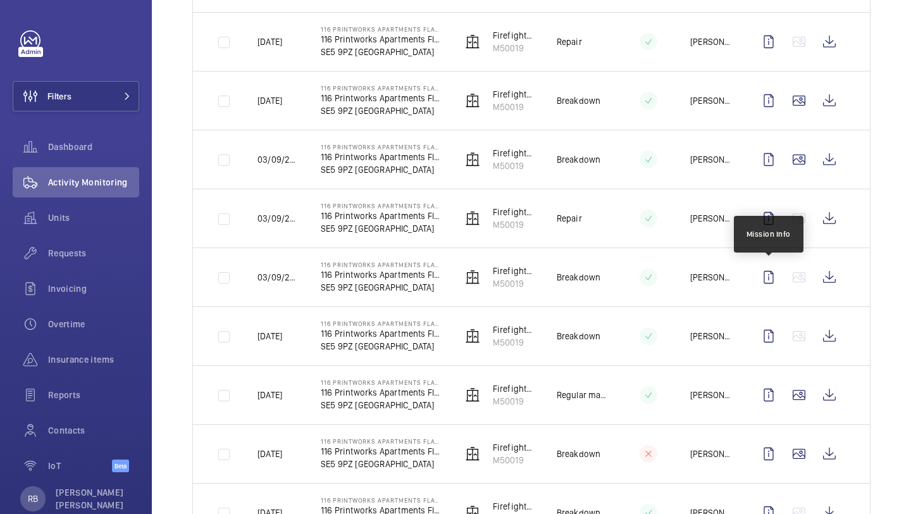
scroll to position [664, 0]
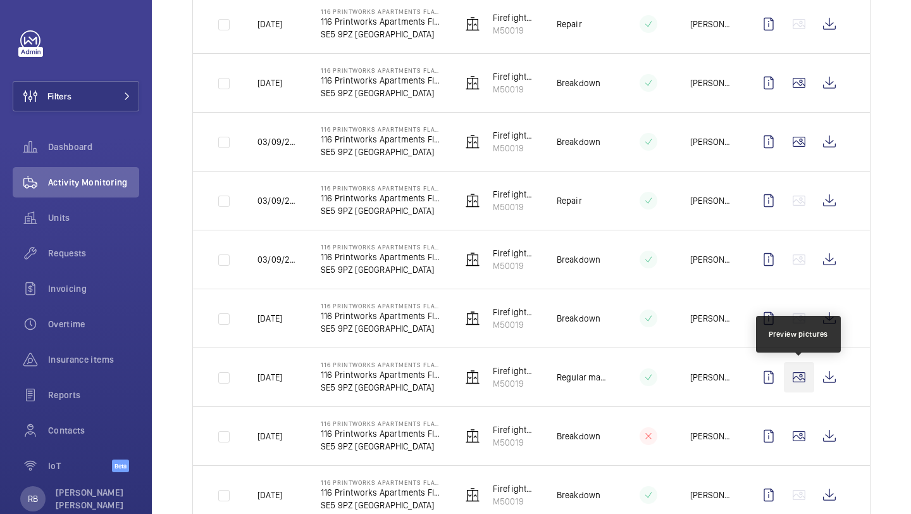
click at [799, 368] on wm-front-icon-button at bounding box center [799, 377] width 30 height 30
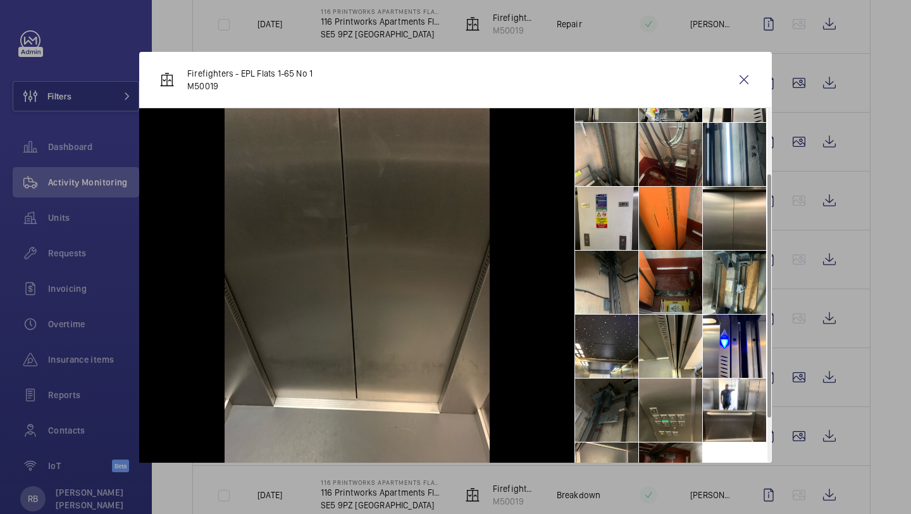
scroll to position [158, 0]
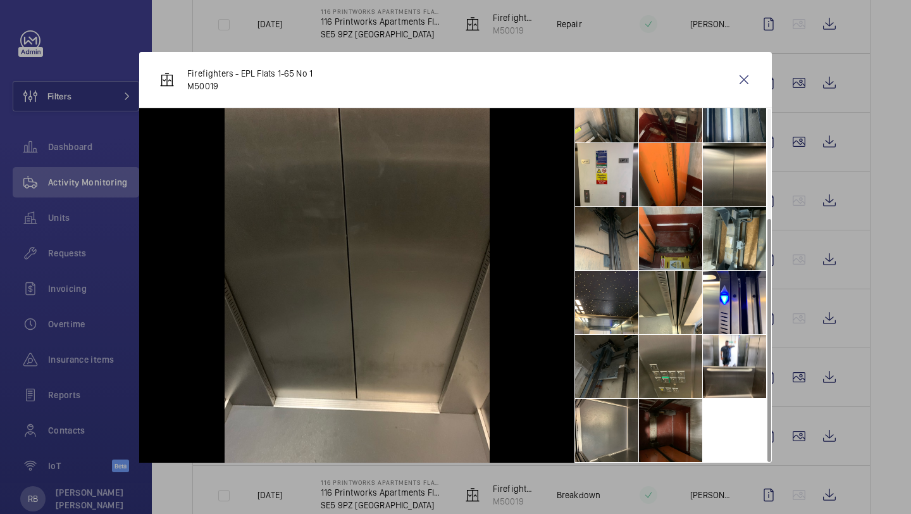
drag, startPoint x: 707, startPoint y: 420, endPoint x: 700, endPoint y: 420, distance: 6.4
click at [707, 420] on ul at bounding box center [673, 207] width 197 height 512
click at [700, 420] on li at bounding box center [670, 430] width 63 height 63
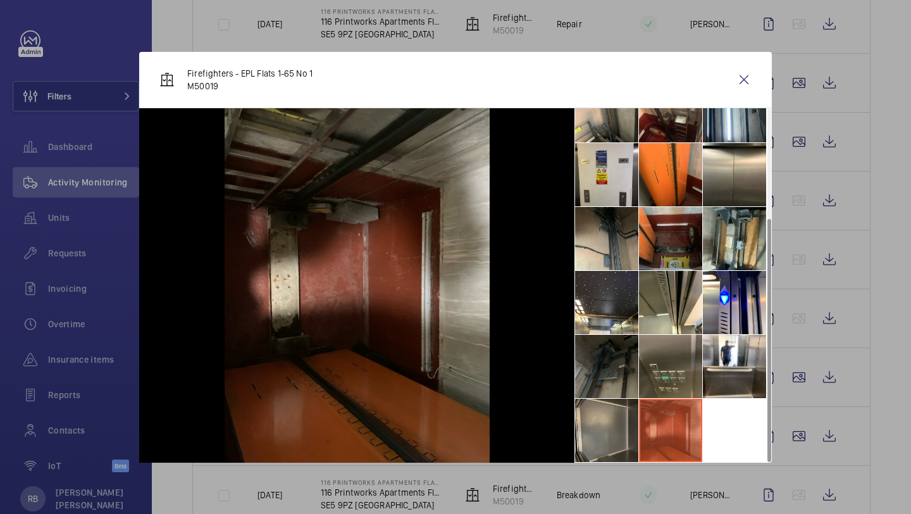
click at [611, 432] on li at bounding box center [606, 430] width 63 height 63
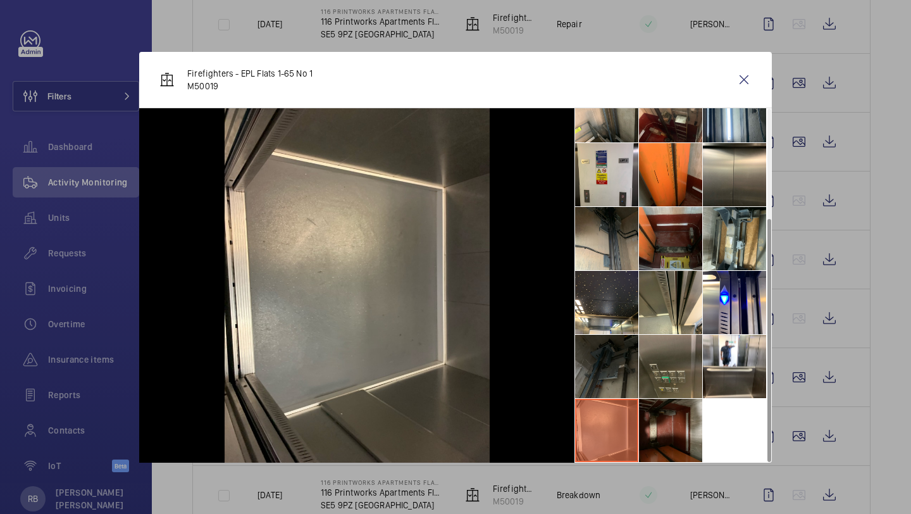
click at [594, 361] on li at bounding box center [606, 366] width 63 height 63
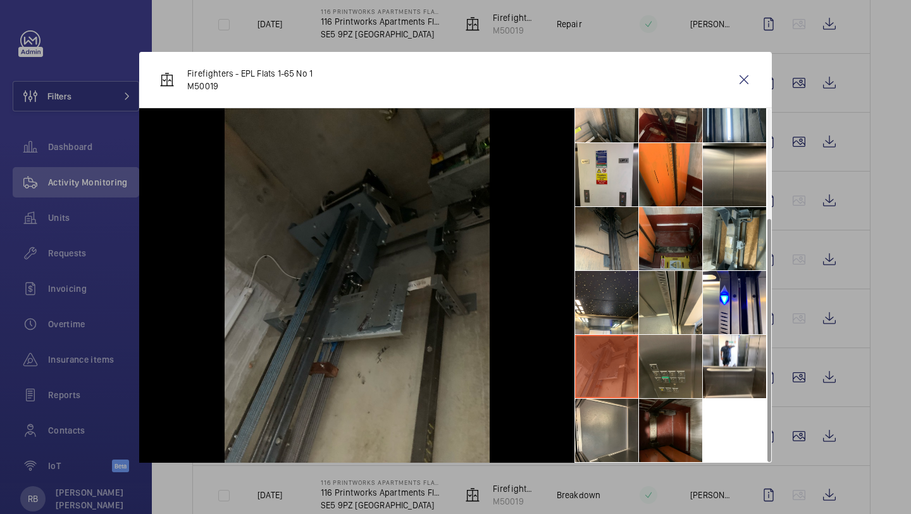
click at [675, 354] on li at bounding box center [670, 366] width 63 height 63
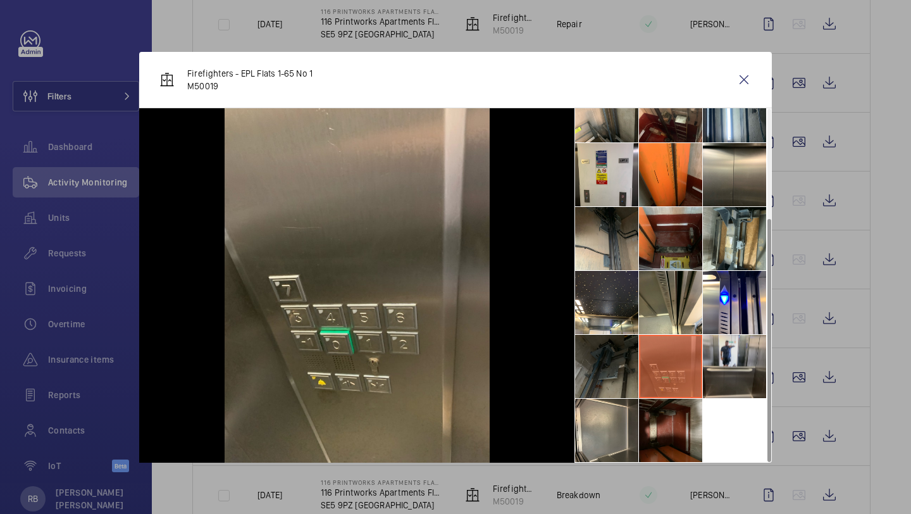
click at [747, 351] on li at bounding box center [734, 366] width 63 height 63
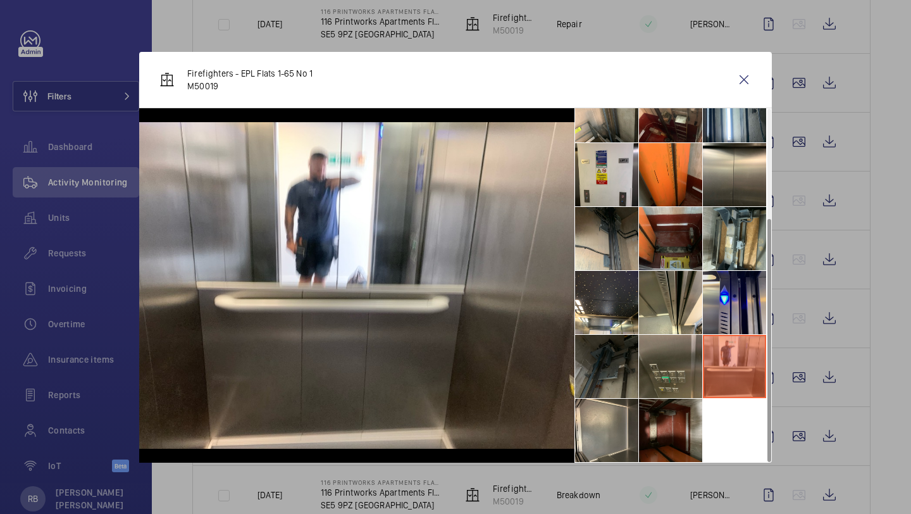
click at [733, 294] on li at bounding box center [734, 302] width 63 height 63
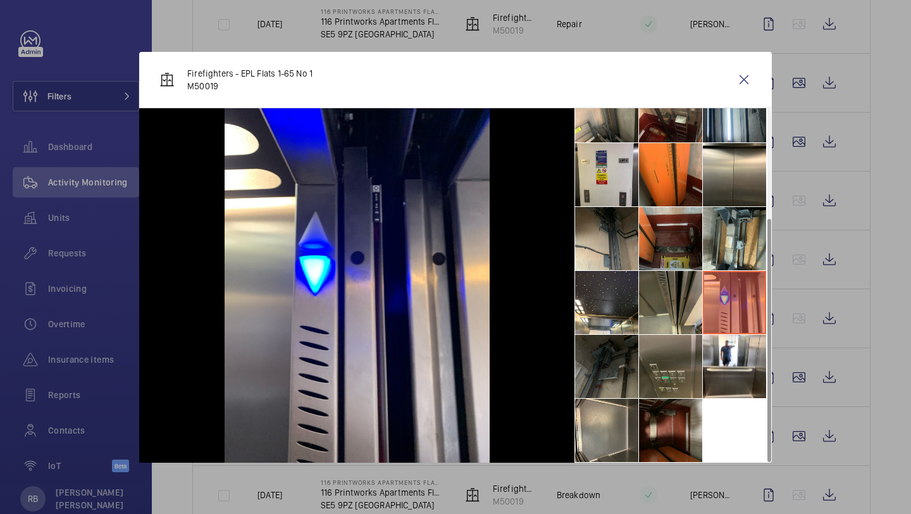
click at [684, 294] on li at bounding box center [670, 302] width 63 height 63
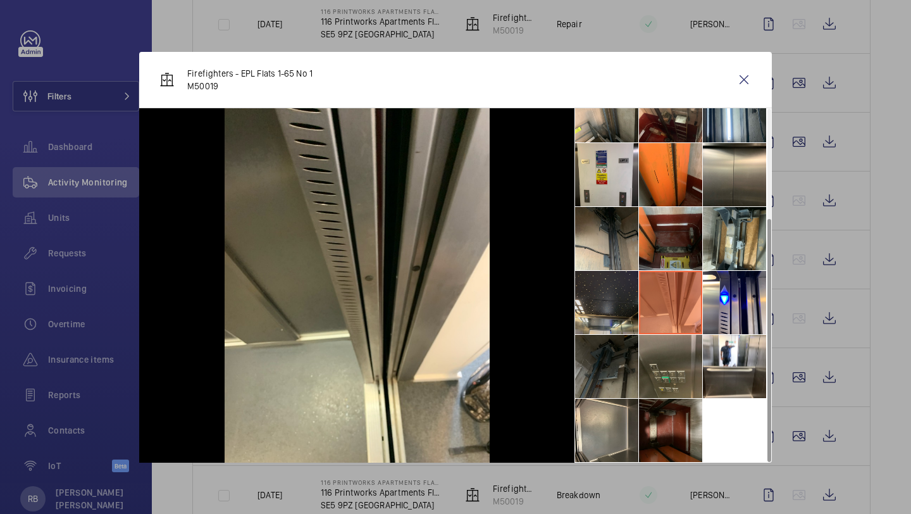
click at [623, 294] on li at bounding box center [606, 302] width 63 height 63
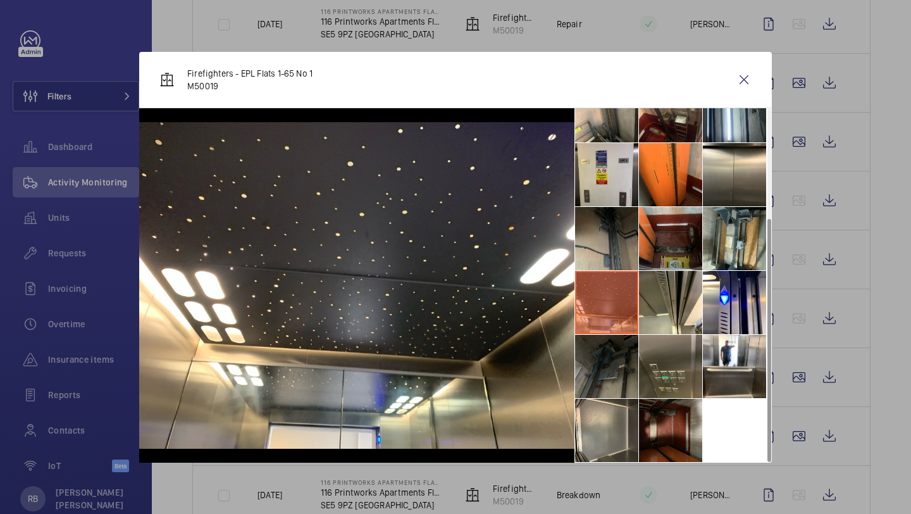
click at [620, 227] on li at bounding box center [606, 238] width 63 height 63
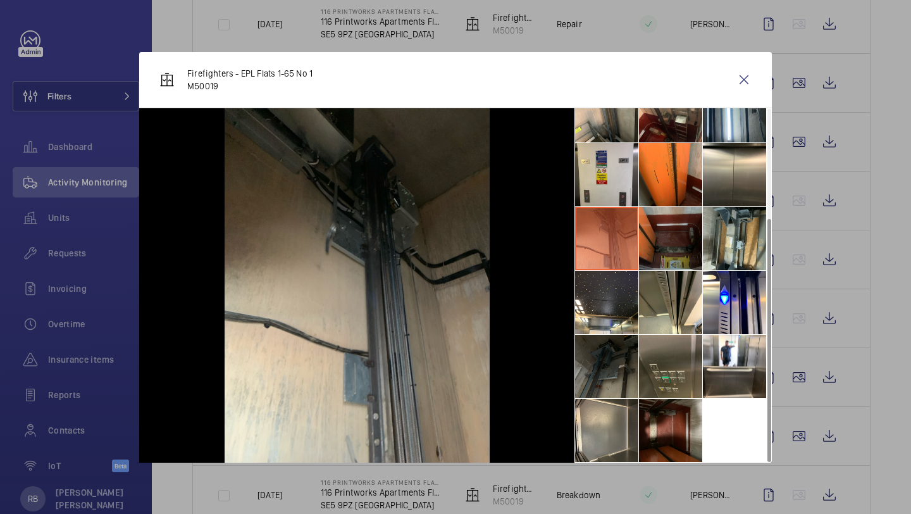
click at [688, 221] on li at bounding box center [670, 238] width 63 height 63
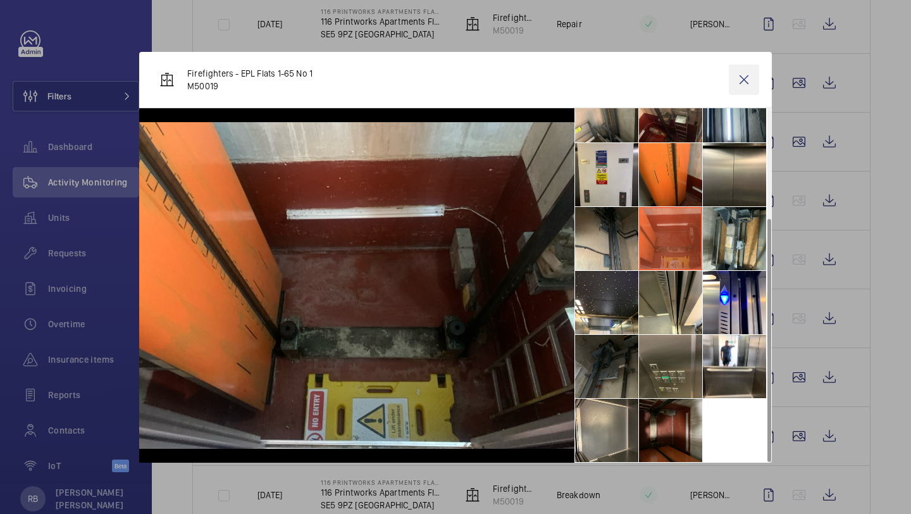
click at [740, 79] on wm-front-icon-button at bounding box center [744, 80] width 30 height 30
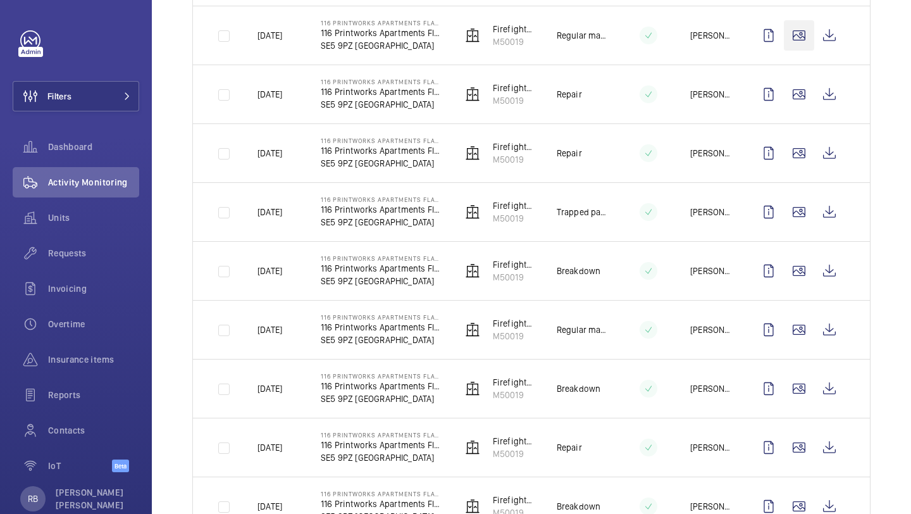
scroll to position [1182, 0]
click at [795, 314] on wm-front-icon-button at bounding box center [799, 329] width 30 height 30
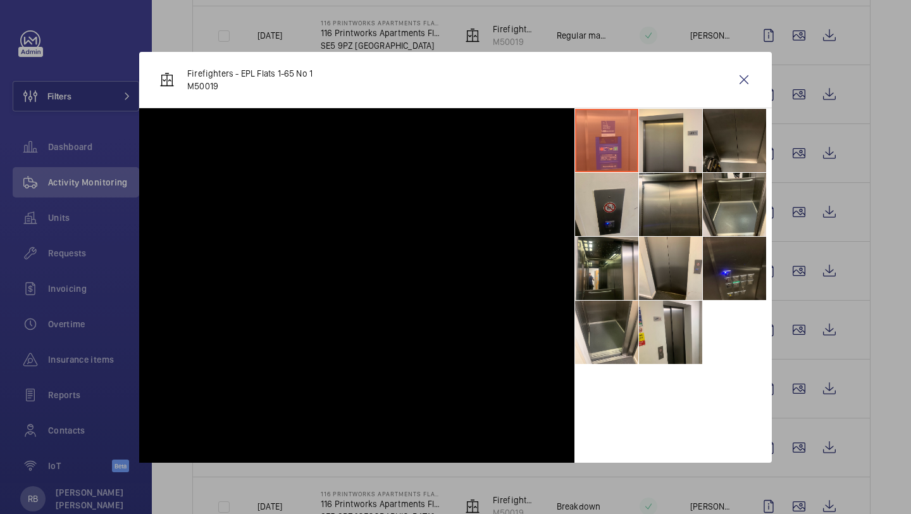
click at [795, 318] on div at bounding box center [455, 257] width 911 height 514
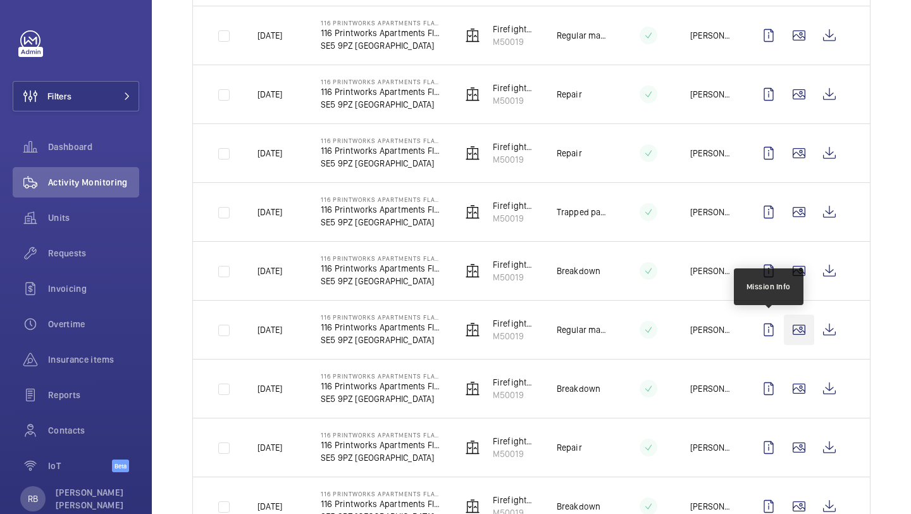
click at [789, 316] on wm-front-icon-button at bounding box center [799, 329] width 30 height 30
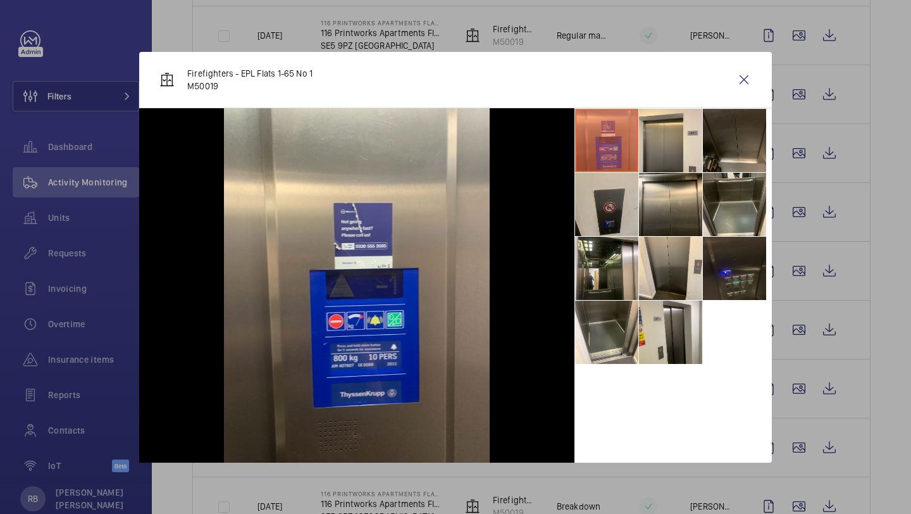
click at [717, 257] on li at bounding box center [734, 268] width 63 height 63
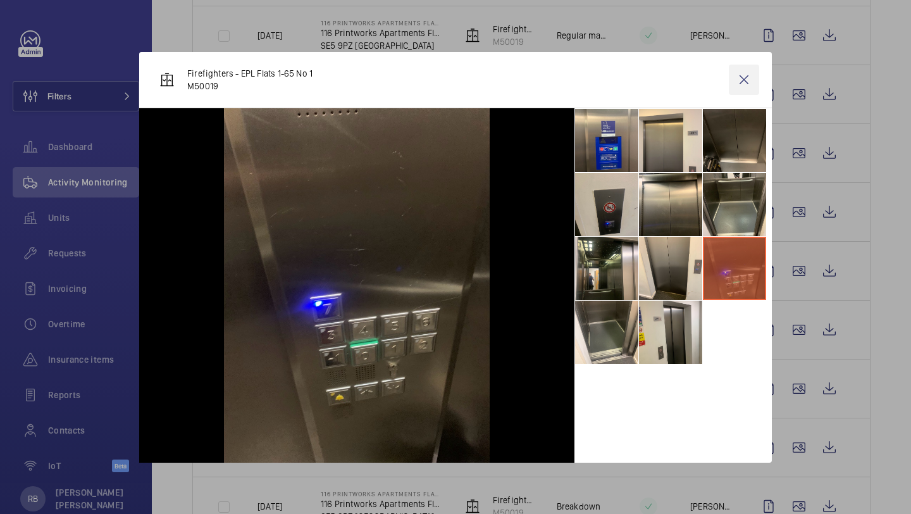
click at [740, 80] on wm-front-icon-button at bounding box center [744, 80] width 30 height 30
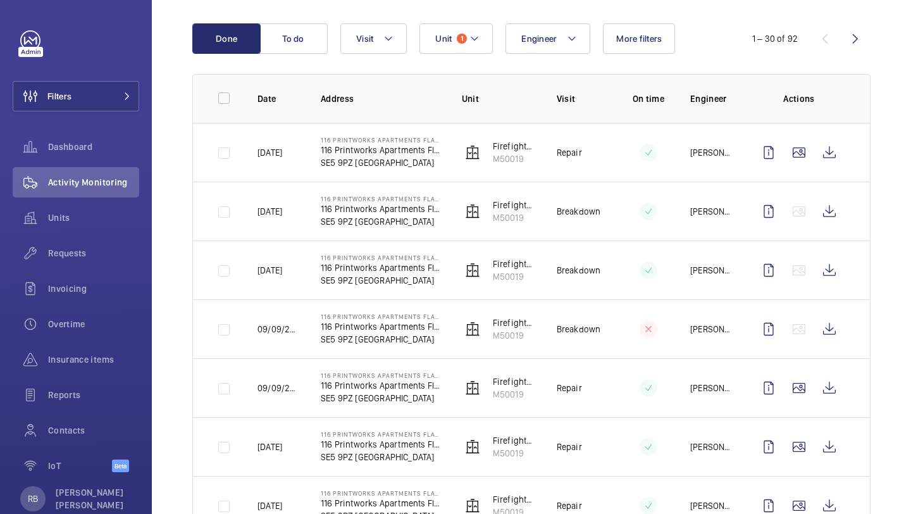
scroll to position [120, 0]
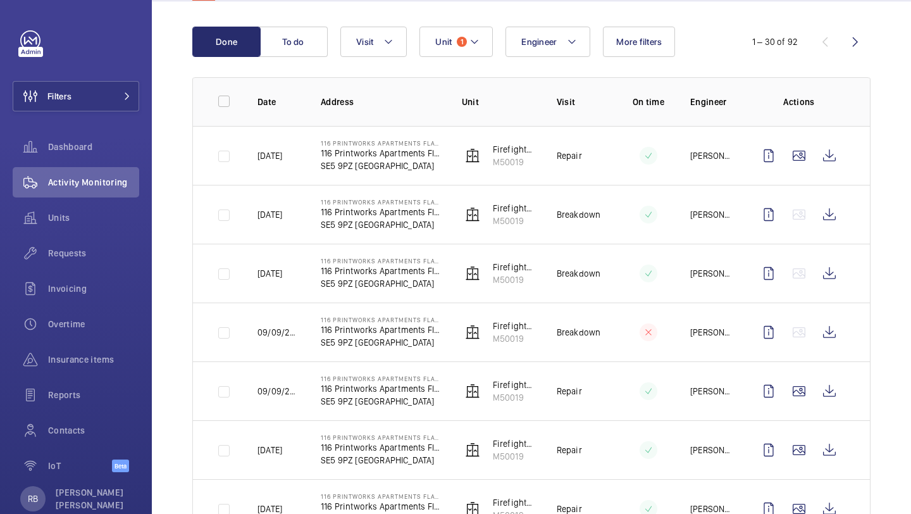
click at [399, 100] on p "Address" at bounding box center [381, 102] width 121 height 13
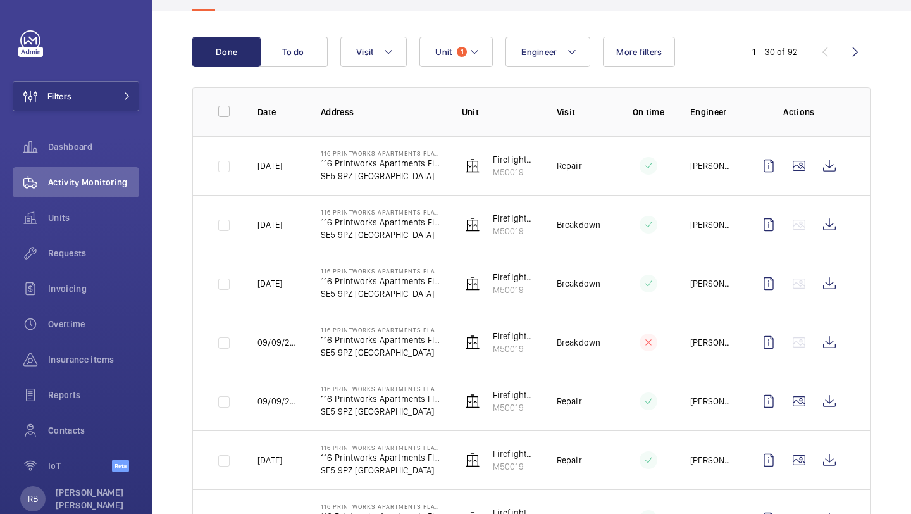
scroll to position [122, 0]
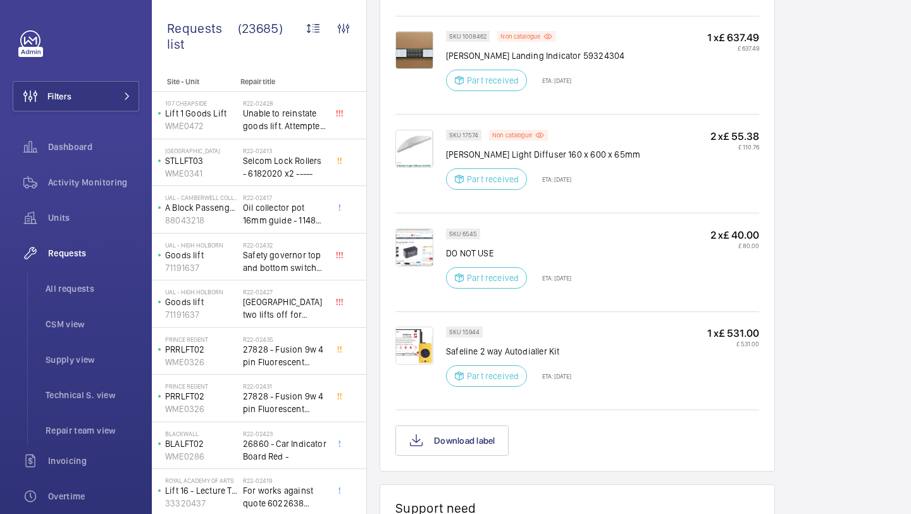
scroll to position [909, 0]
click at [406, 240] on img at bounding box center [414, 248] width 38 height 38
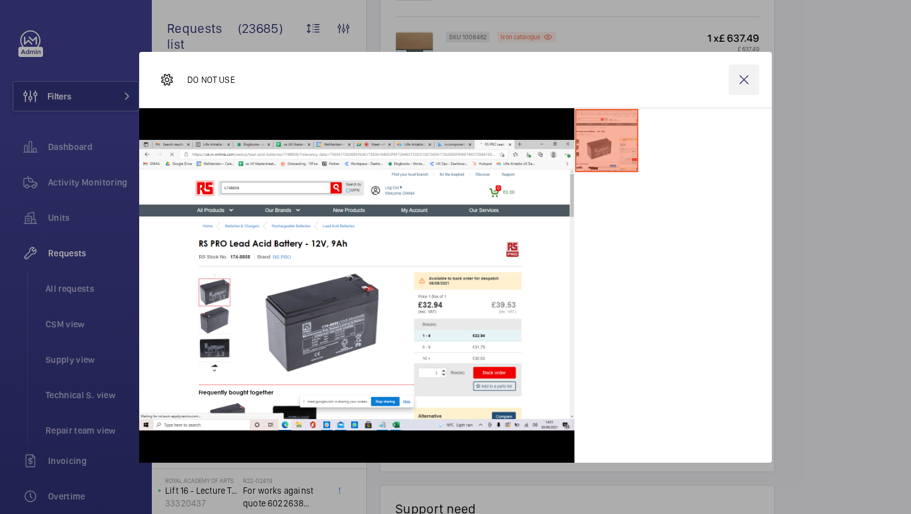
click at [744, 87] on wm-front-icon-button at bounding box center [744, 80] width 30 height 30
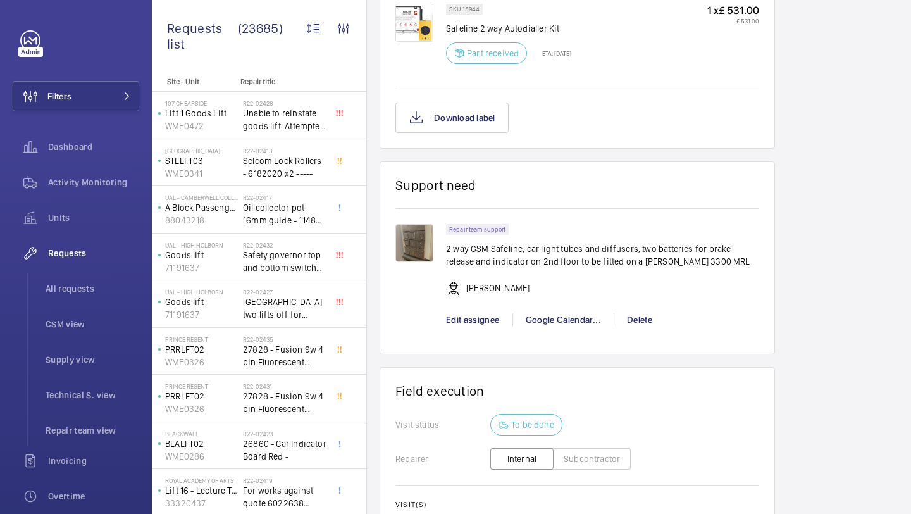
scroll to position [1423, 0]
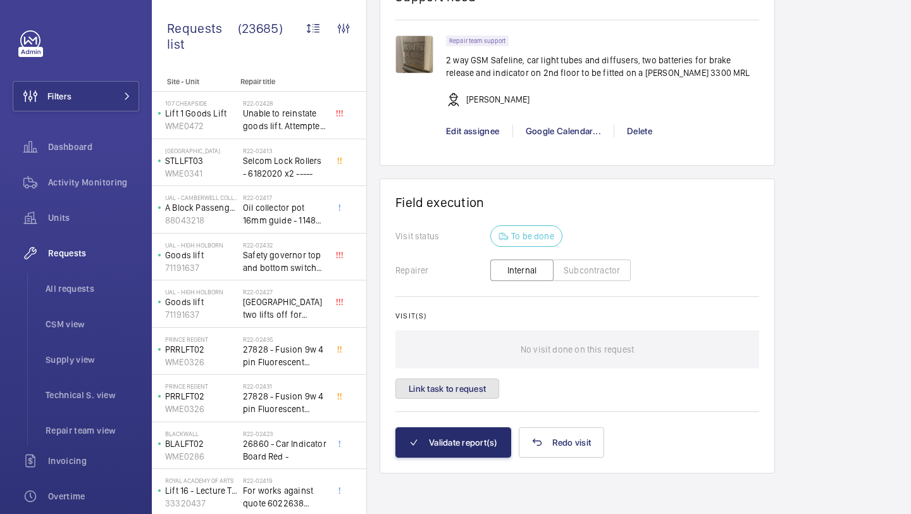
click at [475, 383] on button "Link task to request" at bounding box center [447, 388] width 104 height 20
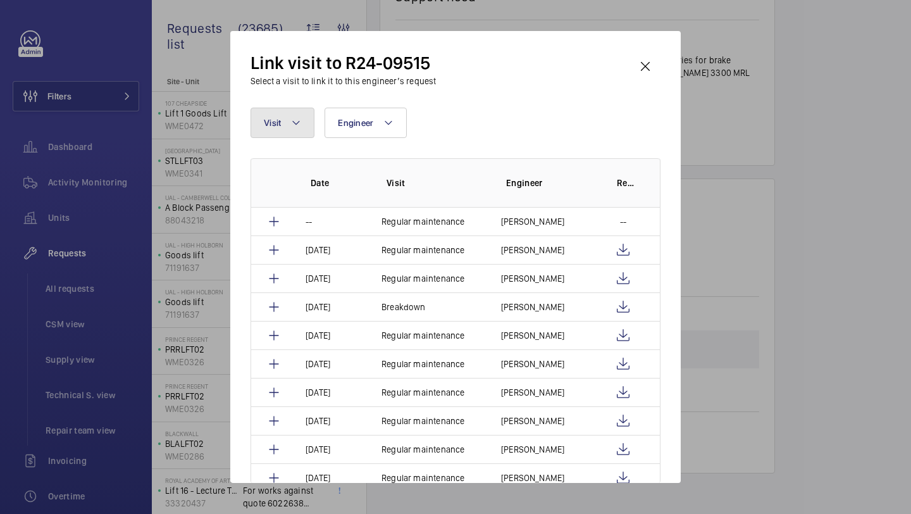
click at [300, 127] on mat-icon at bounding box center [296, 122] width 10 height 15
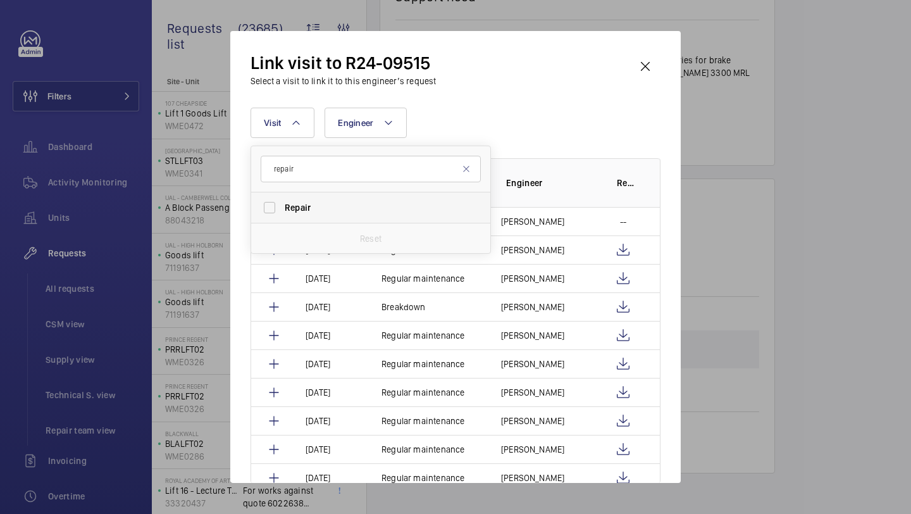
type input "repair"
click at [334, 211] on span "Repair" at bounding box center [372, 207] width 174 height 13
click at [282, 211] on input "Repair" at bounding box center [269, 207] width 25 height 25
checkbox input "true"
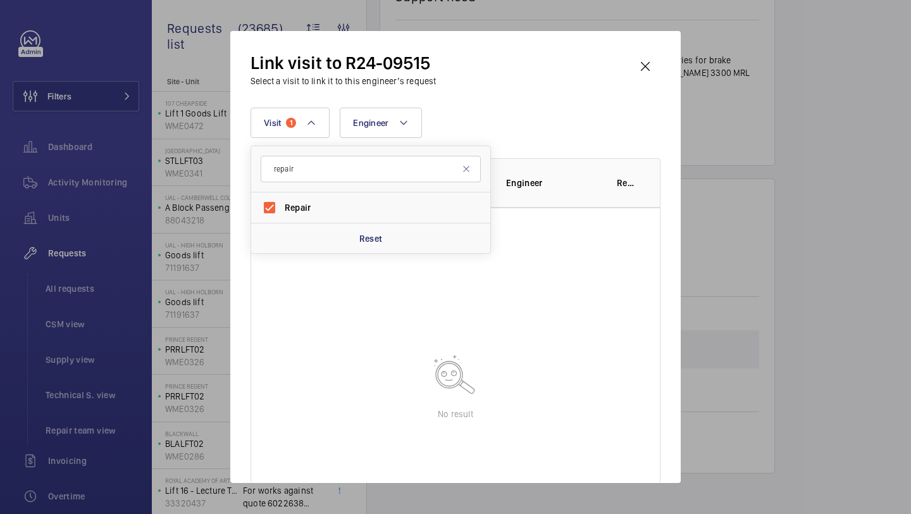
click at [542, 56] on div "Link visit to R24-09515 Select a visit to link it to this engineer’s request" at bounding box center [456, 69] width 410 height 36
click at [644, 87] on div "Link visit to R24-09515 Select a visit to link it to this engineer’s request" at bounding box center [456, 69] width 410 height 36
click at [650, 60] on wm-front-icon-button at bounding box center [645, 66] width 30 height 30
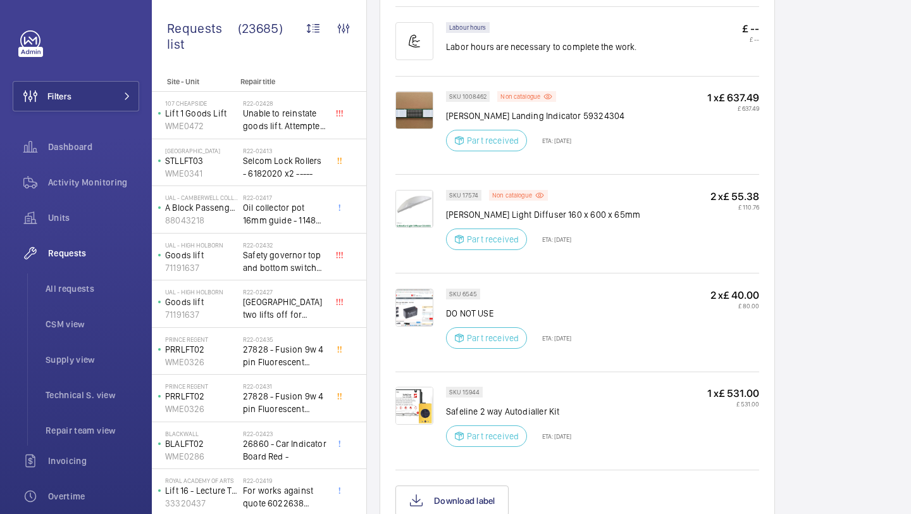
scroll to position [860, 0]
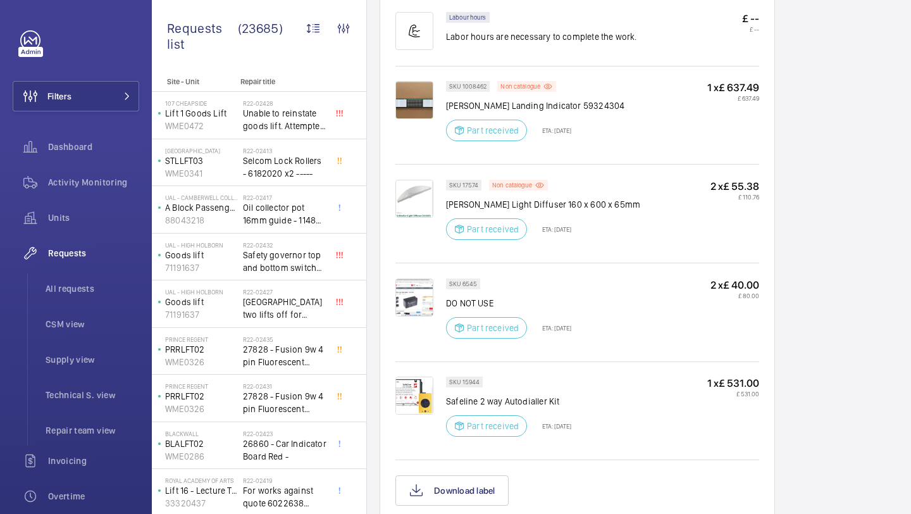
click at [422, 404] on img at bounding box center [414, 396] width 38 height 38
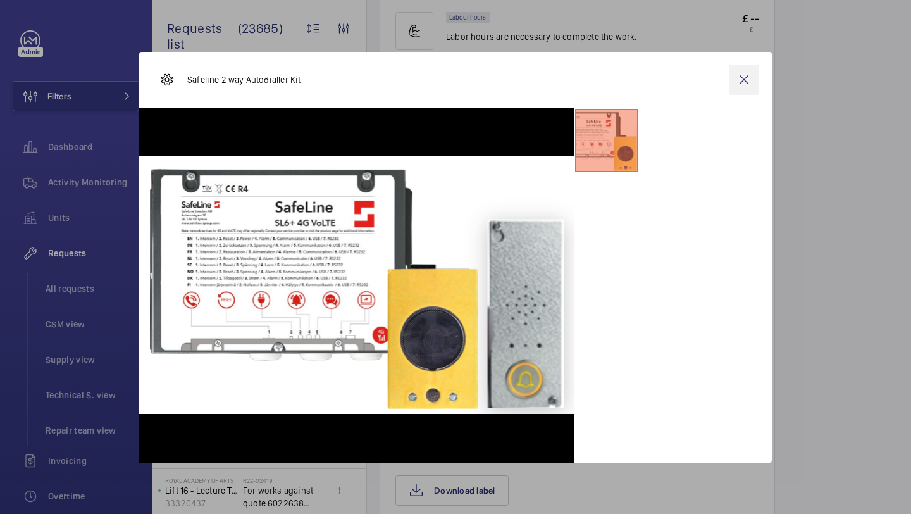
click at [745, 80] on wm-front-icon-button at bounding box center [744, 80] width 30 height 30
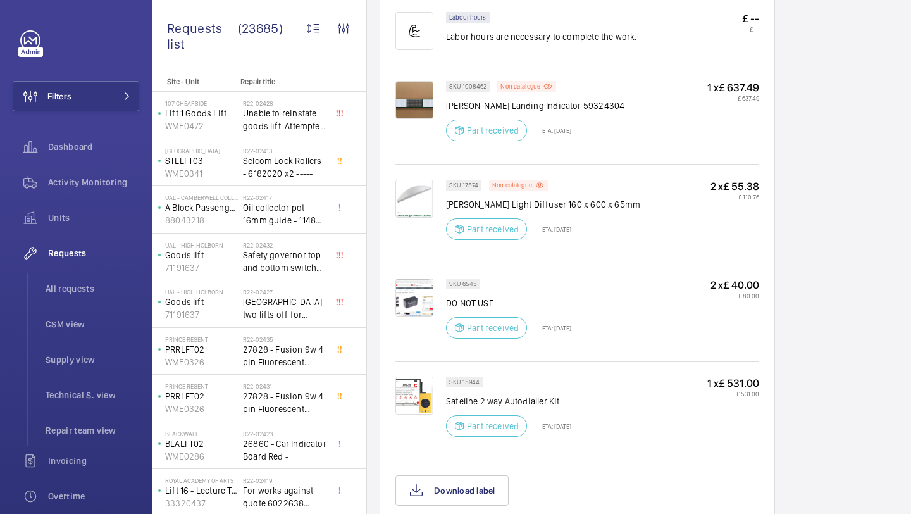
click at [427, 109] on img at bounding box center [414, 100] width 38 height 38
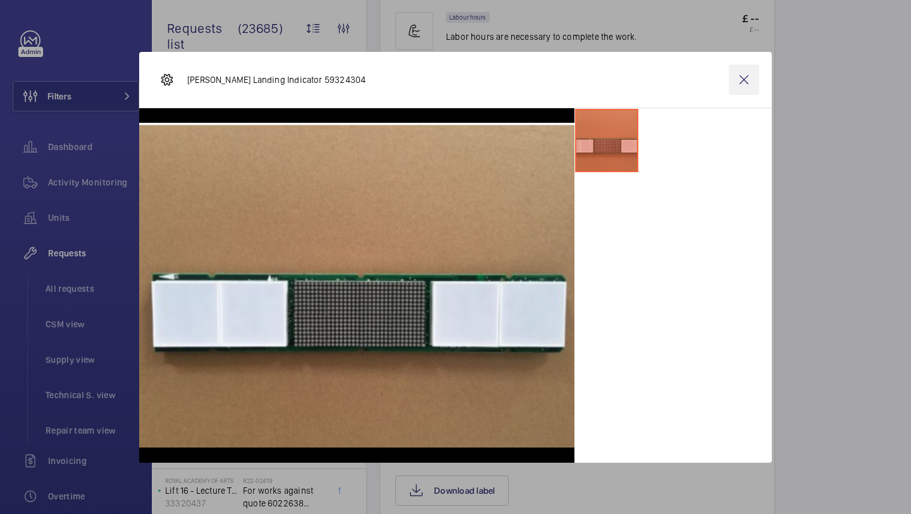
click at [747, 68] on wm-front-icon-button at bounding box center [744, 80] width 30 height 30
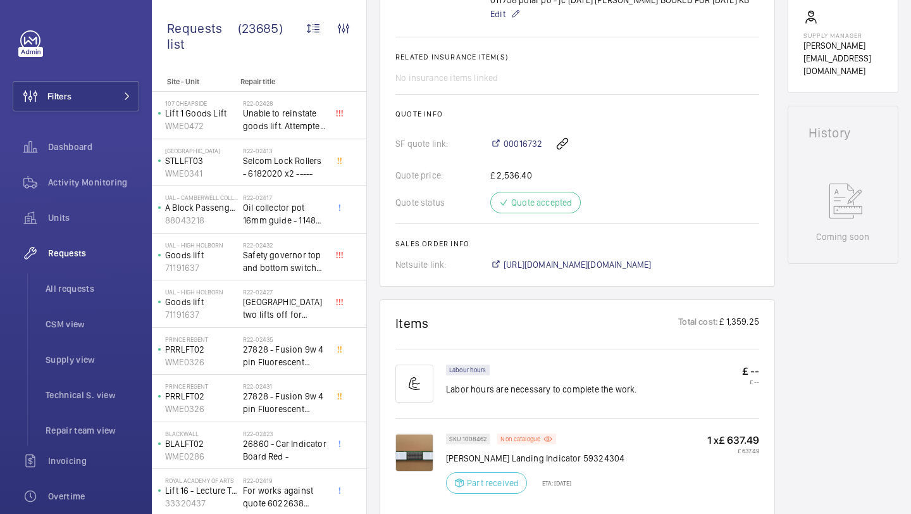
scroll to position [509, 0]
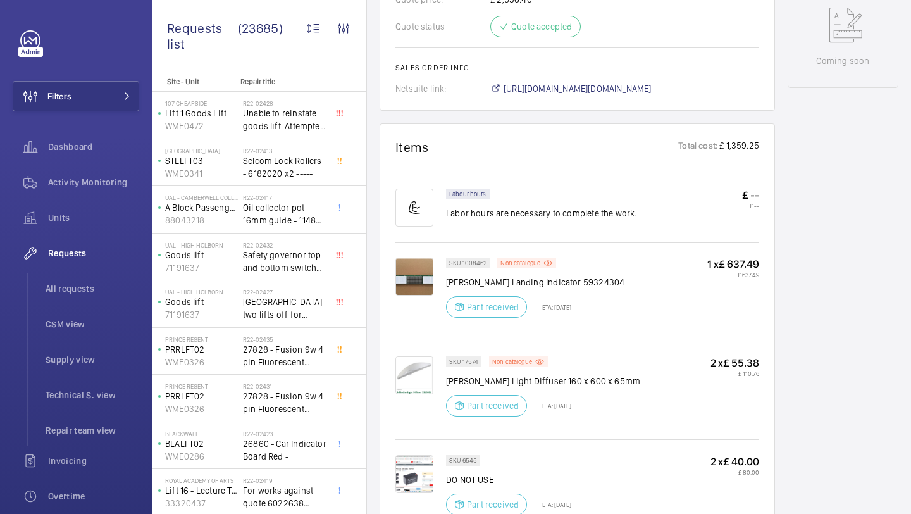
scroll to position [680, 0]
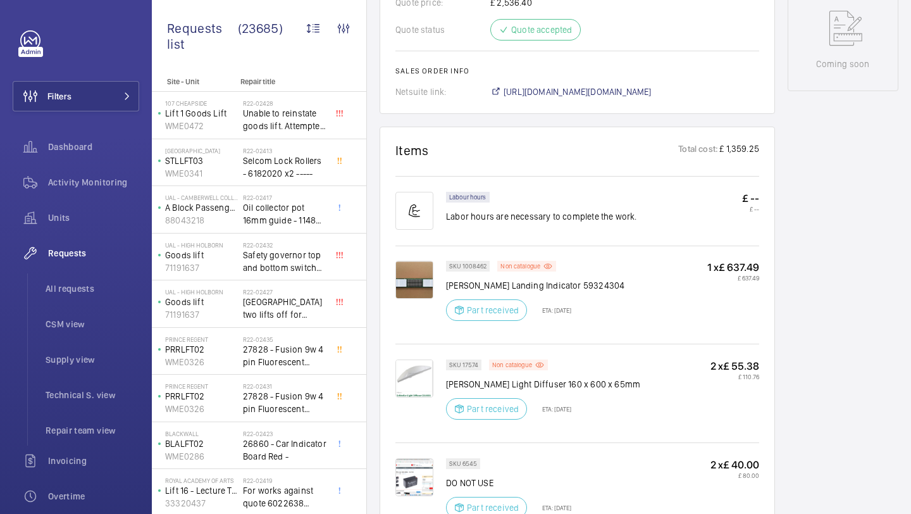
click at [410, 280] on img at bounding box center [414, 280] width 38 height 38
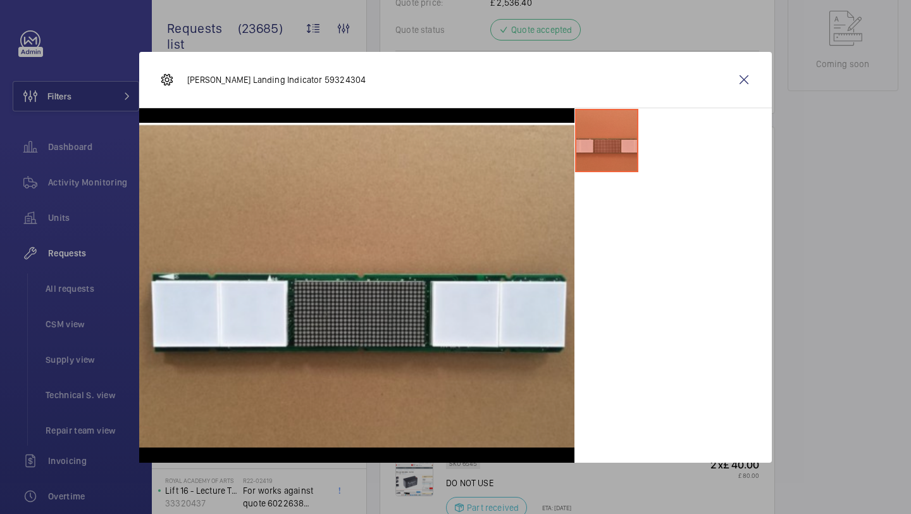
click at [747, 57] on div "[PERSON_NAME] Landing Indicator 59324304" at bounding box center [455, 80] width 633 height 56
click at [741, 74] on wm-front-icon-button at bounding box center [744, 80] width 30 height 30
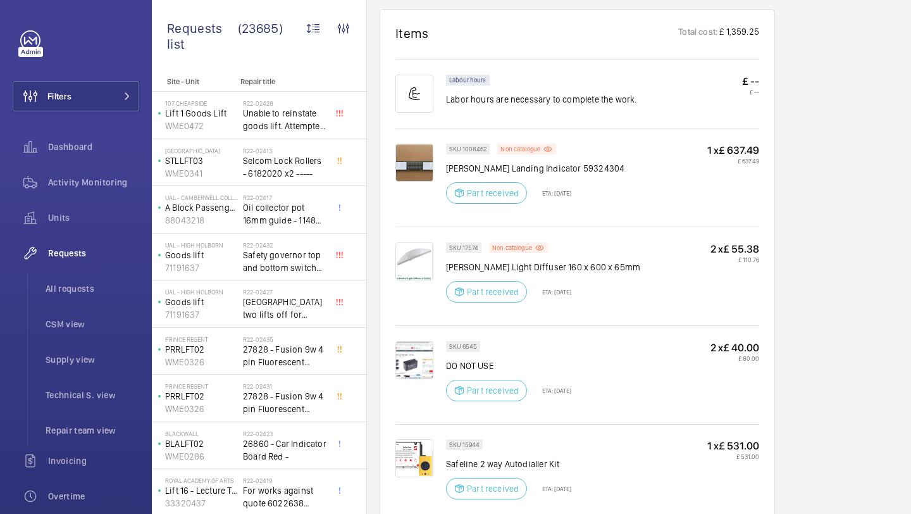
scroll to position [798, 0]
click at [417, 161] on img at bounding box center [414, 162] width 38 height 38
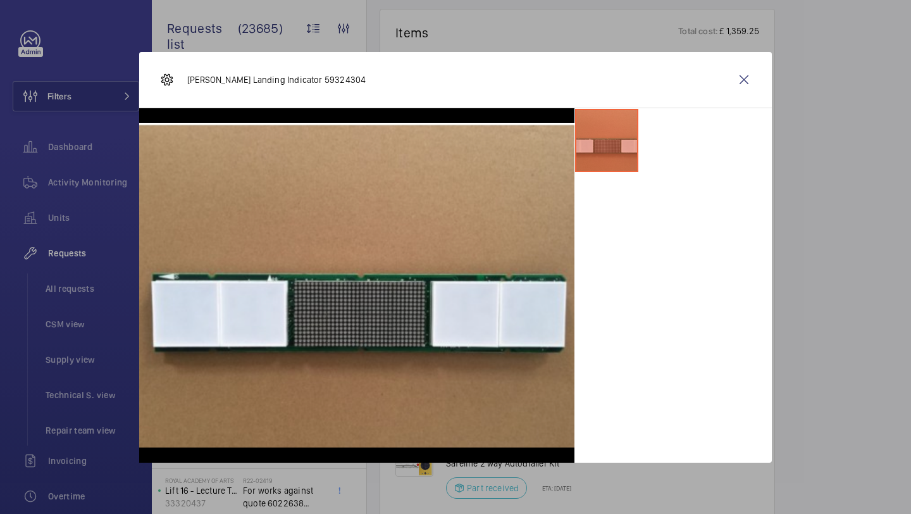
click at [726, 87] on div "[PERSON_NAME] Landing Indicator 59324304" at bounding box center [455, 80] width 633 height 56
click at [744, 85] on wm-front-icon-button at bounding box center [744, 80] width 30 height 30
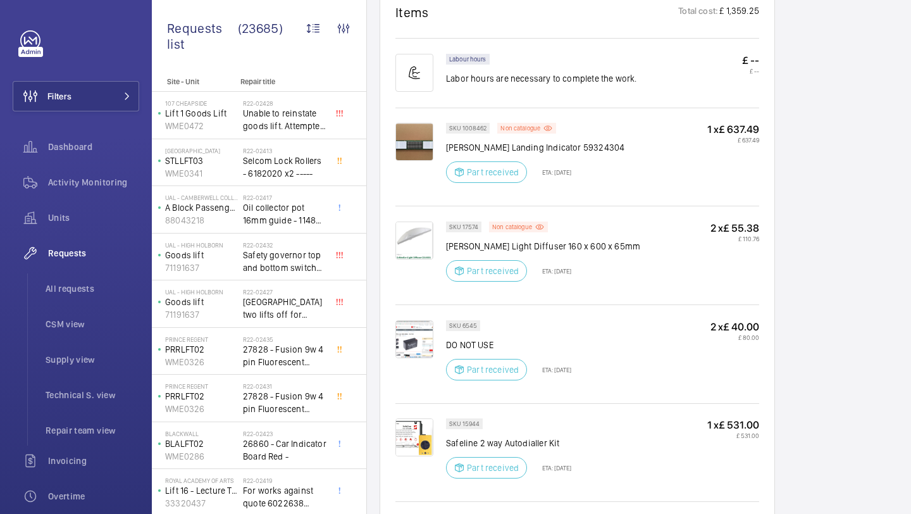
scroll to position [813, 0]
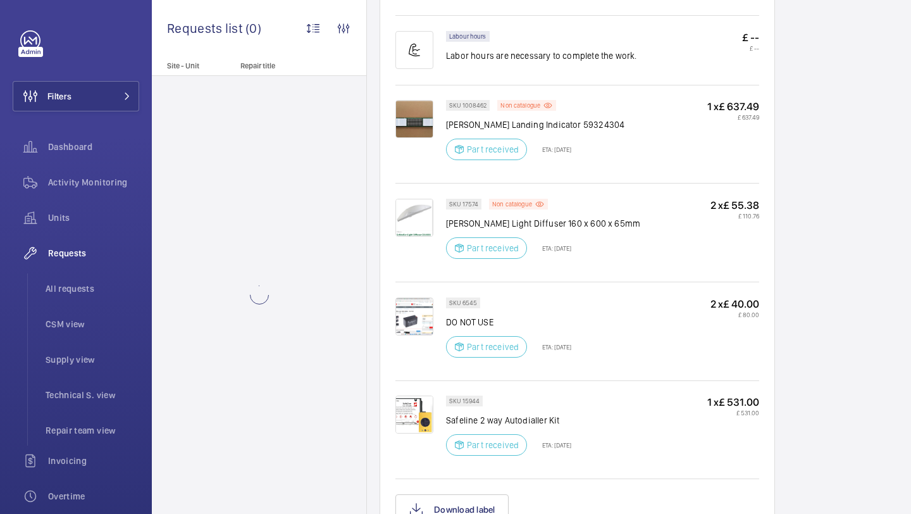
scroll to position [822, 0]
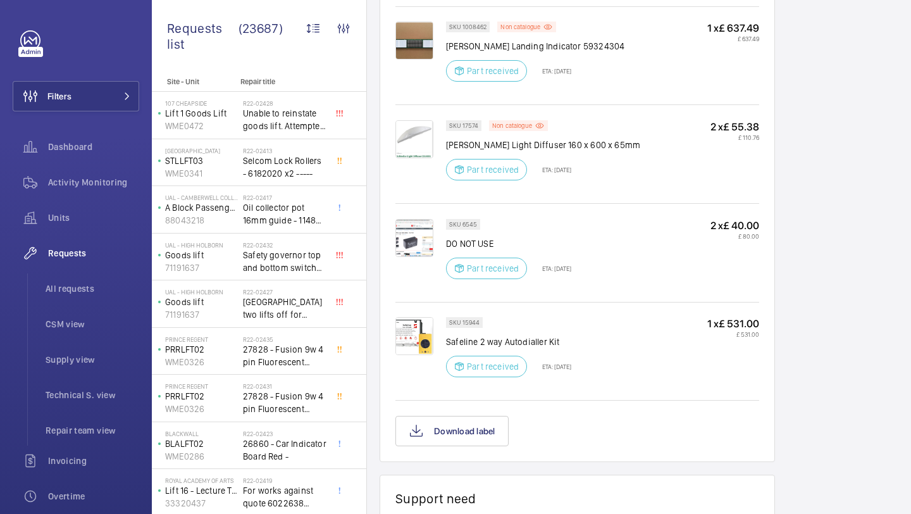
scroll to position [820, 0]
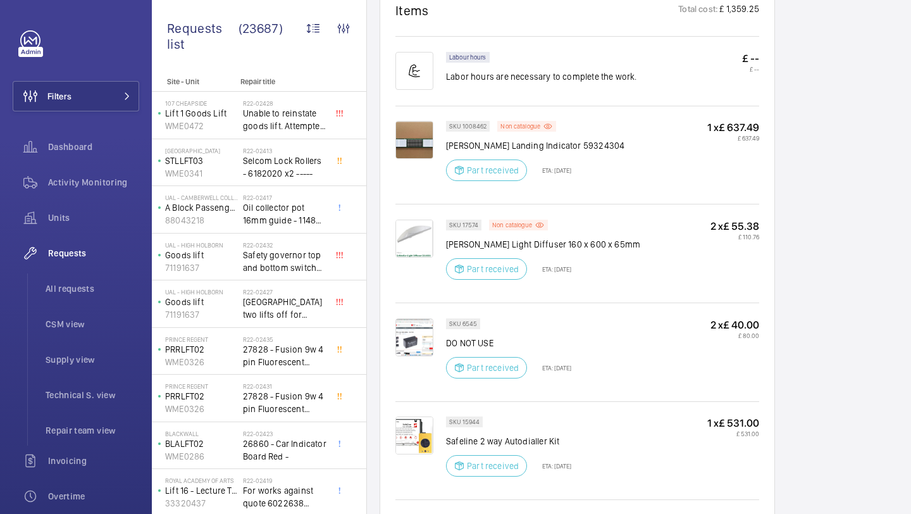
click at [416, 149] on img at bounding box center [414, 140] width 38 height 38
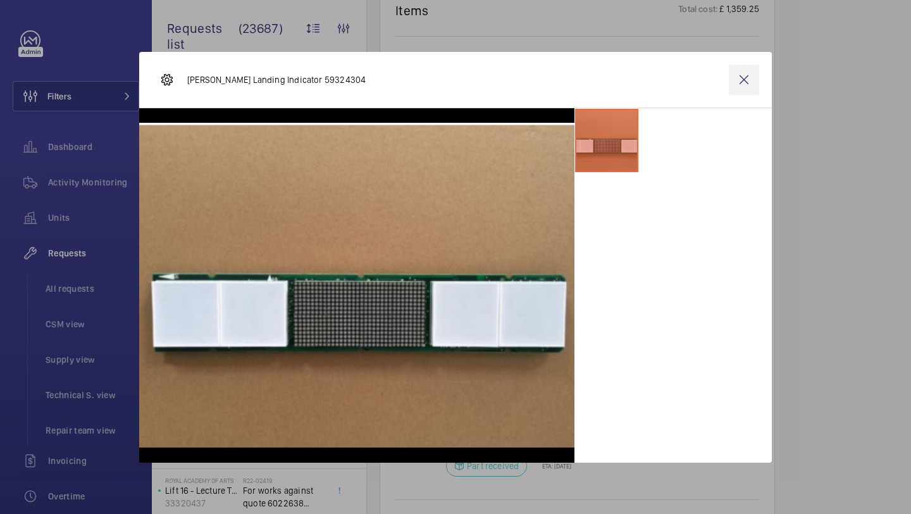
click at [745, 89] on wm-front-icon-button at bounding box center [744, 80] width 30 height 30
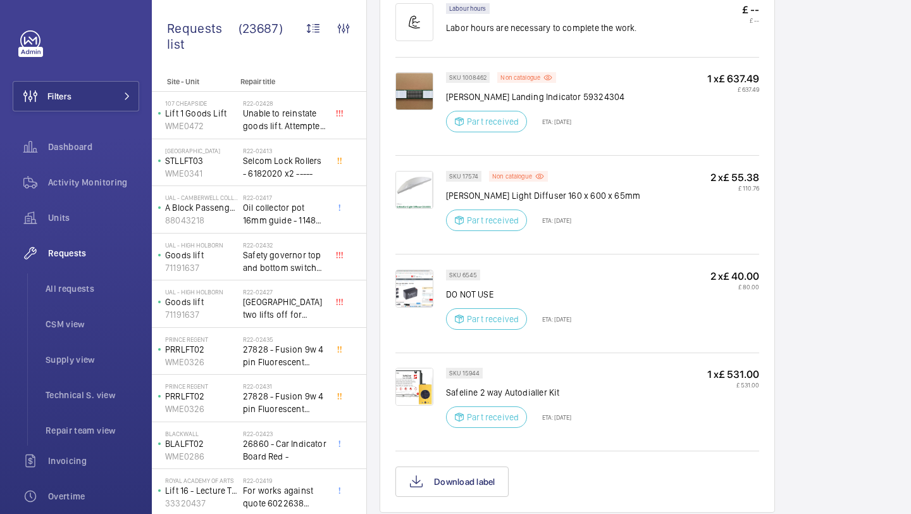
scroll to position [868, 0]
click at [409, 82] on img at bounding box center [414, 92] width 38 height 38
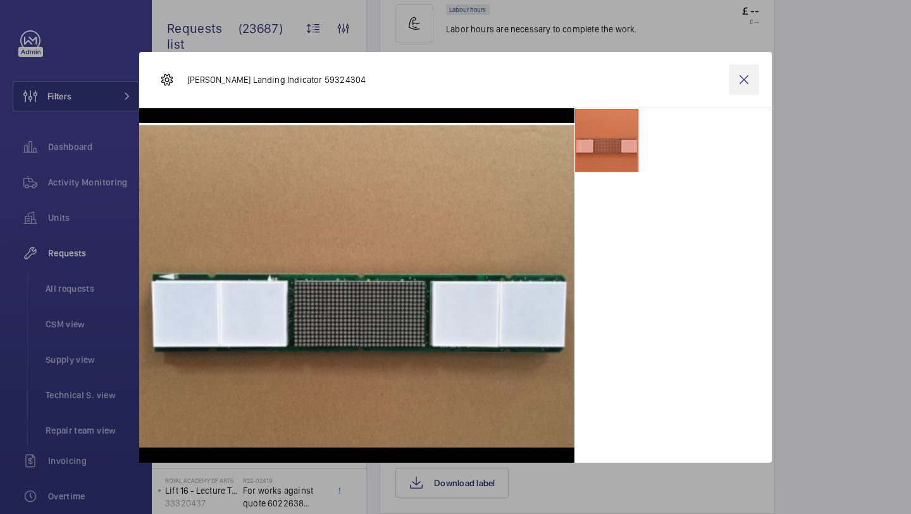
click at [741, 82] on wm-front-icon-button at bounding box center [744, 80] width 30 height 30
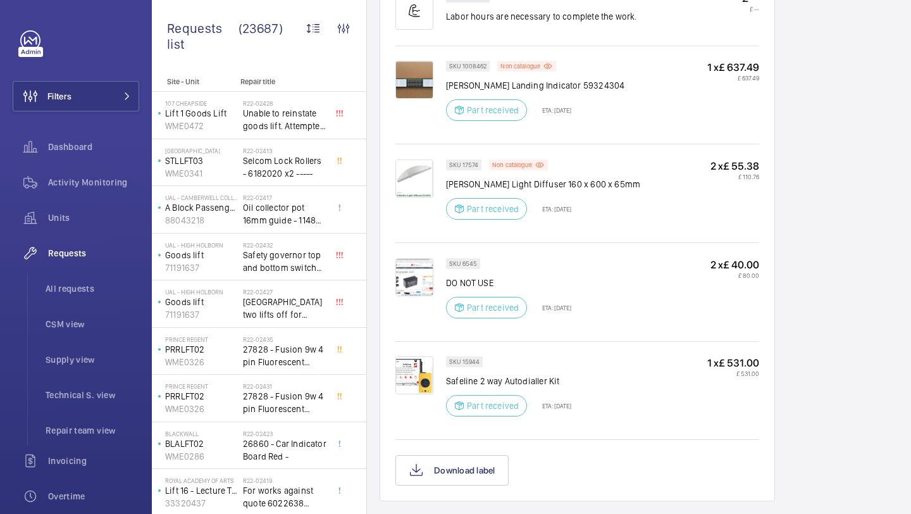
scroll to position [864, 0]
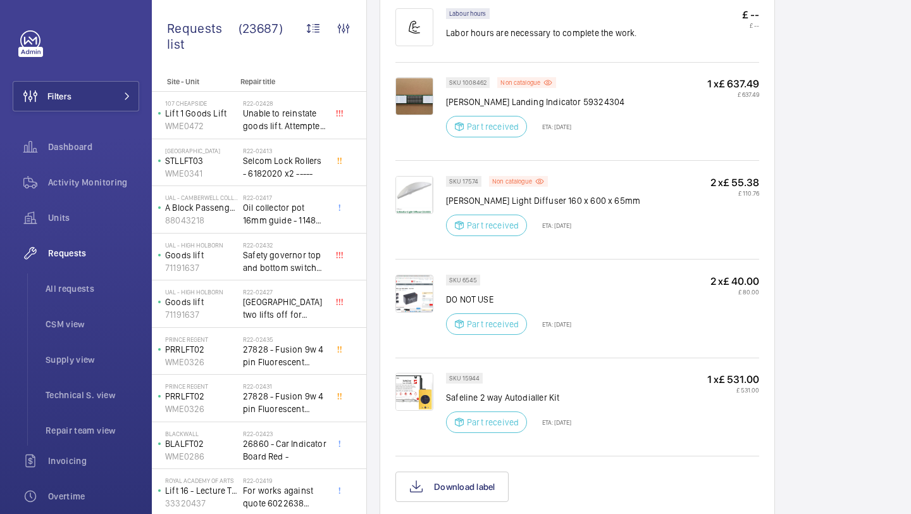
click at [434, 98] on div at bounding box center [420, 111] width 51 height 68
click at [427, 98] on img at bounding box center [414, 96] width 38 height 38
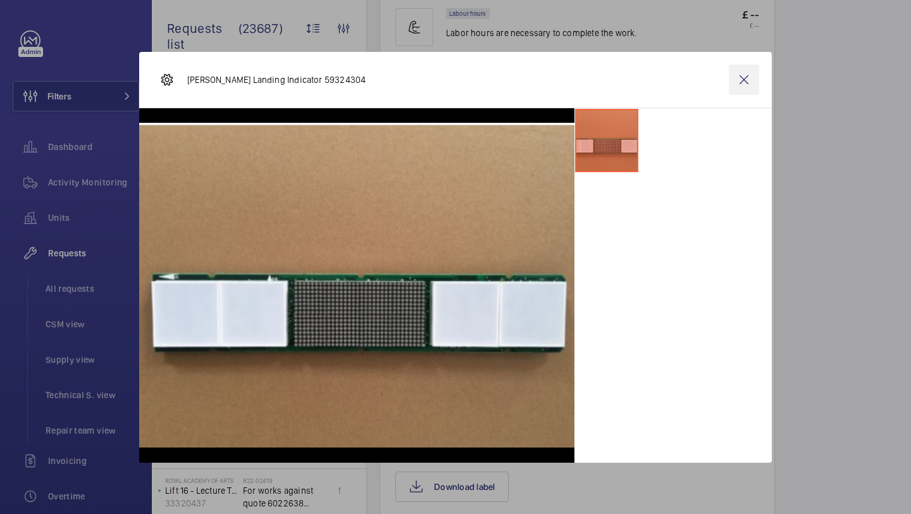
click at [742, 73] on wm-front-icon-button at bounding box center [744, 80] width 30 height 30
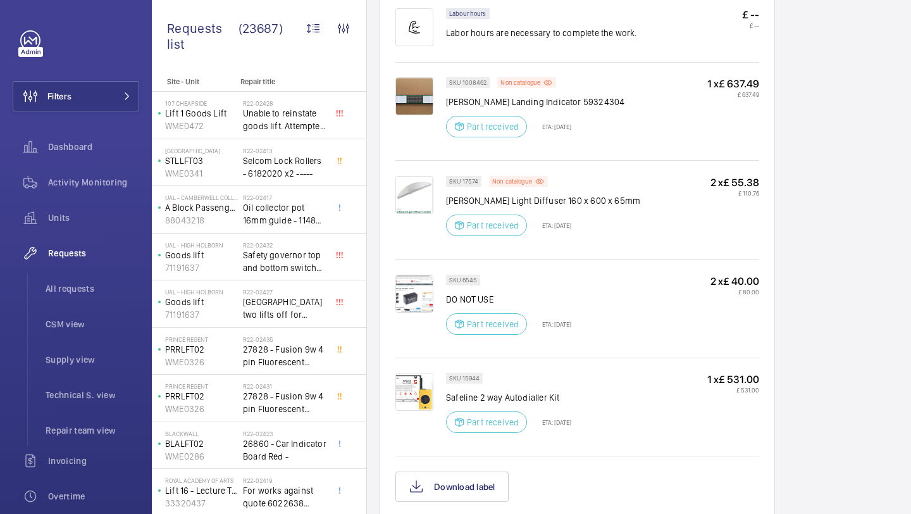
click at [424, 89] on img at bounding box center [414, 96] width 38 height 38
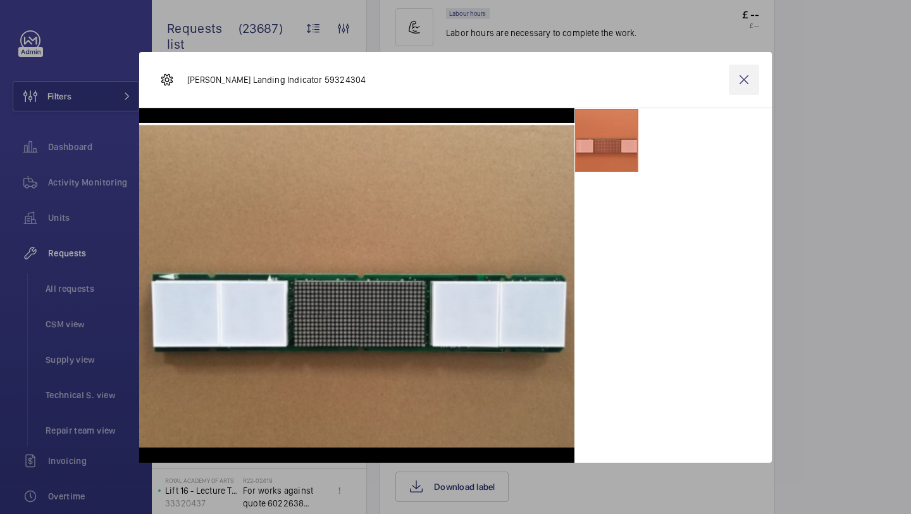
click at [748, 92] on wm-front-icon-button at bounding box center [744, 80] width 30 height 30
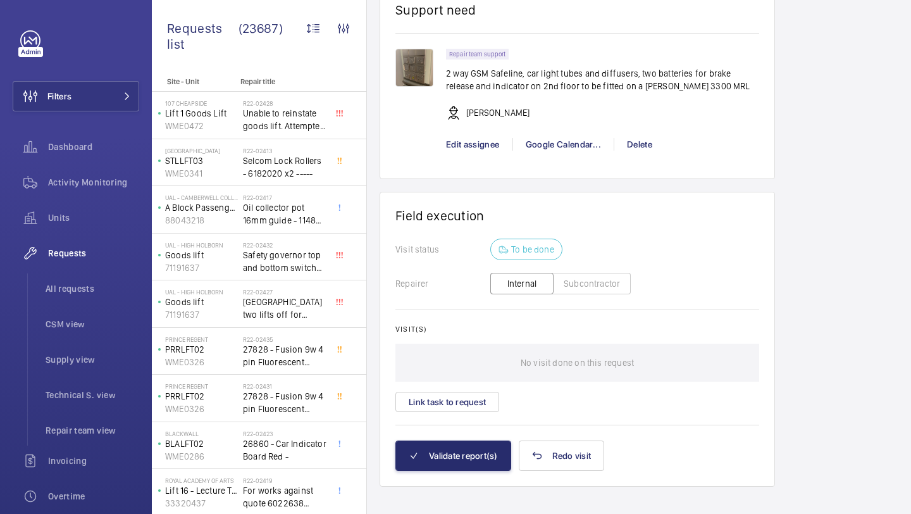
scroll to position [1423, 0]
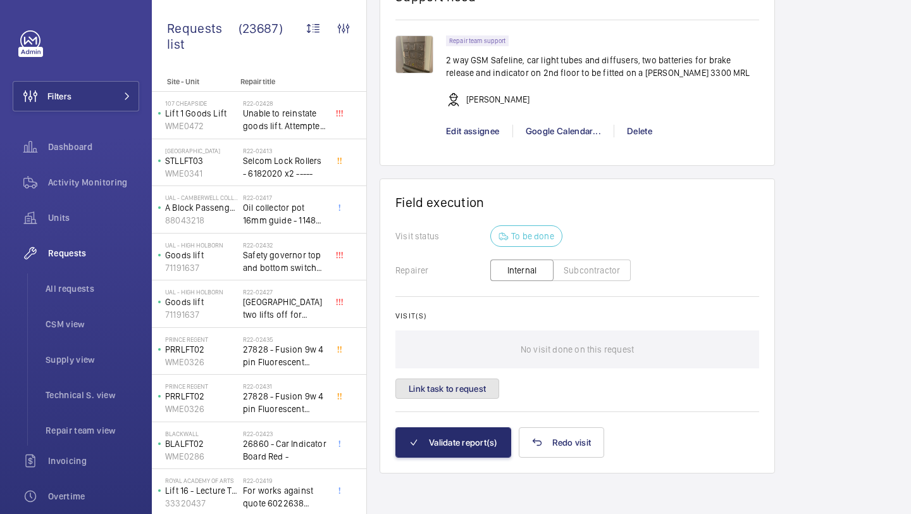
click at [470, 392] on button "Link task to request" at bounding box center [447, 388] width 104 height 20
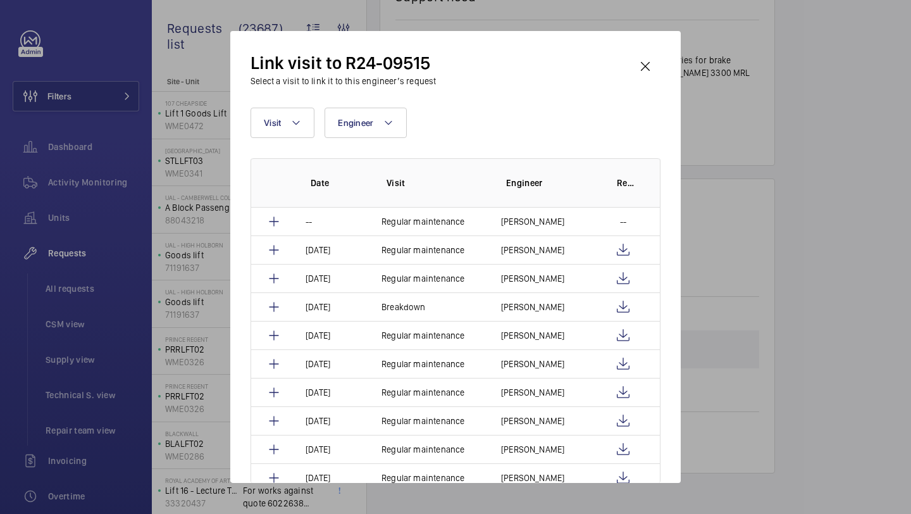
click at [297, 101] on div "Link visit to R24-09515 Select a visit to link it to this engineer’s request Vi…" at bounding box center [456, 267] width 410 height 432
drag, startPoint x: 297, startPoint y: 102, endPoint x: 297, endPoint y: 132, distance: 29.7
click at [297, 127] on div "Link visit to R24-09515 Select a visit to link it to this engineer’s request Vi…" at bounding box center [456, 267] width 410 height 432
click at [297, 132] on button "Visit" at bounding box center [283, 123] width 64 height 30
type input "rep"
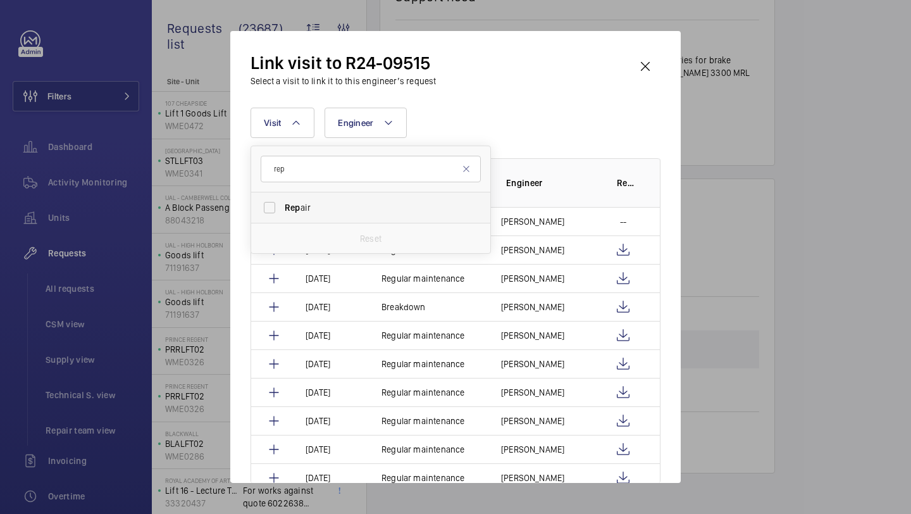
click at [330, 206] on span "Rep air" at bounding box center [372, 207] width 174 height 13
click at [282, 206] on input "Rep air" at bounding box center [269, 207] width 25 height 25
checkbox input "true"
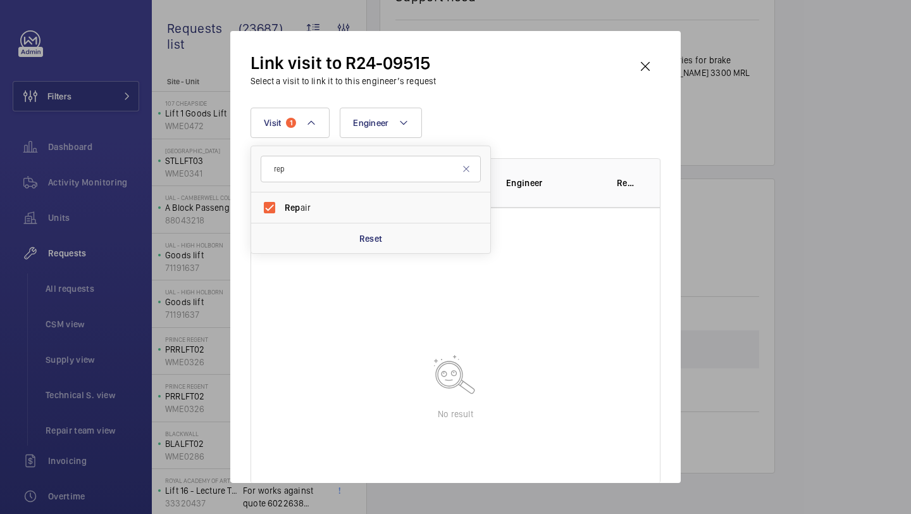
click at [467, 104] on div "Link visit to R24-09515 Select a visit to link it to this engineer’s request Vi…" at bounding box center [456, 267] width 410 height 432
drag, startPoint x: 282, startPoint y: 101, endPoint x: 282, endPoint y: 111, distance: 10.1
click at [282, 101] on div "Link visit to R24-09515 Select a visit to link it to this engineer’s request Vi…" at bounding box center [456, 267] width 410 height 432
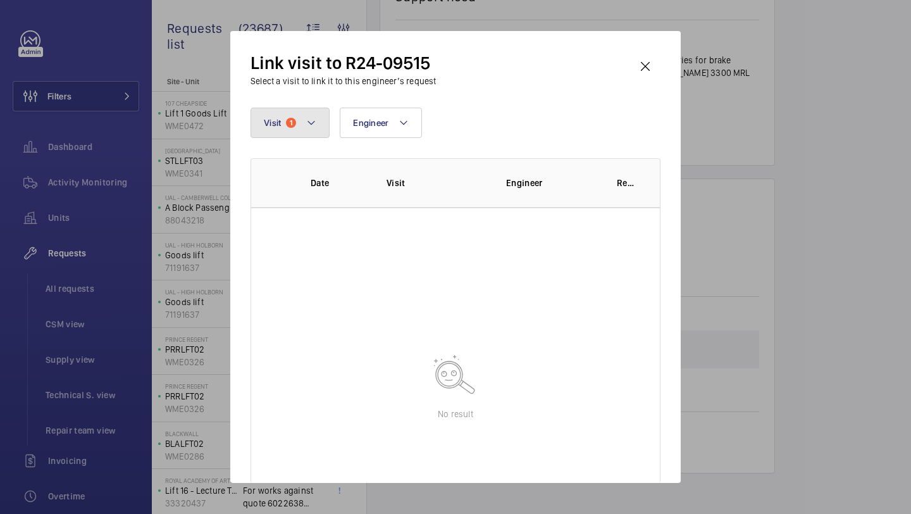
click at [282, 112] on button "Visit 1" at bounding box center [290, 123] width 79 height 30
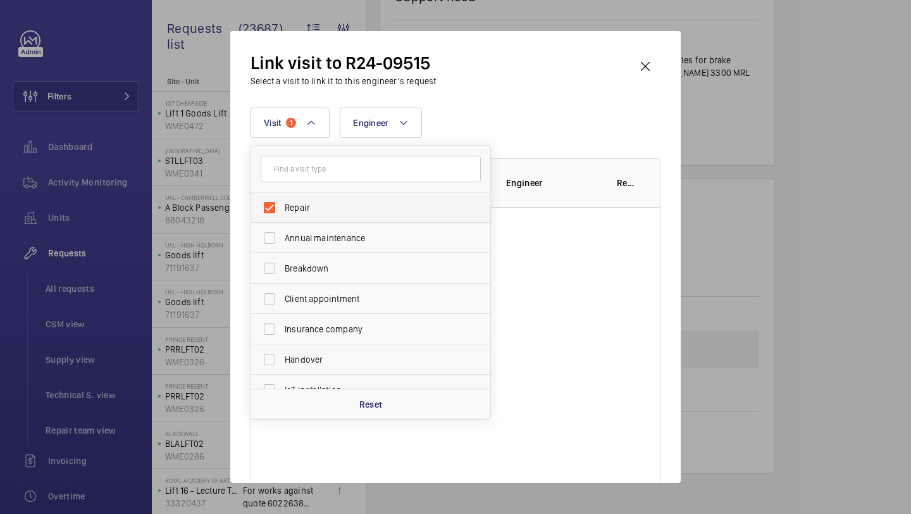
click at [321, 199] on label "Repair" at bounding box center [361, 207] width 220 height 30
click at [282, 199] on input "Repair" at bounding box center [269, 207] width 25 height 25
checkbox input "false"
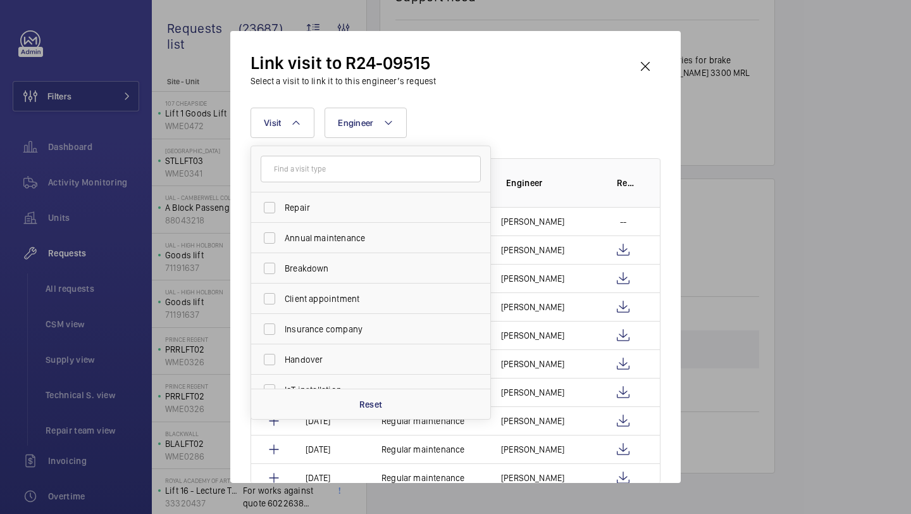
click at [664, 71] on div "Link visit to R24-09515 Select a visit to link it to this engineer’s request Vi…" at bounding box center [455, 257] width 451 height 452
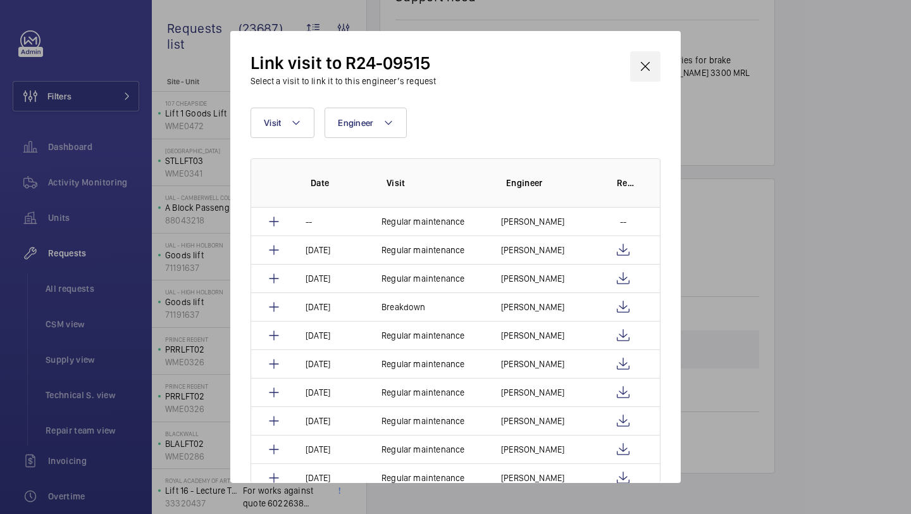
click at [651, 66] on wm-front-icon-button at bounding box center [645, 66] width 30 height 30
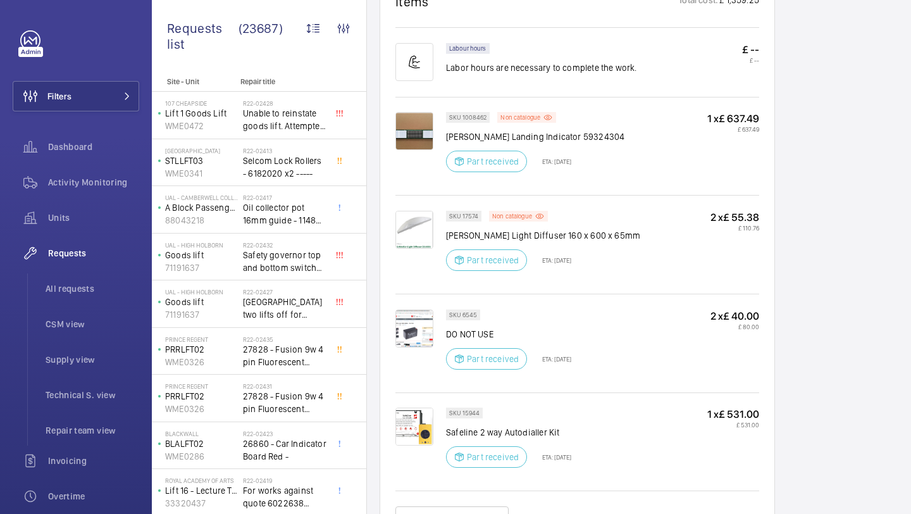
scroll to position [826, 0]
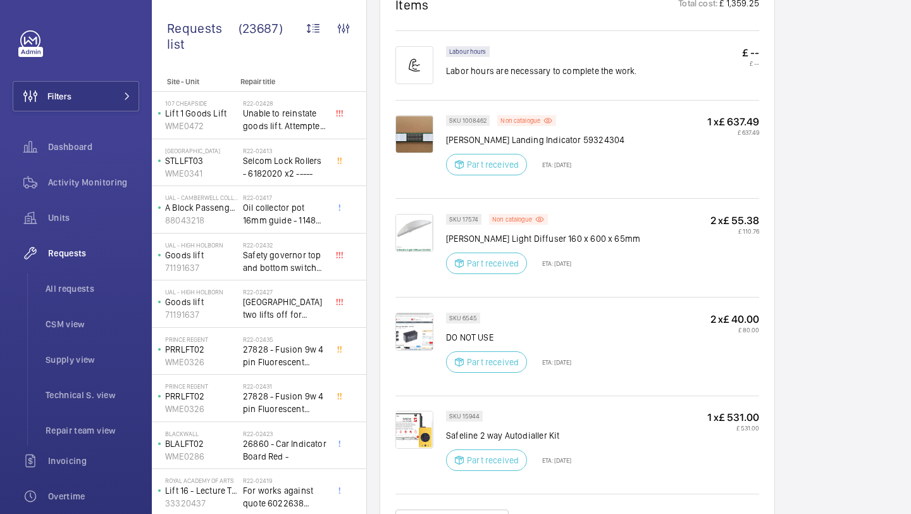
click at [647, 149] on div "SKU 1008462 Non catalogue Schindler Landing Indicator 59324304 Part received ET…" at bounding box center [602, 149] width 313 height 68
click at [645, 147] on div "SKU 1008462 Non catalogue Schindler Landing Indicator 59324304 Part received ET…" at bounding box center [602, 149] width 313 height 68
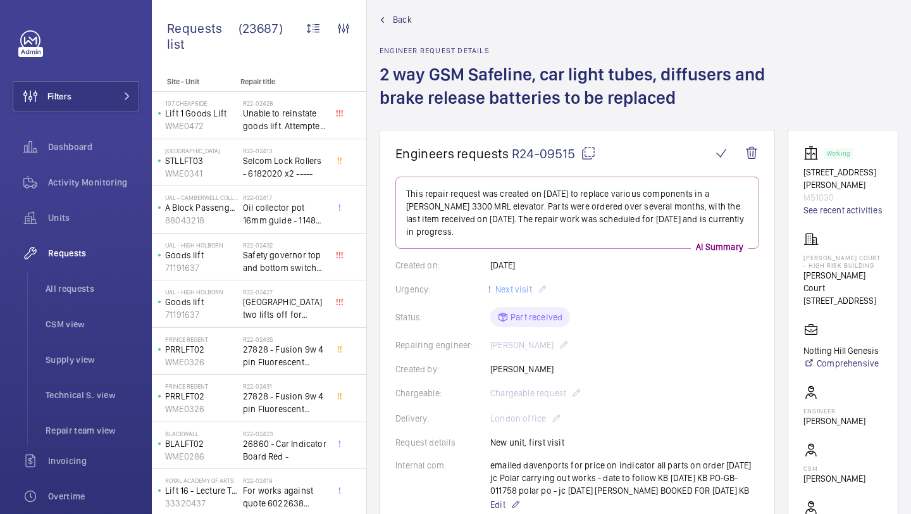
scroll to position [20, 0]
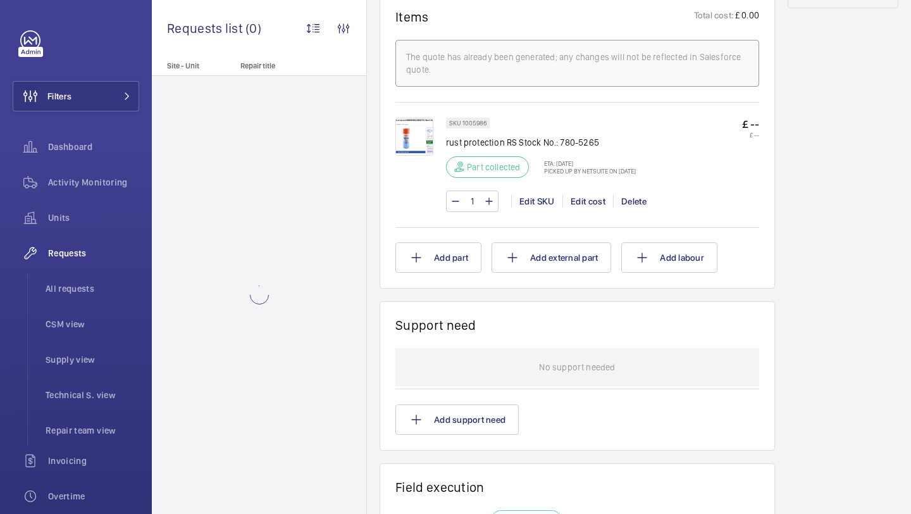
scroll to position [740, 0]
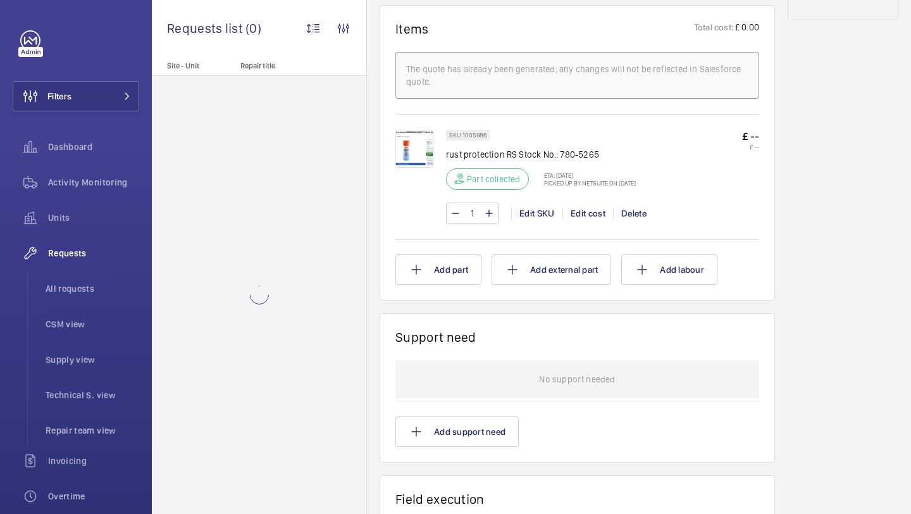
click at [423, 144] on img at bounding box center [414, 149] width 38 height 38
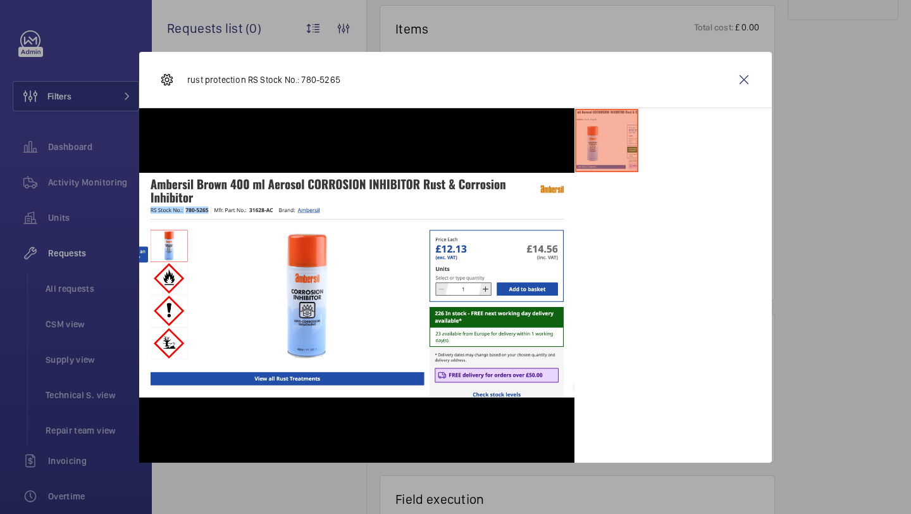
drag, startPoint x: 800, startPoint y: 105, endPoint x: 766, endPoint y: 94, distance: 36.6
click at [795, 104] on div at bounding box center [455, 257] width 911 height 514
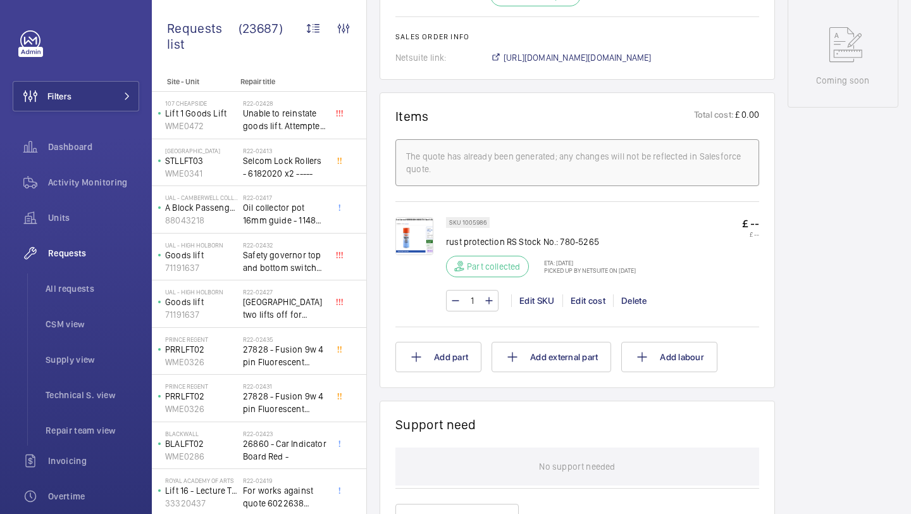
scroll to position [651, 0]
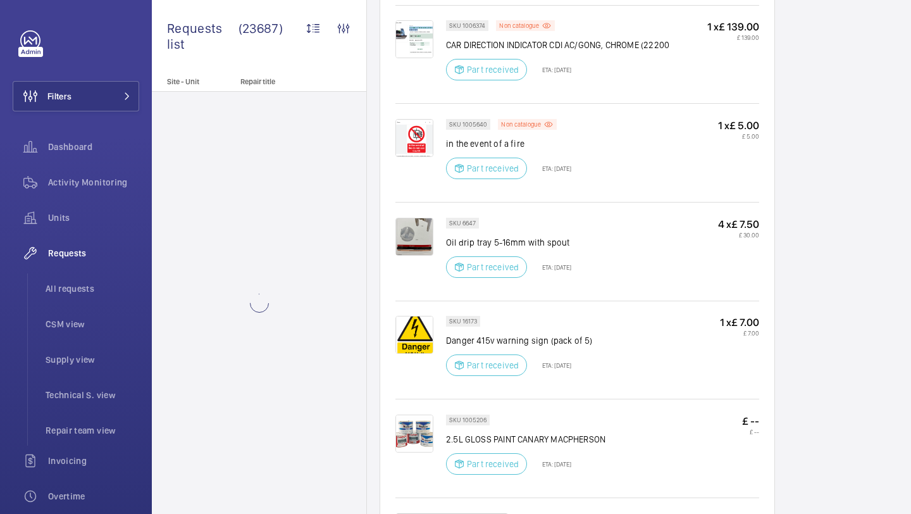
scroll to position [1426, 0]
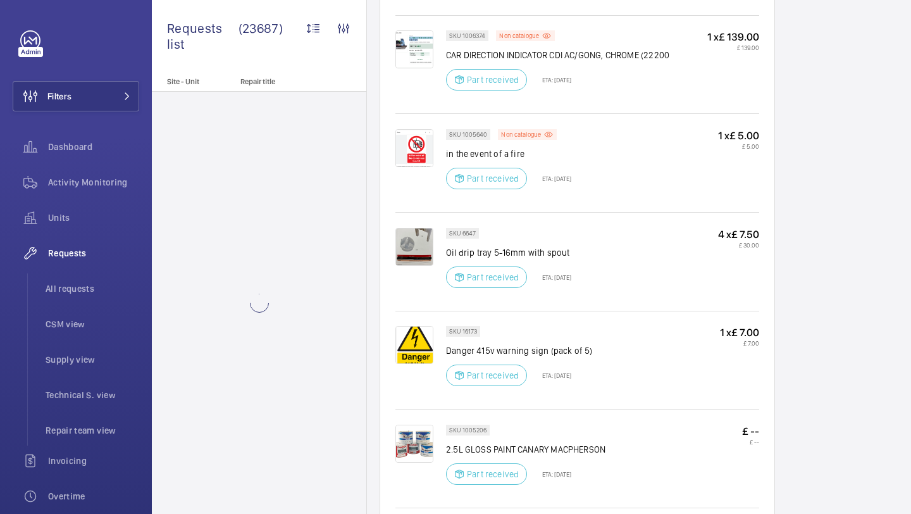
click at [427, 228] on img at bounding box center [414, 247] width 38 height 38
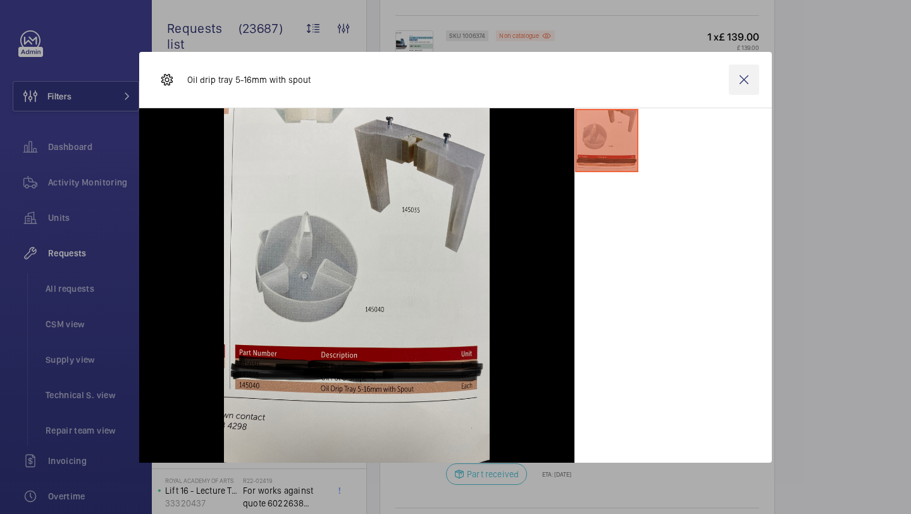
click at [749, 80] on wm-front-icon-button at bounding box center [744, 80] width 30 height 30
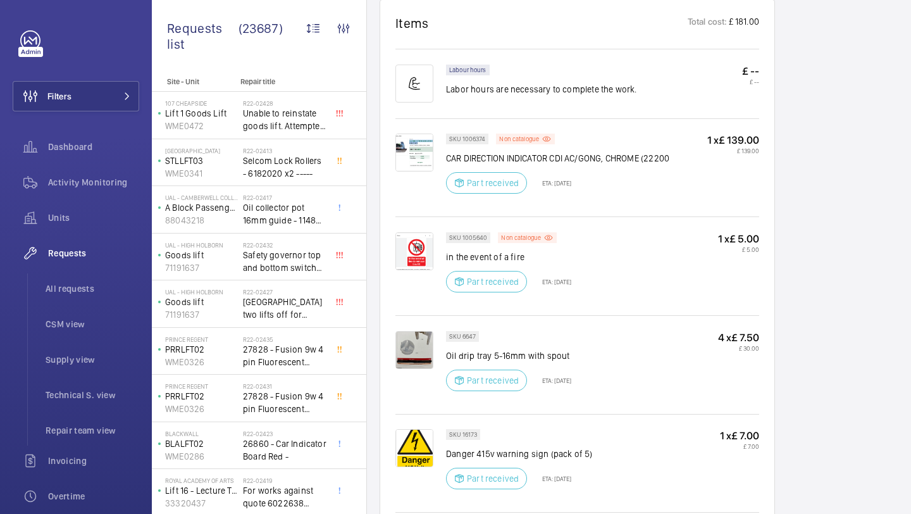
scroll to position [1305, 0]
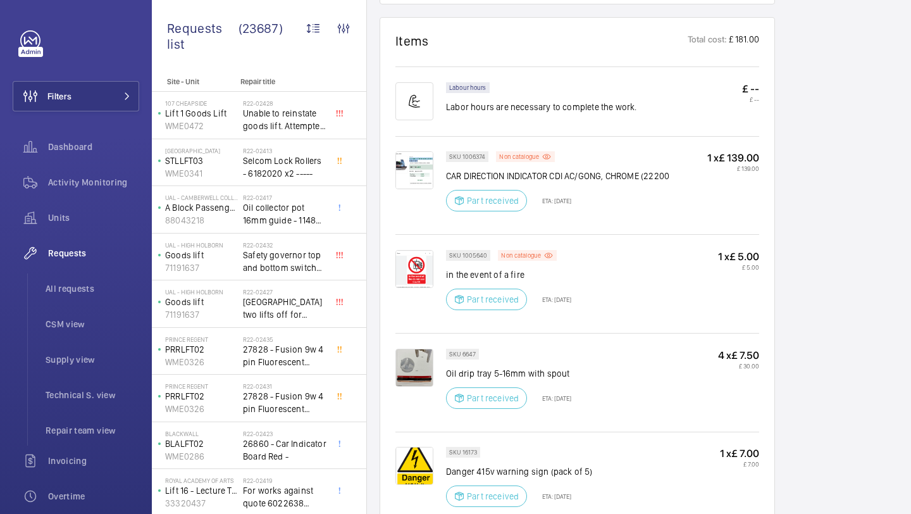
click at [416, 151] on img at bounding box center [414, 170] width 38 height 38
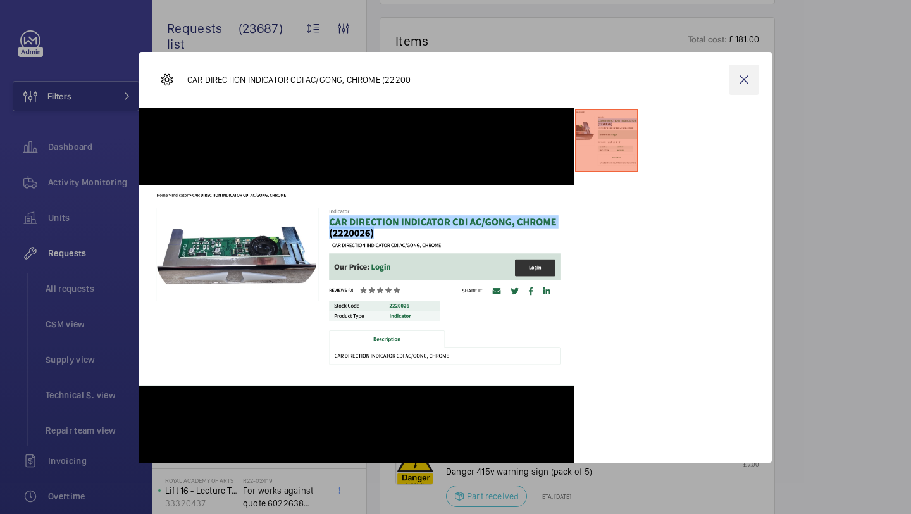
click at [737, 82] on wm-front-icon-button at bounding box center [744, 80] width 30 height 30
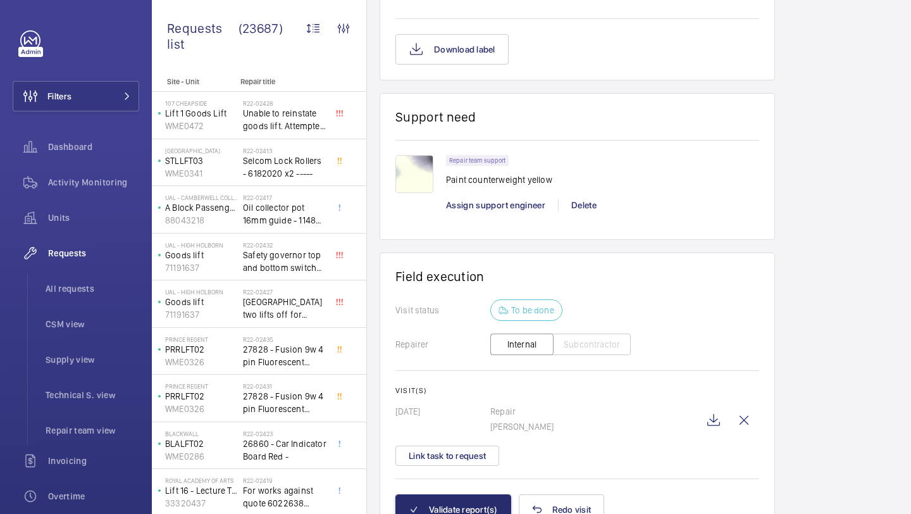
scroll to position [1915, 0]
click at [704, 406] on wm-front-icon-button at bounding box center [714, 421] width 30 height 30
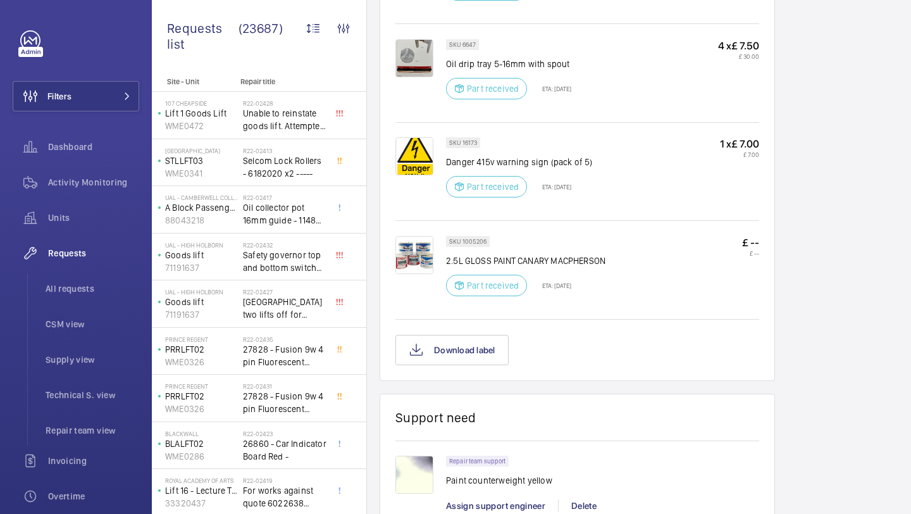
scroll to position [1872, 0]
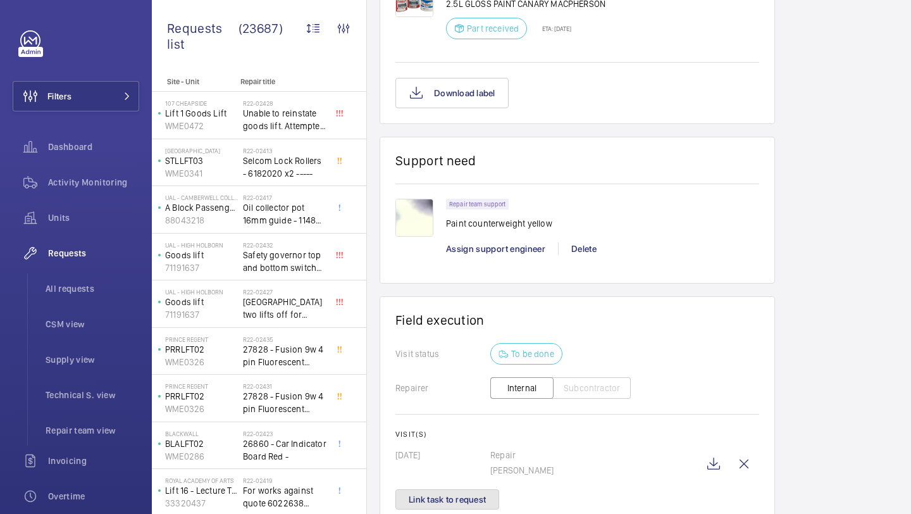
click at [440, 489] on button "Link task to request" at bounding box center [447, 499] width 104 height 20
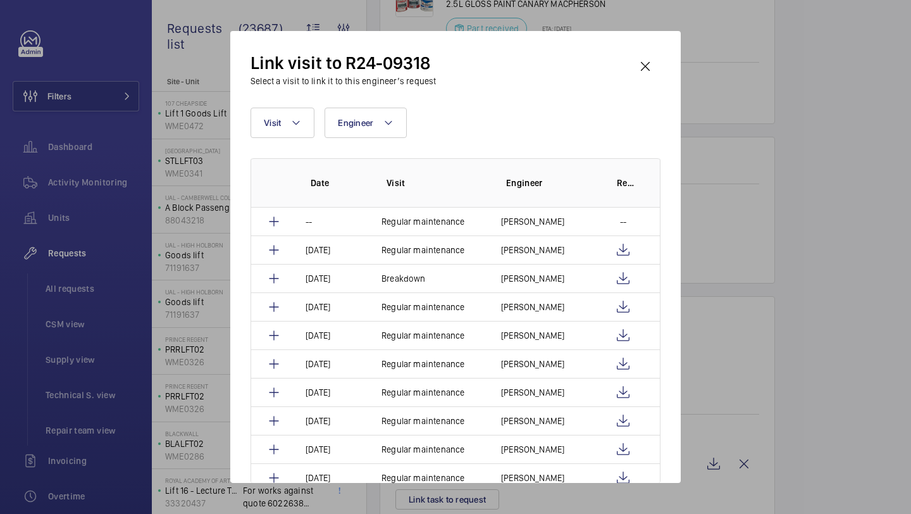
click at [302, 138] on div "Visit Engineer More filters Reset all filters Date Visit Engineer Report -- Reg…" at bounding box center [456, 295] width 410 height 375
click at [301, 125] on mat-icon at bounding box center [296, 122] width 10 height 15
type input "repair"
click at [279, 216] on input "Repair" at bounding box center [269, 207] width 25 height 25
checkbox input "true"
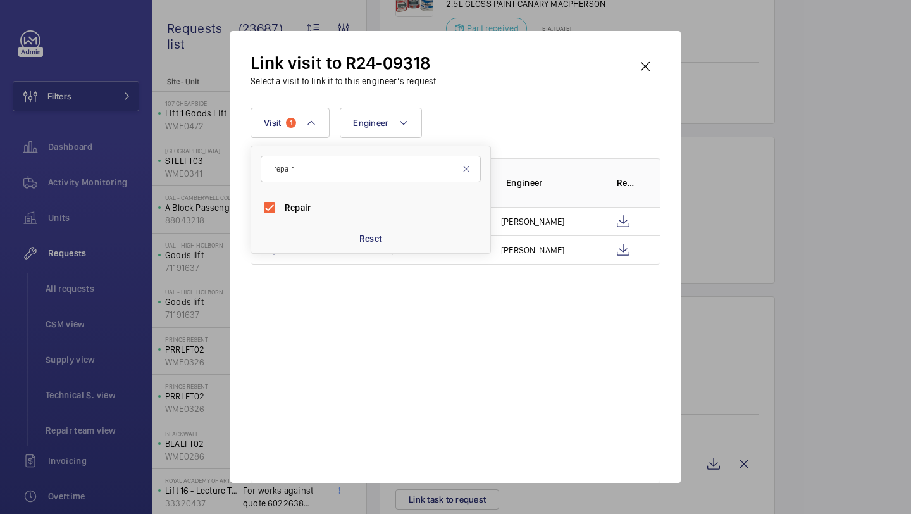
click at [625, 125] on div "Visit 1 repair Repair Reset Engineer More filters Reset all filters" at bounding box center [456, 123] width 410 height 30
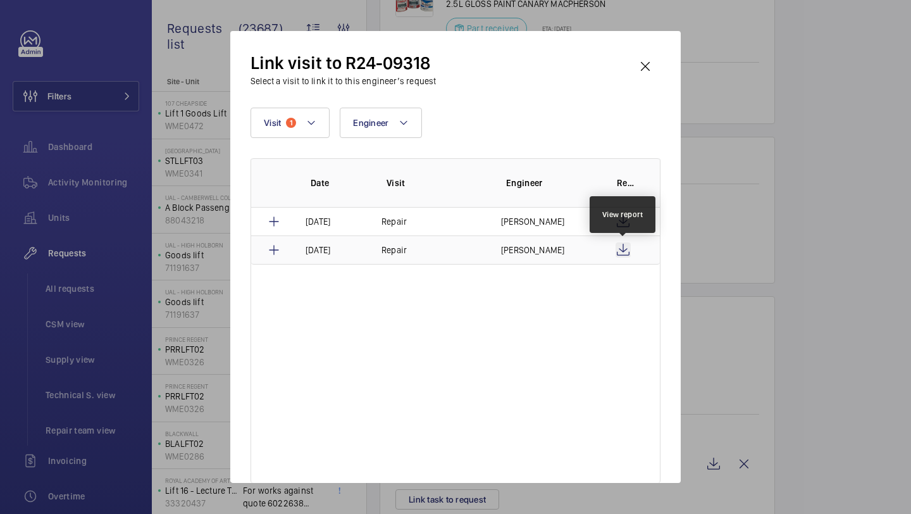
click at [624, 251] on wm-front-icon-button at bounding box center [623, 249] width 15 height 15
click at [652, 66] on wm-front-icon-button at bounding box center [645, 66] width 30 height 30
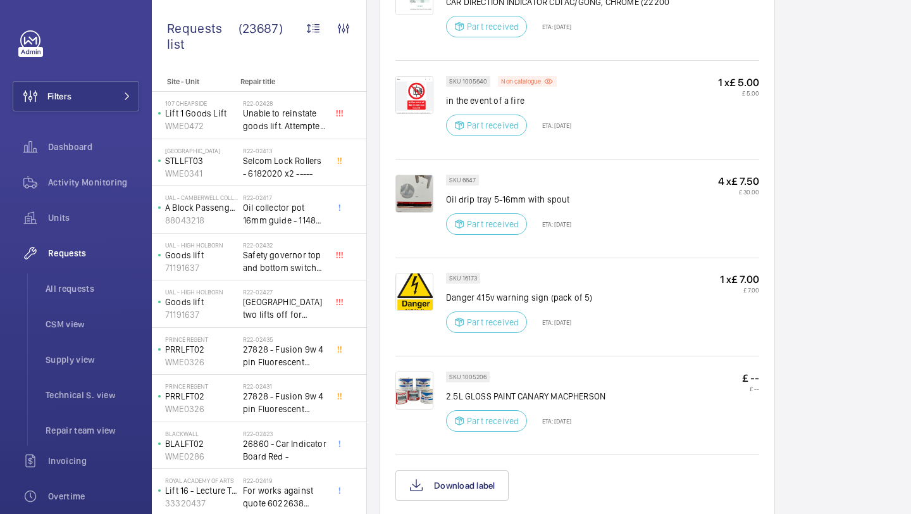
scroll to position [1495, 0]
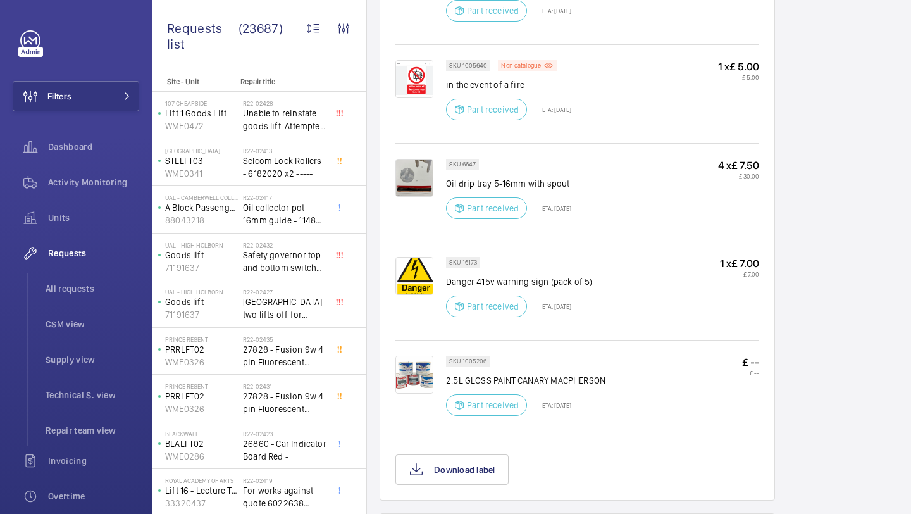
click at [495, 275] on p "Danger 415v warning sign (pack of 5)" at bounding box center [519, 281] width 147 height 13
click at [499, 275] on p "Danger 415v warning sign (pack of 5)" at bounding box center [519, 281] width 147 height 13
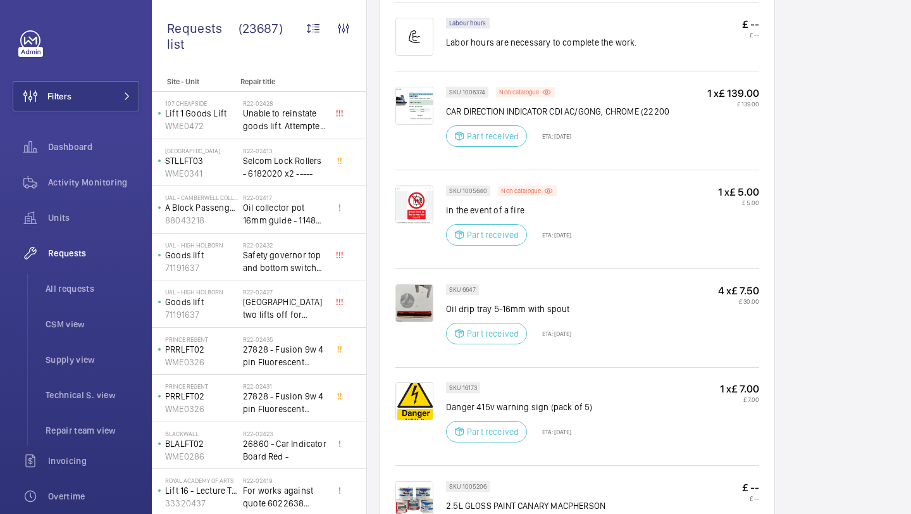
scroll to position [1354, 0]
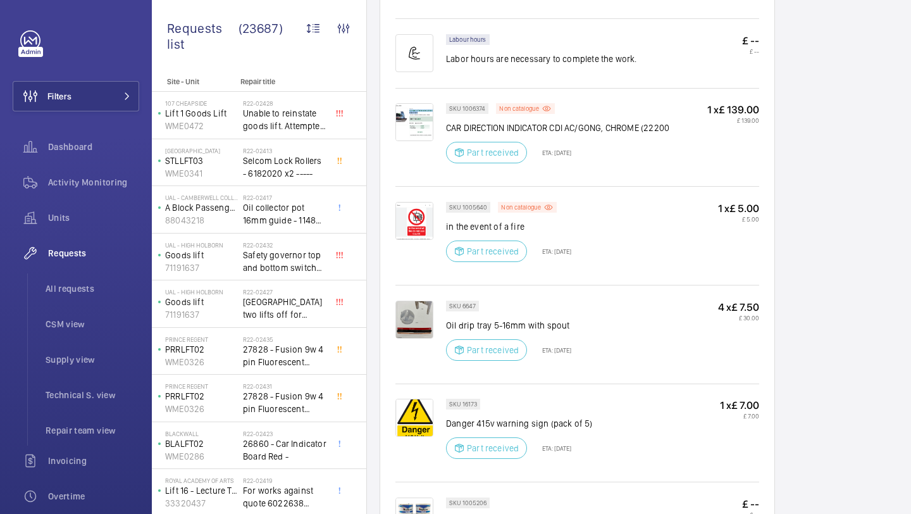
click at [418, 202] on img at bounding box center [414, 221] width 38 height 38
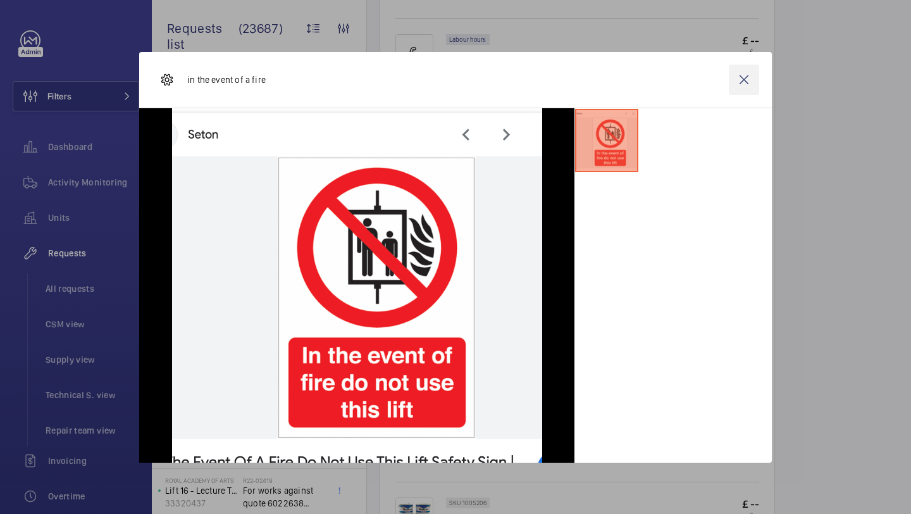
click at [757, 85] on wm-front-icon-button at bounding box center [744, 80] width 30 height 30
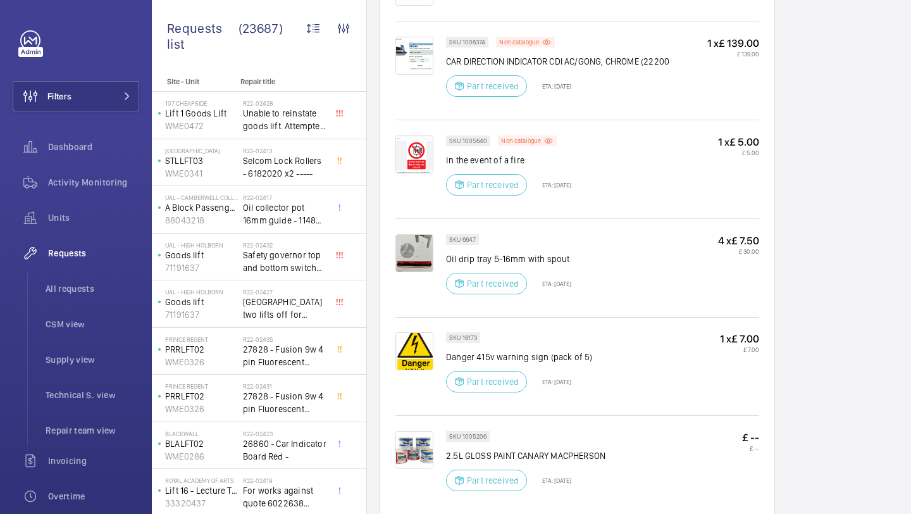
scroll to position [1416, 0]
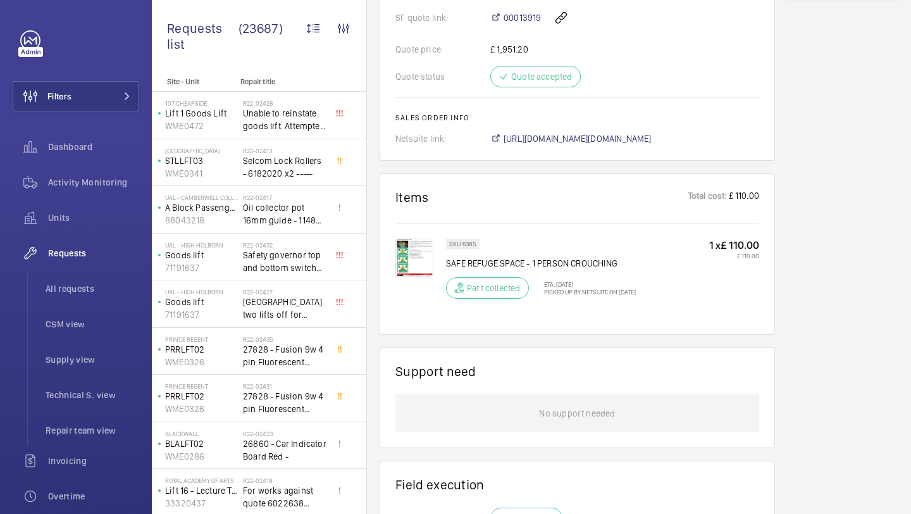
scroll to position [734, 0]
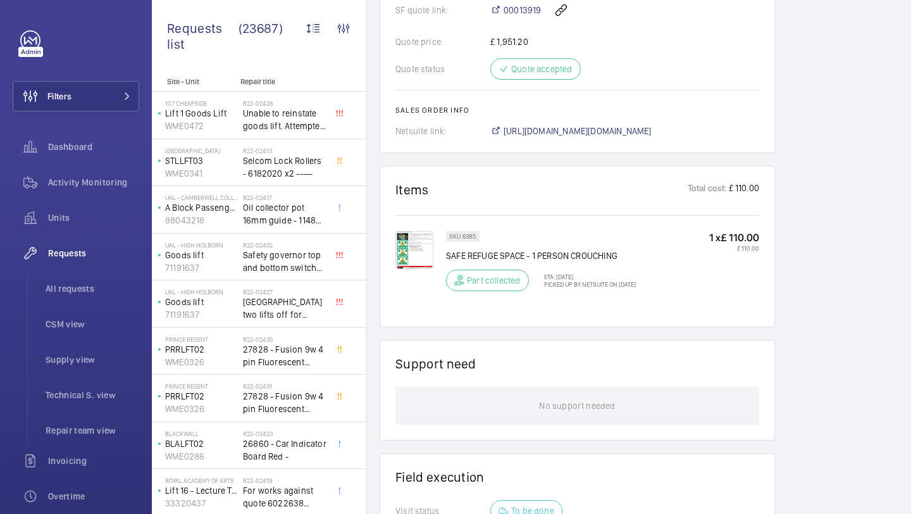
click at [420, 247] on img at bounding box center [414, 250] width 38 height 38
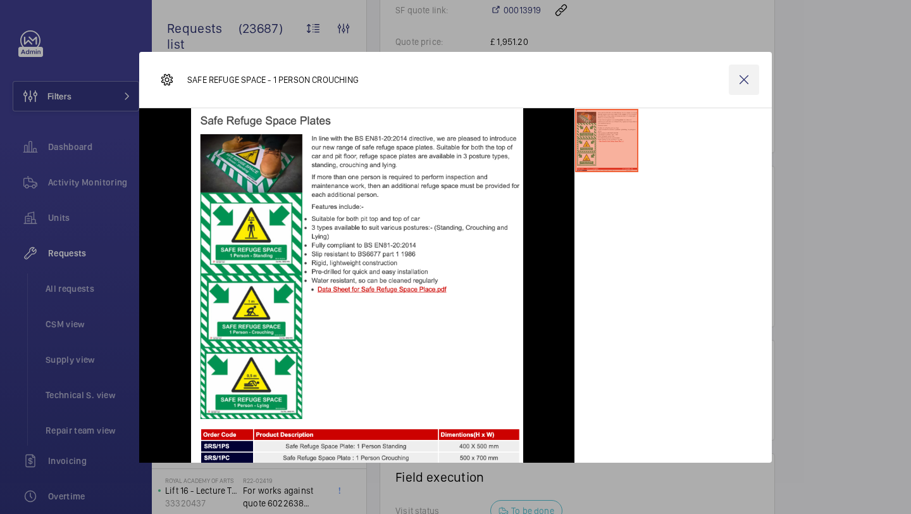
click at [750, 87] on wm-front-icon-button at bounding box center [744, 80] width 30 height 30
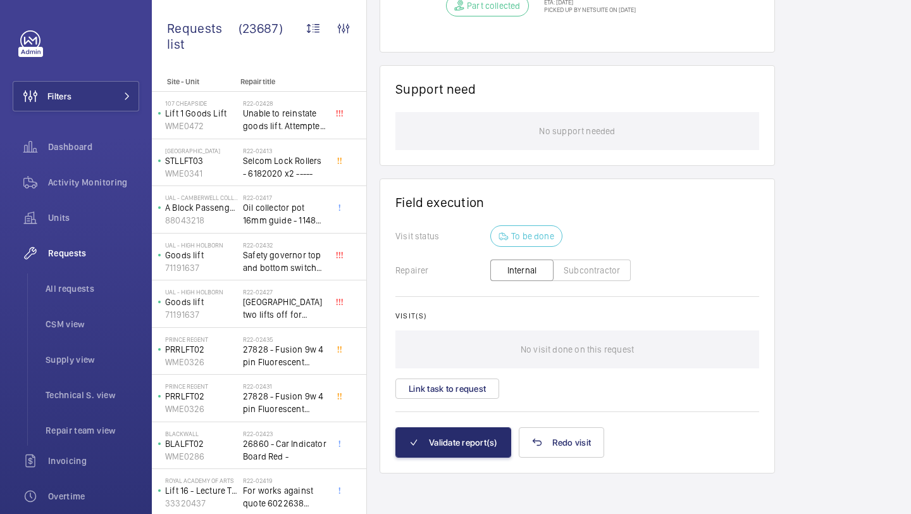
scroll to position [713, 0]
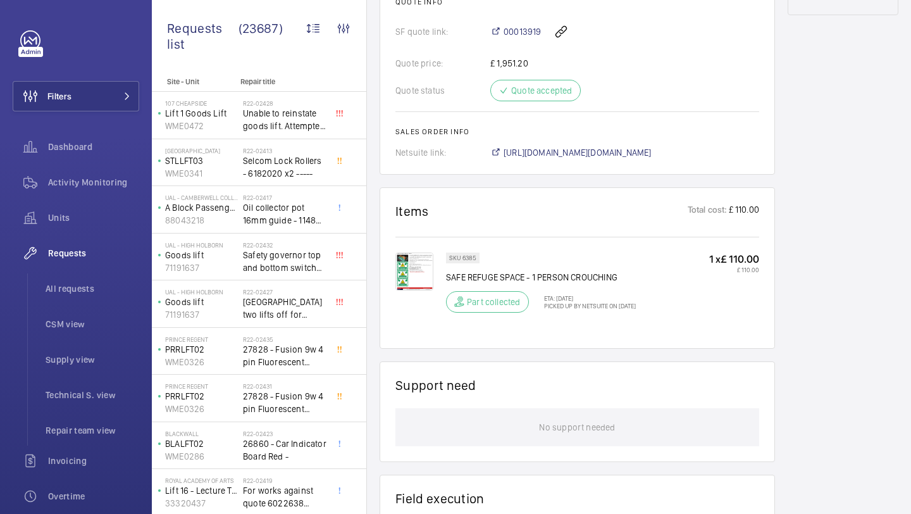
click at [428, 281] on img at bounding box center [414, 271] width 38 height 38
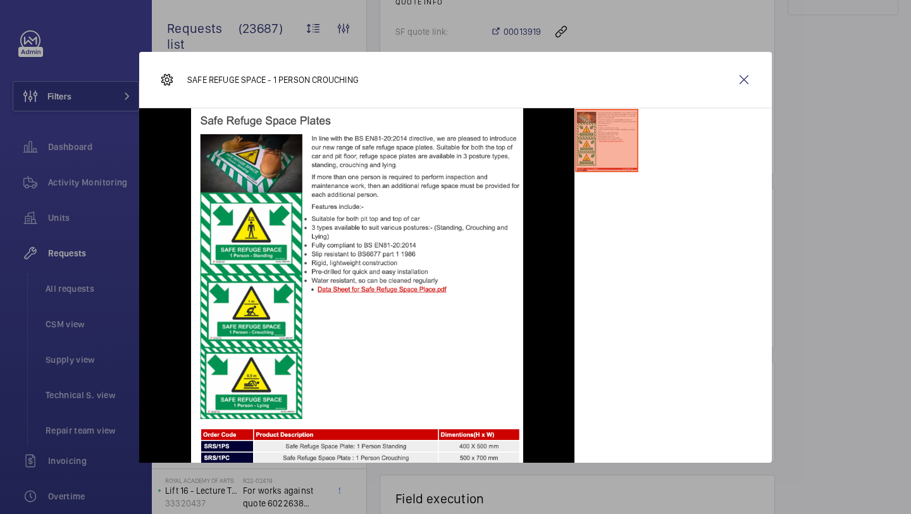
click at [761, 61] on div "SAFE REFUGE SPACE - 1 PERSON CROUCHING" at bounding box center [455, 80] width 633 height 56
click at [754, 72] on wm-front-icon-button at bounding box center [744, 80] width 30 height 30
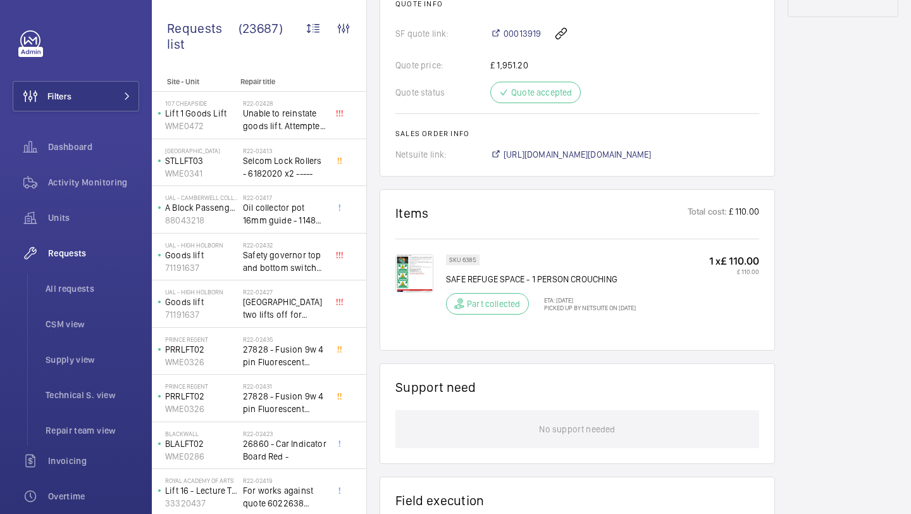
scroll to position [707, 0]
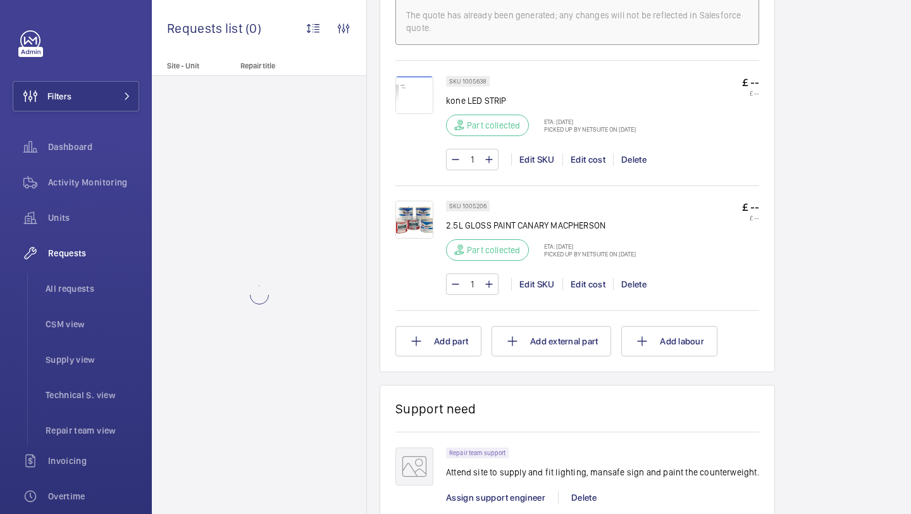
scroll to position [818, 0]
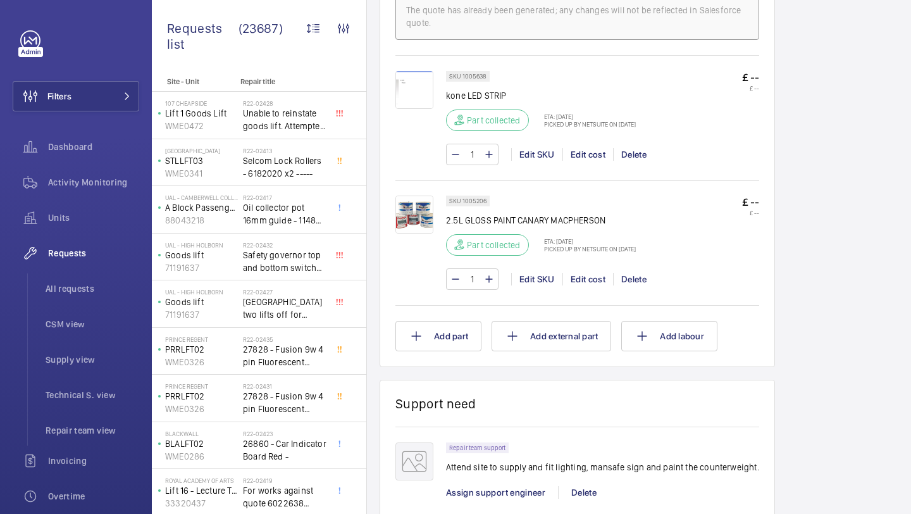
scroll to position [814, 0]
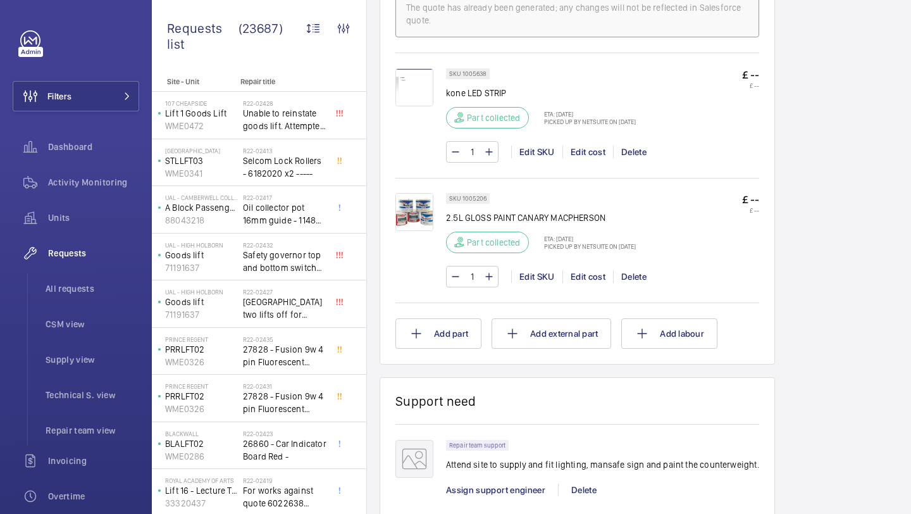
click at [428, 80] on img at bounding box center [414, 87] width 38 height 38
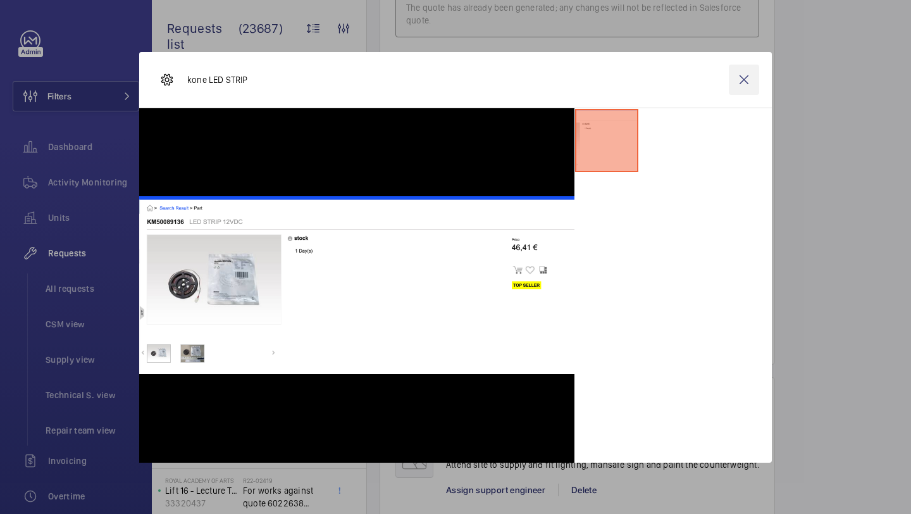
click at [740, 79] on wm-front-icon-button at bounding box center [744, 80] width 30 height 30
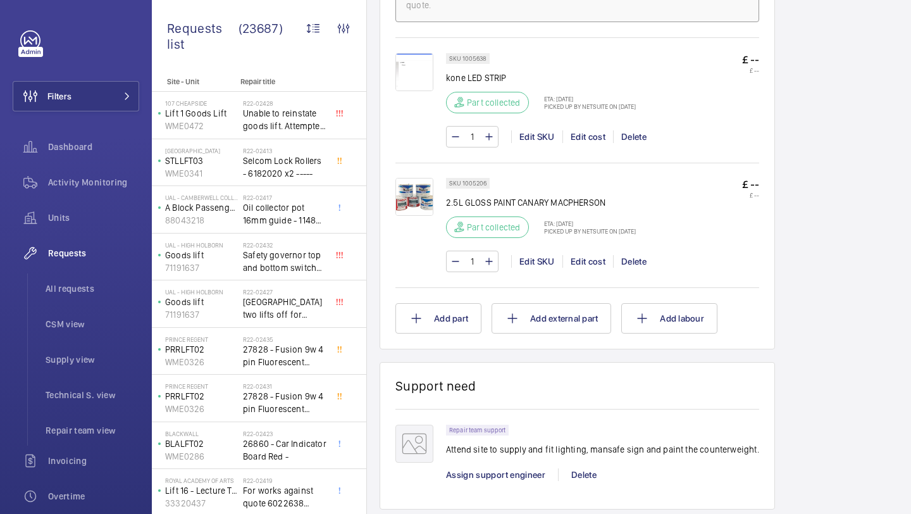
scroll to position [870, 0]
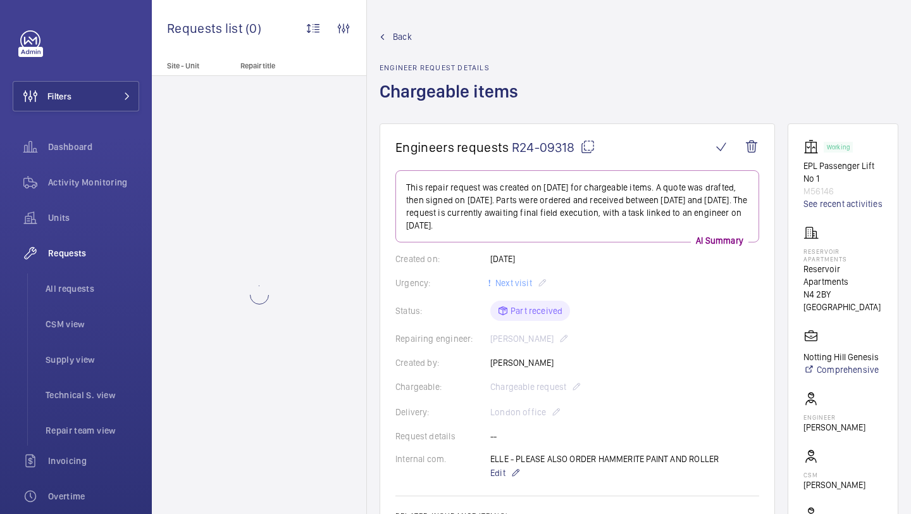
scroll to position [9, 0]
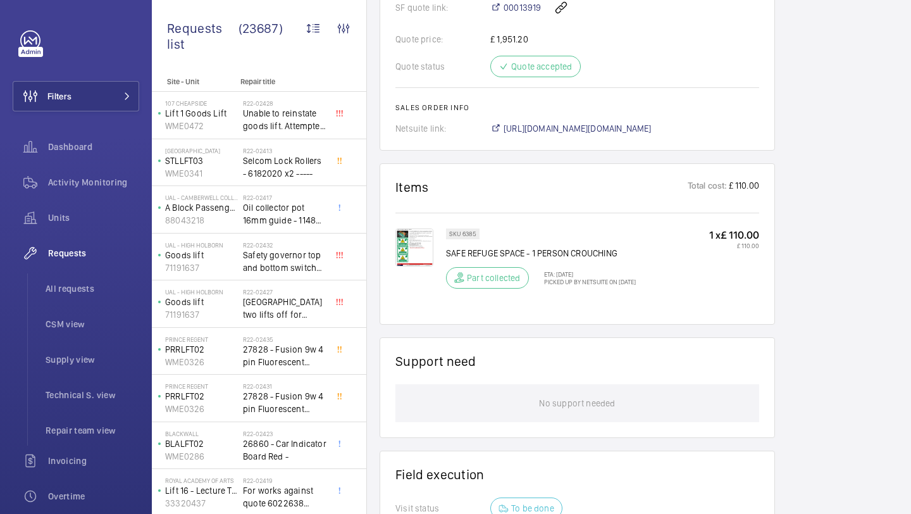
scroll to position [628, 0]
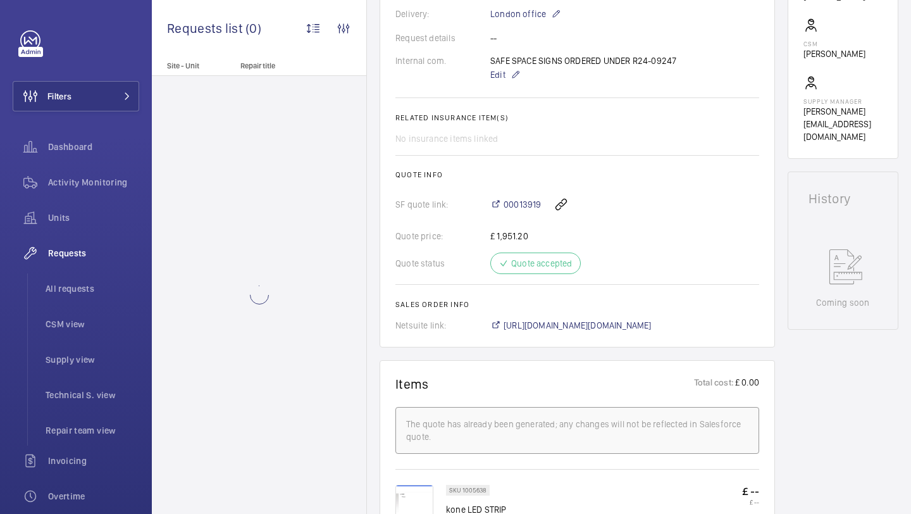
scroll to position [404, 0]
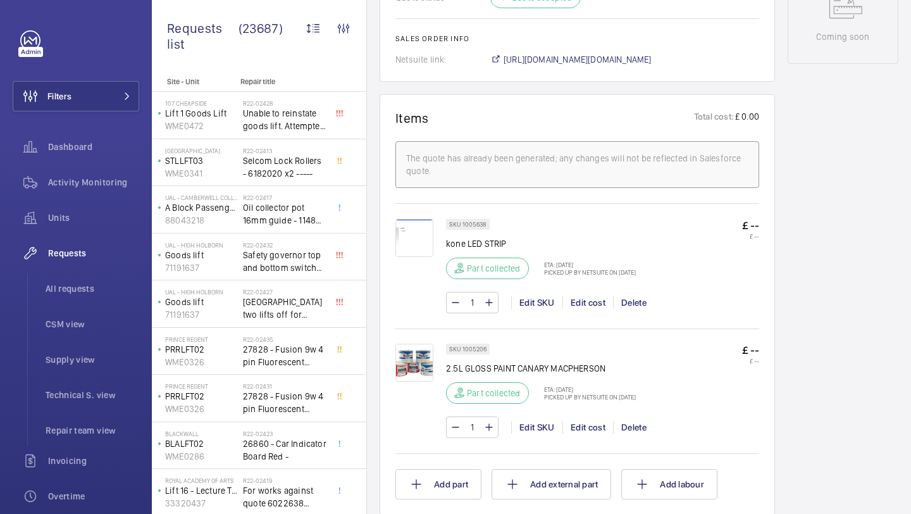
scroll to position [818, 0]
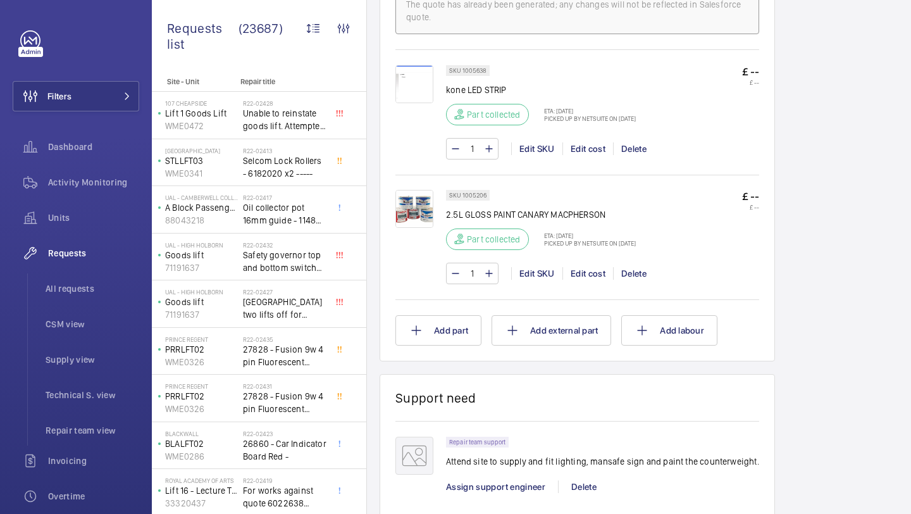
click at [429, 87] on img at bounding box center [414, 84] width 38 height 38
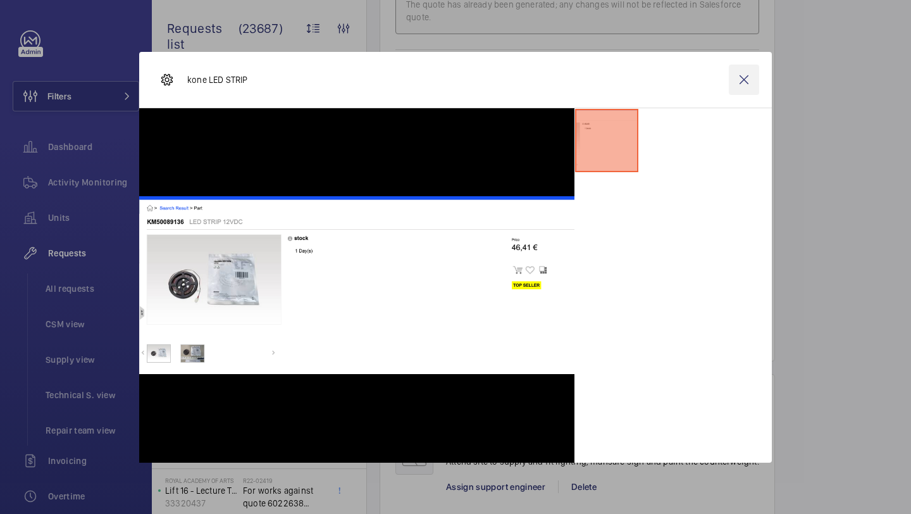
click at [744, 76] on wm-front-icon-button at bounding box center [744, 80] width 30 height 30
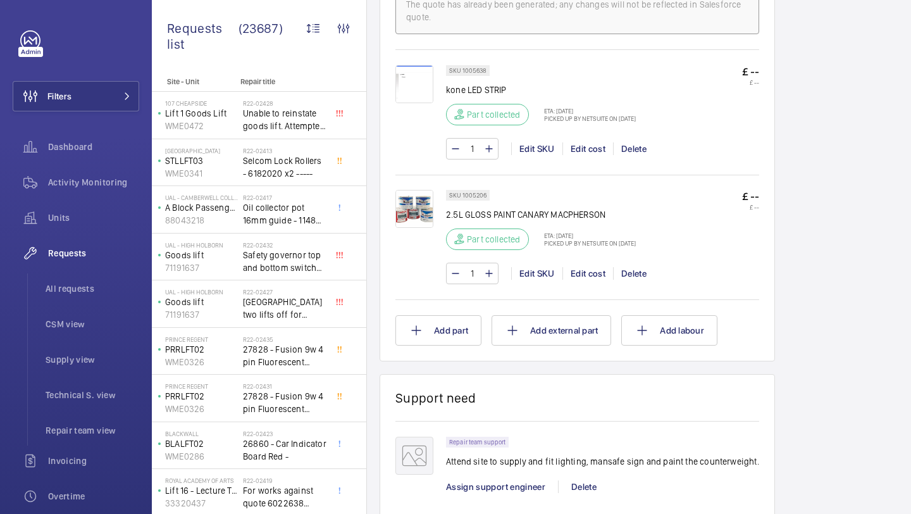
click at [572, 119] on p "Picked up by NetSuite on [DATE]" at bounding box center [586, 119] width 99 height 8
click at [611, 119] on p "Picked up by NetSuite on [DATE]" at bounding box center [586, 119] width 99 height 8
click at [451, 89] on p "kone LED STRIP" at bounding box center [541, 90] width 190 height 13
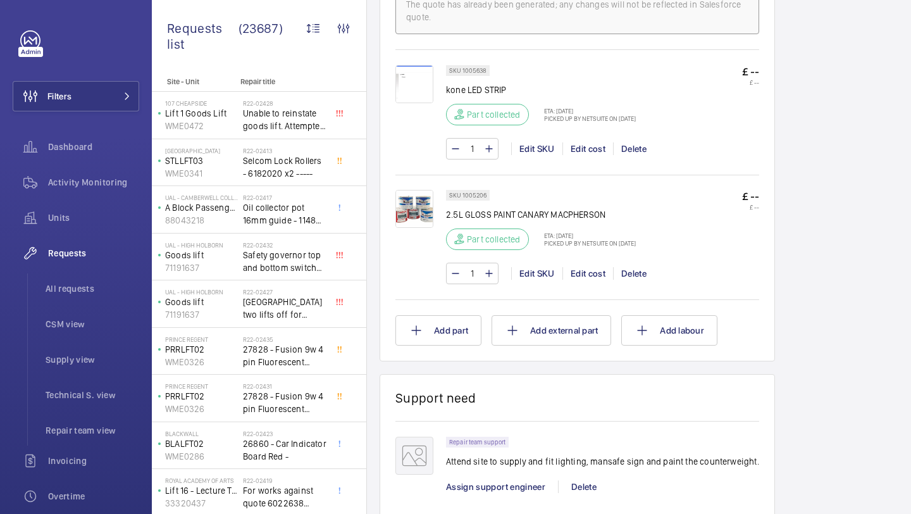
click at [401, 87] on img at bounding box center [414, 84] width 38 height 38
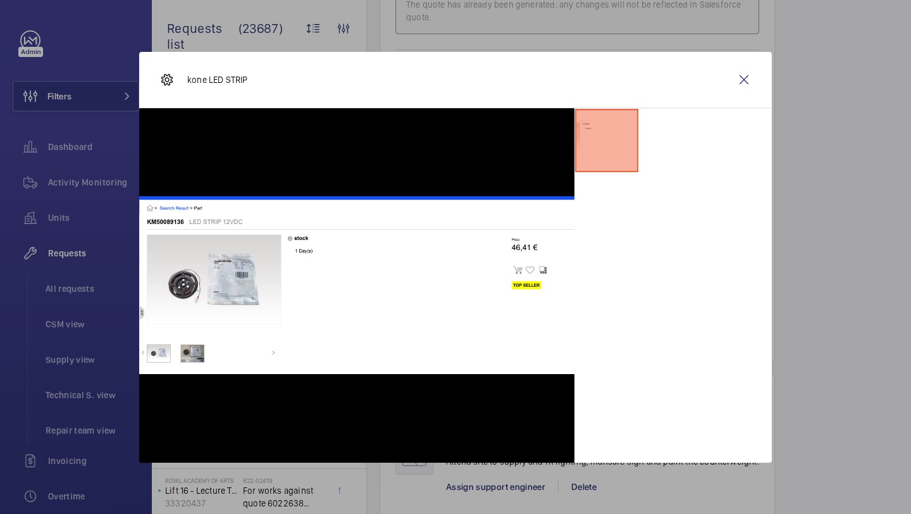
click at [752, 49] on div at bounding box center [455, 257] width 911 height 514
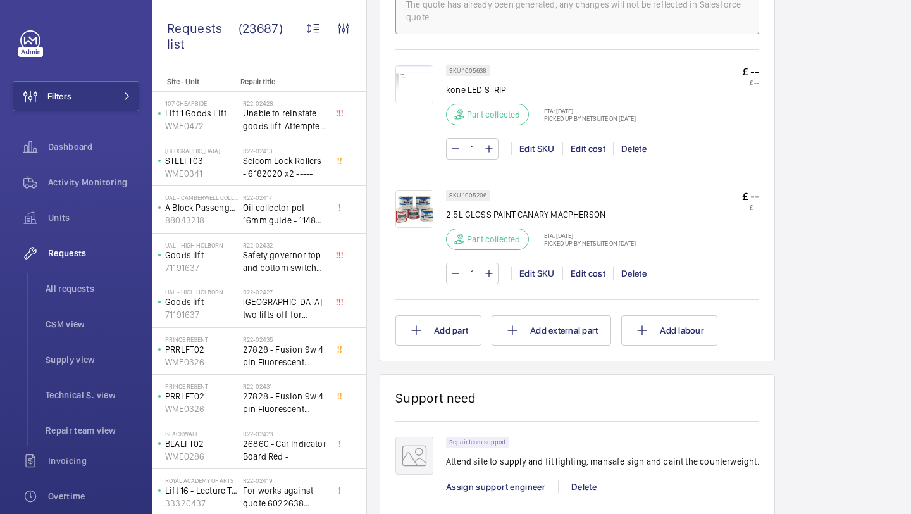
click at [746, 77] on p "£ --" at bounding box center [750, 71] width 17 height 13
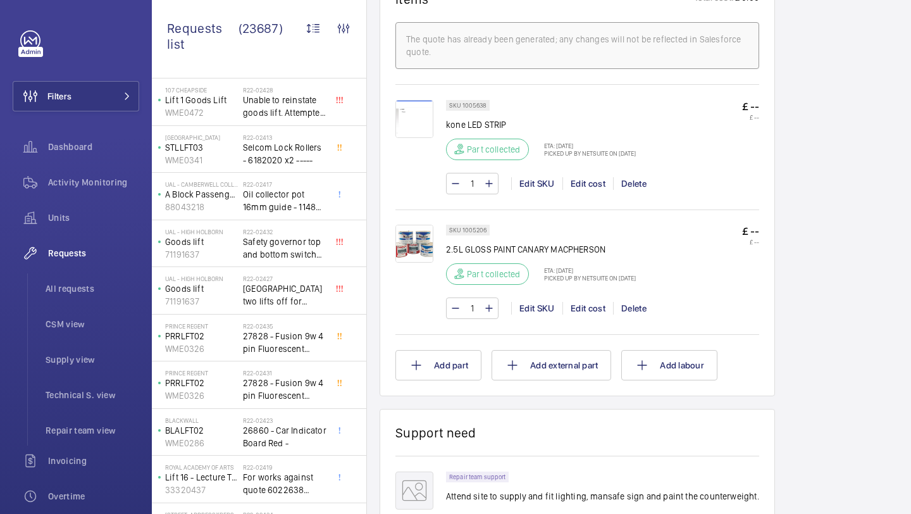
scroll to position [764, 0]
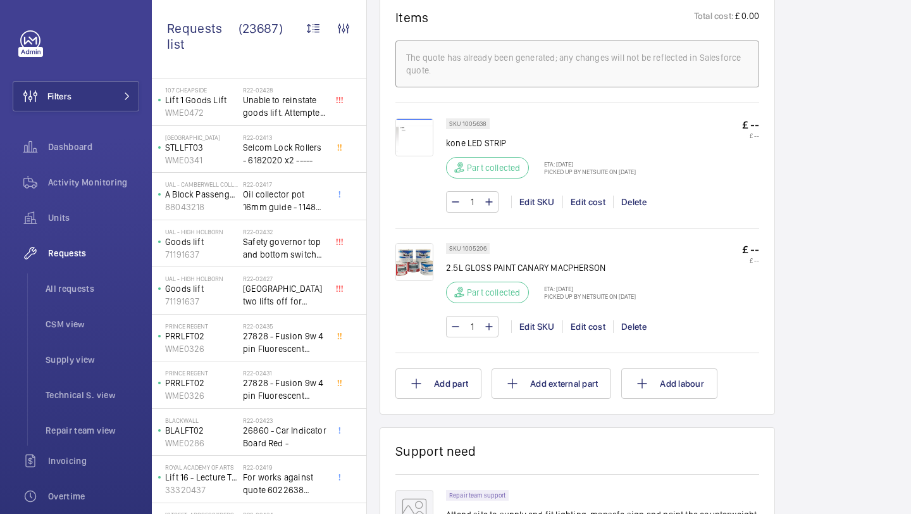
click at [413, 146] on img at bounding box center [414, 137] width 38 height 38
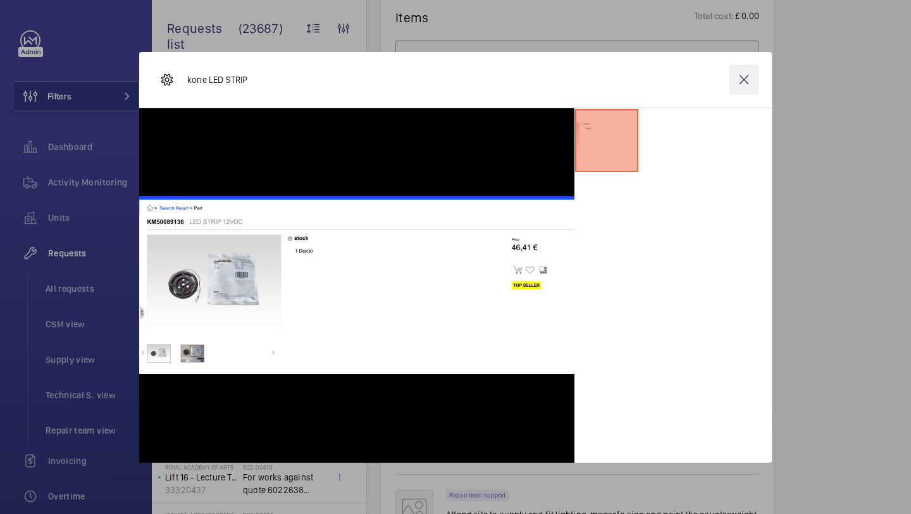
click at [756, 77] on wm-front-icon-button at bounding box center [744, 80] width 30 height 30
